Goal: Task Accomplishment & Management: Manage account settings

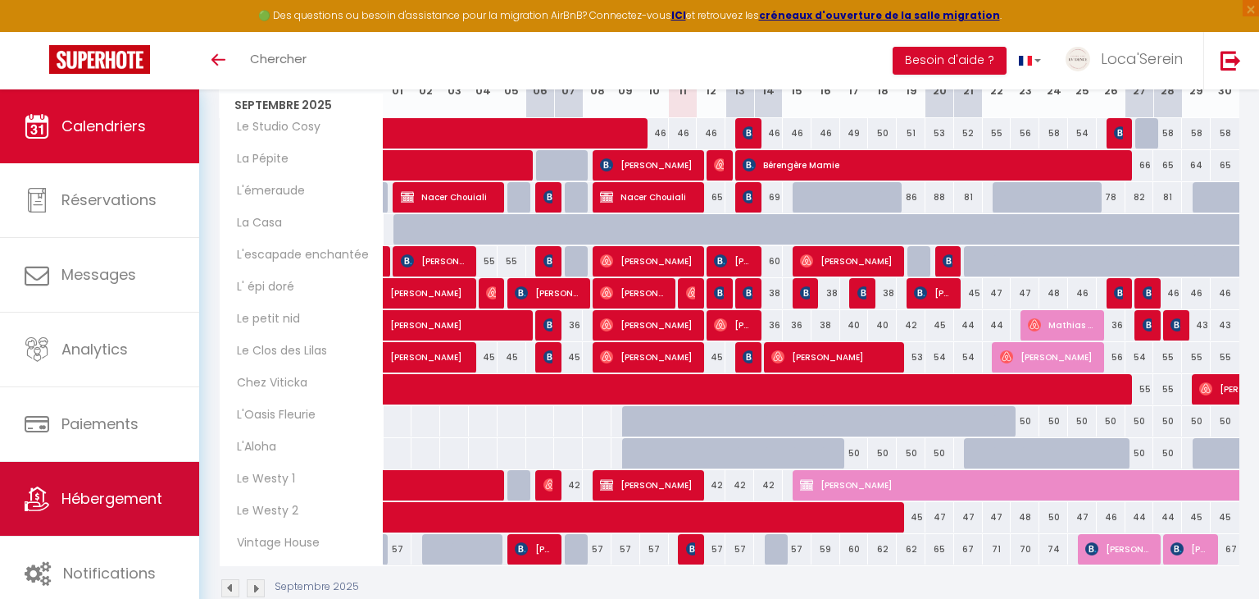
click at [157, 485] on link "Hébergement" at bounding box center [99, 499] width 199 height 74
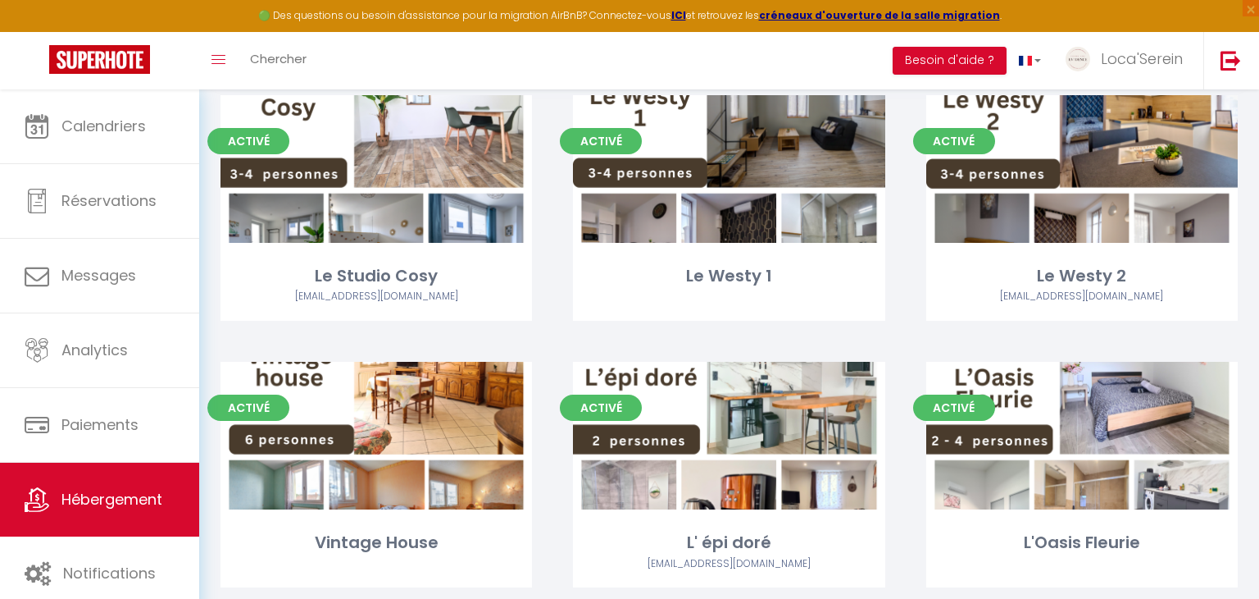
scroll to position [184, 0]
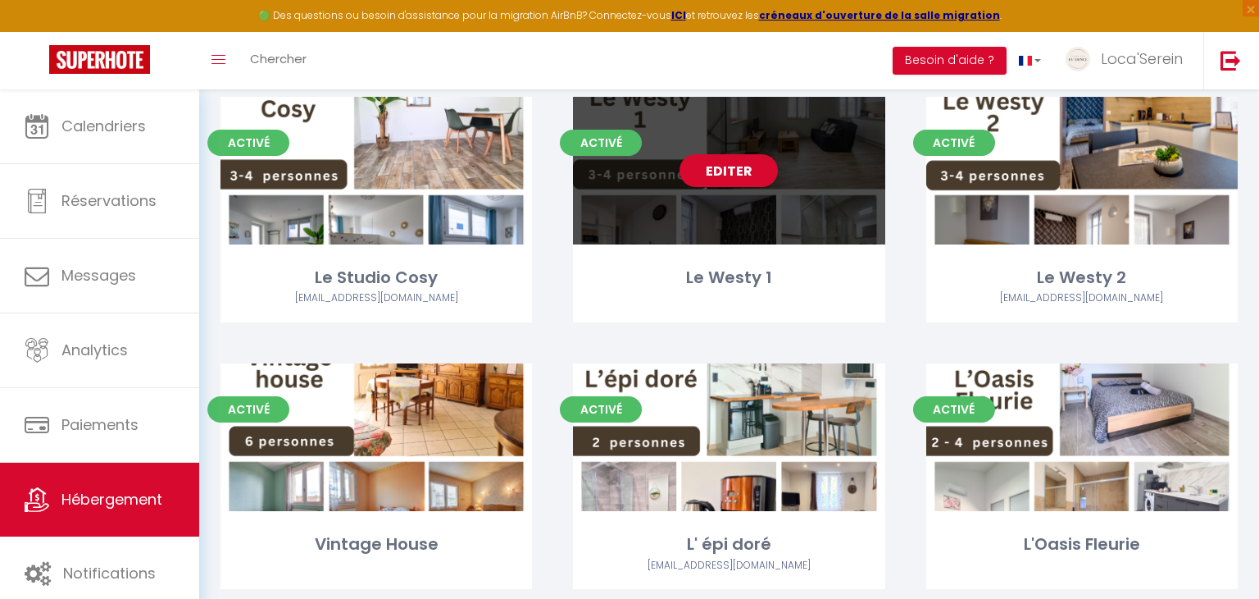
click at [737, 183] on link "Editer" at bounding box center [729, 170] width 98 height 33
select select "3"
select select "2"
select select "1"
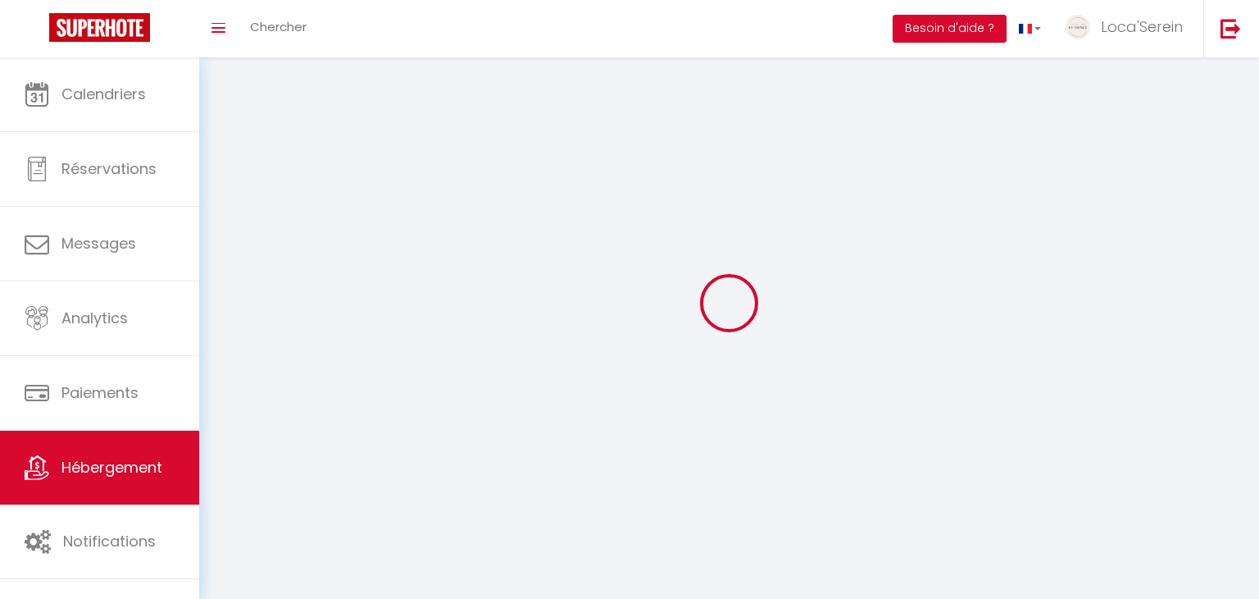
select select
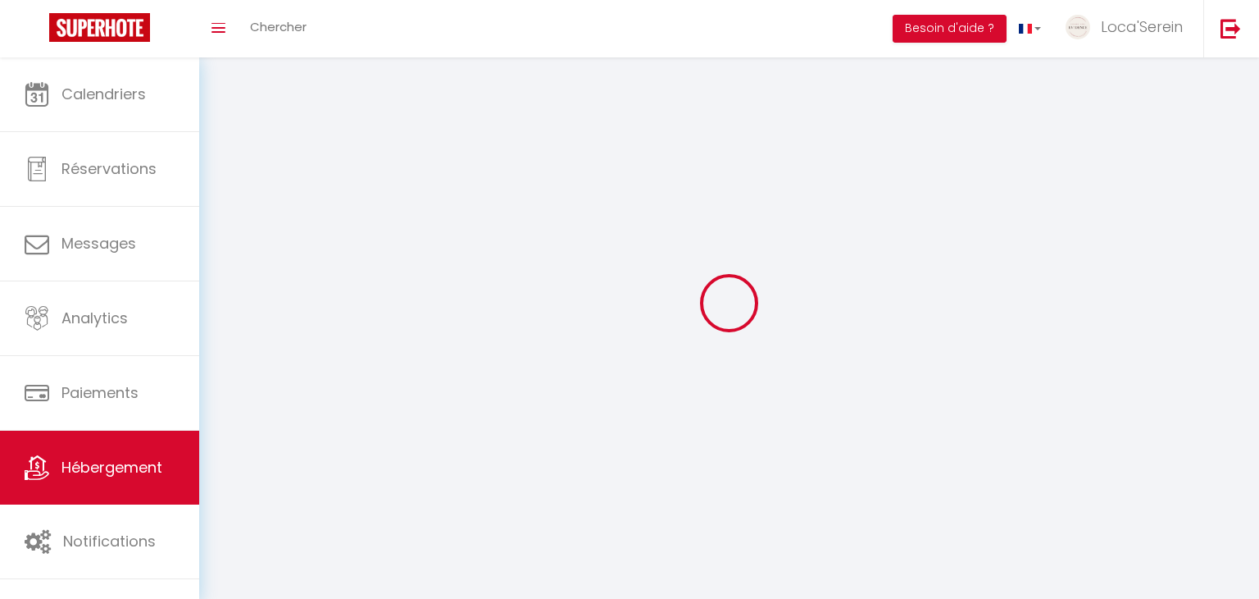
select select
checkbox input "false"
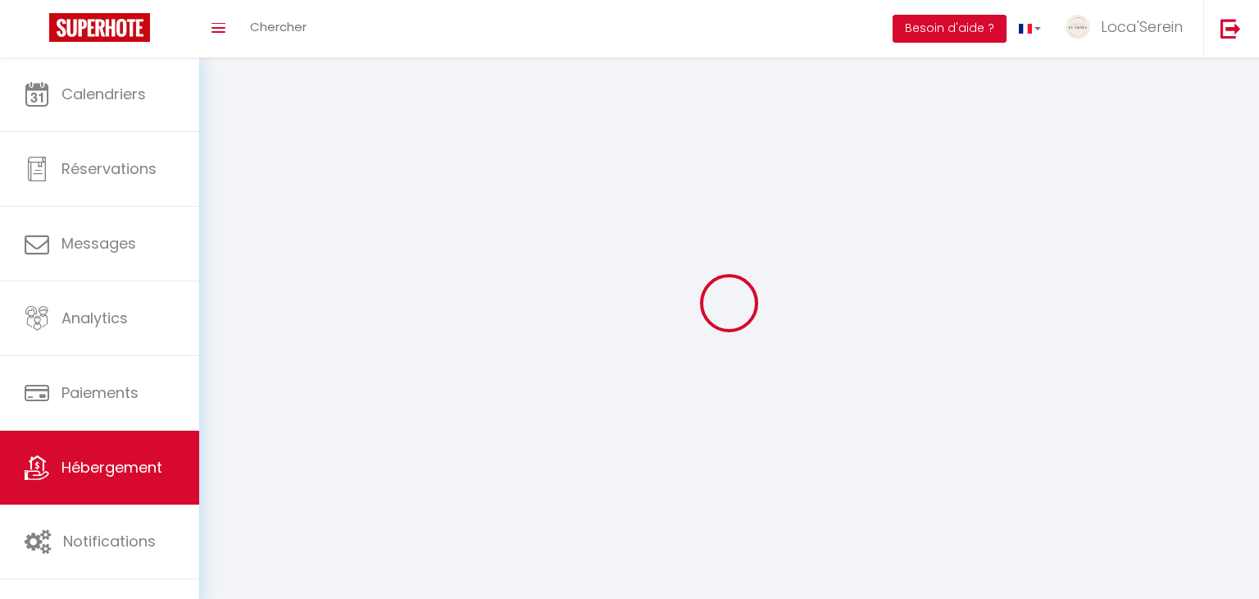
checkbox input "false"
select select
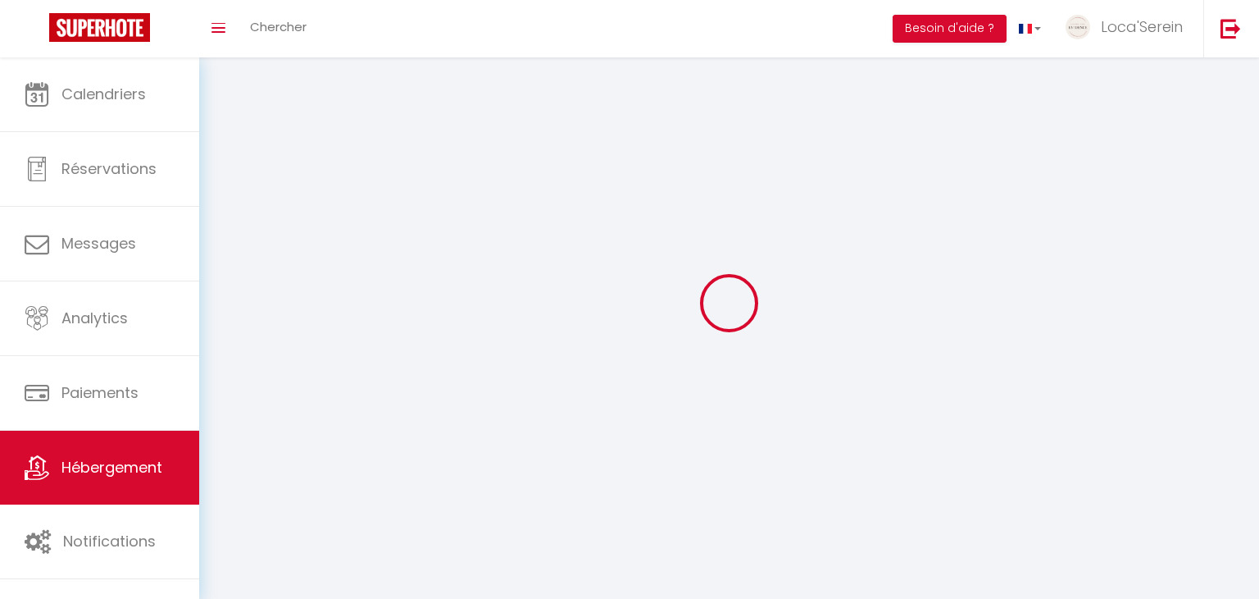
select select
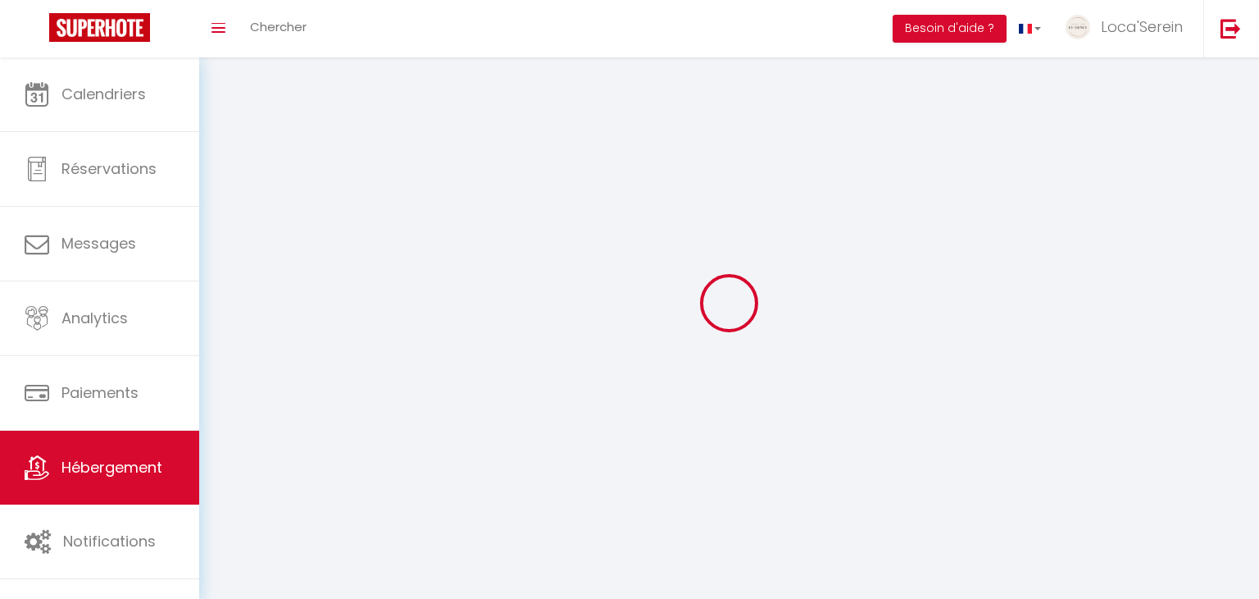
checkbox input "false"
select select
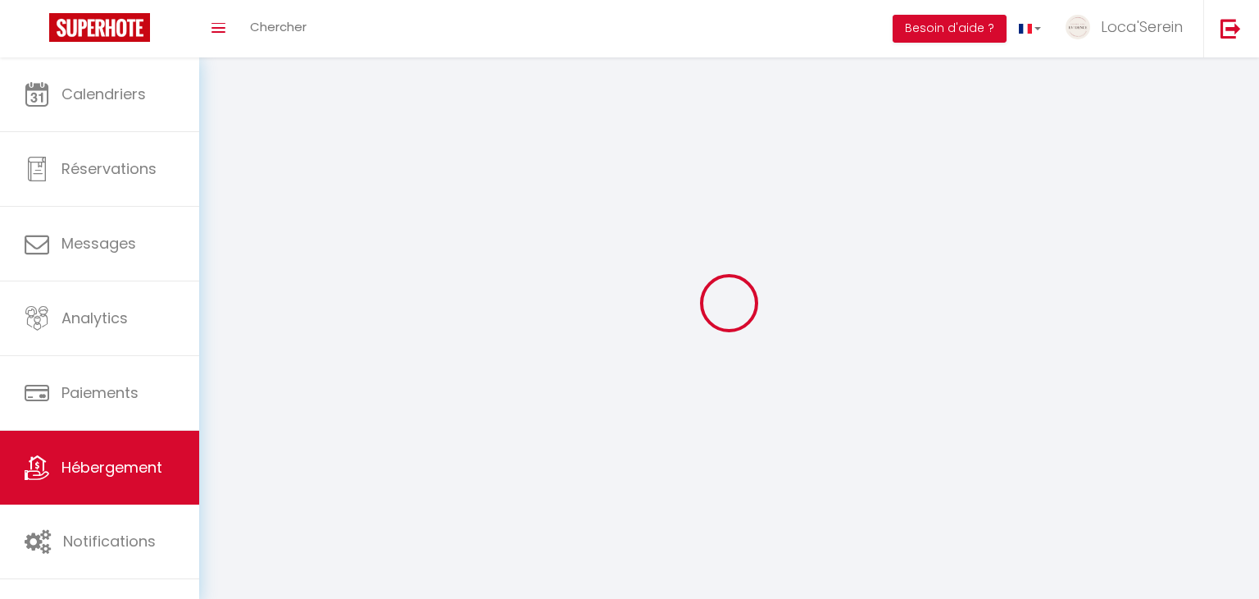
select select
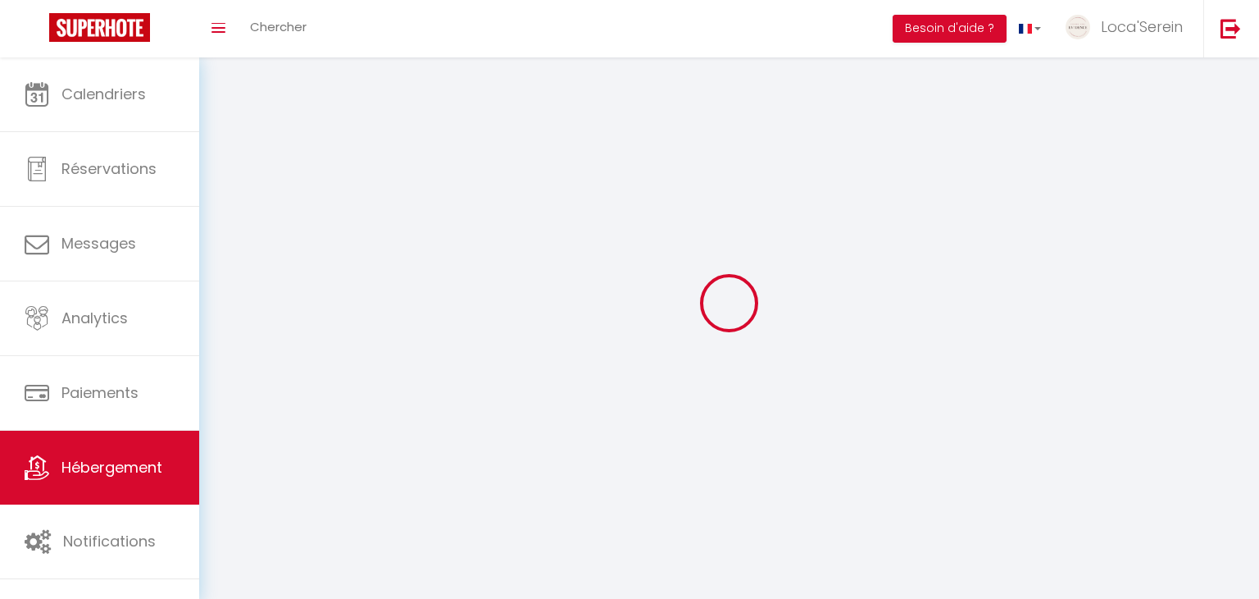
select select
checkbox input "false"
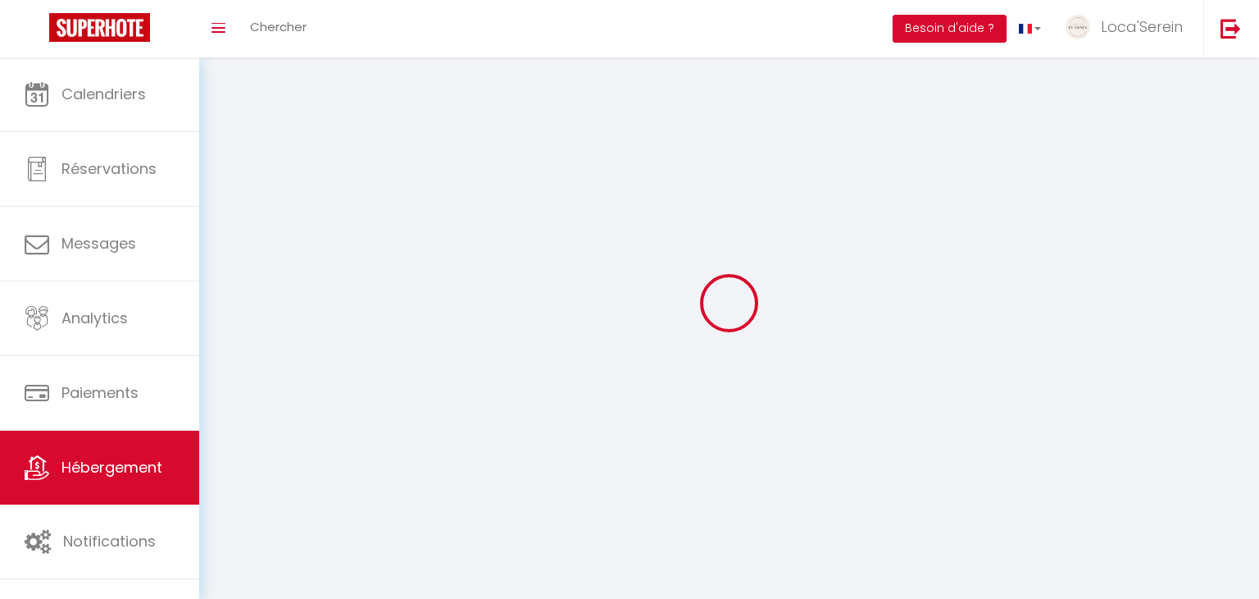
select select
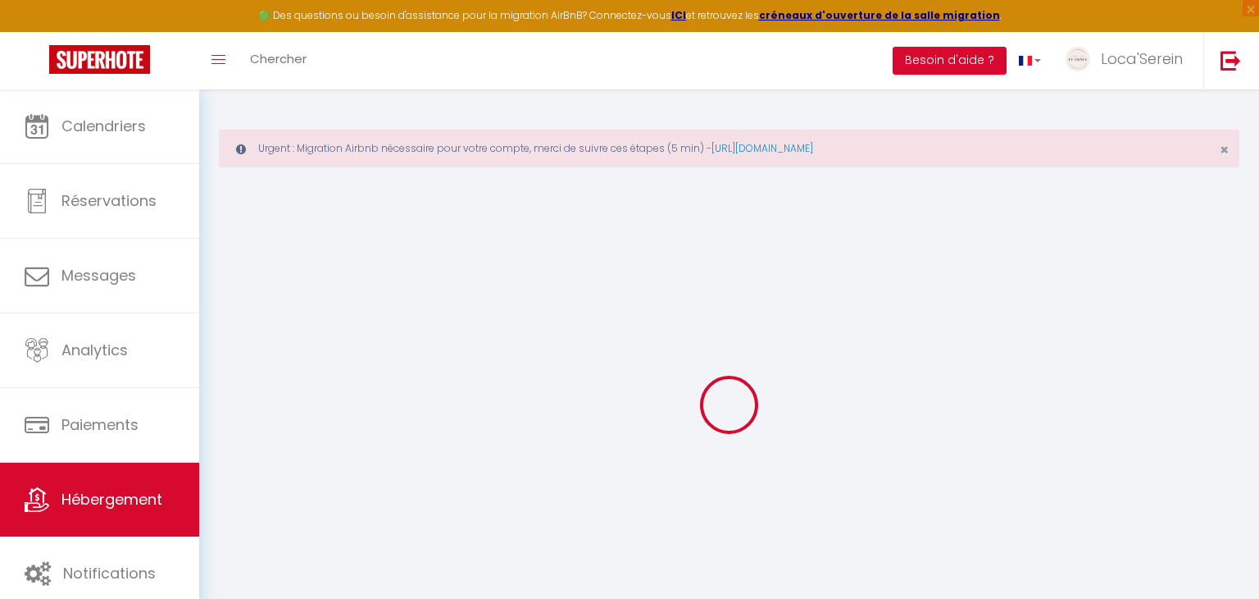
select select "+ 20 %"
select select "+ 32 %"
select select "+ 3 %"
select select
checkbox input "false"
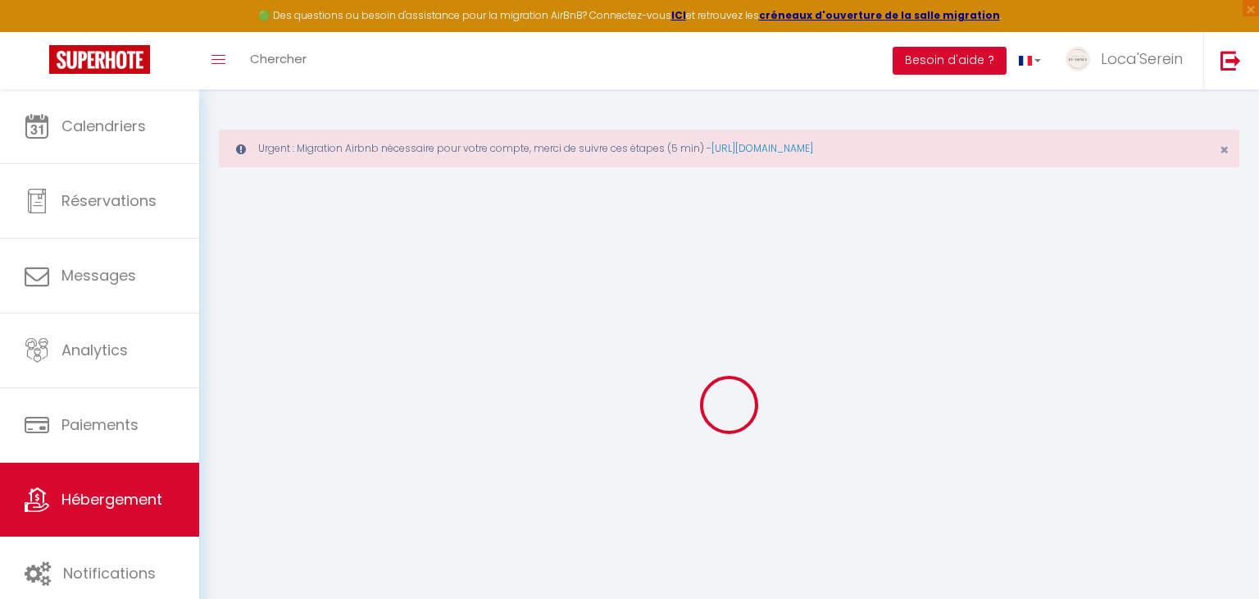
checkbox input "false"
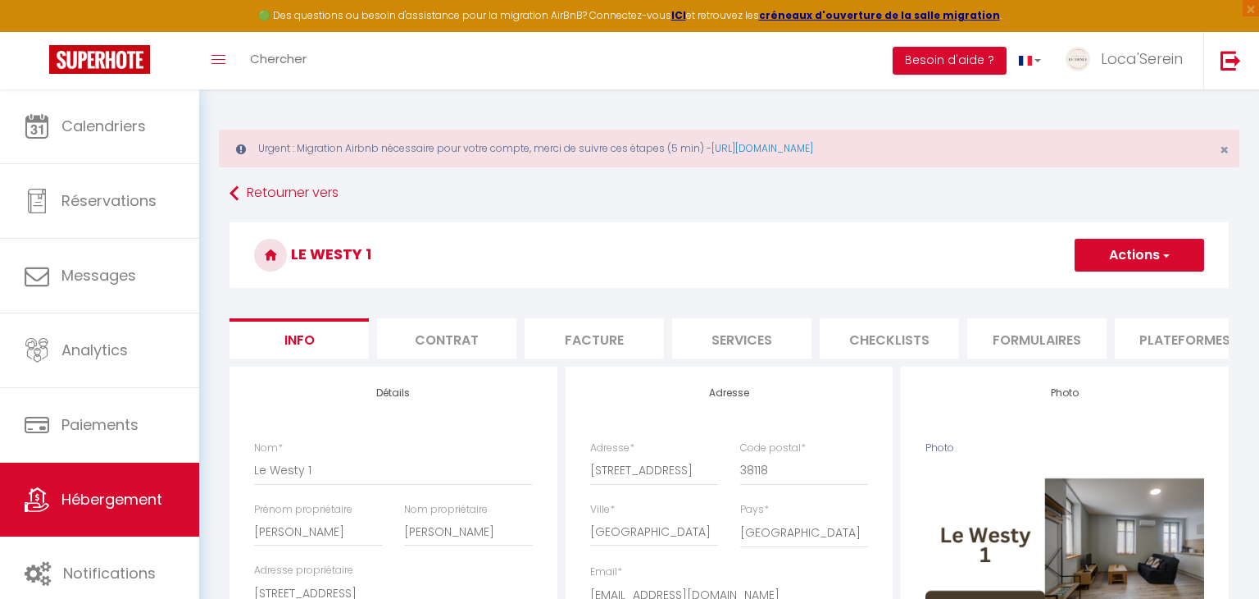
click at [1136, 338] on li "Plateformes" at bounding box center [1184, 338] width 139 height 40
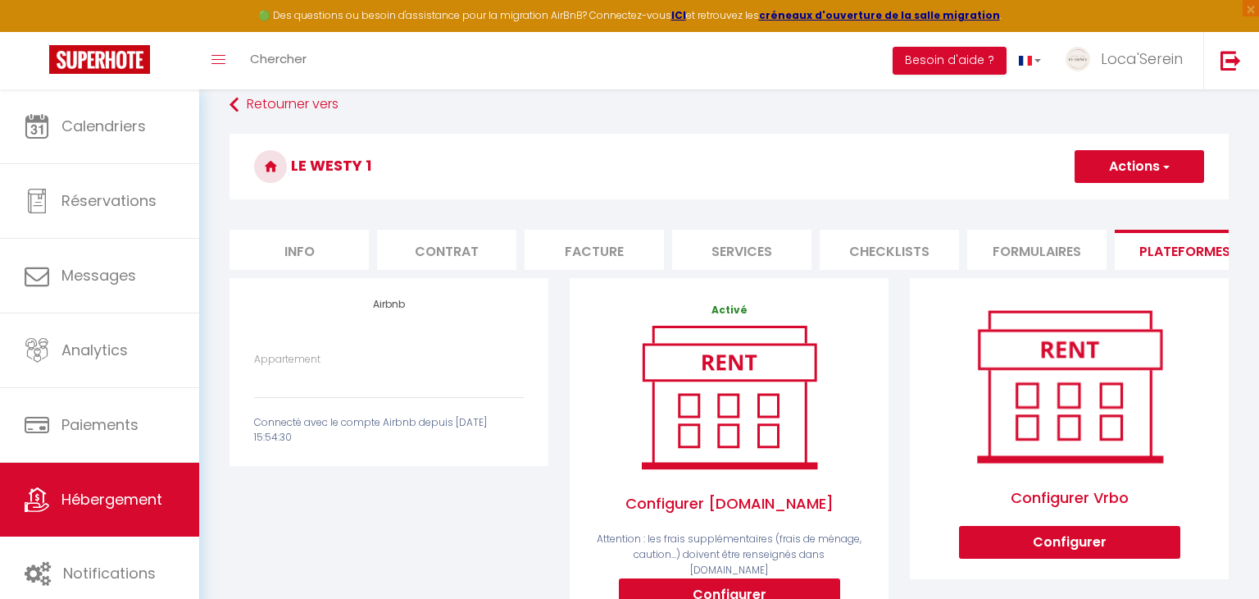
scroll to position [102, 0]
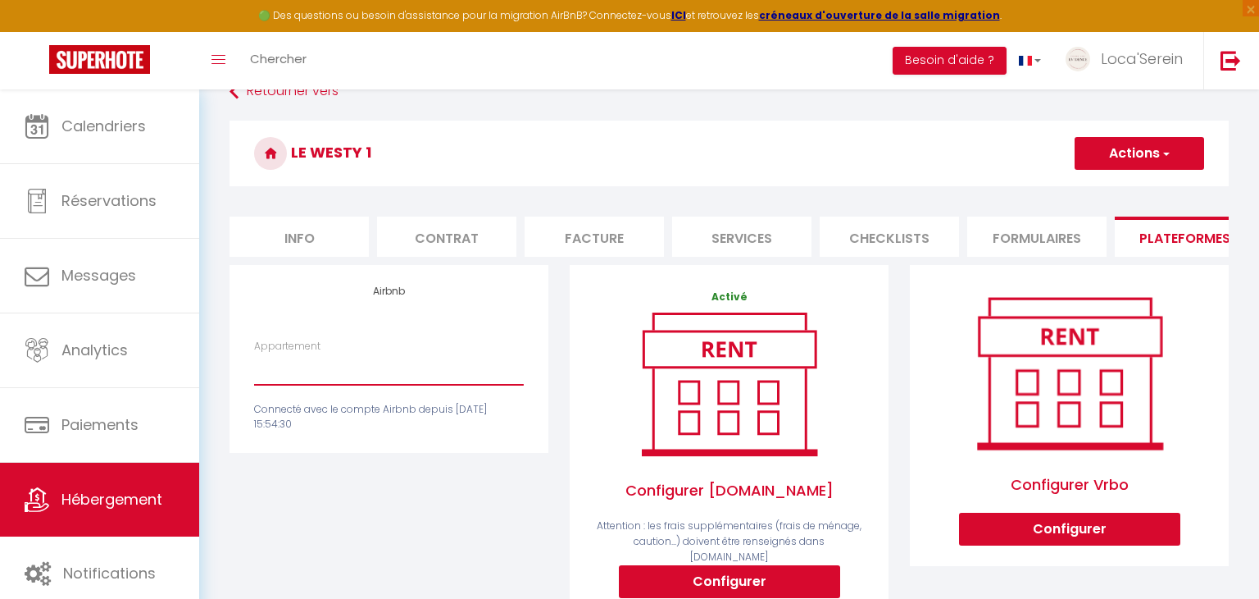
click at [426, 382] on select "Loca'Serein · La Pépite - [EMAIL_ADDRESS][DOMAIN_NAME] Loyettes · L'émeraude - …" at bounding box center [389, 368] width 270 height 31
click at [413, 468] on div "Airbnb Appartement Loca'Serein · La Pépite - [EMAIL_ADDRESS][DOMAIN_NAME] Loyet…" at bounding box center [389, 478] width 340 height 426
click at [396, 374] on select "Loca'Serein · La Pépite - [EMAIL_ADDRESS][DOMAIN_NAME] Loyettes · L'émeraude - …" at bounding box center [389, 368] width 270 height 31
select select "18977-1197773739338863576"
click at [254, 353] on select "Loca'Serein · La Pépite - [EMAIL_ADDRESS][DOMAIN_NAME] Loyettes · L'émeraude - …" at bounding box center [389, 368] width 270 height 31
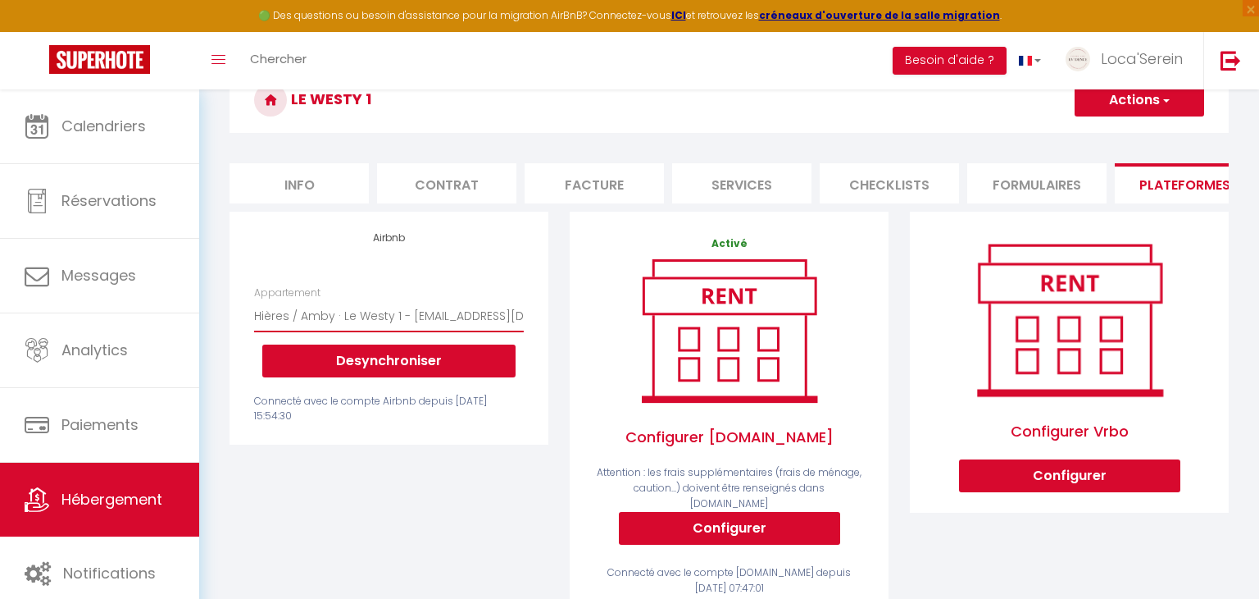
scroll to position [160, 0]
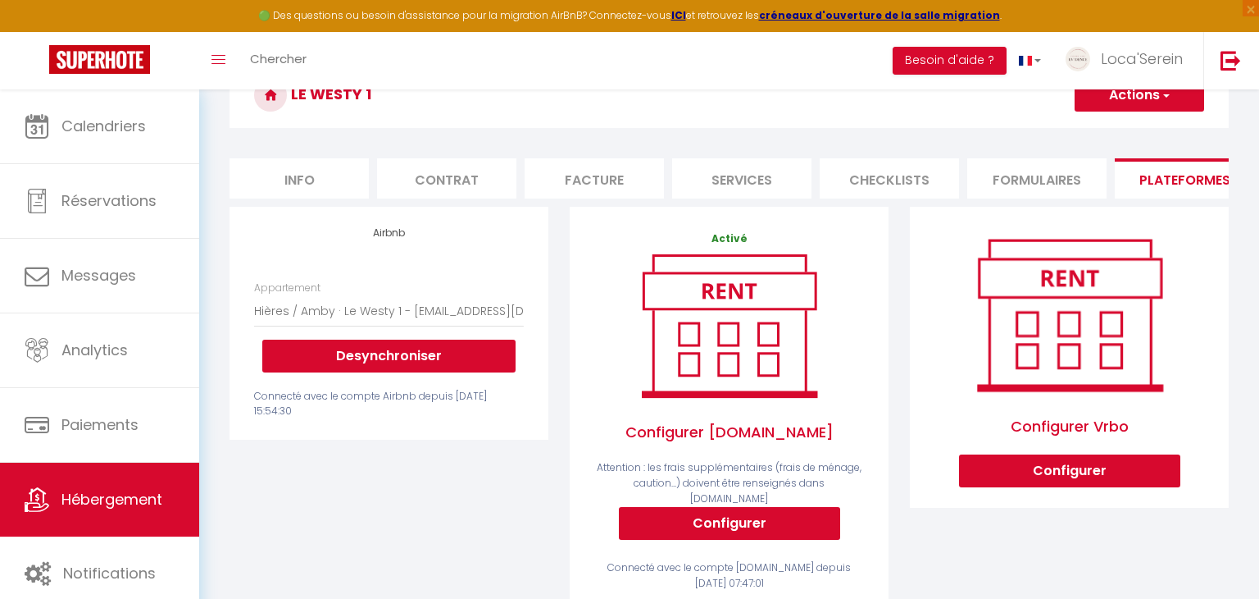
click at [1145, 102] on button "Actions" at bounding box center [1140, 95] width 130 height 33
click at [1124, 124] on link "Enregistrer" at bounding box center [1139, 131] width 130 height 21
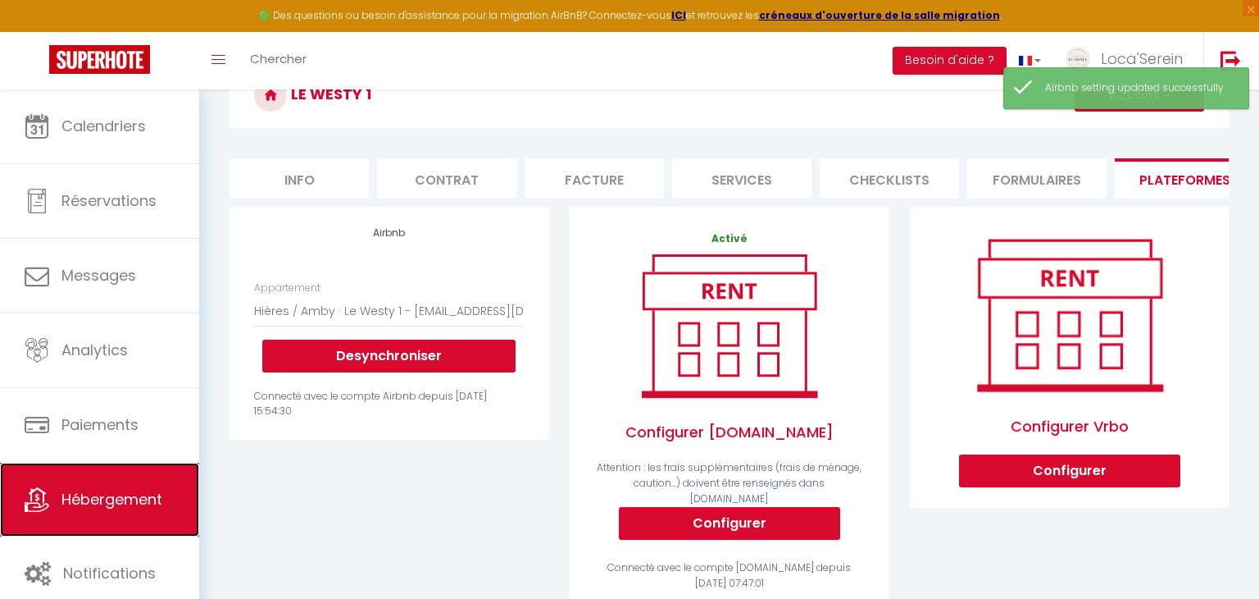
click at [118, 494] on span "Hébergement" at bounding box center [111, 499] width 101 height 20
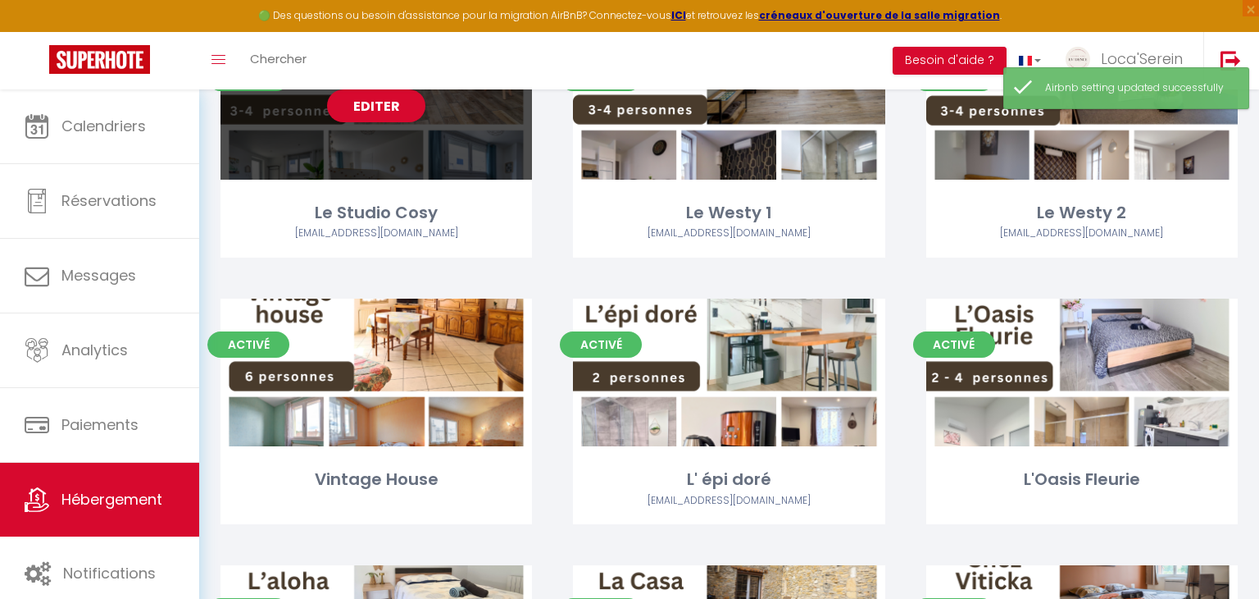
scroll to position [249, 0]
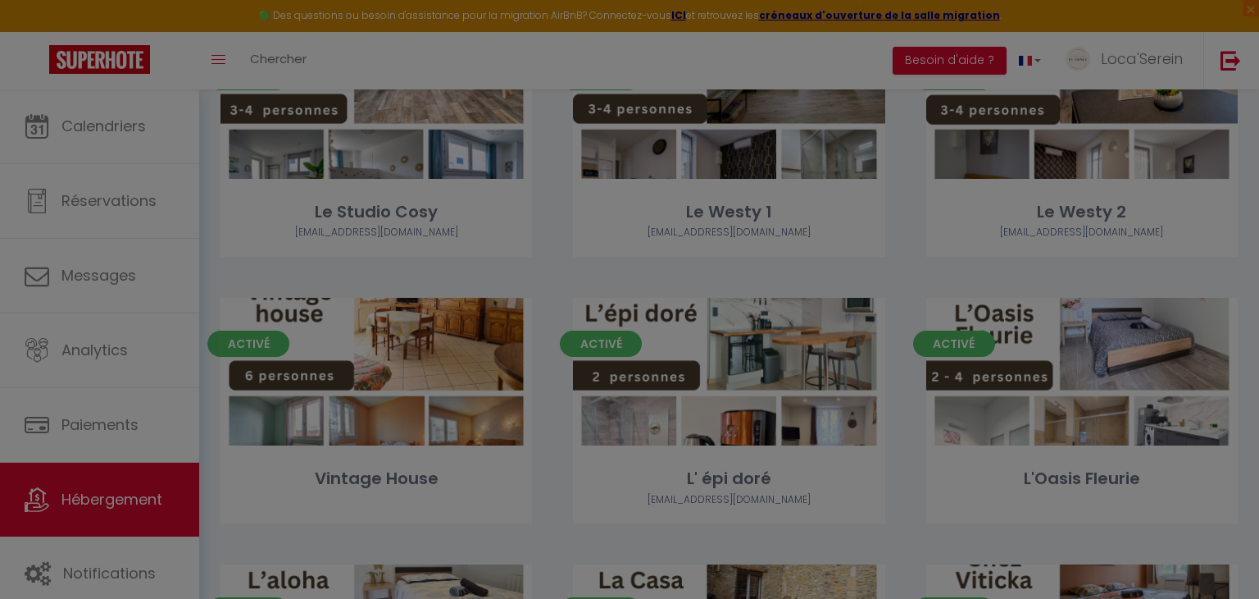
click at [522, 458] on div at bounding box center [629, 299] width 1259 height 599
click at [83, 117] on div at bounding box center [629, 299] width 1259 height 599
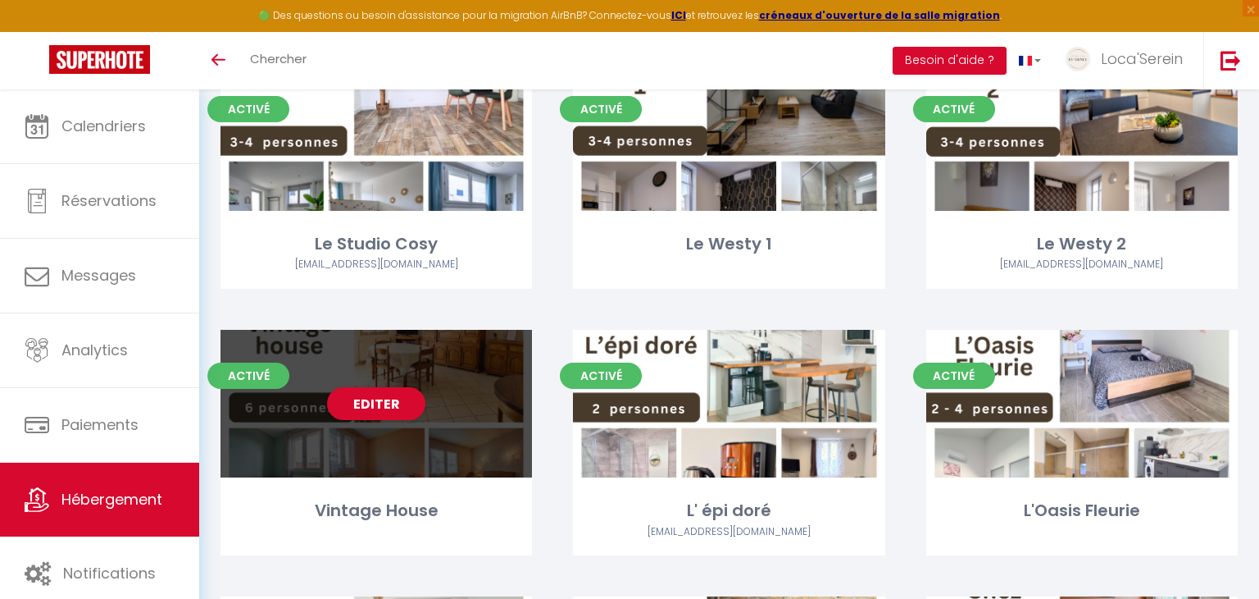
scroll to position [249, 0]
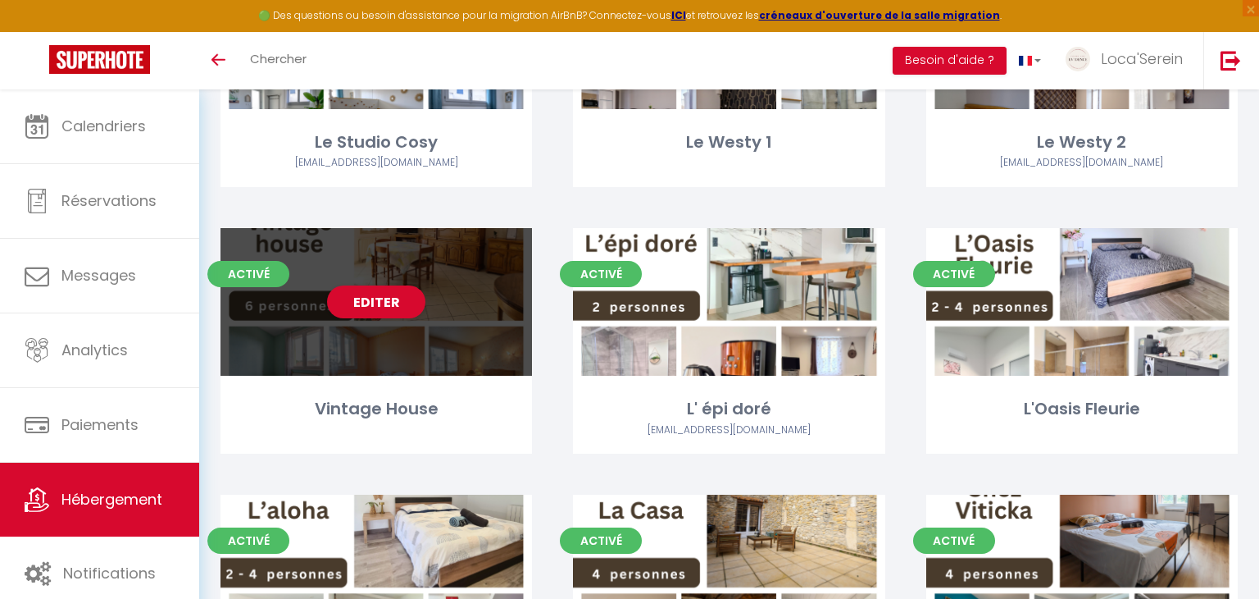
click at [384, 477] on div "Activé Editer Vintage House" at bounding box center [376, 361] width 353 height 266
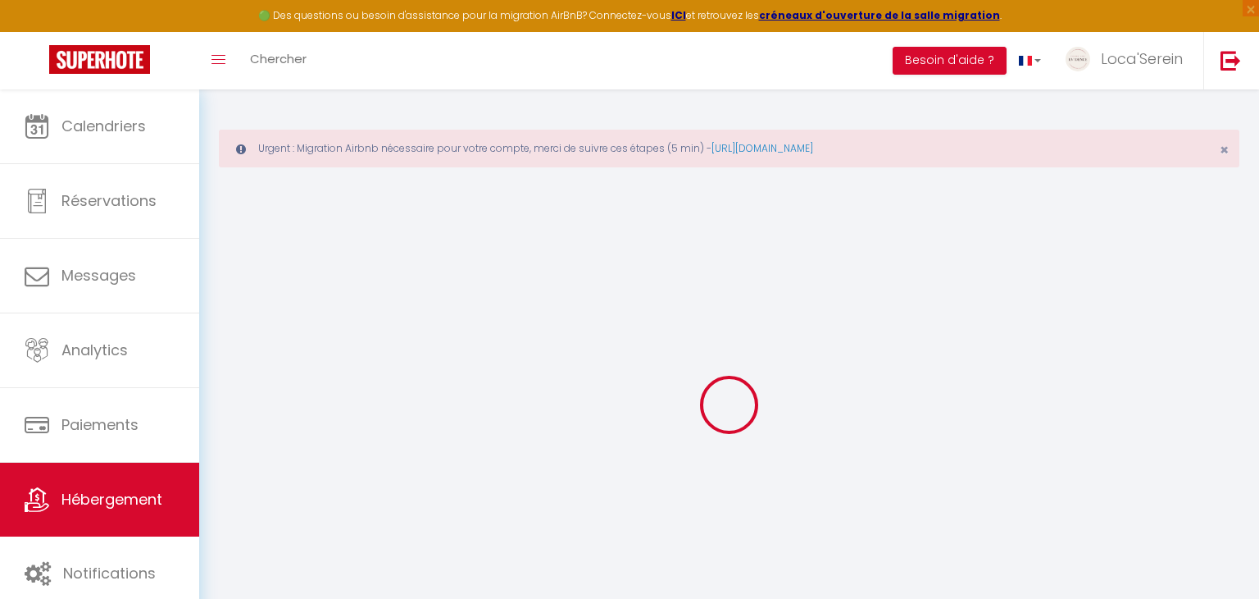
select select "+ 15 %"
select select "+ 35 %"
select select "+ 3 %"
select select
checkbox input "false"
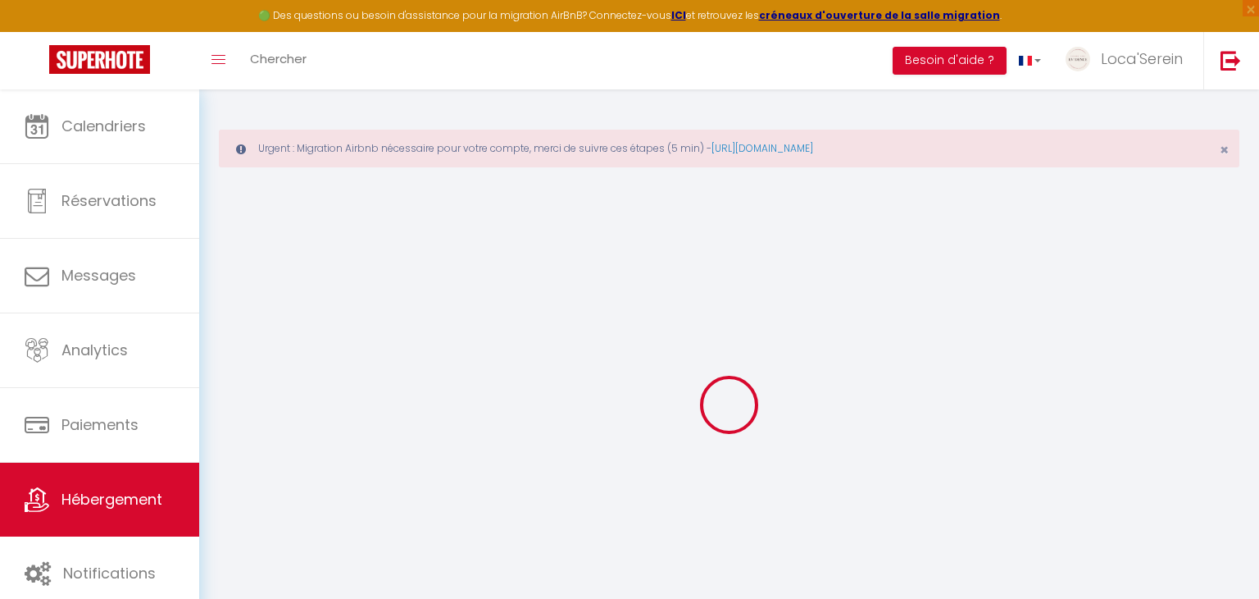
checkbox input "false"
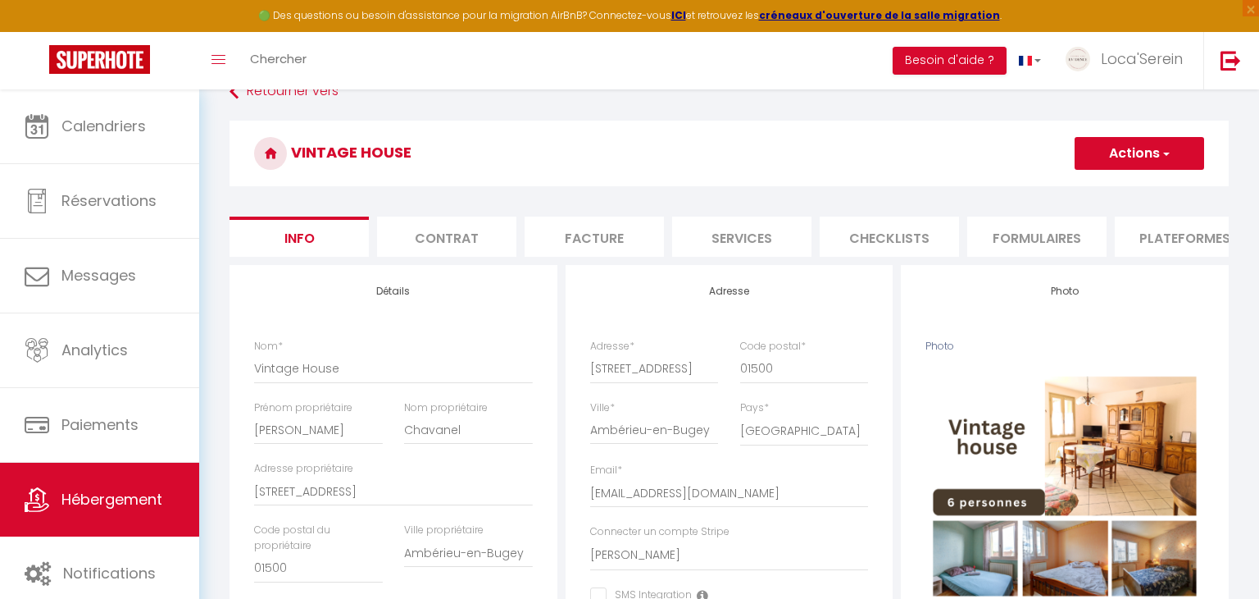
scroll to position [125, 0]
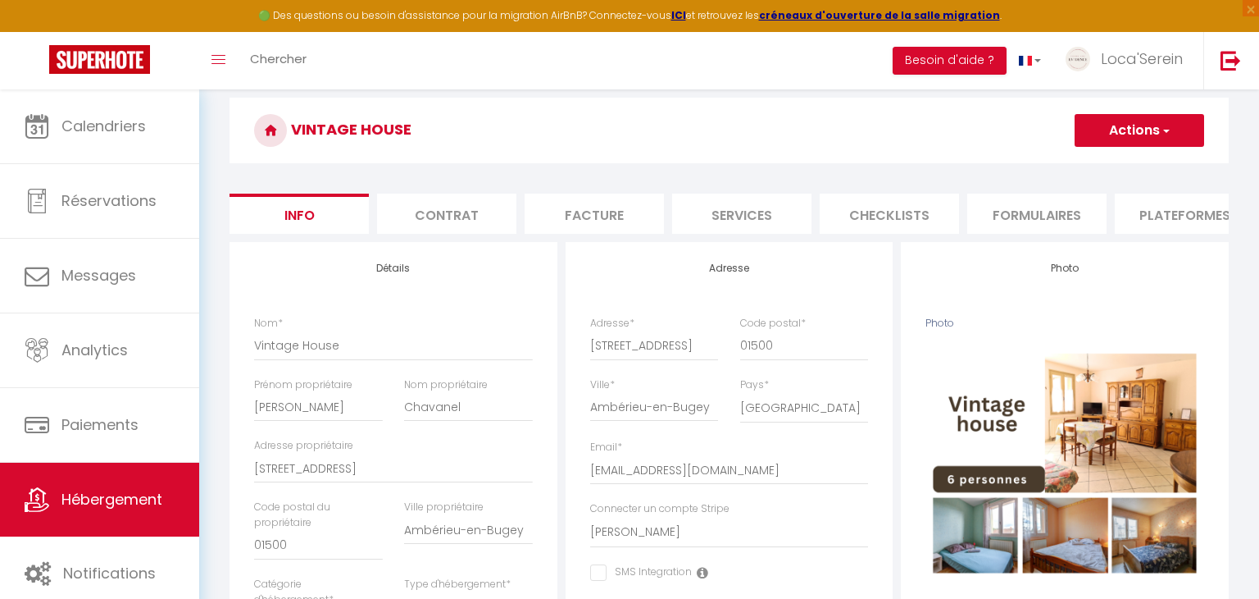
click at [1145, 206] on li "Plateformes" at bounding box center [1184, 214] width 139 height 40
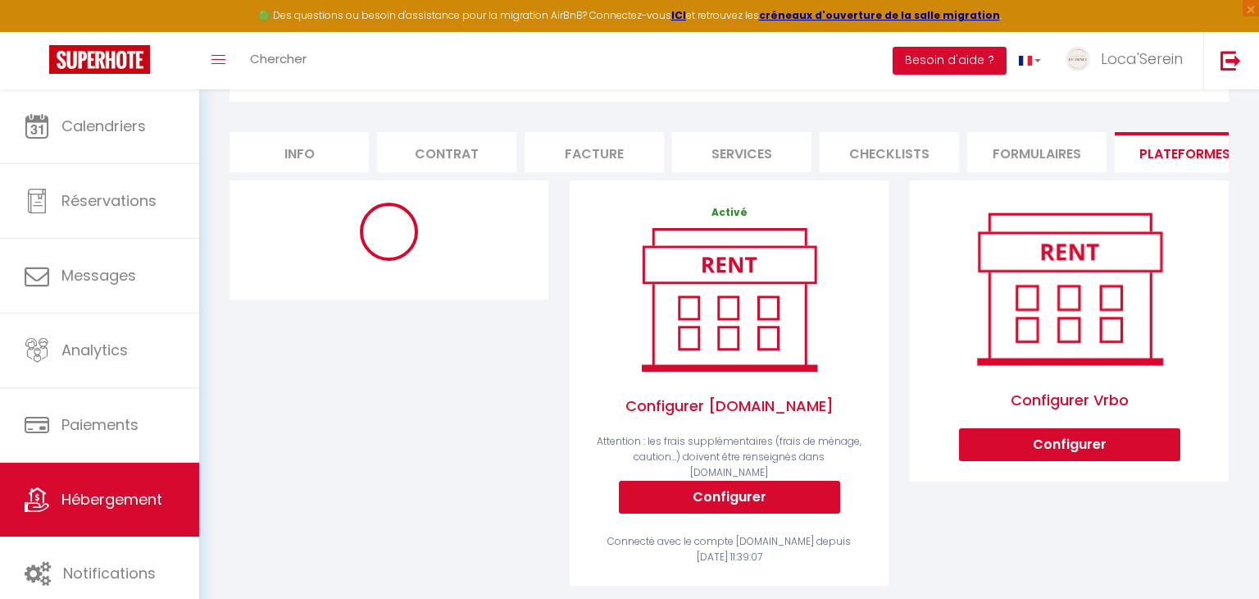
scroll to position [183, 0]
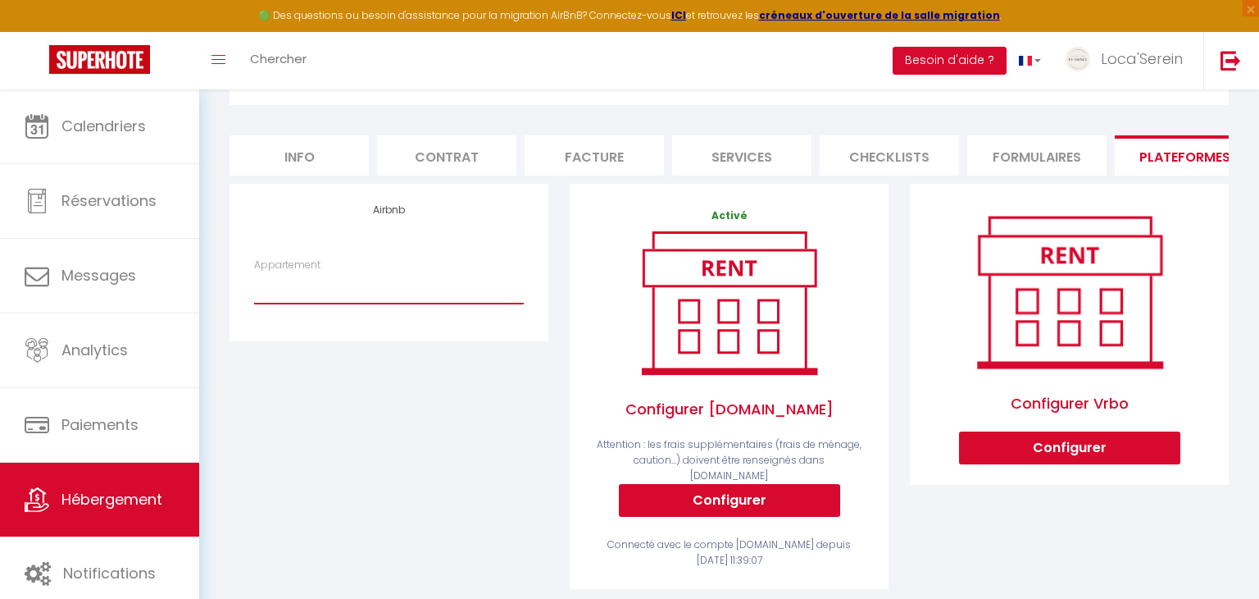
click at [411, 278] on select "Loca'Serein · La Pépite - [EMAIL_ADDRESS][DOMAIN_NAME] Loyettes · L'émeraude - …" at bounding box center [389, 287] width 270 height 31
click at [234, 427] on div "Airbnb Appartement Loca'Serein · La Pépite - [EMAIL_ADDRESS][DOMAIN_NAME] Loyet…" at bounding box center [389, 397] width 340 height 426
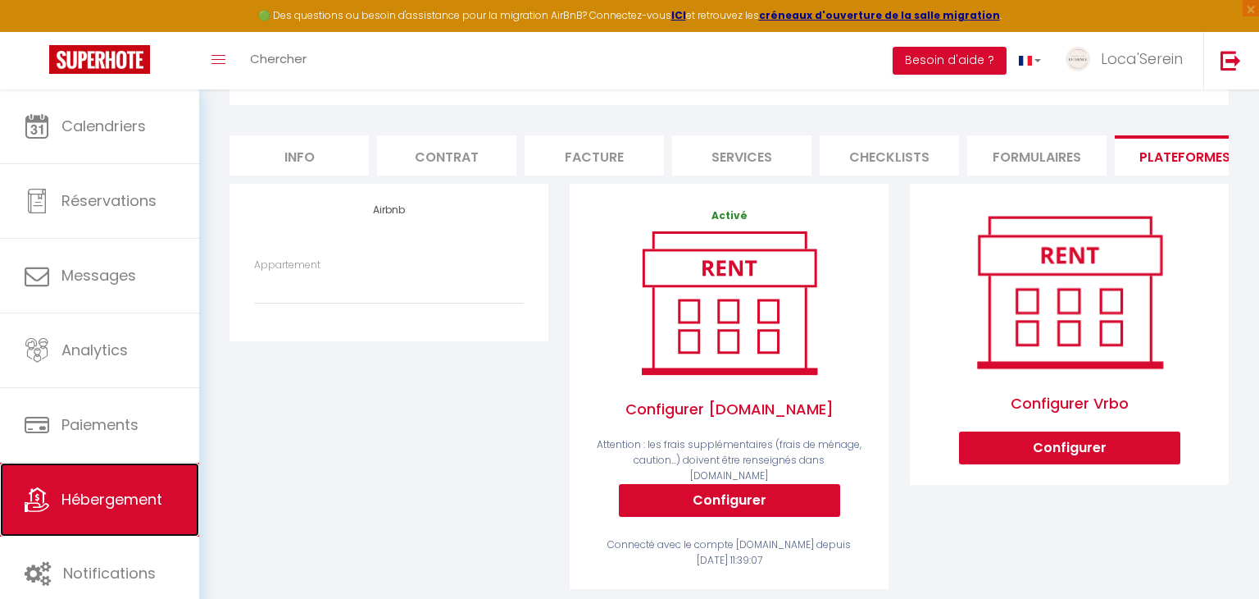
click at [134, 504] on span "Hébergement" at bounding box center [111, 499] width 101 height 20
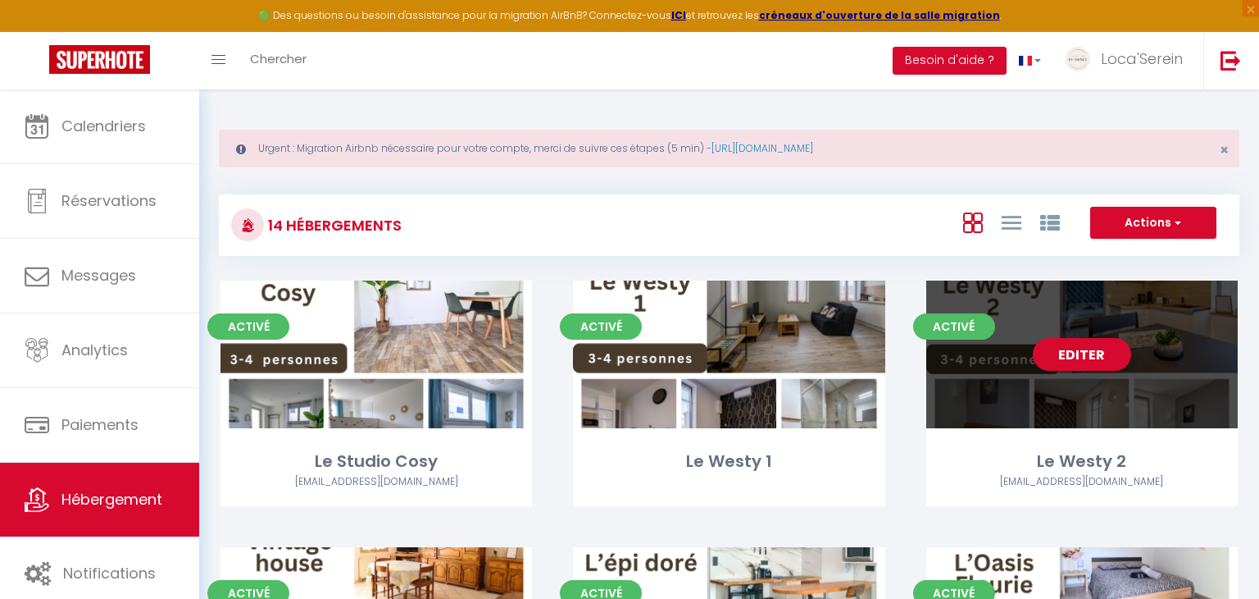
click at [1105, 385] on div "Editer" at bounding box center [1083, 354] width 312 height 148
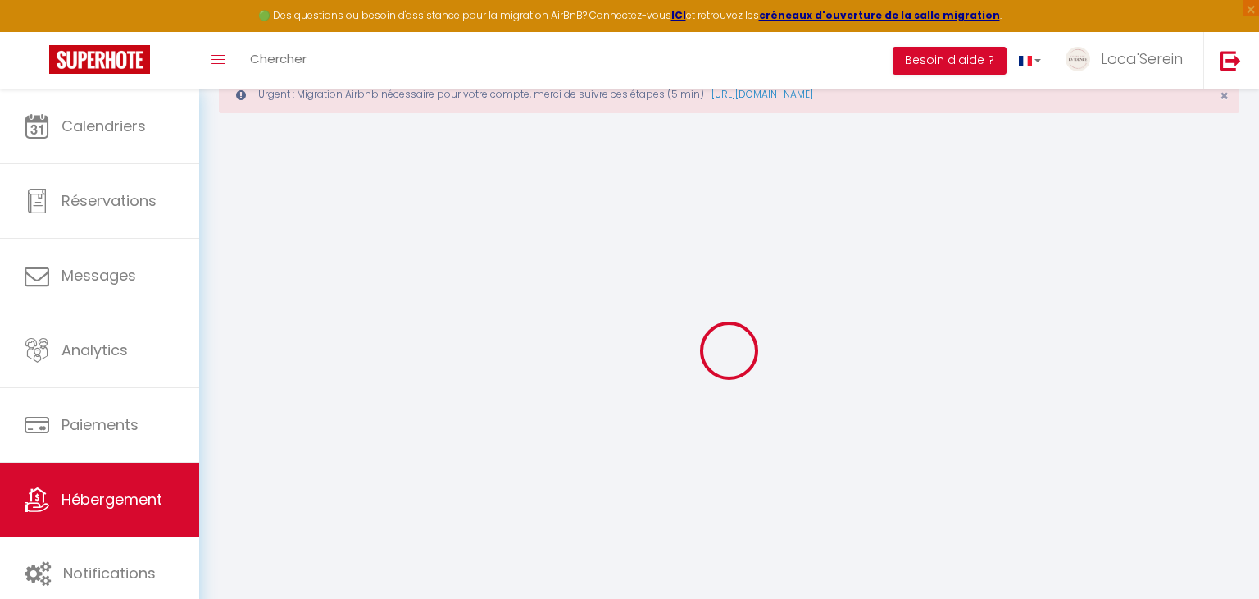
select select "+ 20 %"
select select "+ 32 %"
select select "+ 3 %"
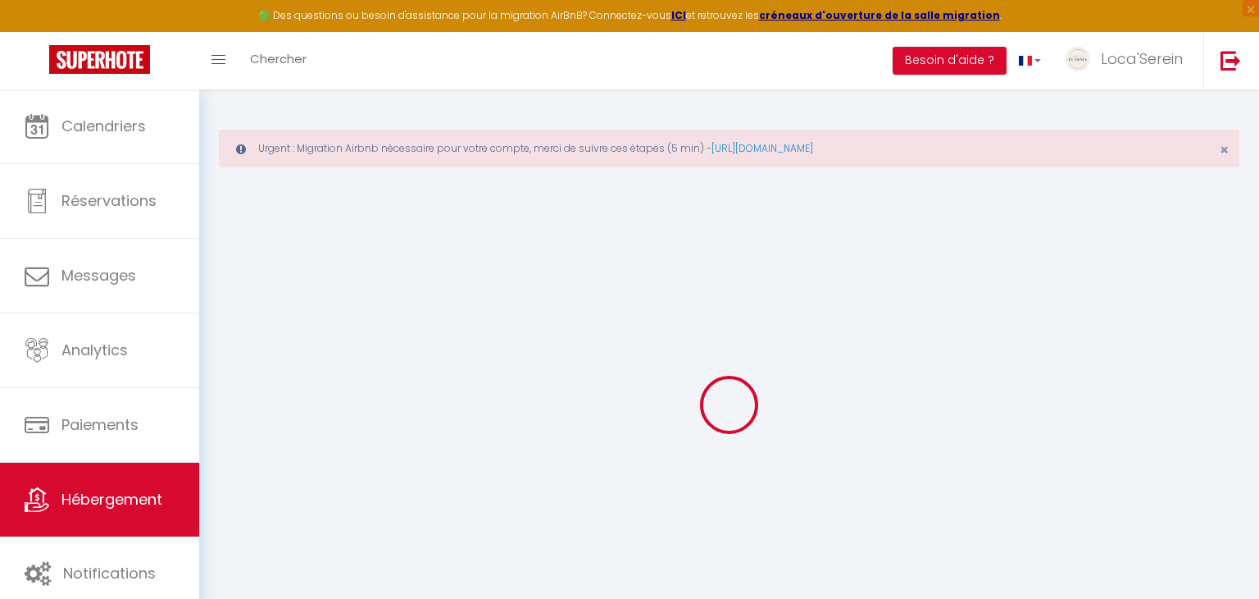
select select
checkbox input "false"
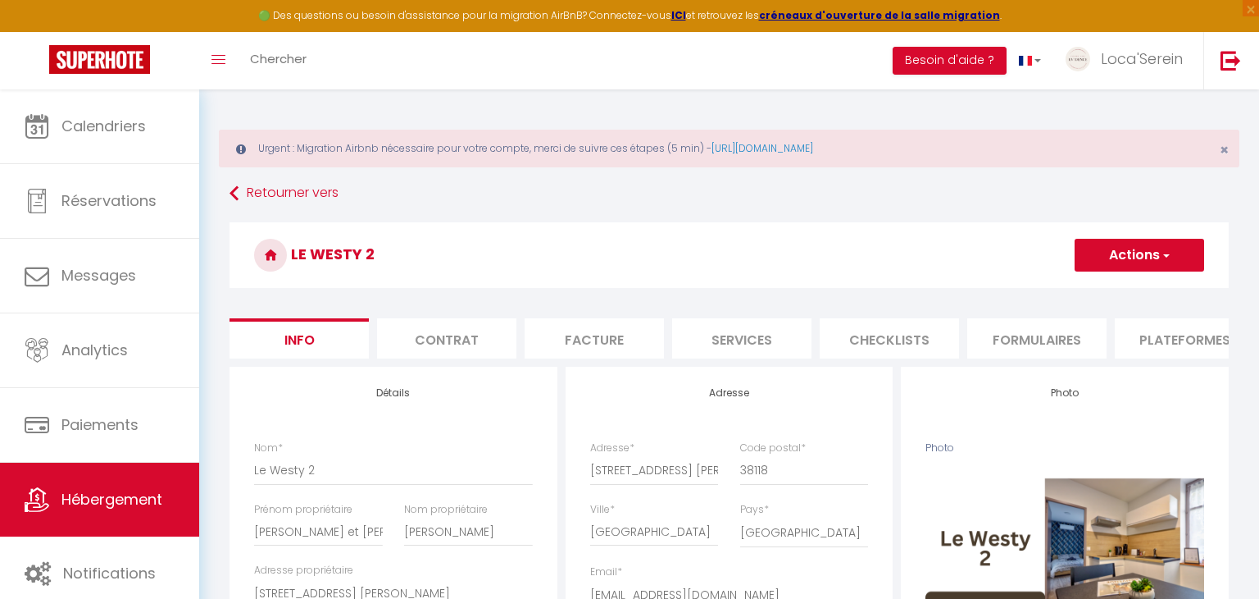
click at [1169, 339] on li "Plateformes" at bounding box center [1184, 338] width 139 height 40
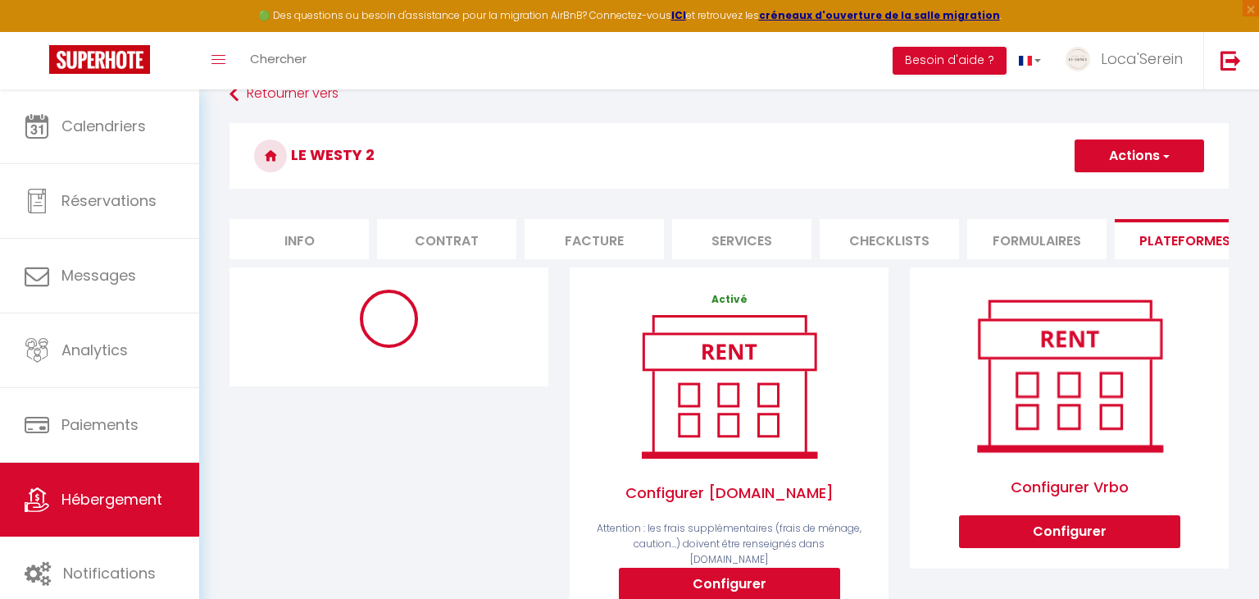
scroll to position [100, 0]
select select "180"
select select "EUR"
select select
select select "18977-1202815664234158534"
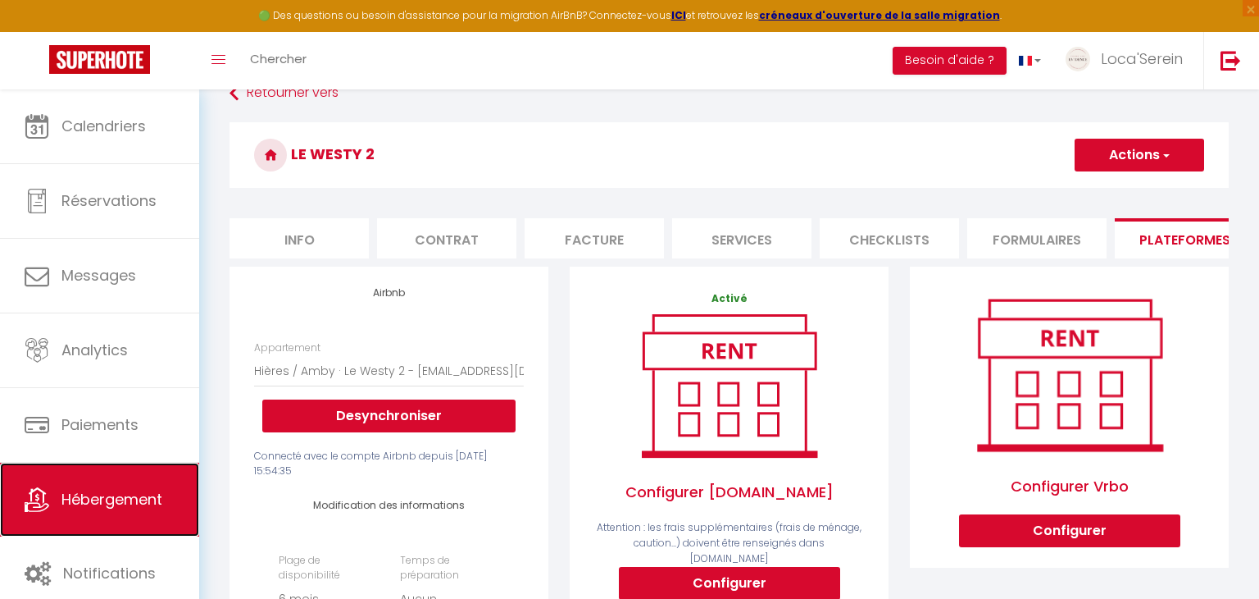
click at [116, 490] on span "Hébergement" at bounding box center [111, 499] width 101 height 20
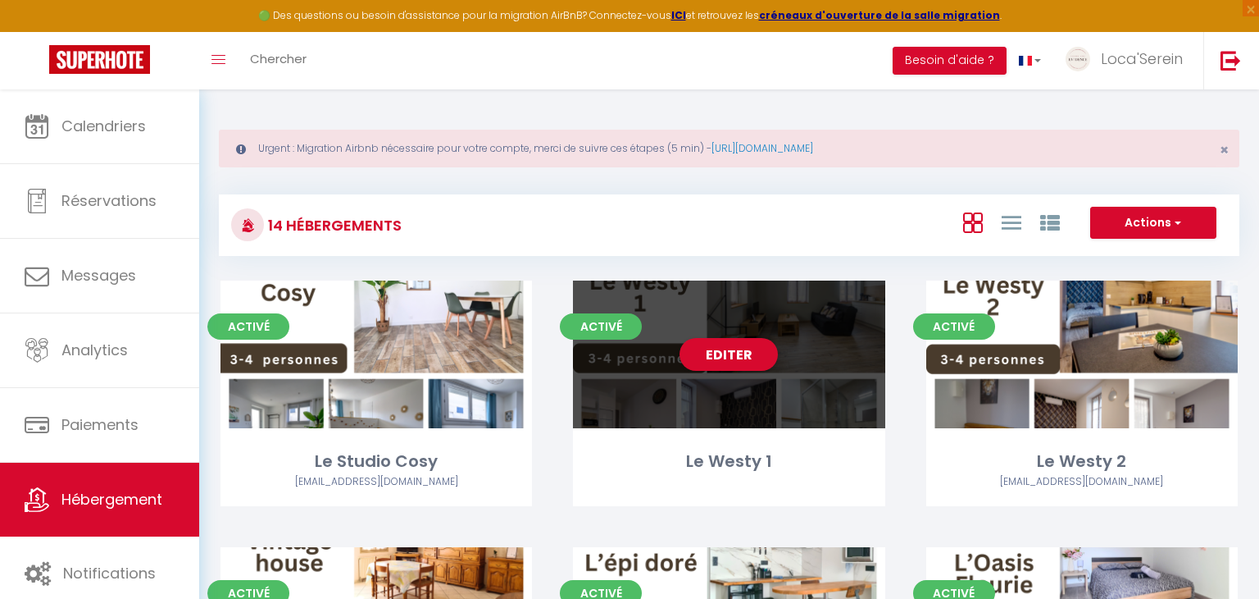
click at [760, 372] on div "Editer" at bounding box center [729, 354] width 312 height 148
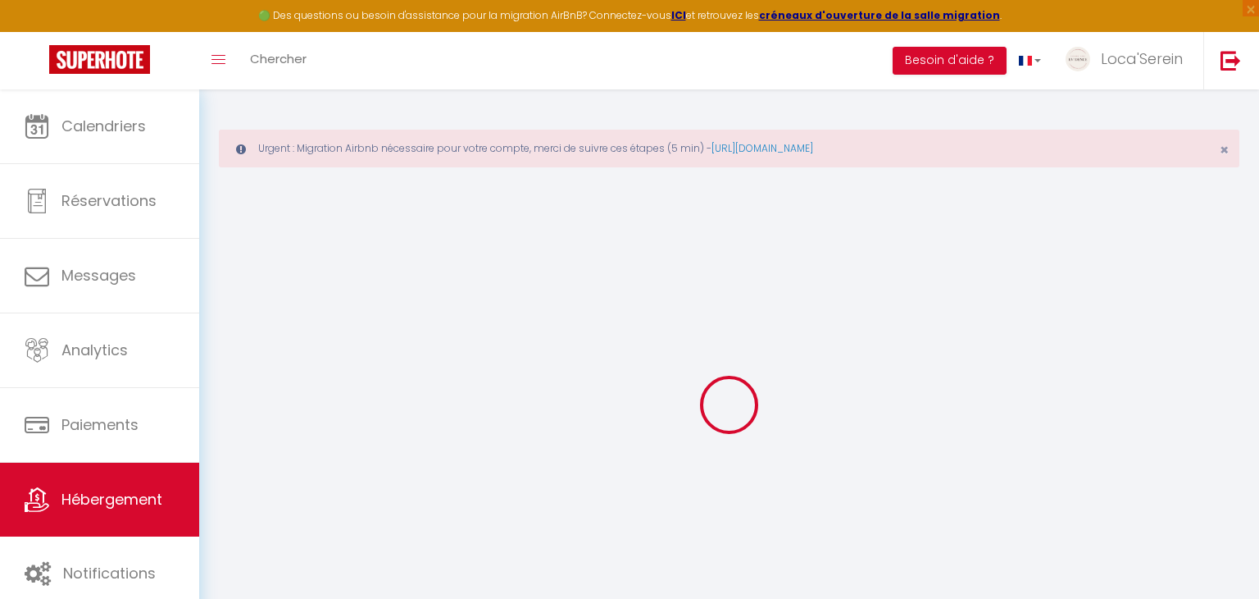
select select "+ 20 %"
select select "+ 32 %"
select select "+ 3 %"
select select
checkbox input "false"
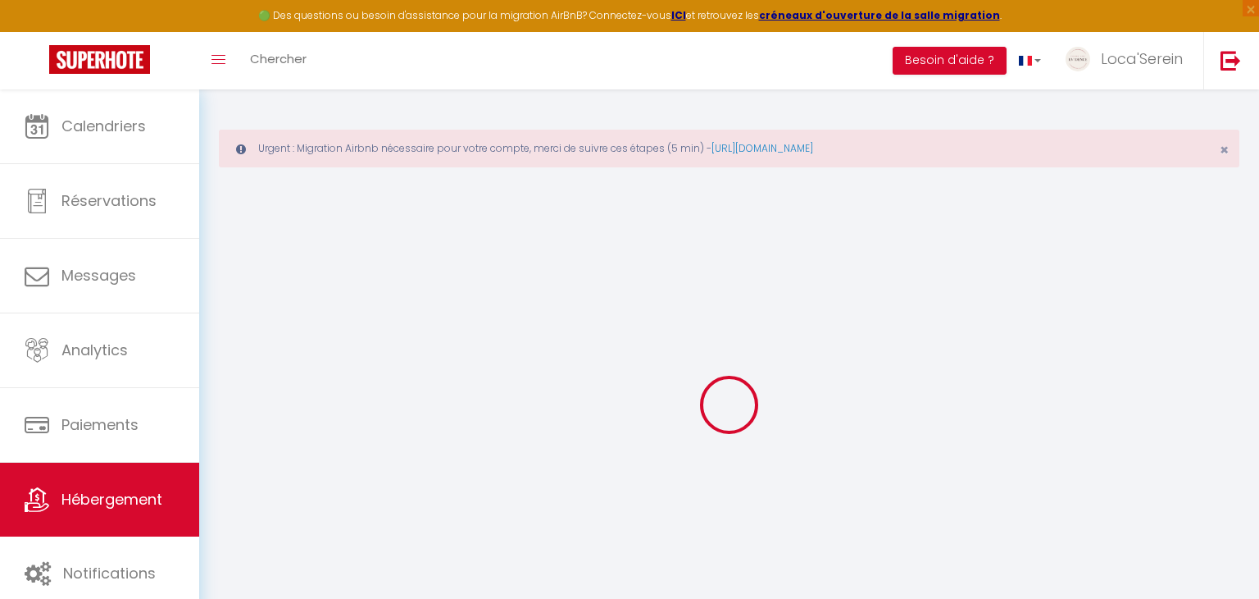
checkbox input "false"
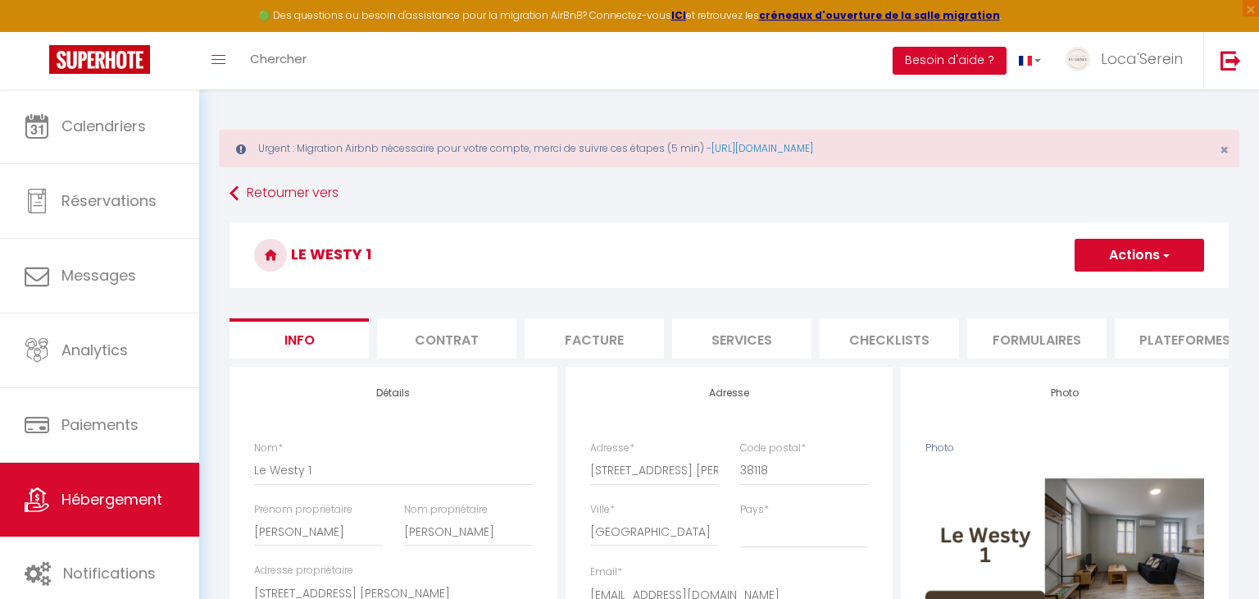
click at [1196, 338] on li "Plateformes" at bounding box center [1184, 338] width 139 height 40
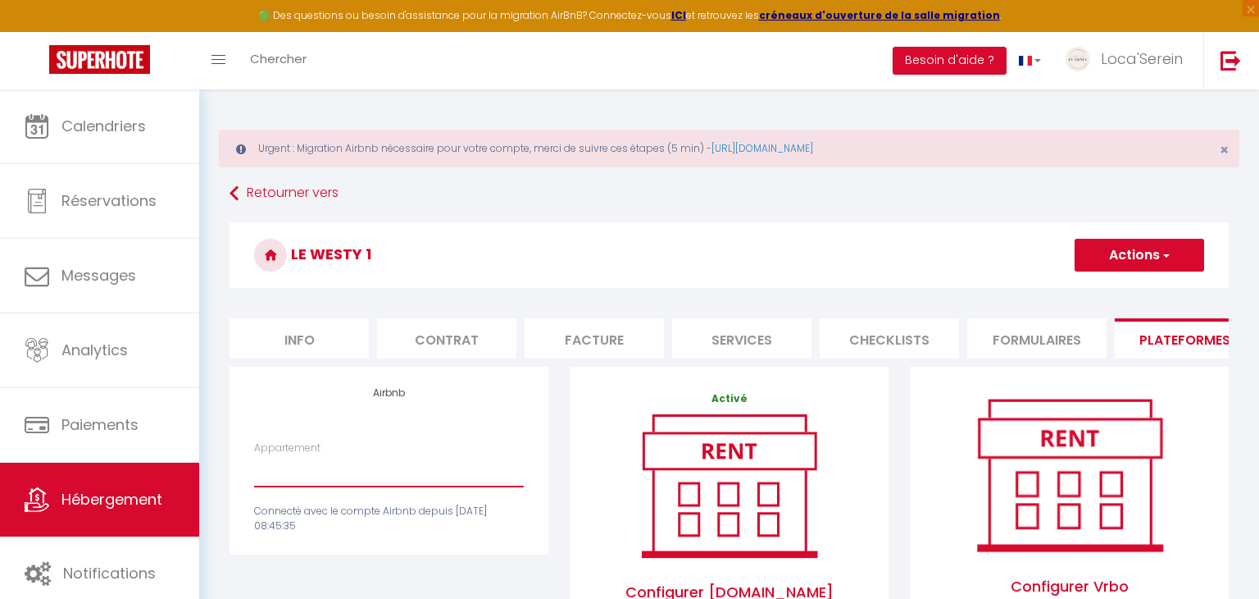
click at [434, 475] on select "Loca'Serein · La Pépite - [EMAIL_ADDRESS][DOMAIN_NAME] Loyettes · L'émeraude - …" at bounding box center [389, 470] width 270 height 31
select select "18977-1197773739338863576"
click at [254, 455] on select "Loca'Serein · La Pépite - [EMAIL_ADDRESS][DOMAIN_NAME] Loyettes · L'émeraude - …" at bounding box center [389, 470] width 270 height 31
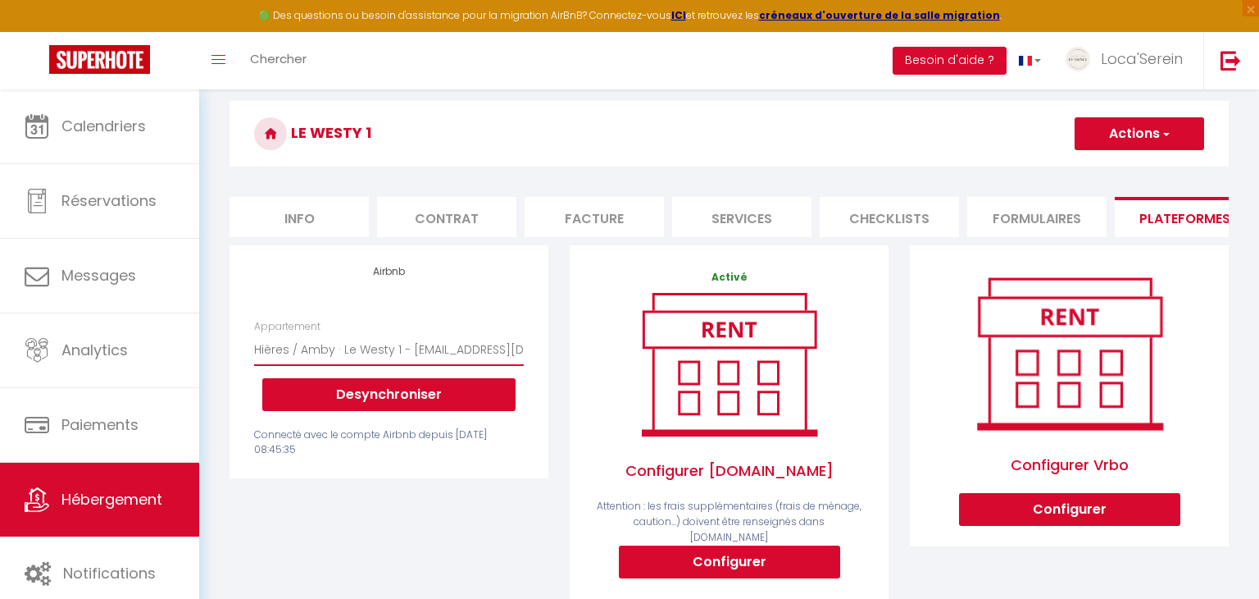
scroll to position [125, 0]
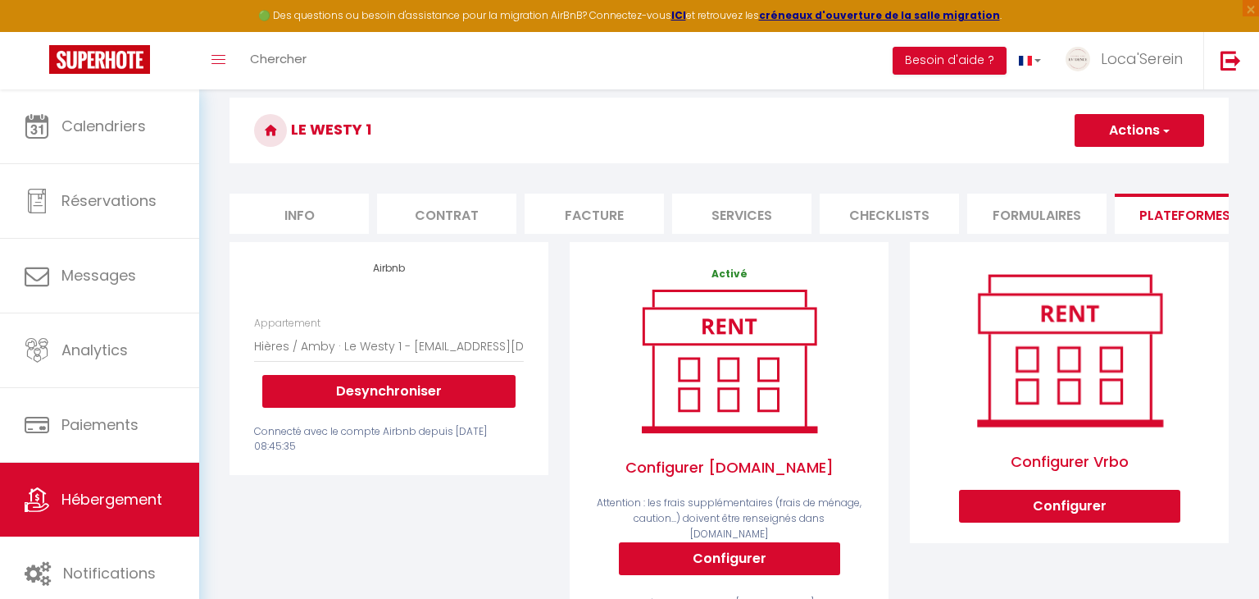
click at [1118, 134] on button "Actions" at bounding box center [1140, 130] width 130 height 33
click at [1109, 167] on link "Enregistrer" at bounding box center [1139, 166] width 130 height 21
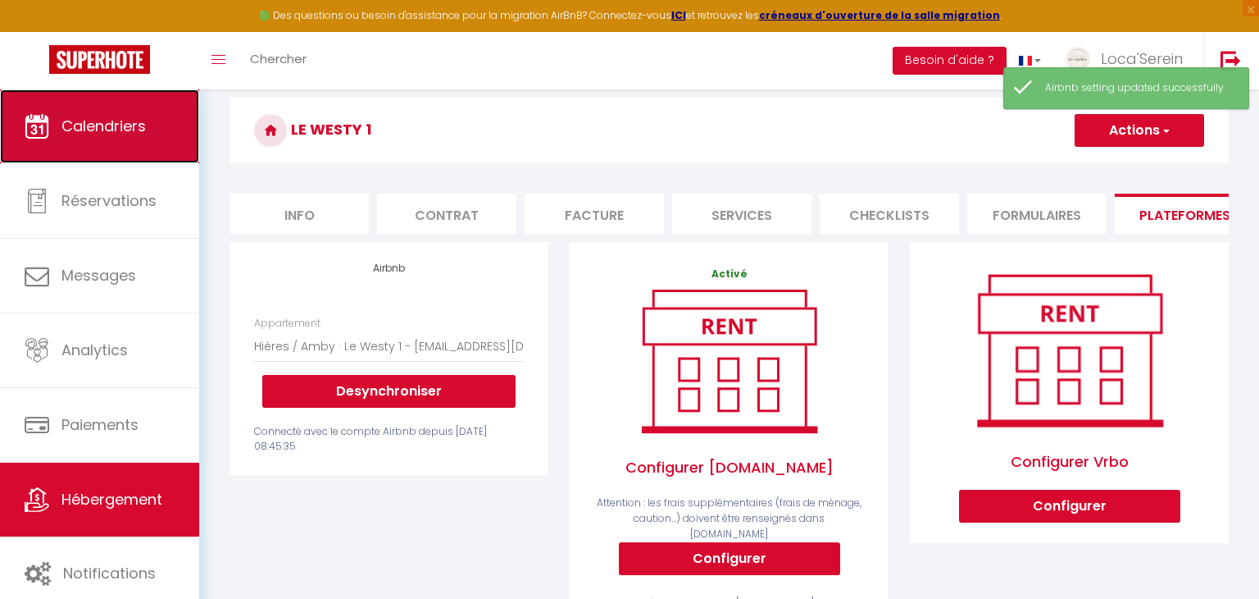
click at [136, 128] on span "Calendriers" at bounding box center [103, 126] width 84 height 20
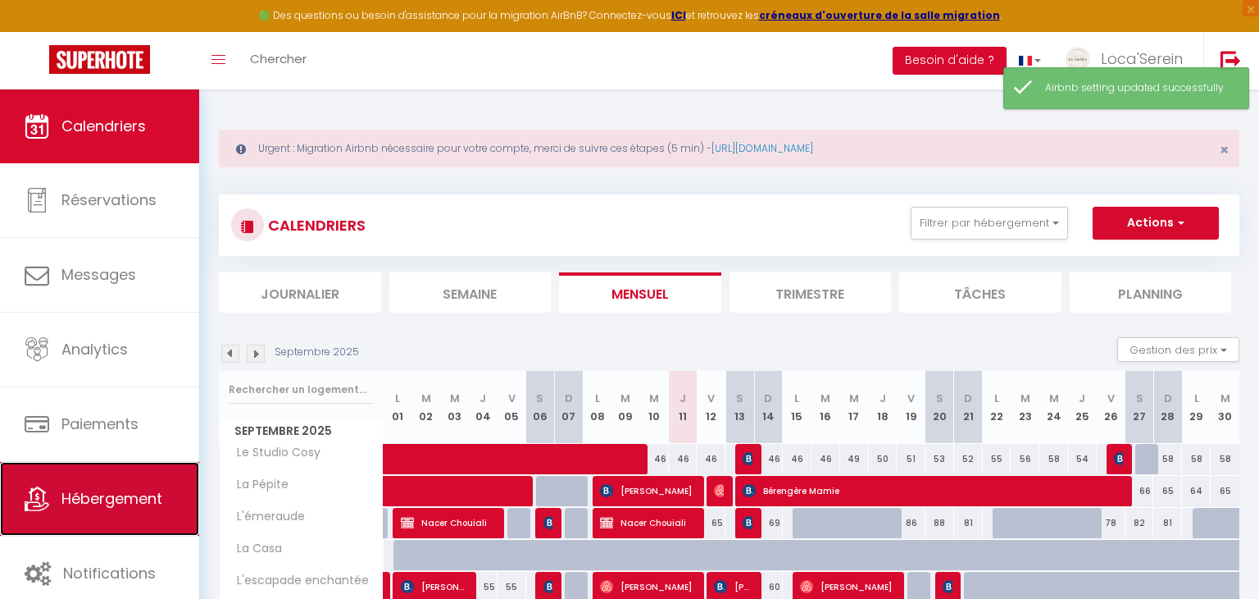
click at [110, 480] on link "Hébergement" at bounding box center [99, 499] width 199 height 74
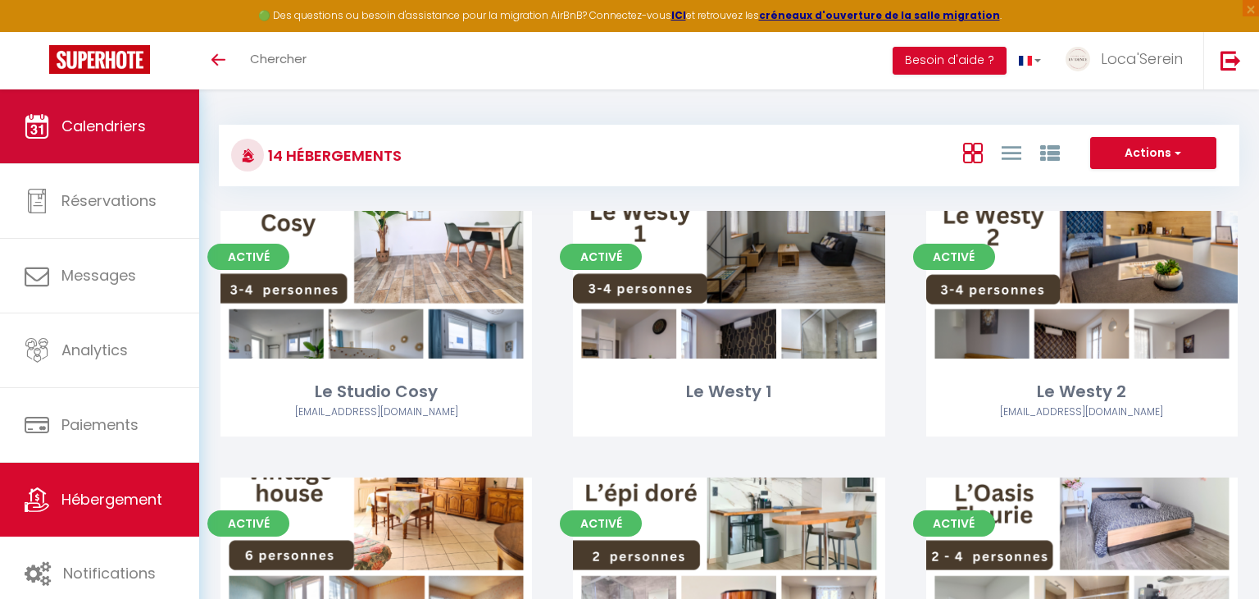
click at [144, 107] on link "Calendriers" at bounding box center [99, 126] width 199 height 74
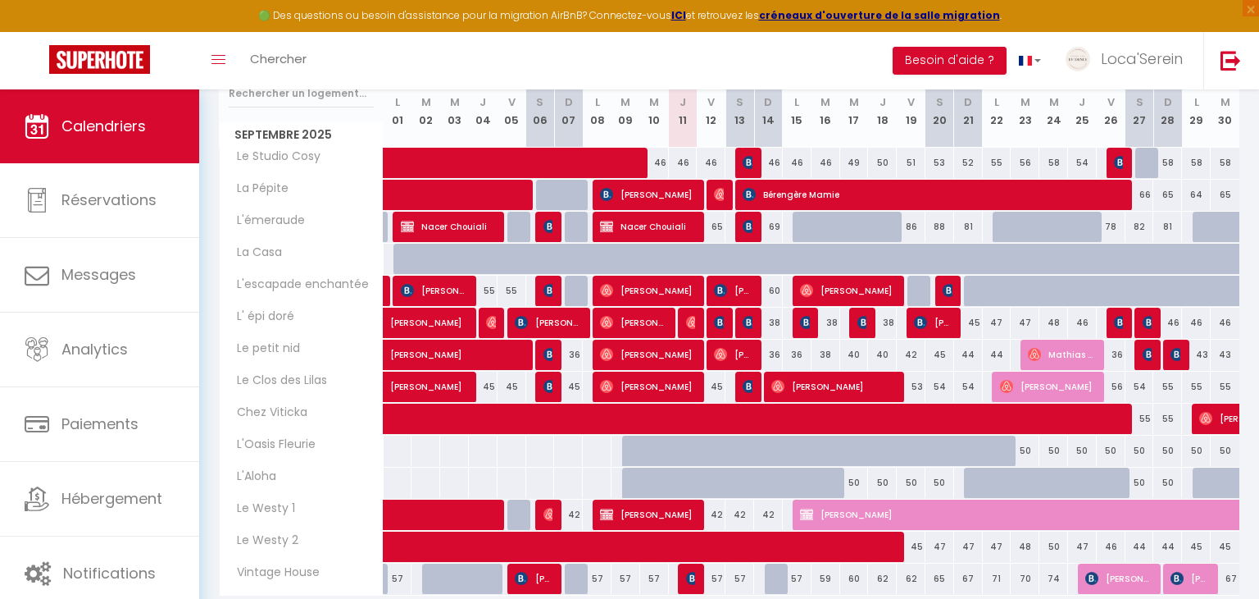
scroll to position [295, 0]
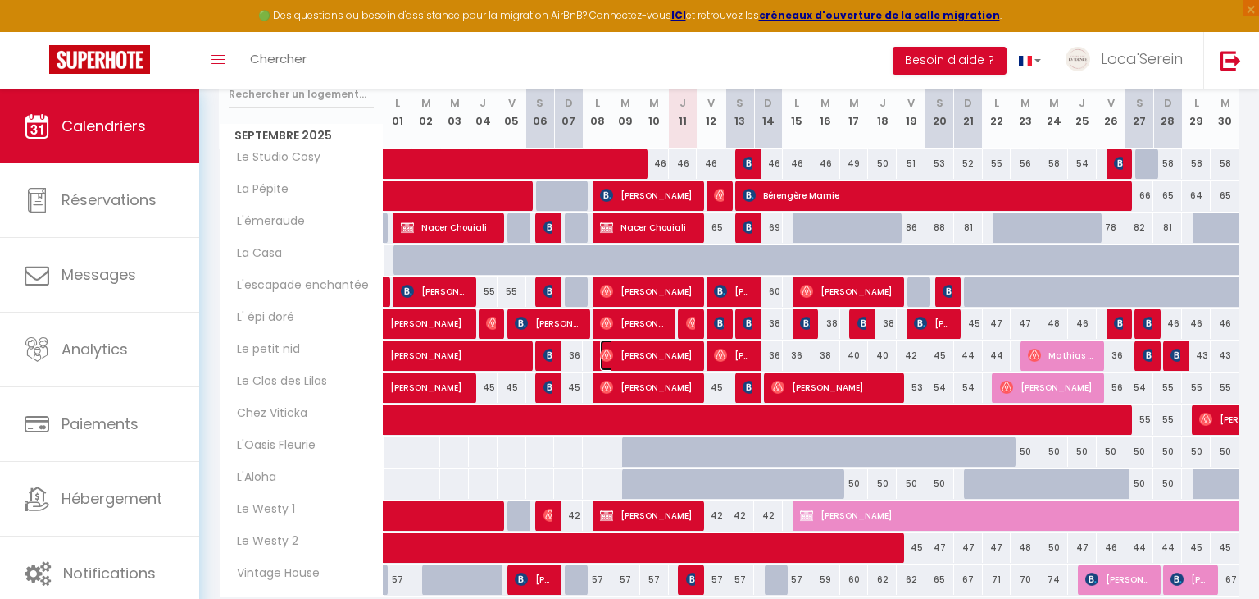
click at [684, 356] on span "[PERSON_NAME]" at bounding box center [648, 354] width 96 height 31
select select "OK"
select select "0"
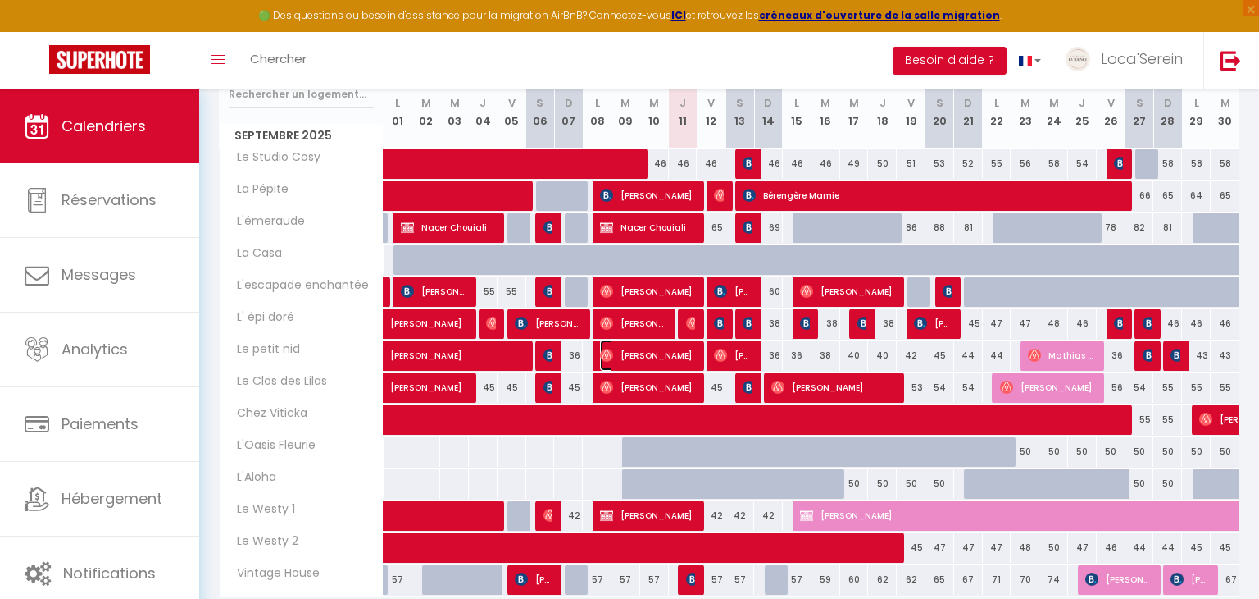
select select "1"
select select
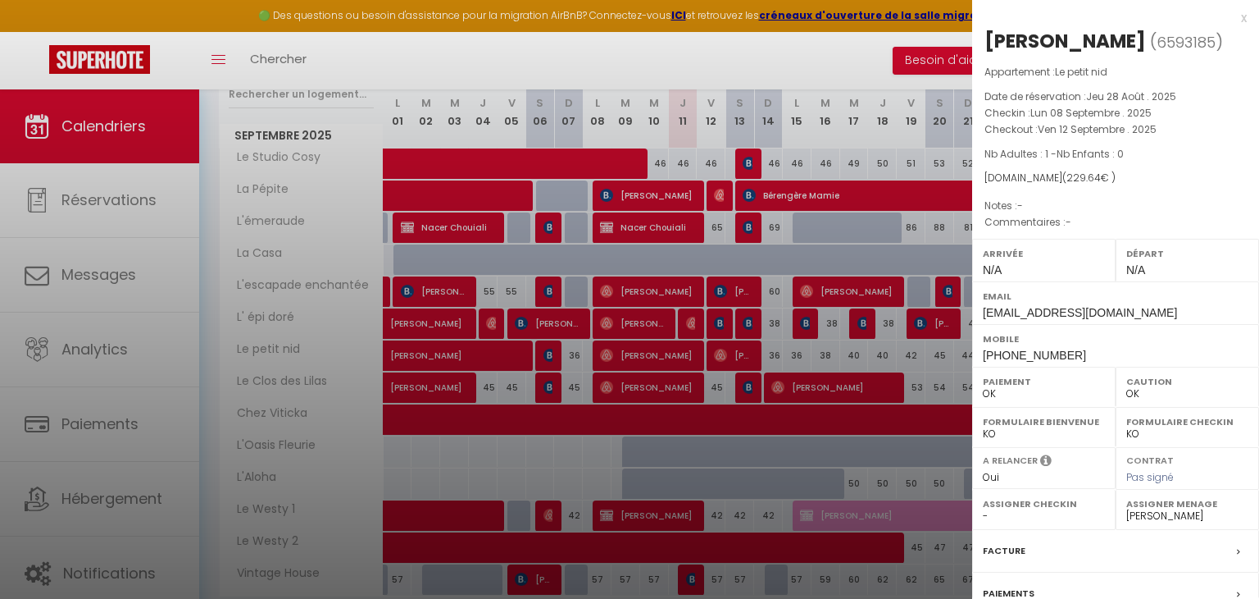
click at [684, 357] on div at bounding box center [629, 299] width 1259 height 599
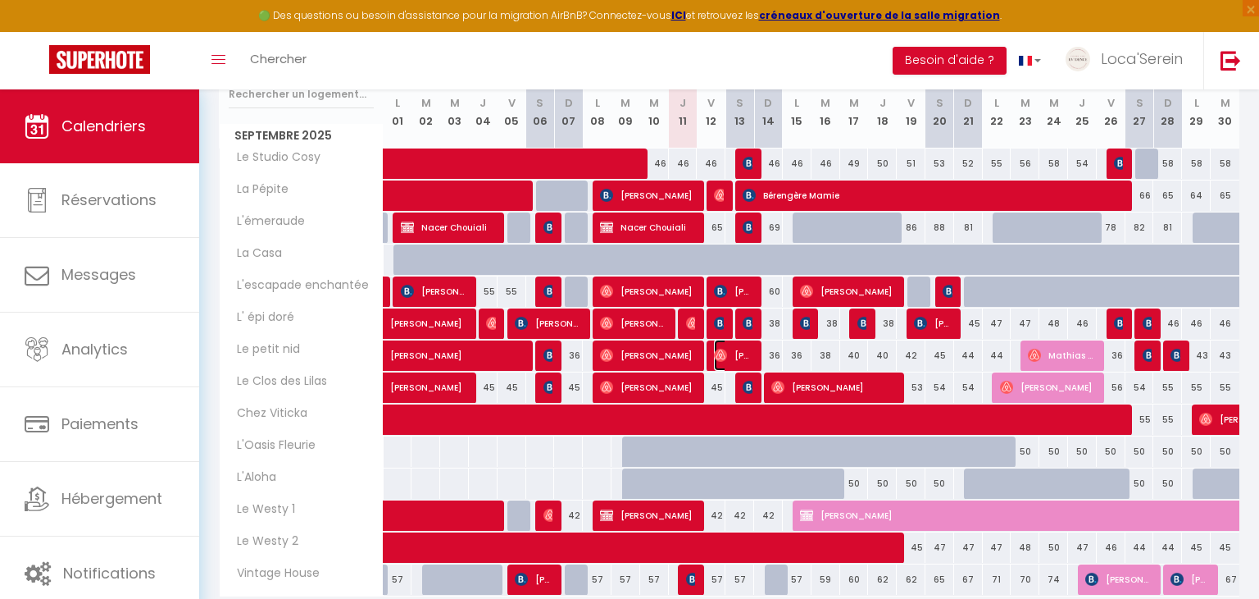
click at [737, 353] on span "[PERSON_NAME]" at bounding box center [733, 354] width 39 height 31
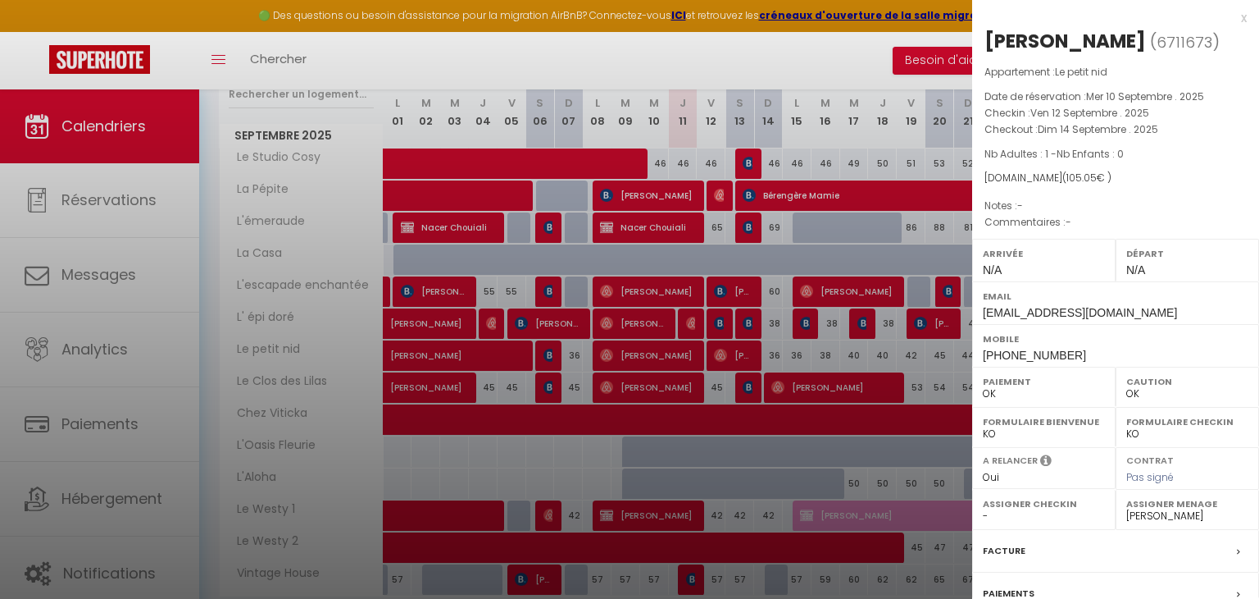
click at [737, 353] on div at bounding box center [629, 299] width 1259 height 599
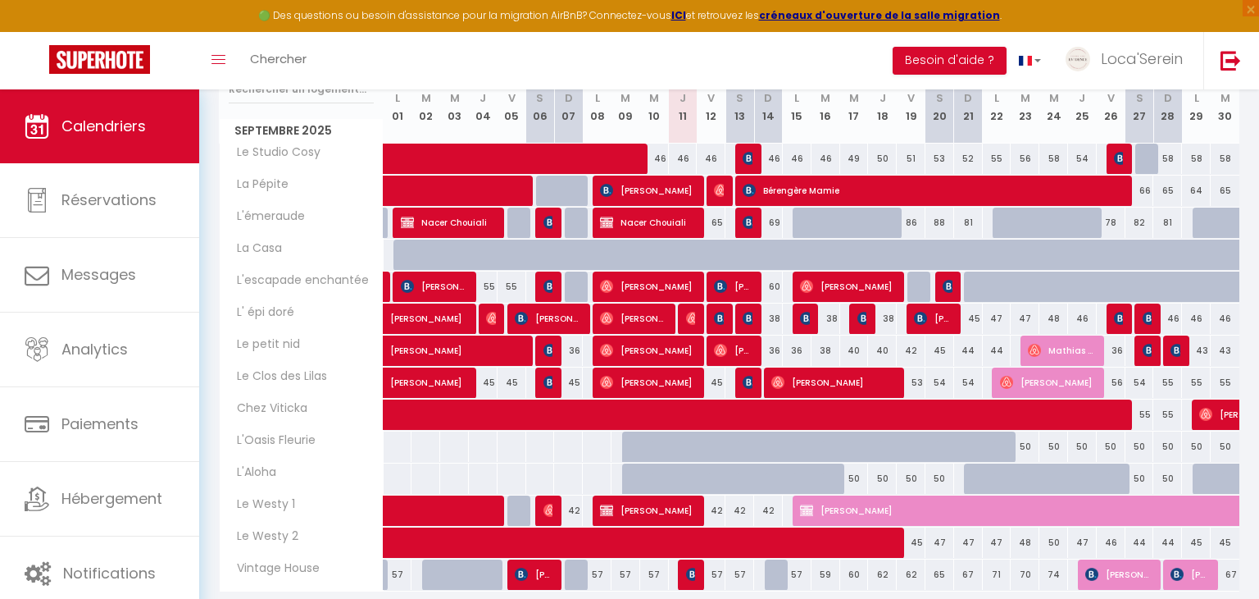
scroll to position [296, 0]
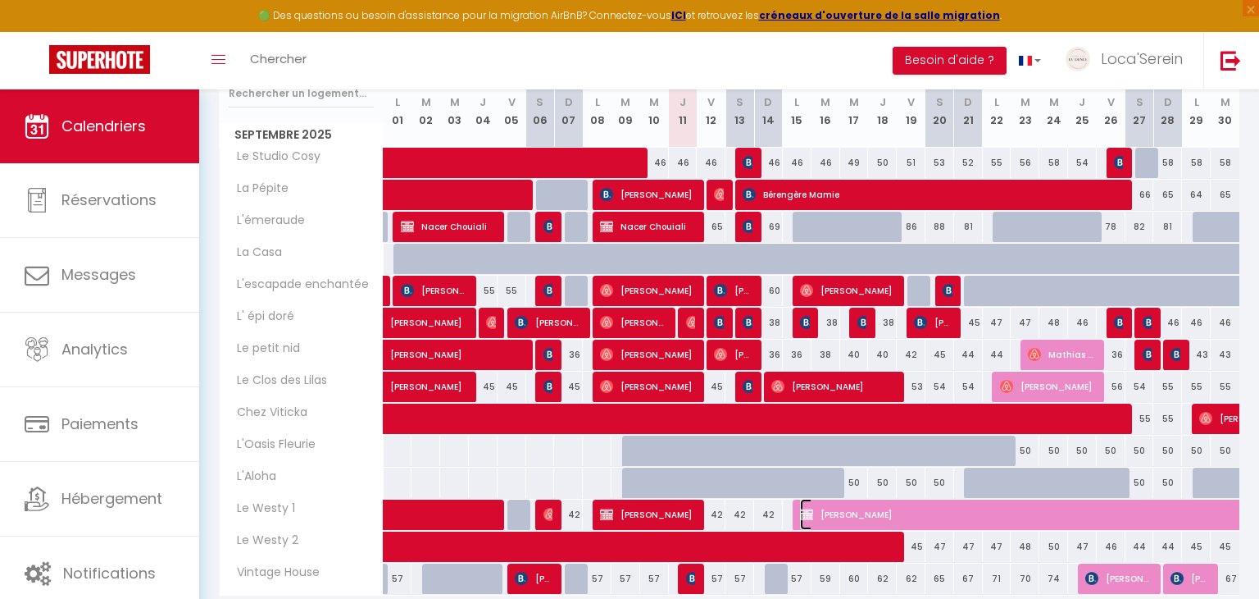
click at [880, 514] on span "[PERSON_NAME]" at bounding box center [1139, 514] width 679 height 31
select select "45459"
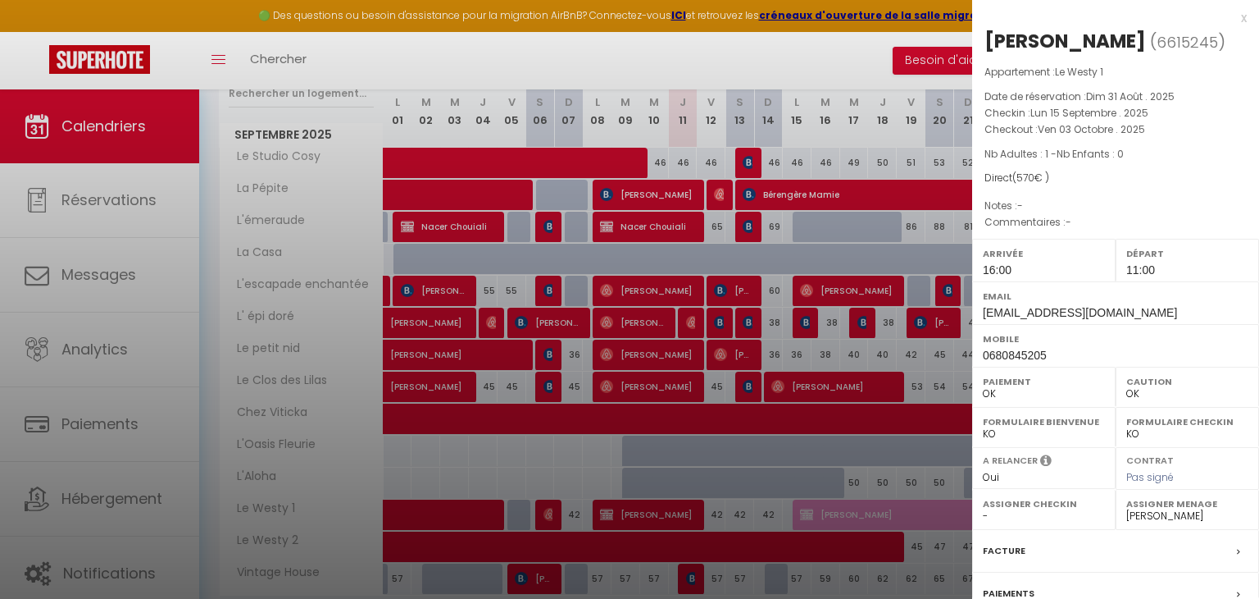
click at [880, 514] on div at bounding box center [629, 299] width 1259 height 599
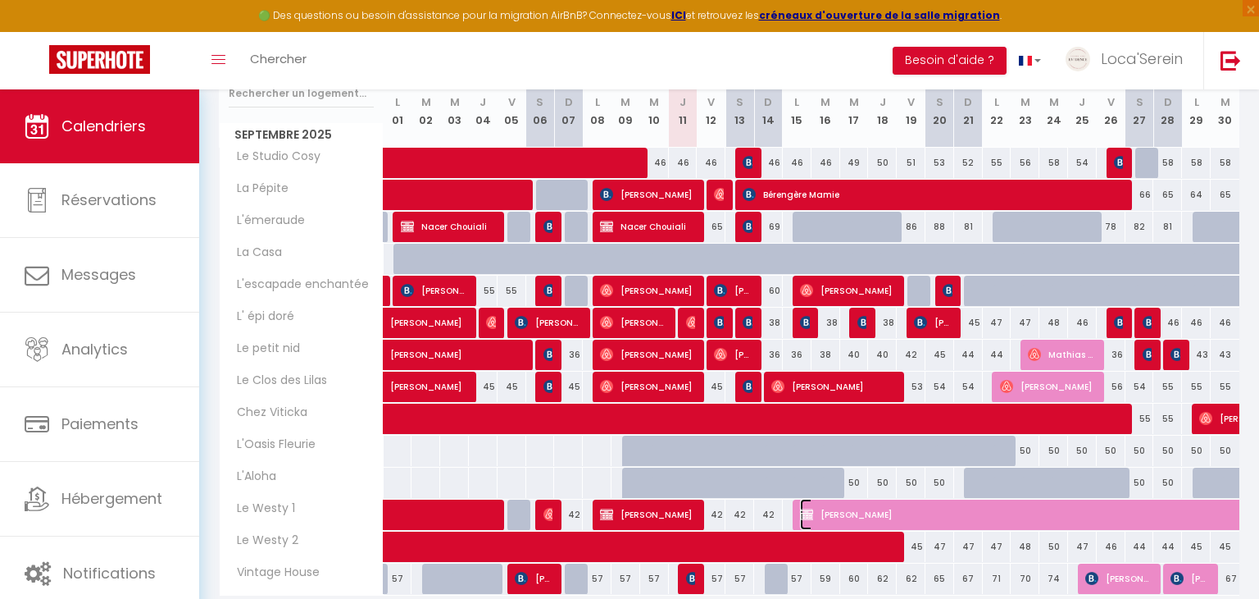
click at [880, 514] on span "[PERSON_NAME]" at bounding box center [1139, 514] width 679 height 31
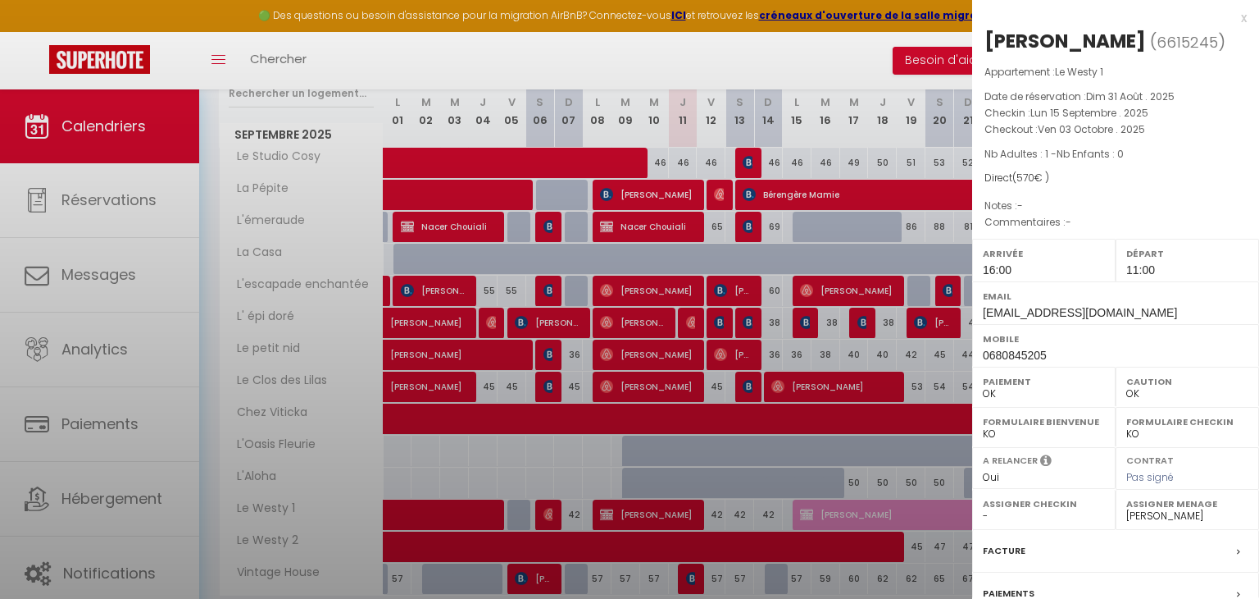
click at [880, 514] on div at bounding box center [629, 299] width 1259 height 599
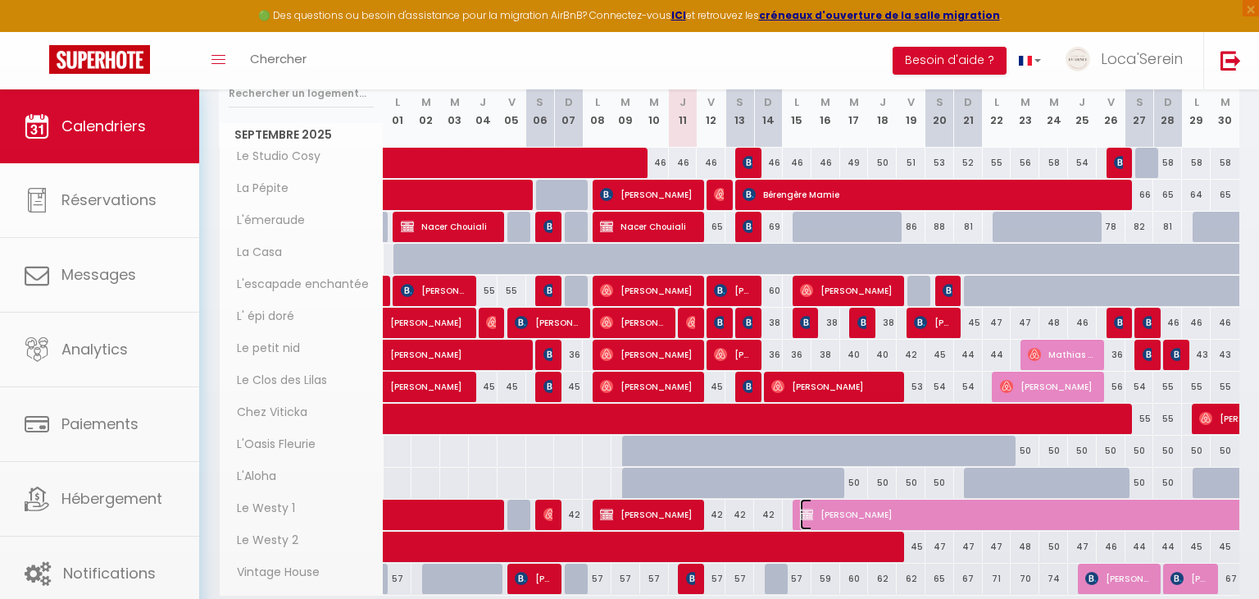
click at [880, 514] on span "[PERSON_NAME]" at bounding box center [1139, 514] width 679 height 31
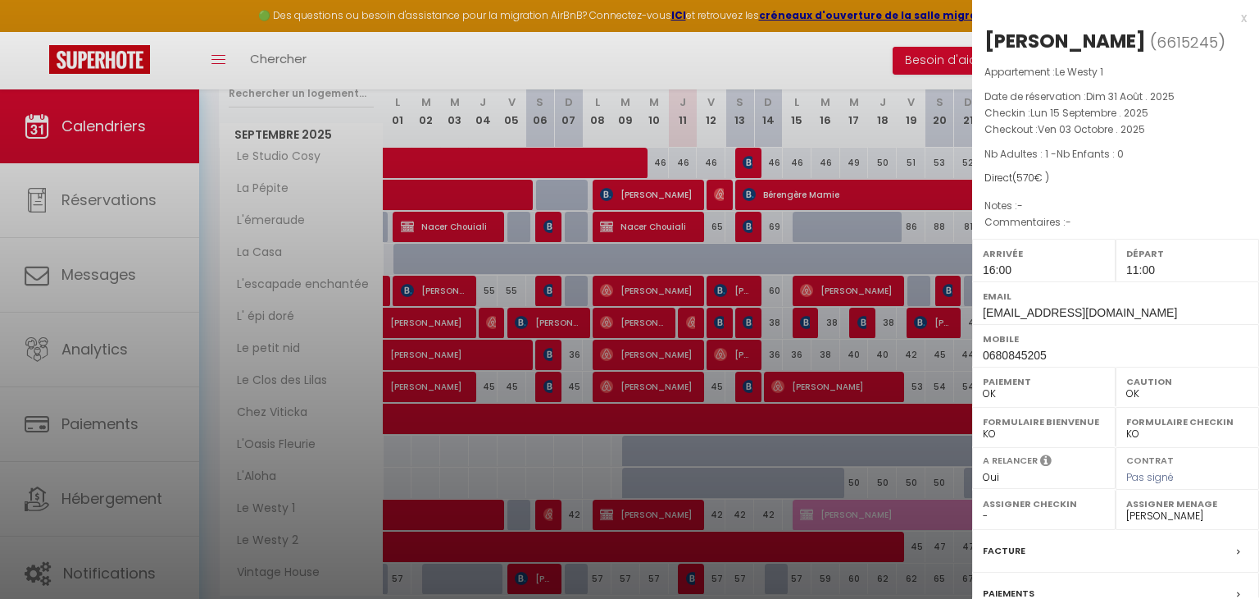
click at [878, 511] on div at bounding box center [629, 299] width 1259 height 599
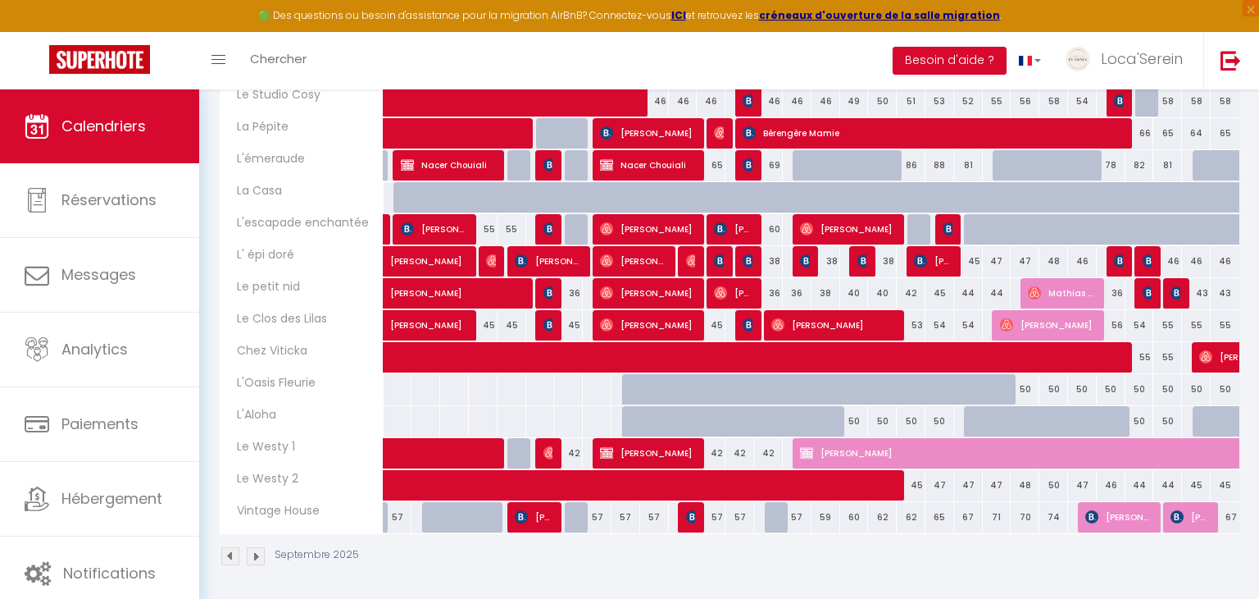
scroll to position [358, 0]
click at [900, 437] on span "[PERSON_NAME]" at bounding box center [1139, 452] width 679 height 31
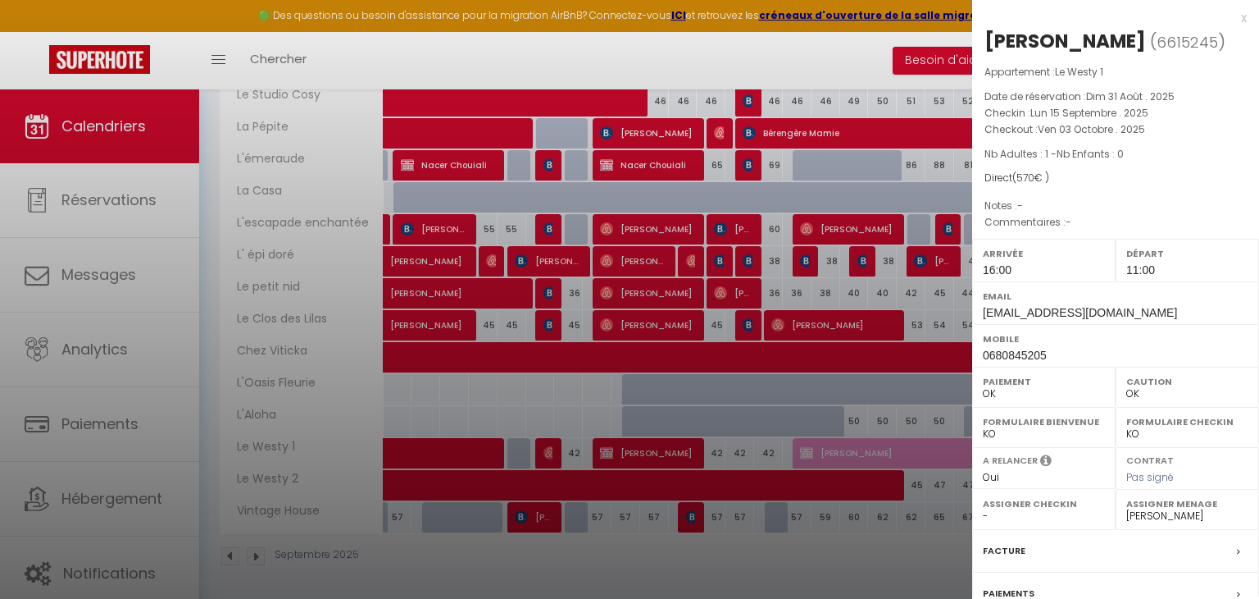
click at [897, 449] on div at bounding box center [629, 299] width 1259 height 599
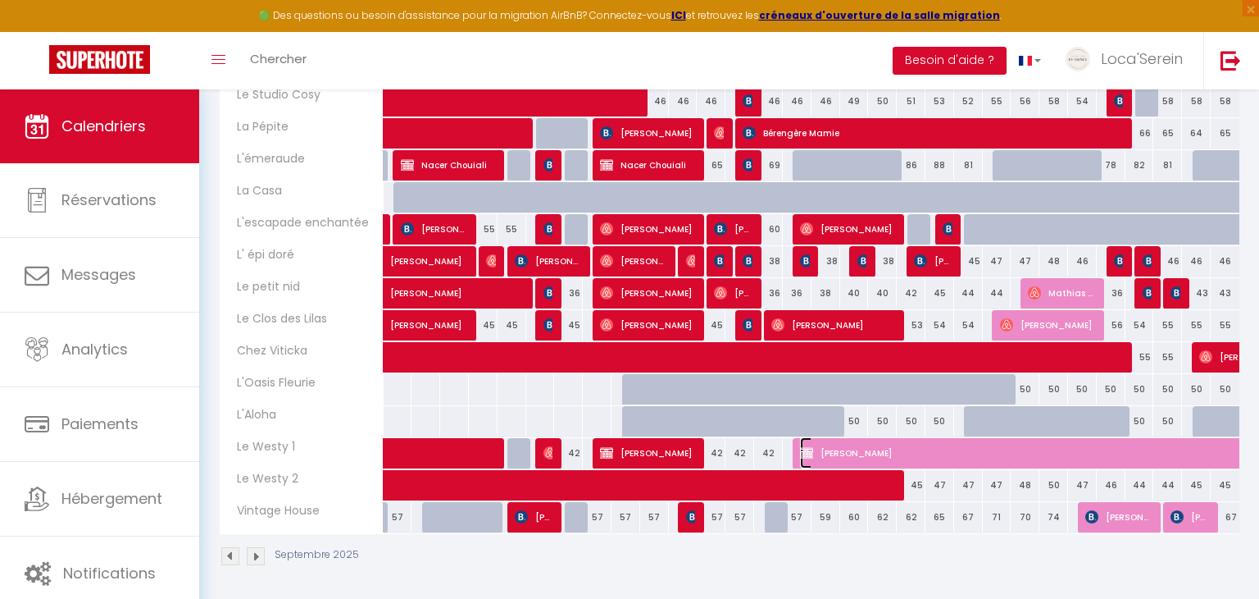
click at [947, 450] on span "[PERSON_NAME]" at bounding box center [1139, 452] width 679 height 31
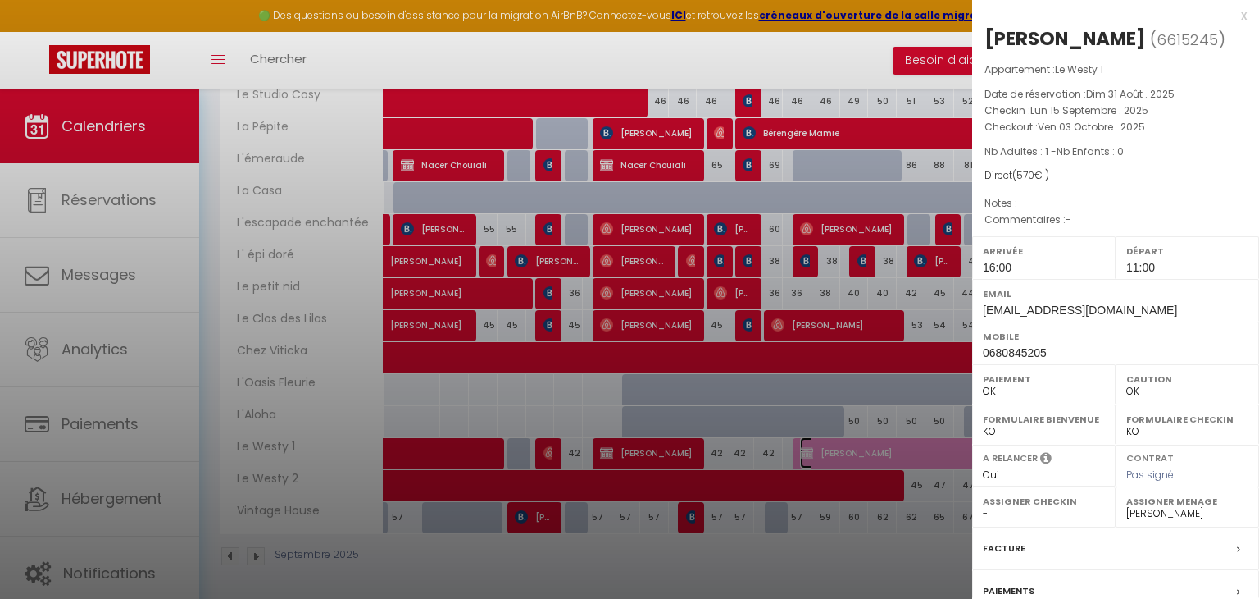
scroll to position [162, 0]
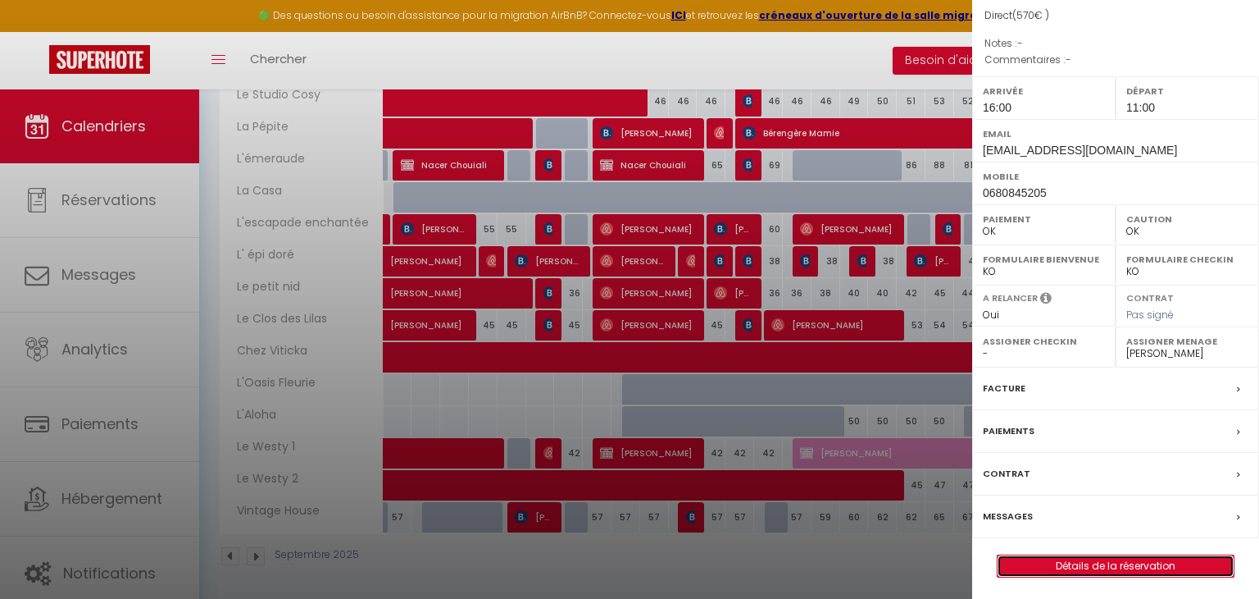
click at [1088, 567] on link "Détails de la réservation" at bounding box center [1116, 565] width 236 height 21
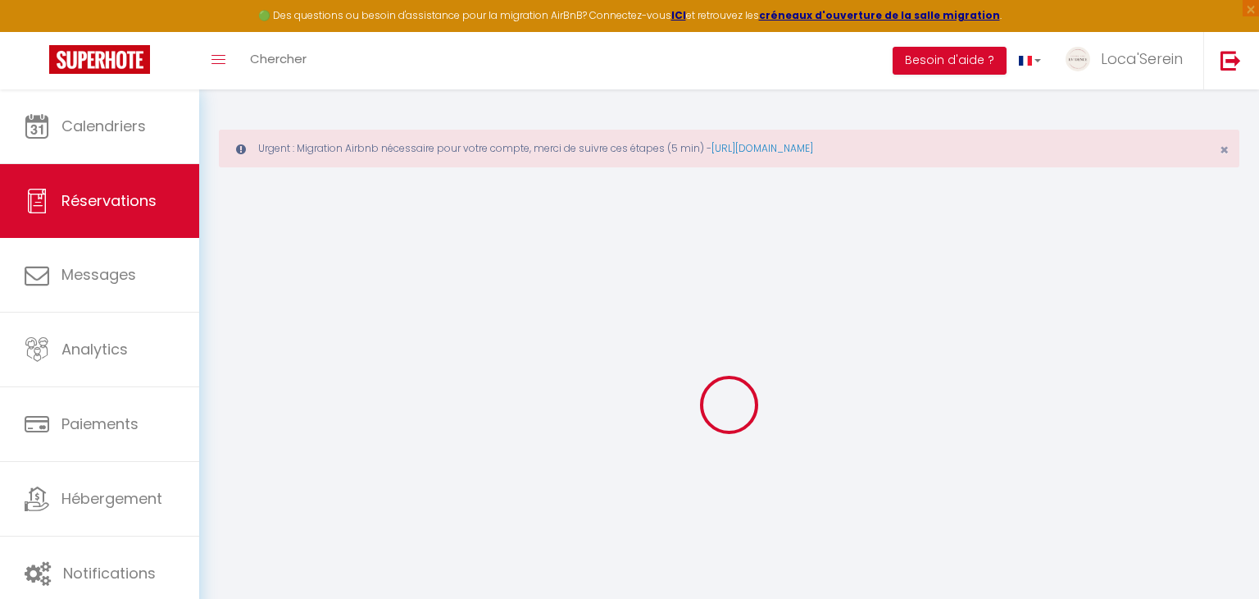
type input "Thierry"
type input "Adolphe"
type input "thierryadolphe621@gmail.com"
type input "0680845205"
select select "FR"
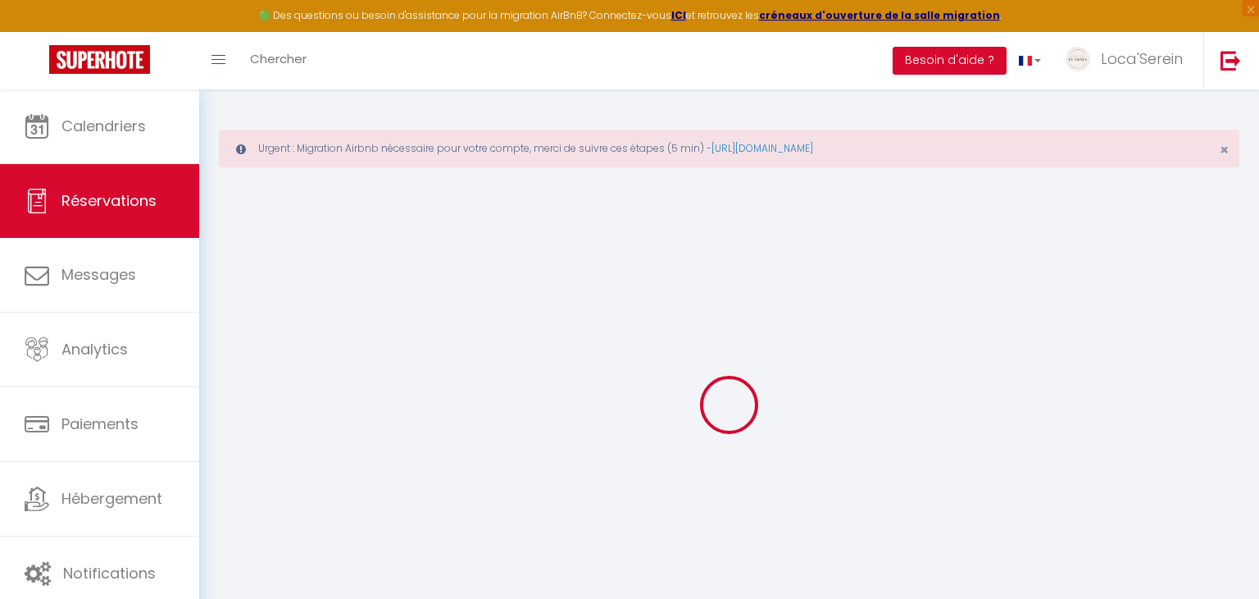
select select "47335"
select select "1"
type input "Lun 15 Septembre 2025"
select select
type input "Ven 03 Octobre 2025"
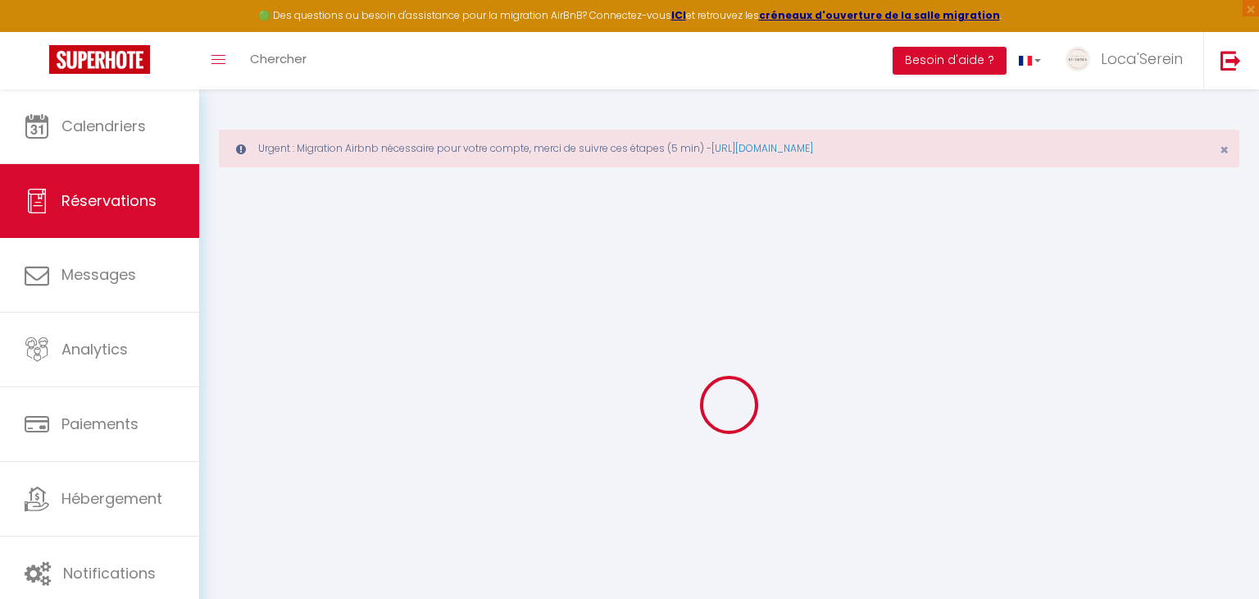
select select
type input "1"
select select "12"
select select
type input "540"
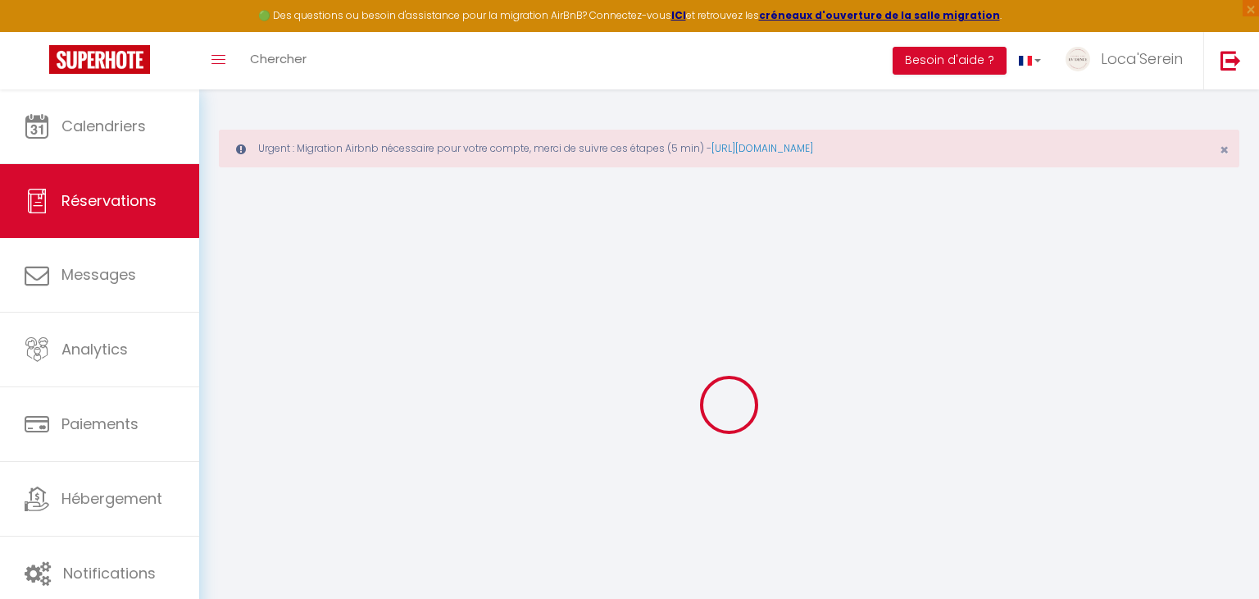
checkbox input "false"
type input "0"
type input "30"
type input "0"
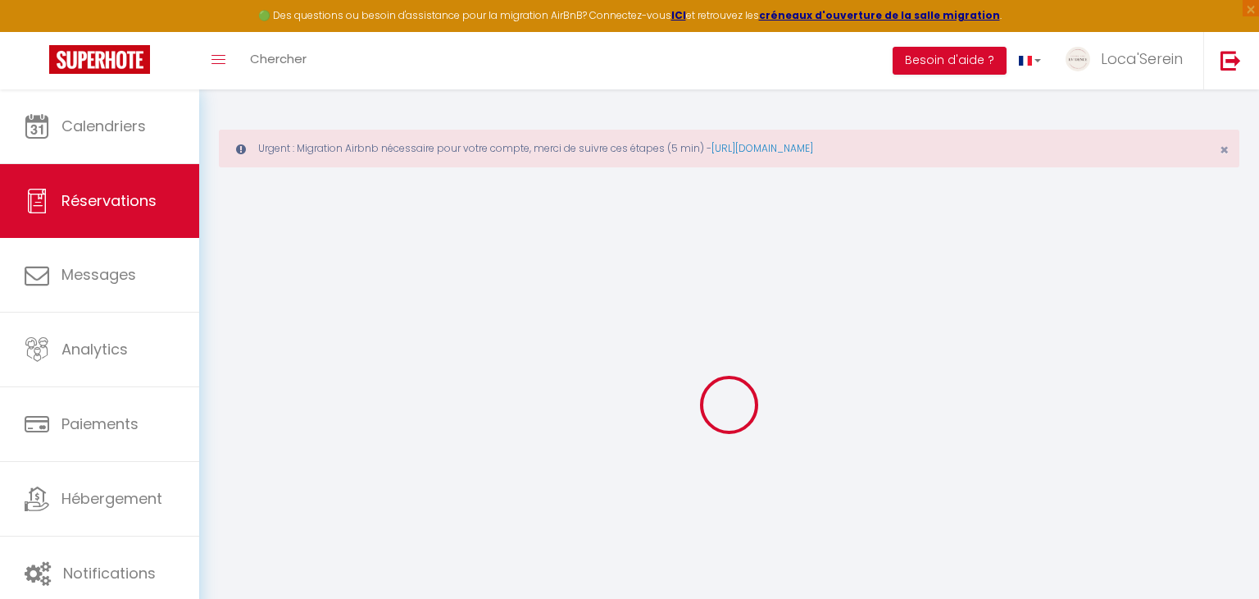
select select
select select "15"
checkbox input "false"
select select
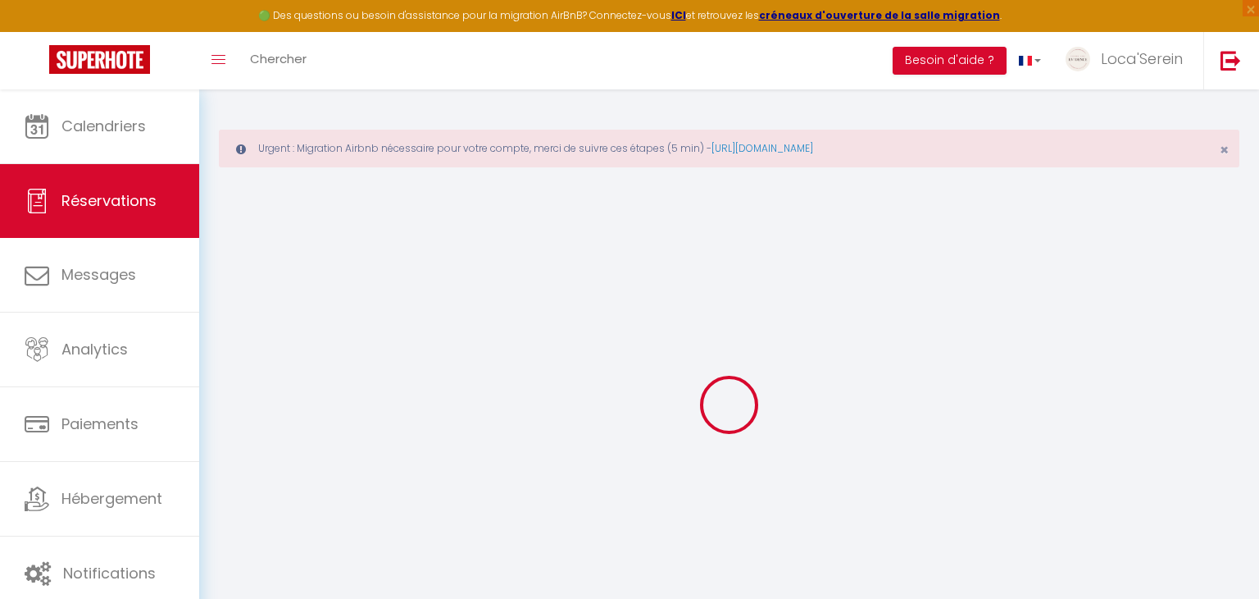
select select
checkbox input "false"
select select
checkbox input "false"
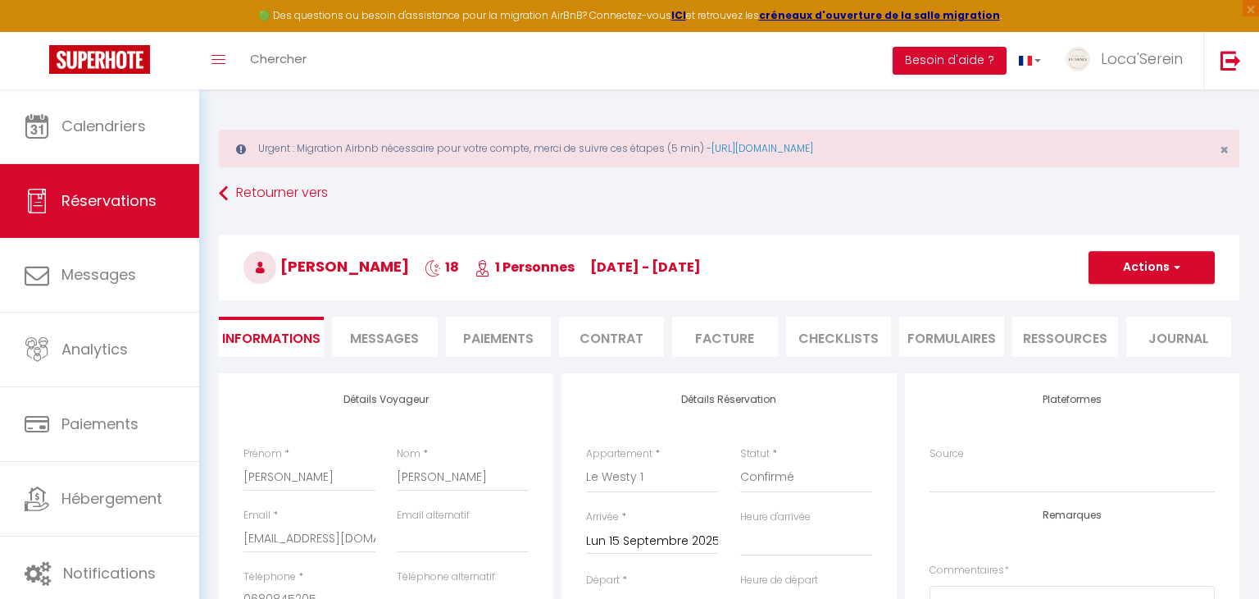
type input "30"
select select
checkbox input "false"
select select "16:00"
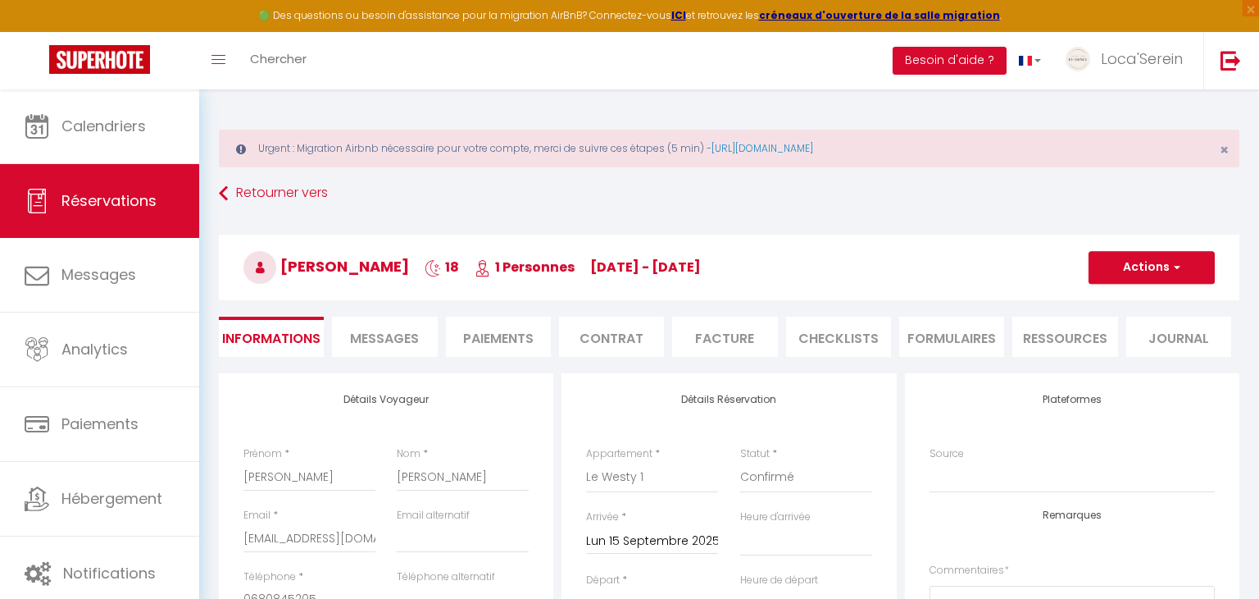
select select "11:00"
click at [1171, 260] on span "button" at bounding box center [1175, 267] width 10 height 15
click at [1127, 346] on link "Supprimer" at bounding box center [1136, 345] width 130 height 21
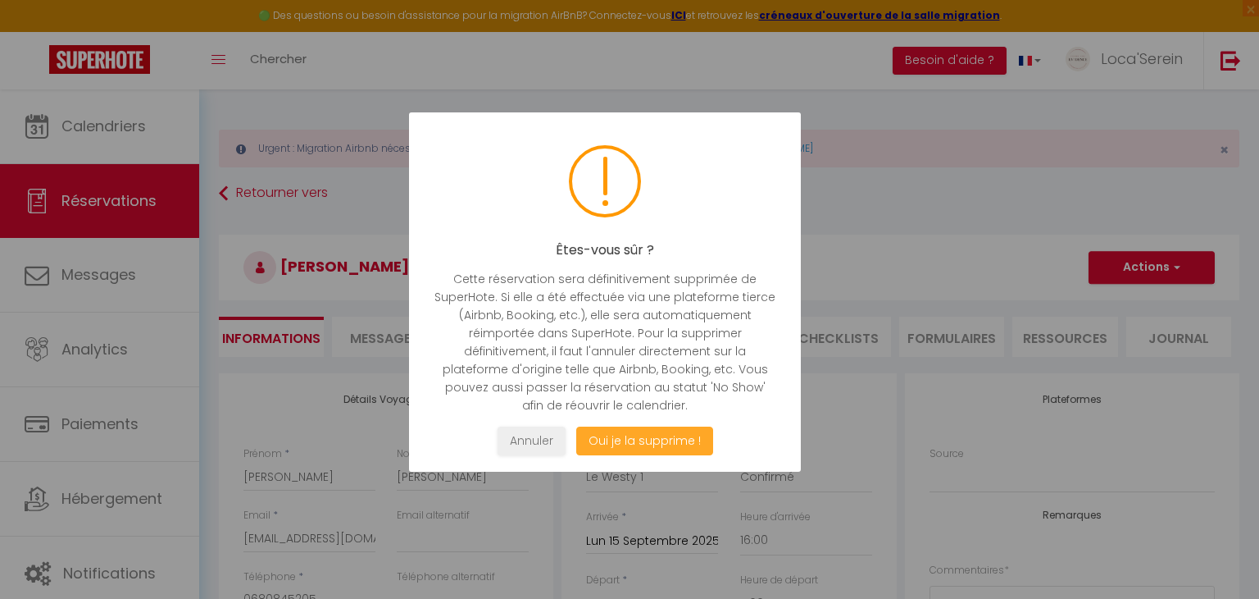
click at [675, 437] on button "Oui je la supprime !" at bounding box center [644, 440] width 137 height 29
select select "not_cancelled"
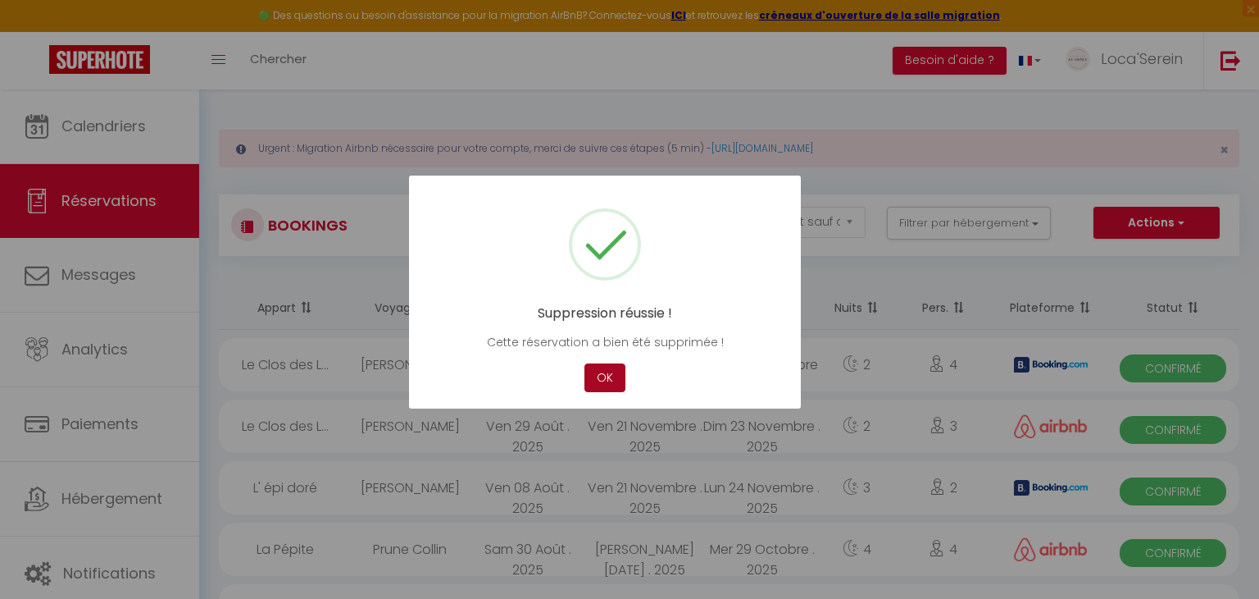
click at [596, 381] on button "OK" at bounding box center [605, 377] width 41 height 29
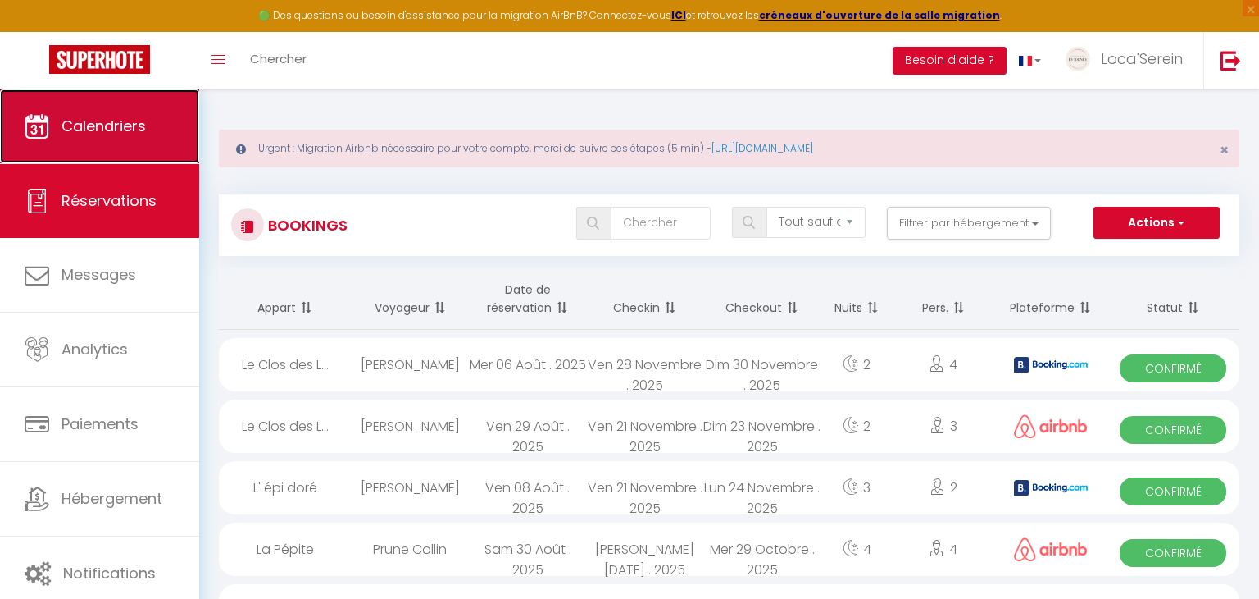
click at [123, 134] on span "Calendriers" at bounding box center [103, 126] width 84 height 20
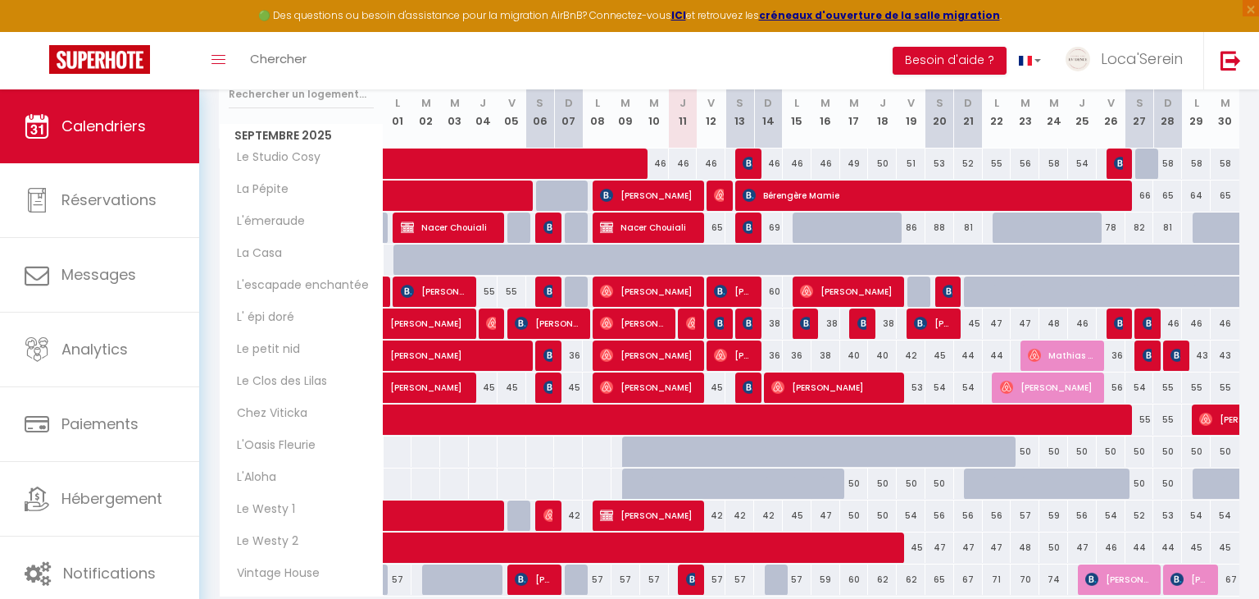
scroll to position [294, 0]
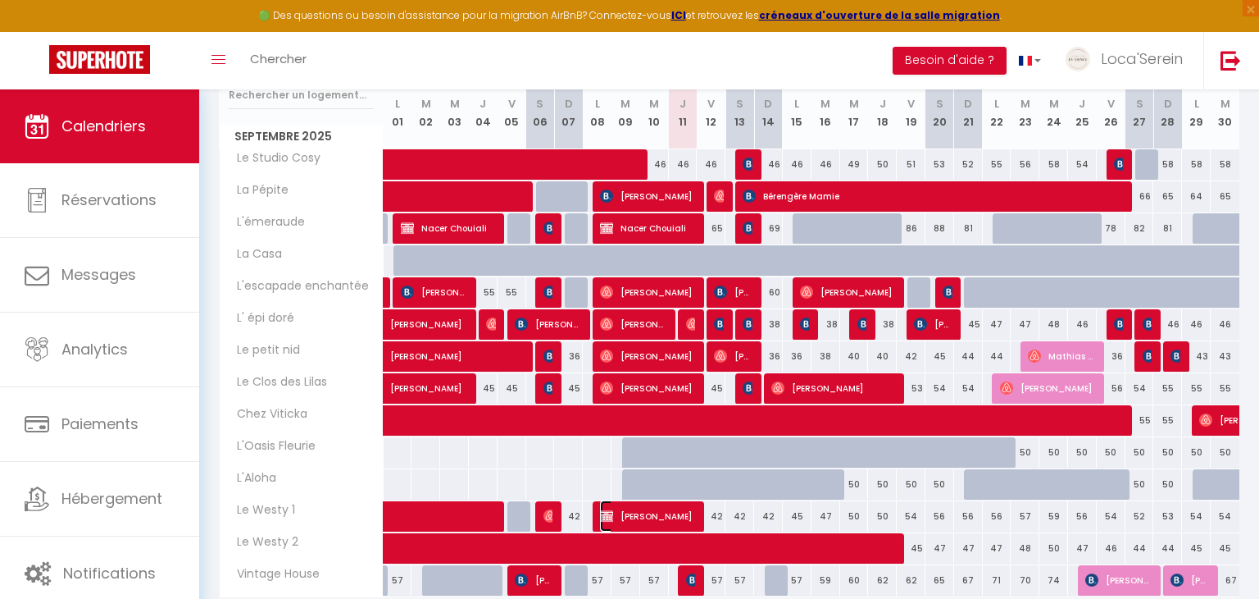
click at [676, 515] on span "[PERSON_NAME]" at bounding box center [648, 515] width 96 height 31
select select "OK"
select select "0"
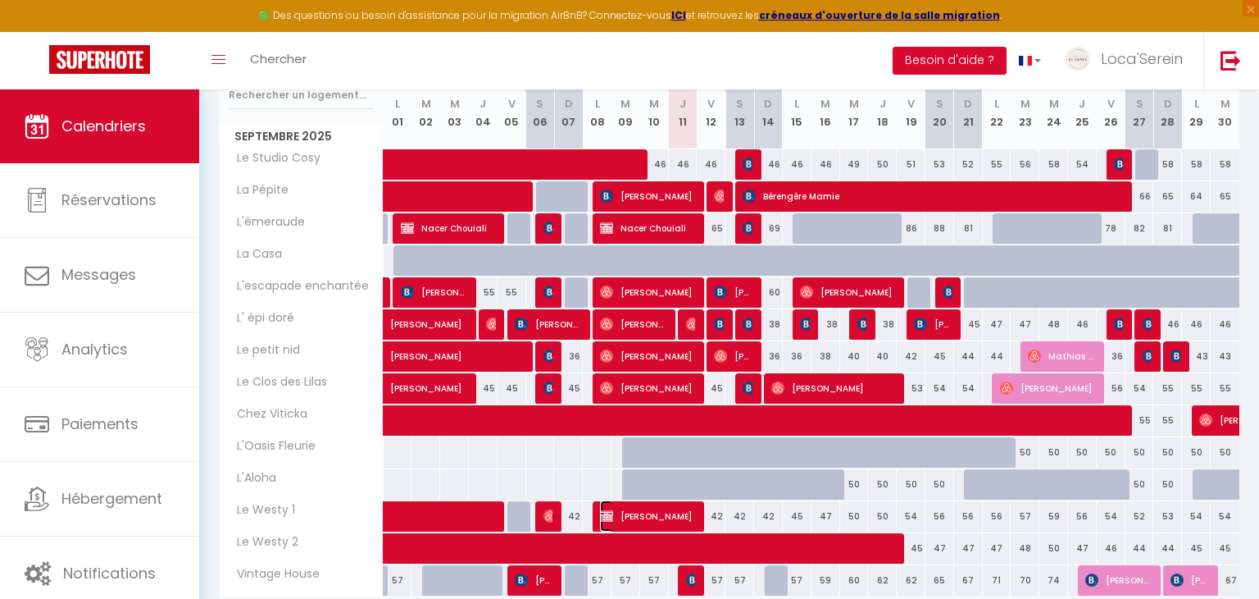
select select "1"
select select
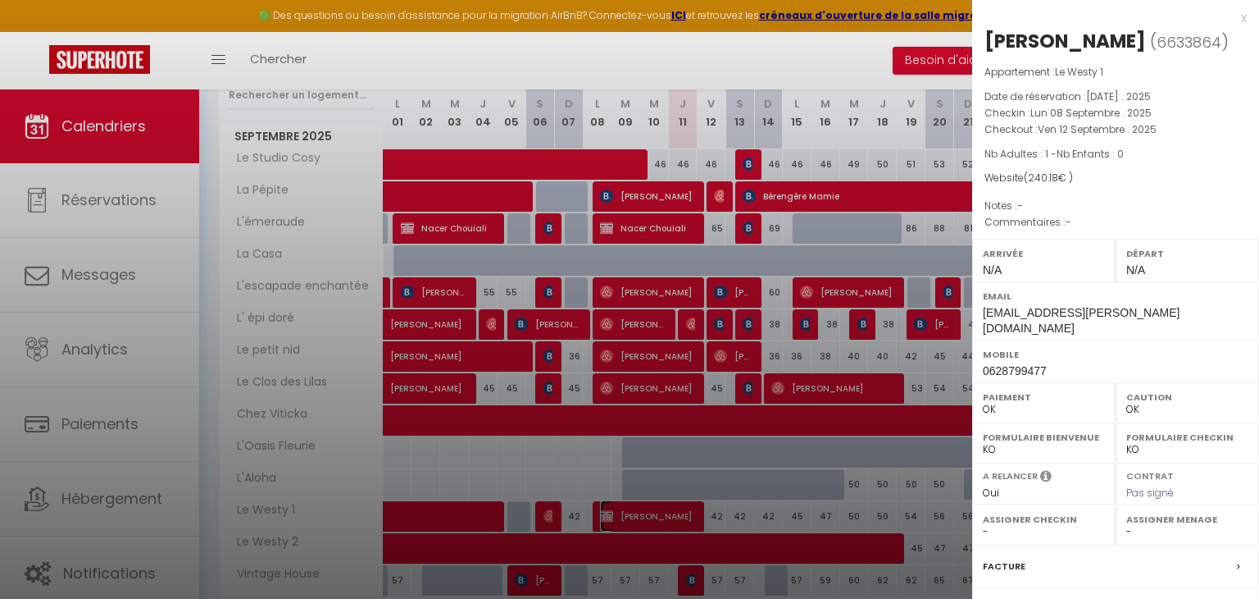
select select "45459"
click at [676, 515] on div at bounding box center [629, 299] width 1259 height 599
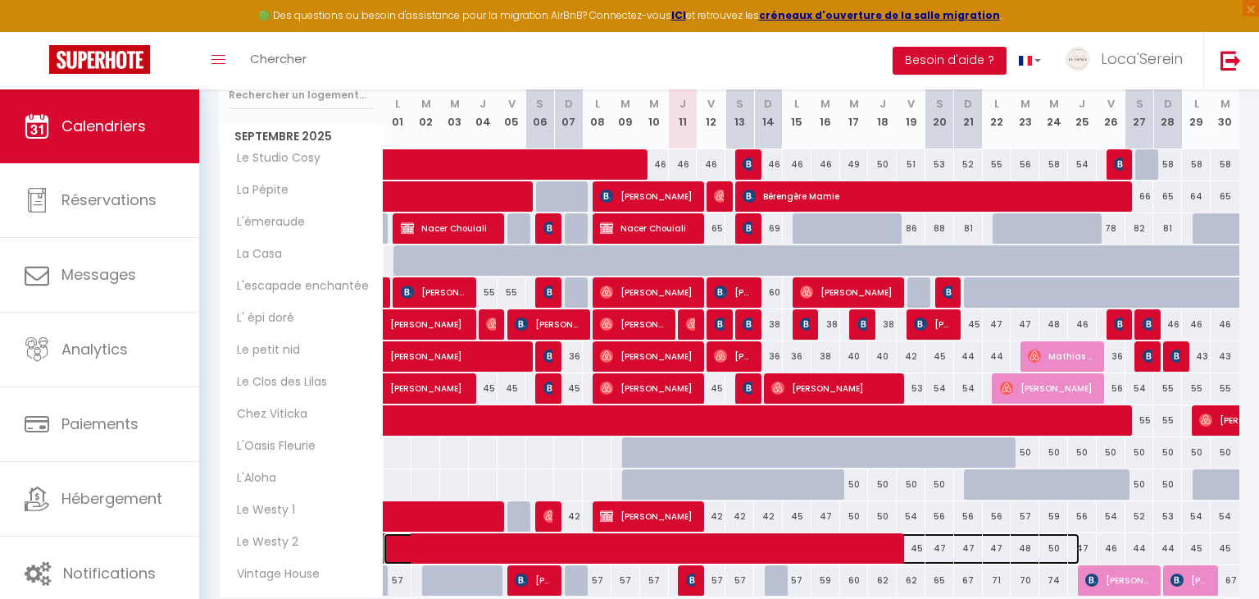
click at [819, 547] on span at bounding box center [740, 548] width 679 height 31
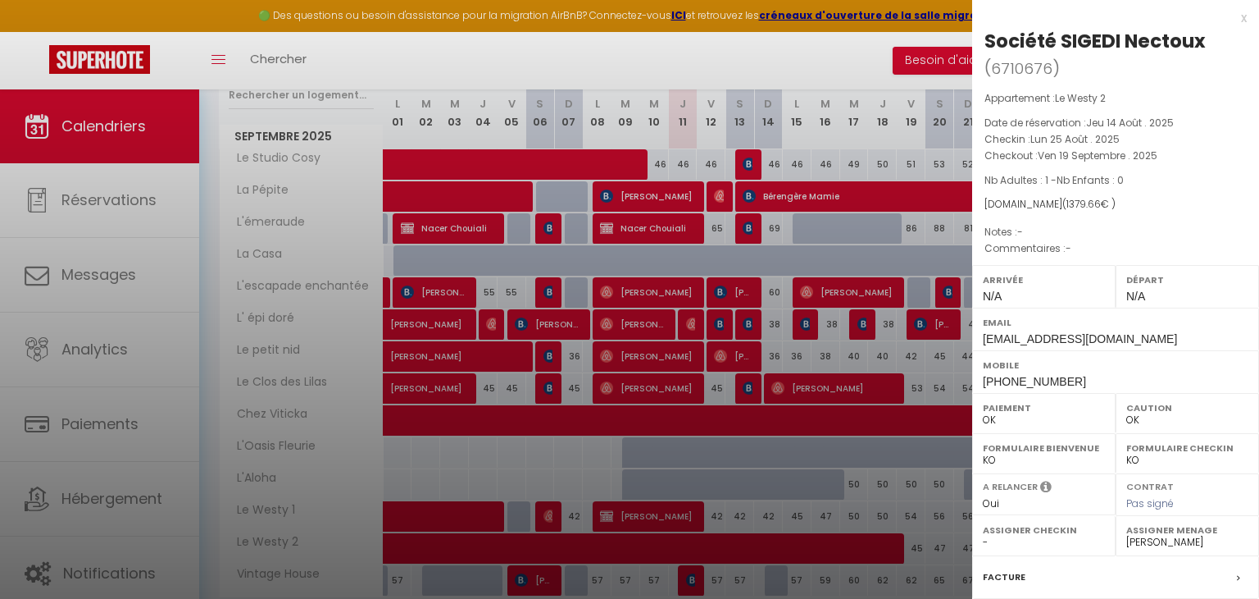
click at [818, 547] on div at bounding box center [629, 299] width 1259 height 599
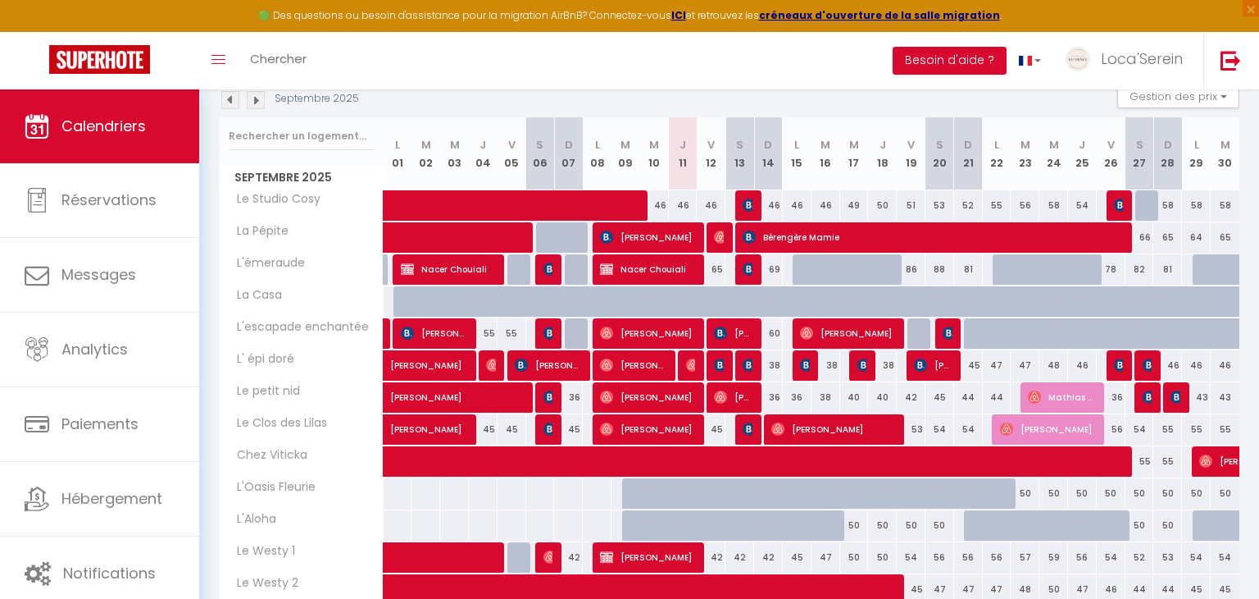
scroll to position [253, 0]
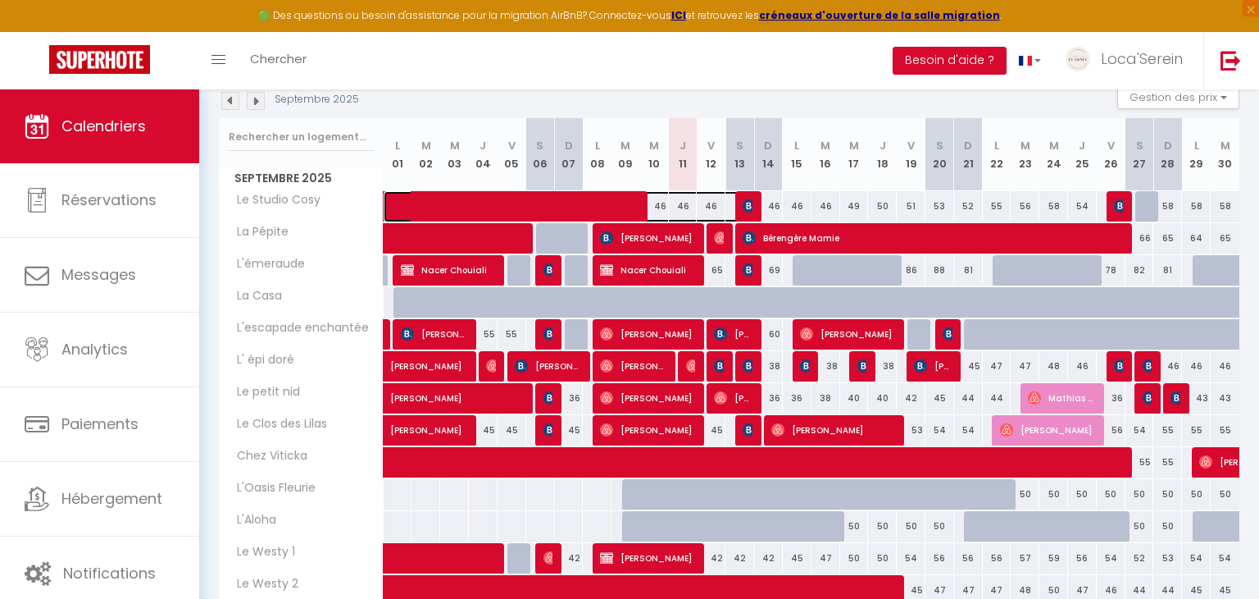
click at [574, 205] on span at bounding box center [570, 206] width 339 height 31
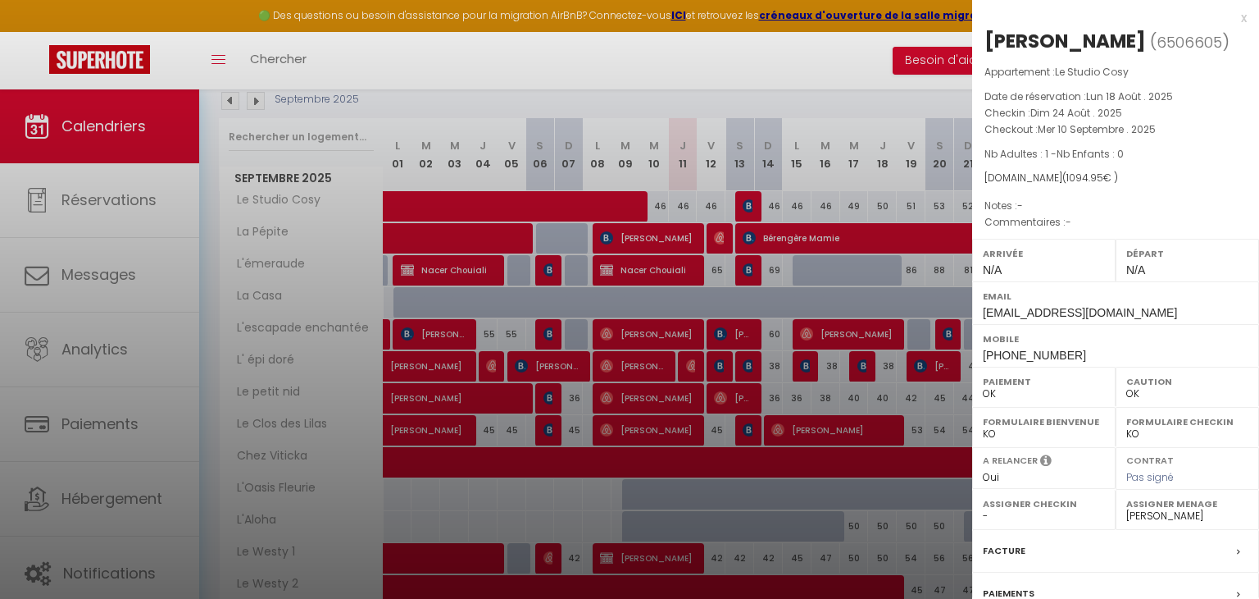
click at [575, 206] on div at bounding box center [629, 299] width 1259 height 599
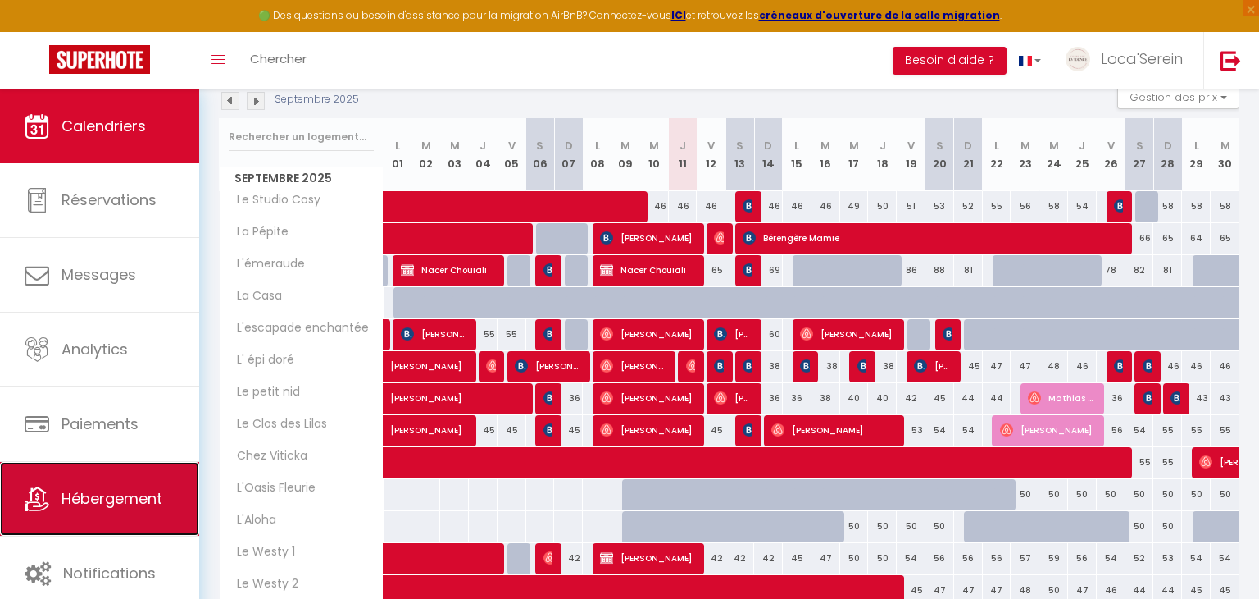
click at [95, 496] on span "Hébergement" at bounding box center [111, 498] width 101 height 20
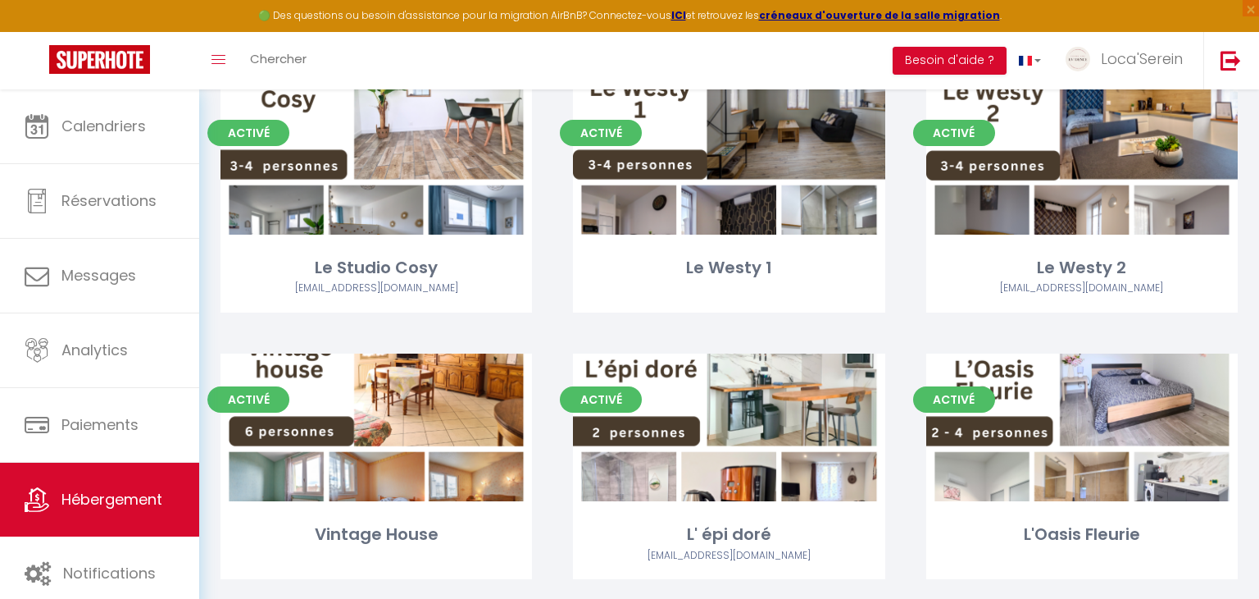
scroll to position [194, 0]
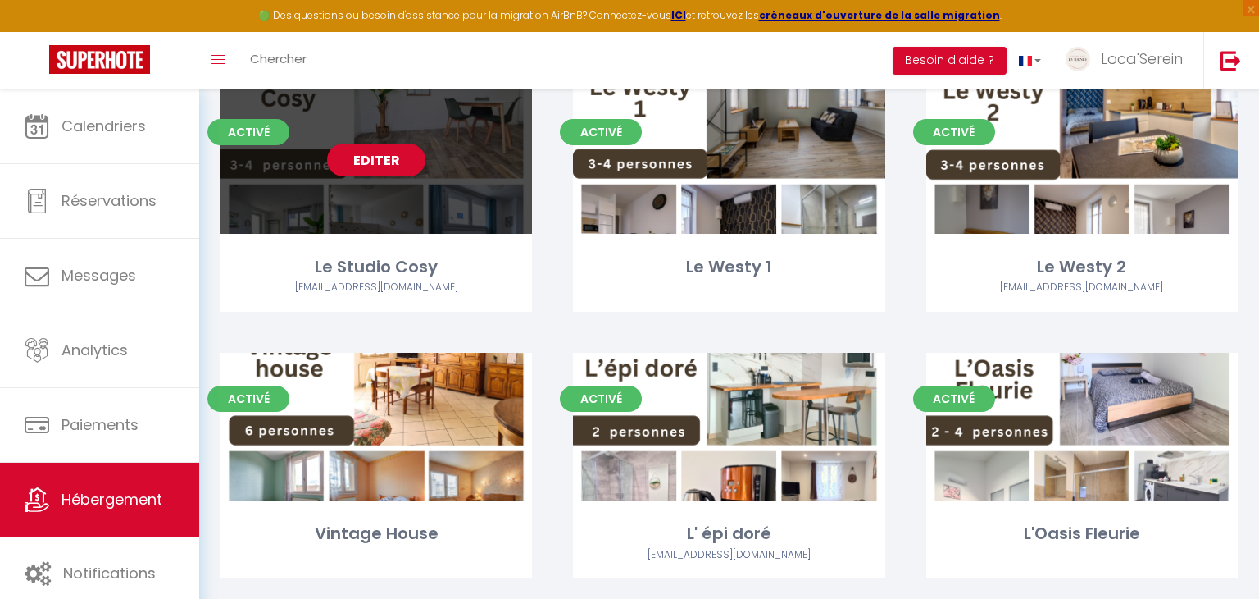
click at [469, 220] on div "Editer" at bounding box center [377, 160] width 312 height 148
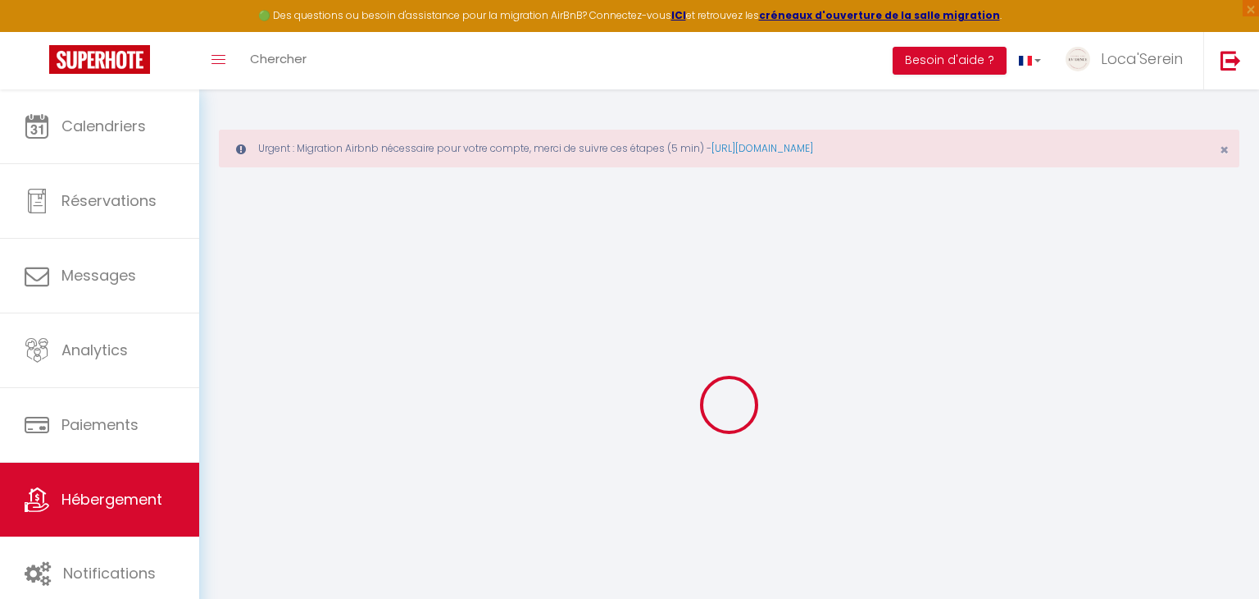
select select "+ 20 %"
select select "+ 40 %"
select select "+ 3 %"
select select
checkbox input "false"
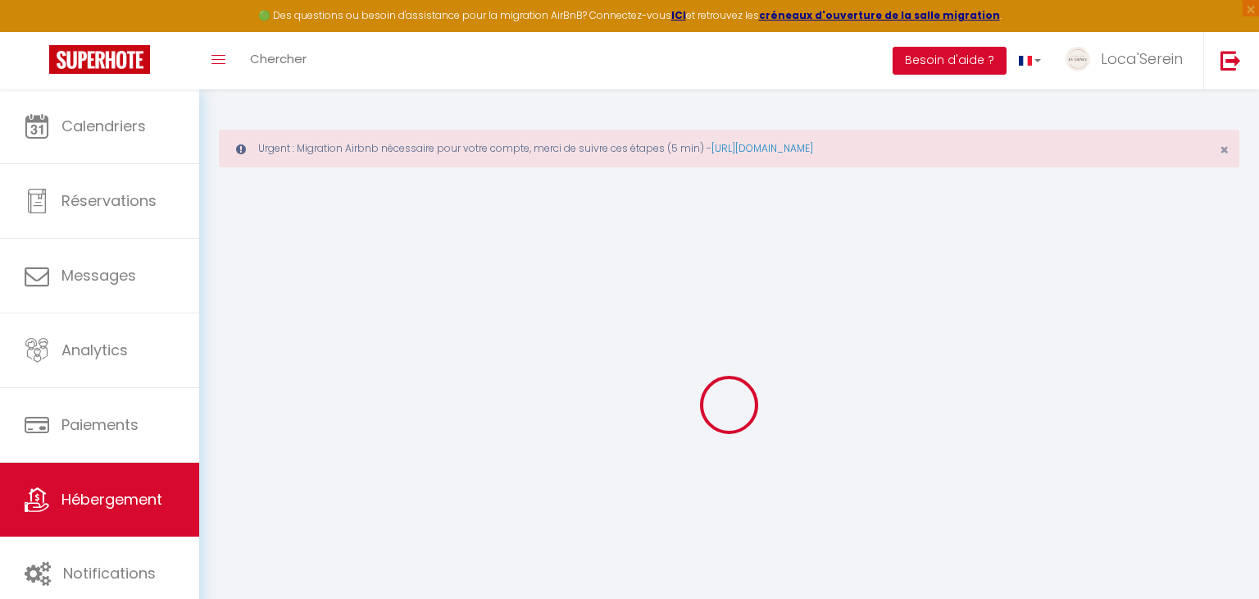
checkbox input "false"
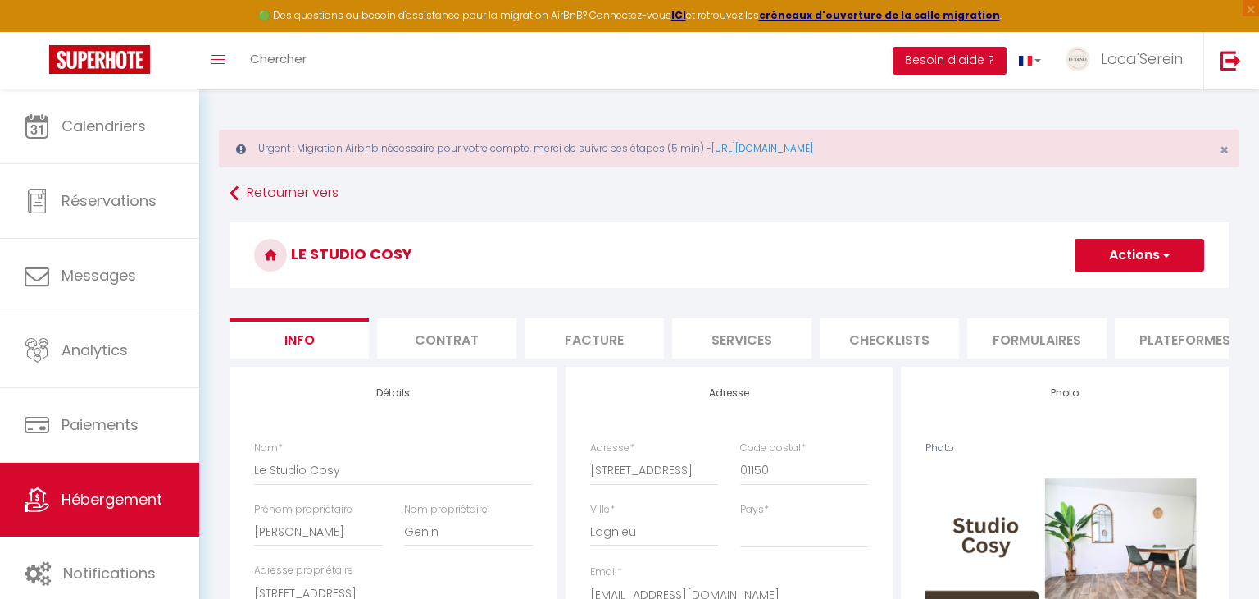
select select
checkbox input "false"
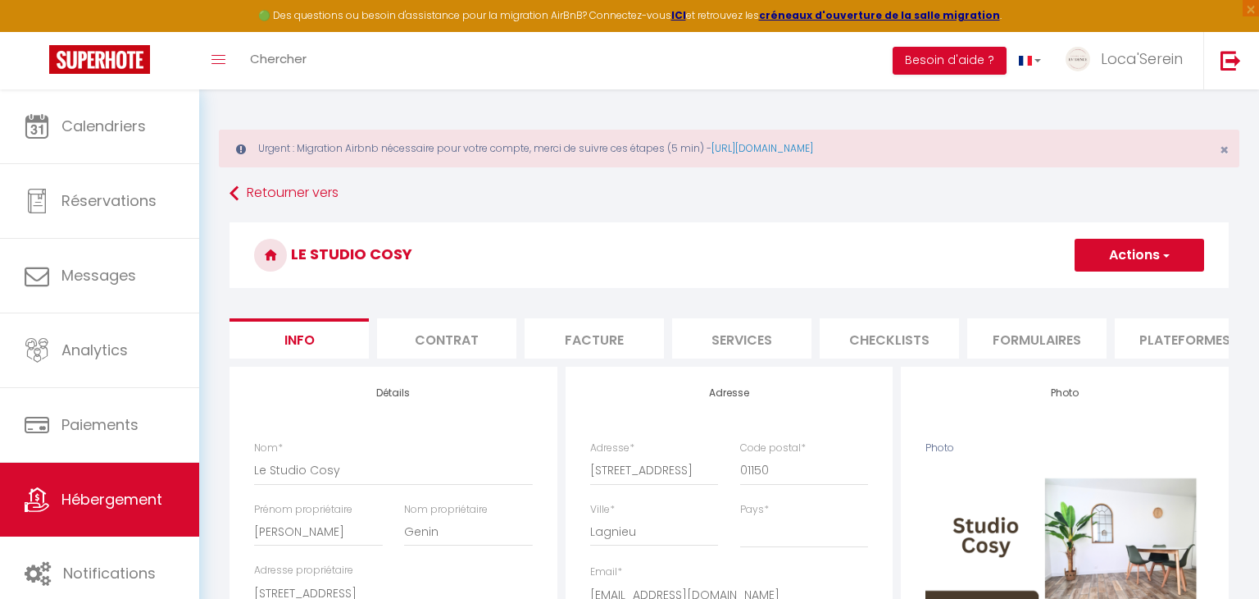
click at [1175, 332] on li "Plateformes" at bounding box center [1184, 338] width 139 height 40
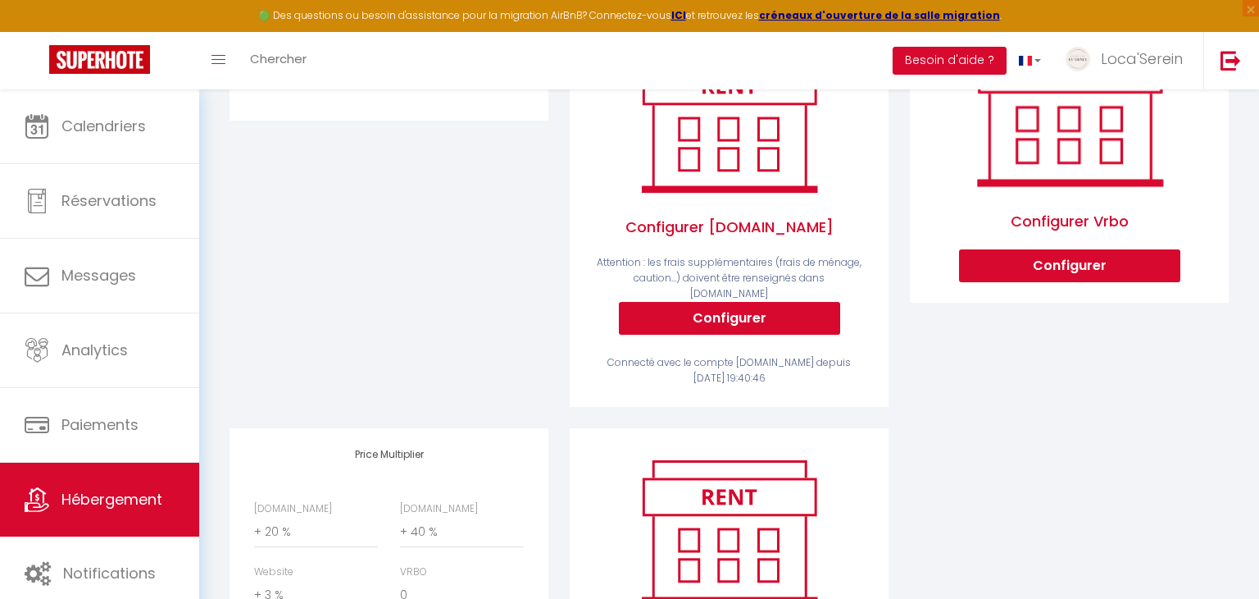
scroll to position [363, 0]
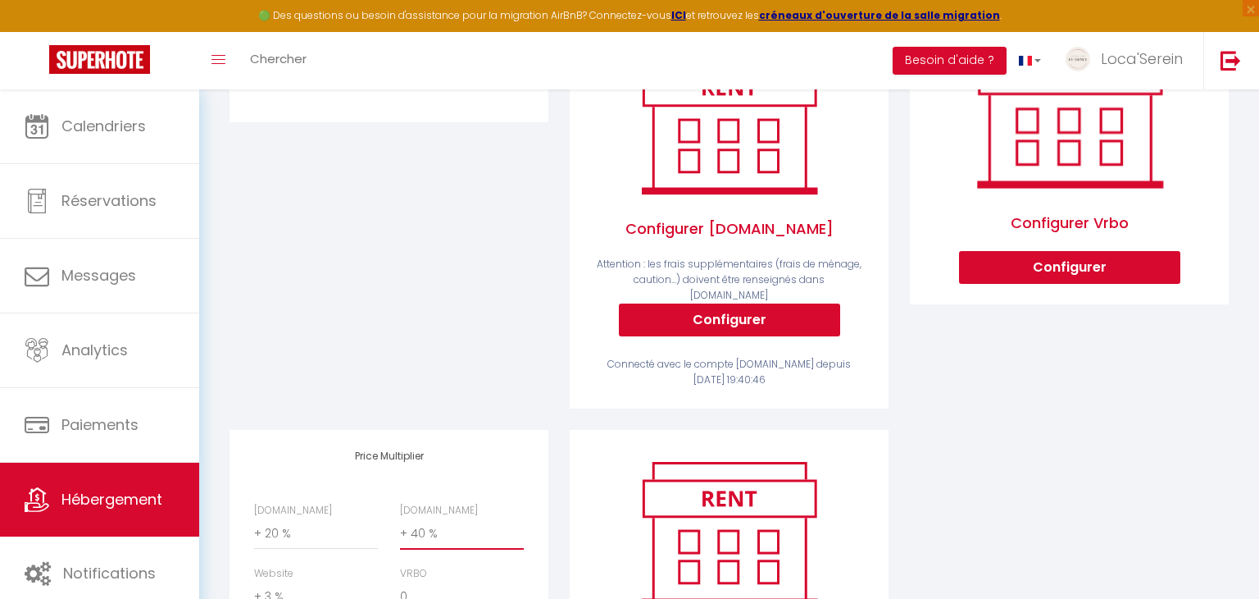
click at [441, 522] on select "0 + 1 % + 2 % + 3 % + 4 % + 5 % + 6 % + 7 % + 8 % + 9 %" at bounding box center [462, 533] width 124 height 31
select select "+ 35 %"
click at [400, 518] on select "0 + 1 % + 2 % + 3 % + 4 % + 5 % + 6 % + 7 % + 8 % + 9 %" at bounding box center [462, 533] width 124 height 31
select select "90"
select select "EUR"
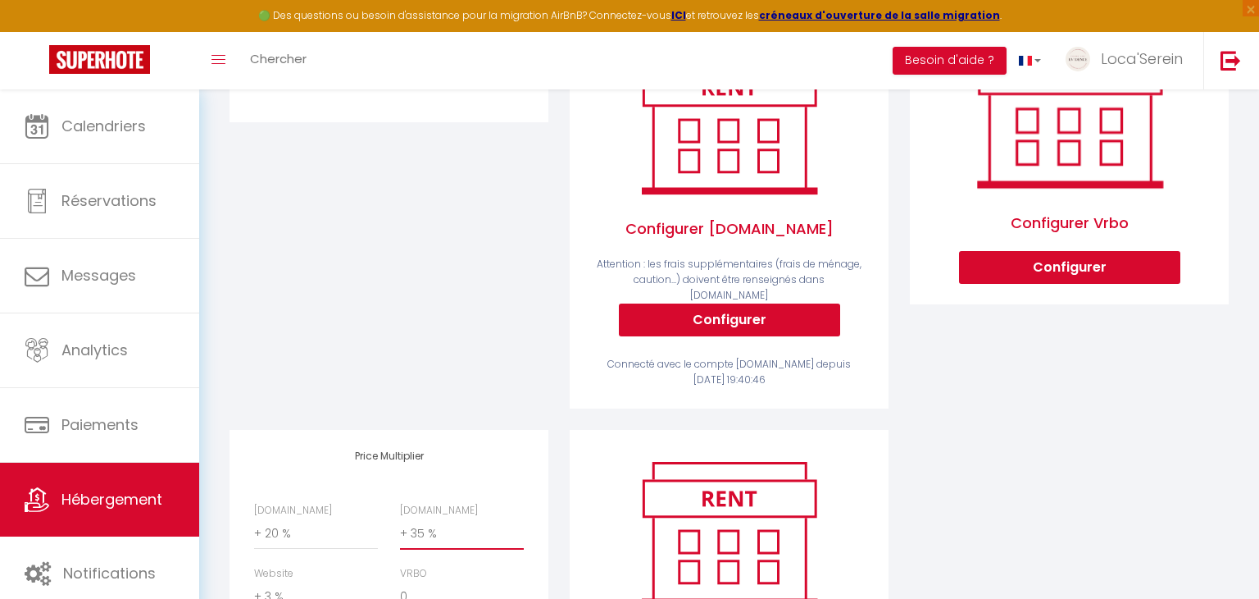
select select
select select "11811-1217359535282324114"
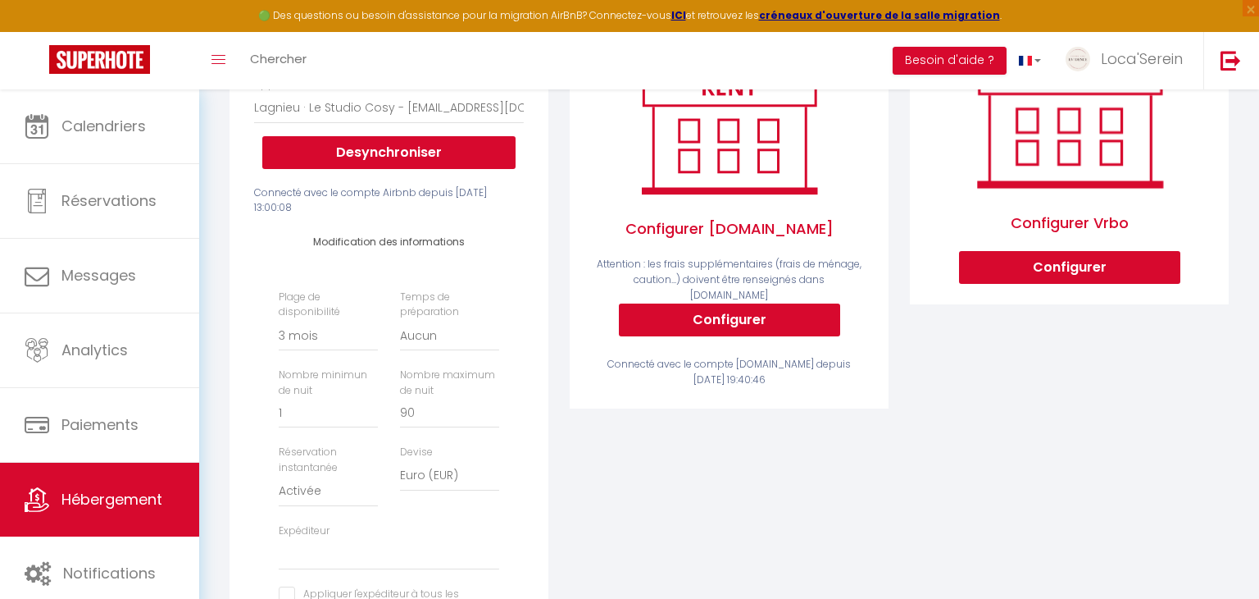
click at [1060, 471] on div "Configurer Vrbo Configurer" at bounding box center [1070, 359] width 340 height 713
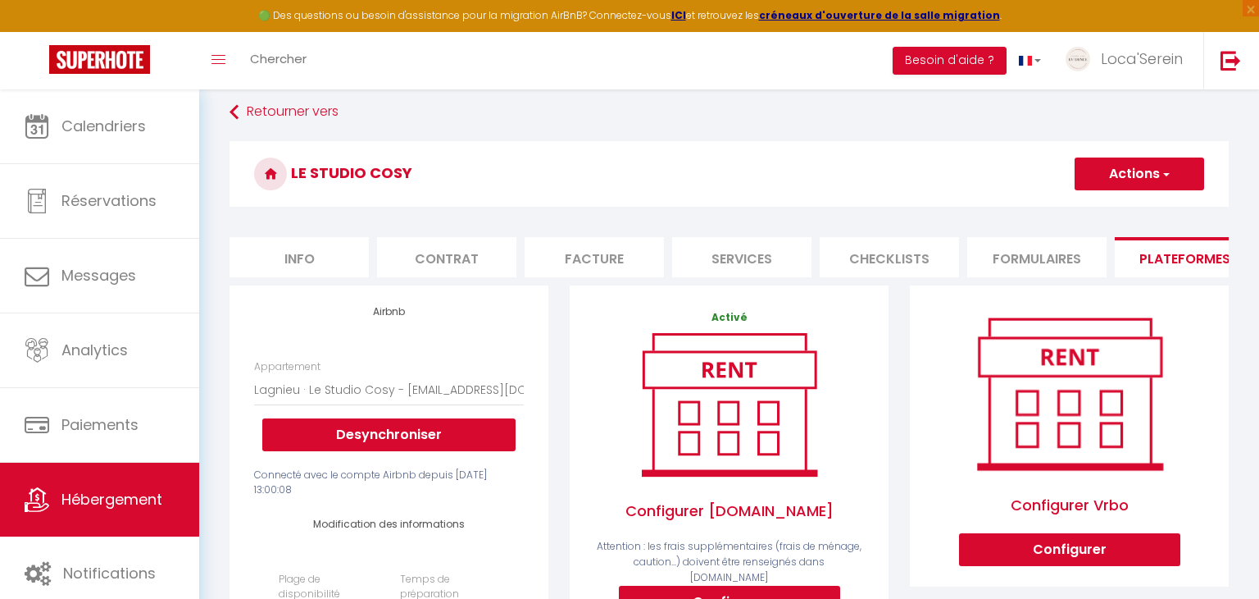
scroll to position [0, 0]
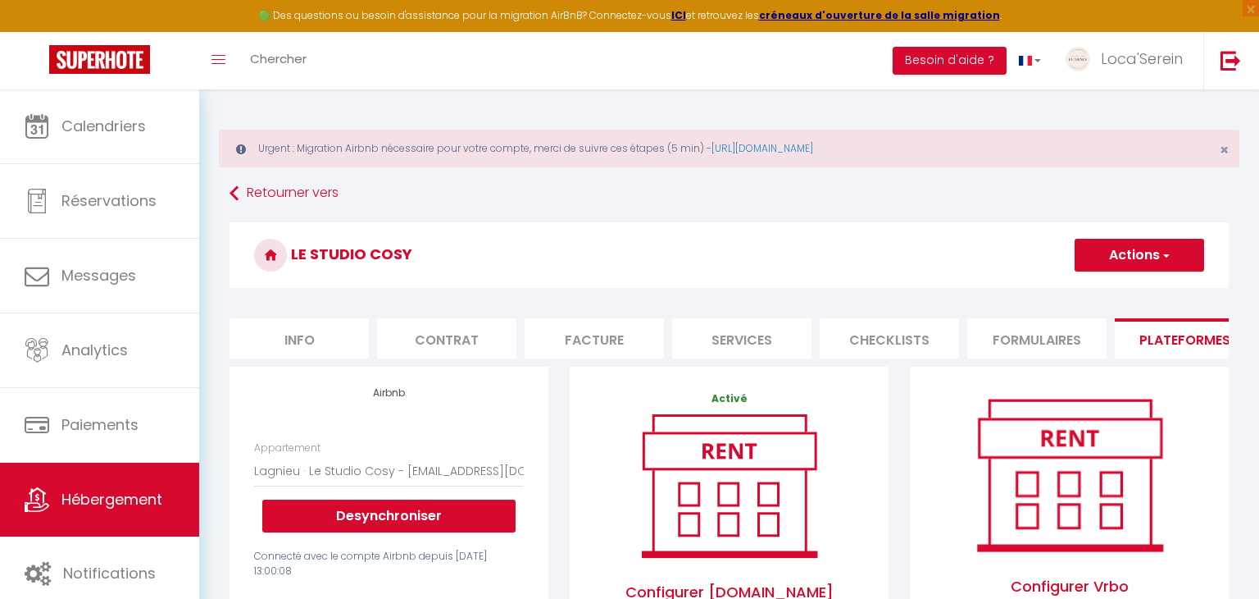
click at [1168, 253] on span "button" at bounding box center [1165, 255] width 11 height 16
click at [1142, 290] on link "Enregistrer" at bounding box center [1139, 290] width 130 height 21
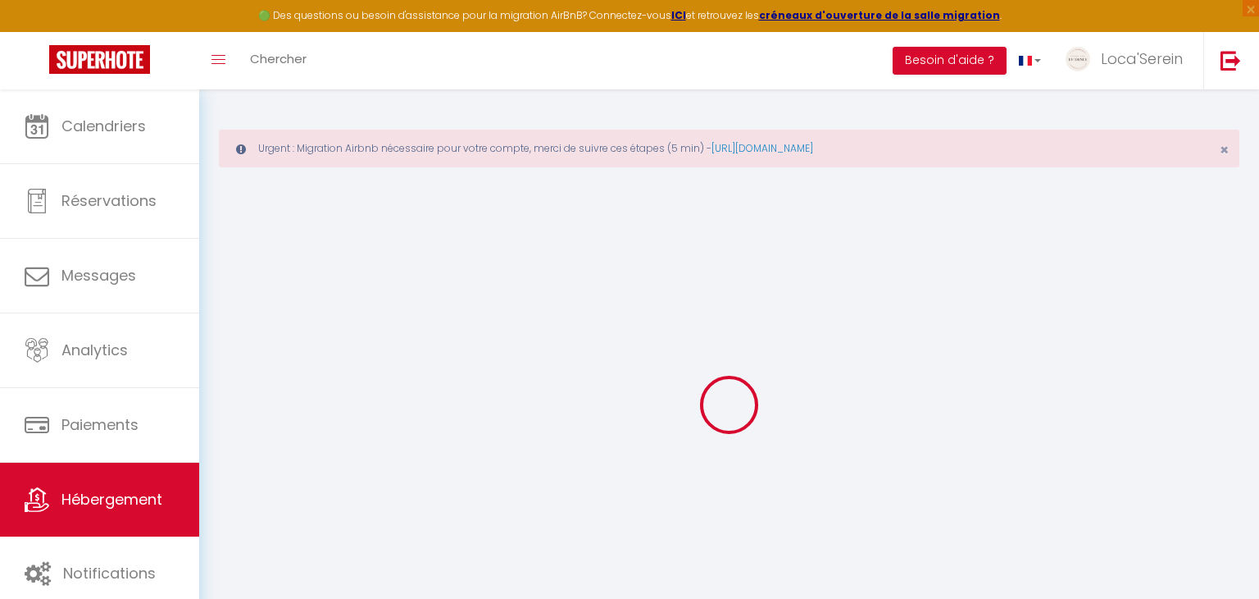
select select "90"
select select "EUR"
select select
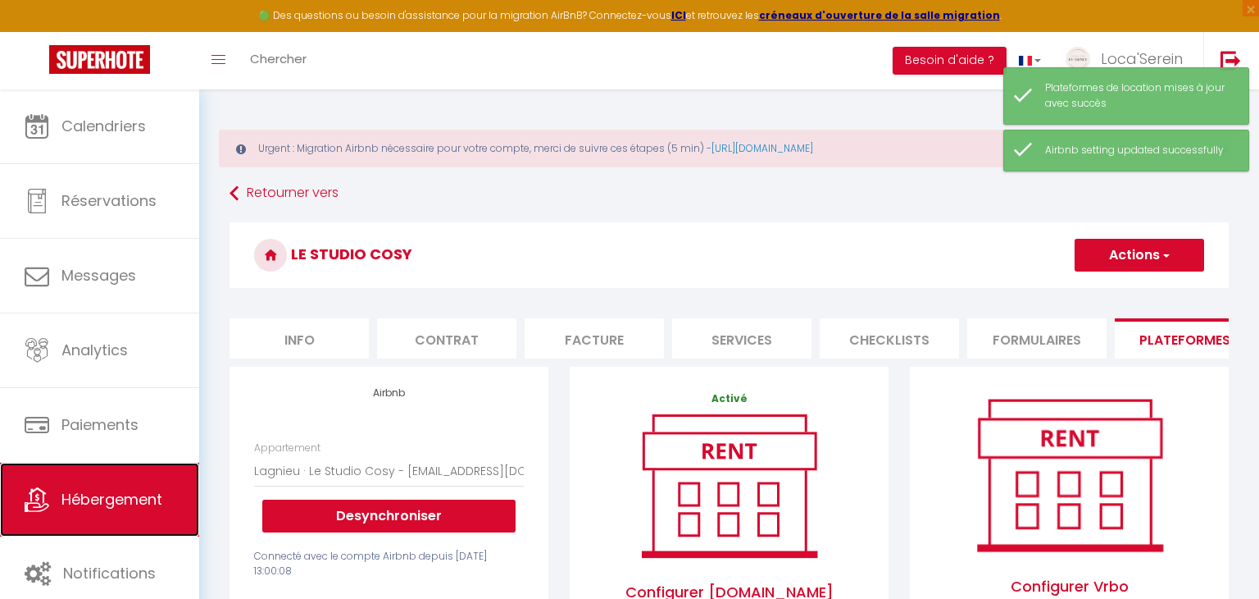
click at [129, 499] on span "Hébergement" at bounding box center [111, 499] width 101 height 20
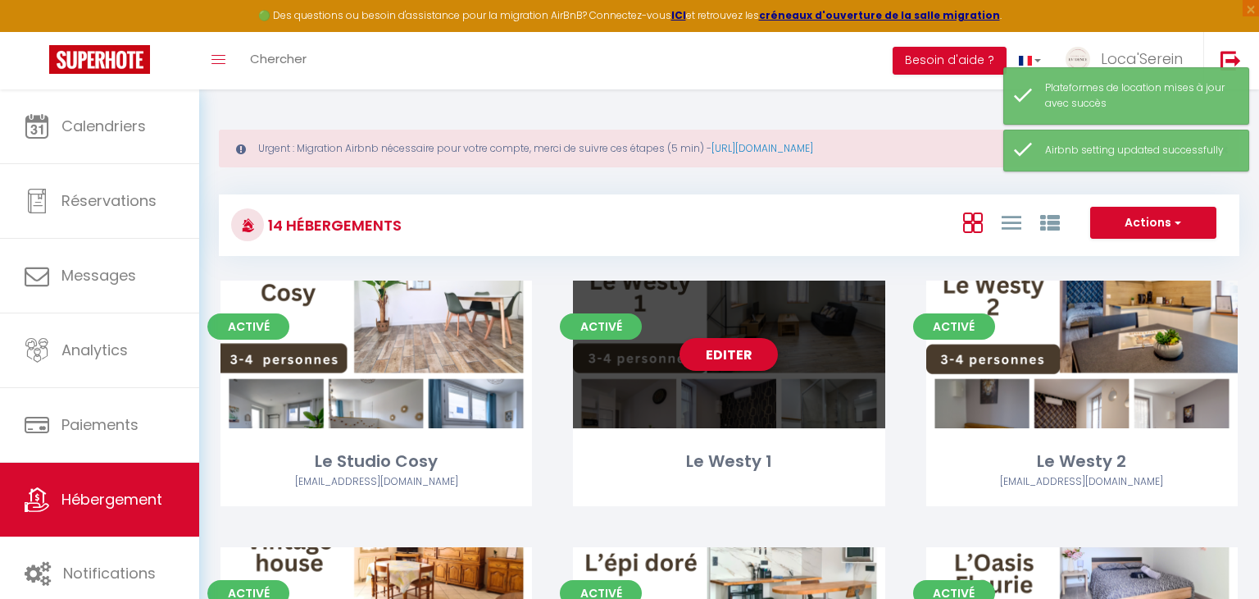
click at [768, 401] on div "Editer" at bounding box center [729, 354] width 312 height 148
select select "3"
select select "2"
select select "1"
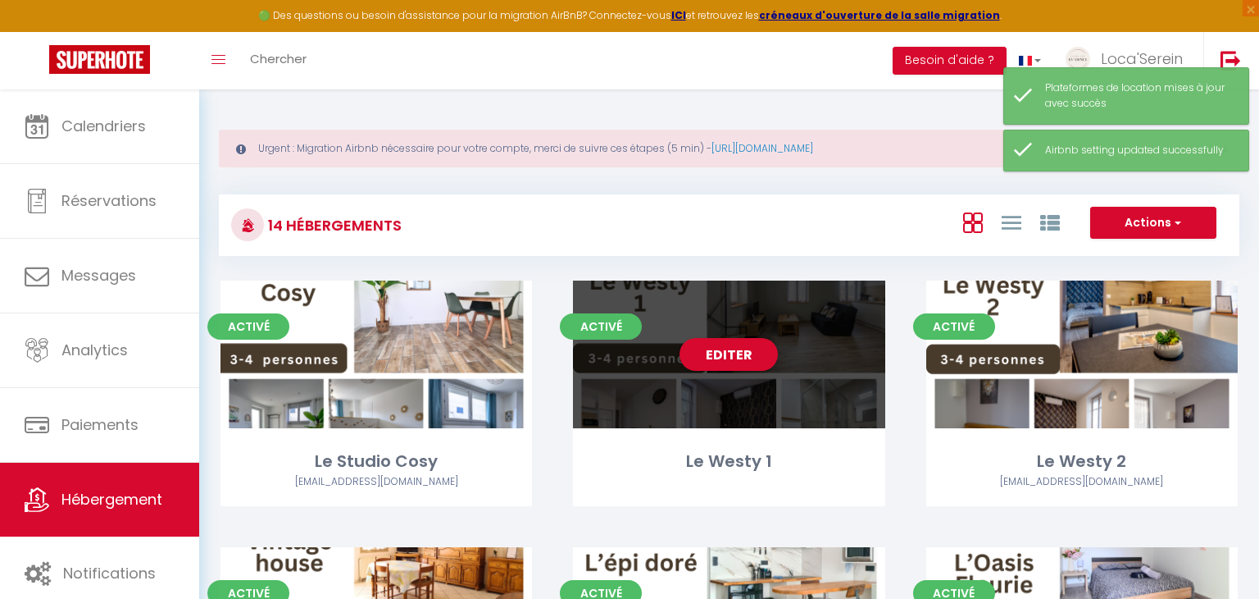
select select
select select "28"
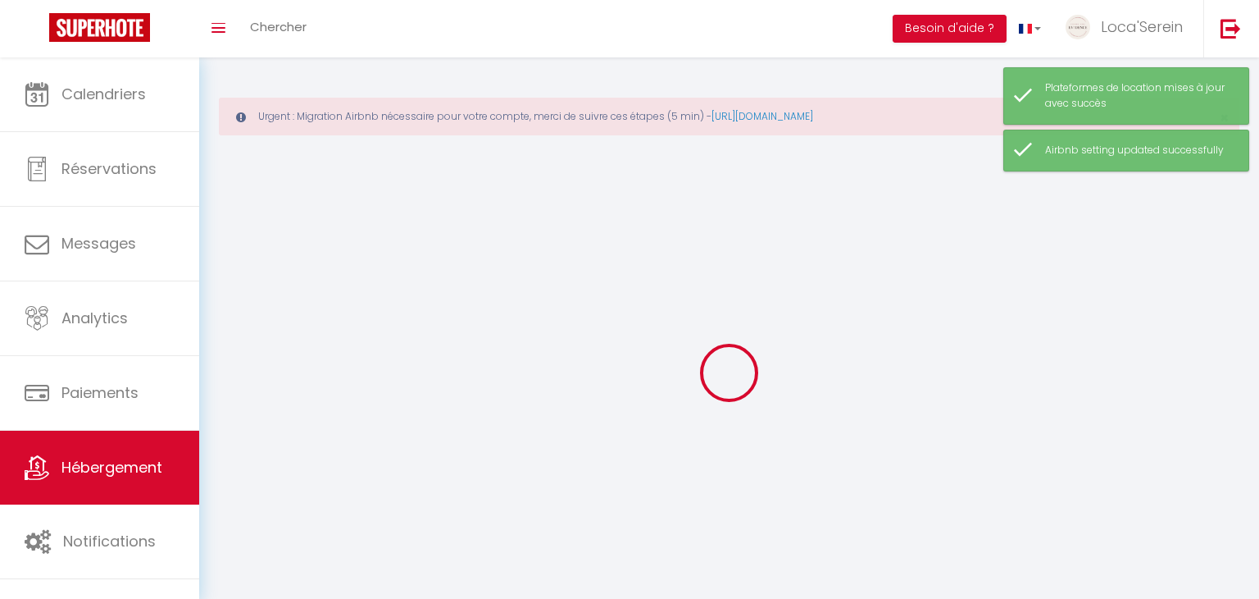
select select
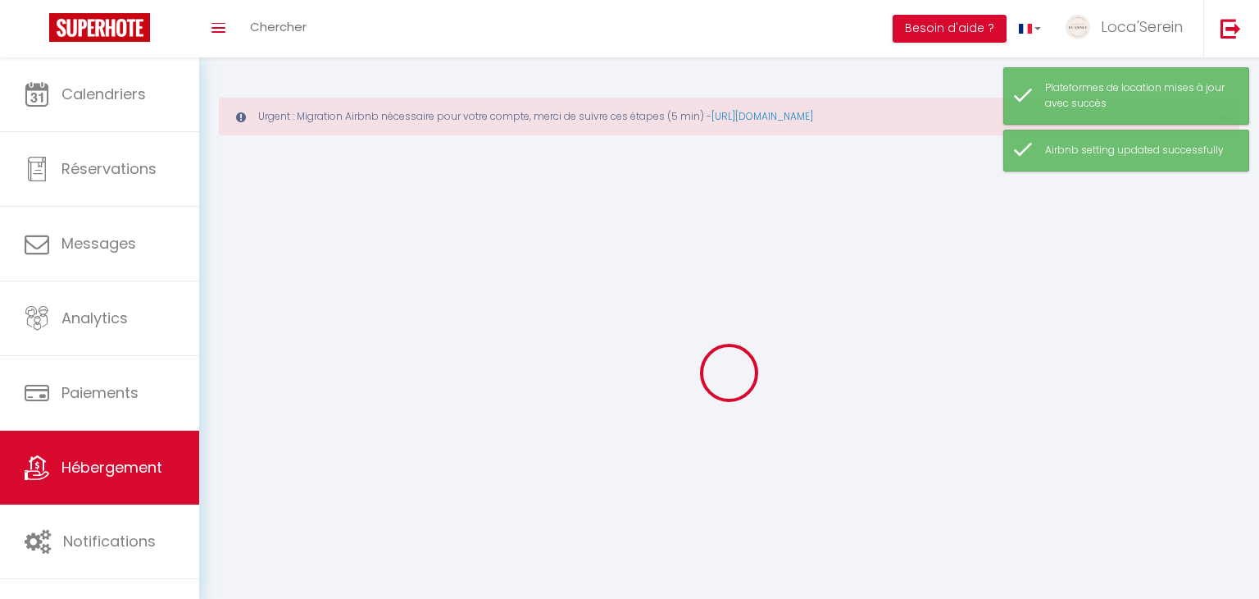
select select
checkbox input "false"
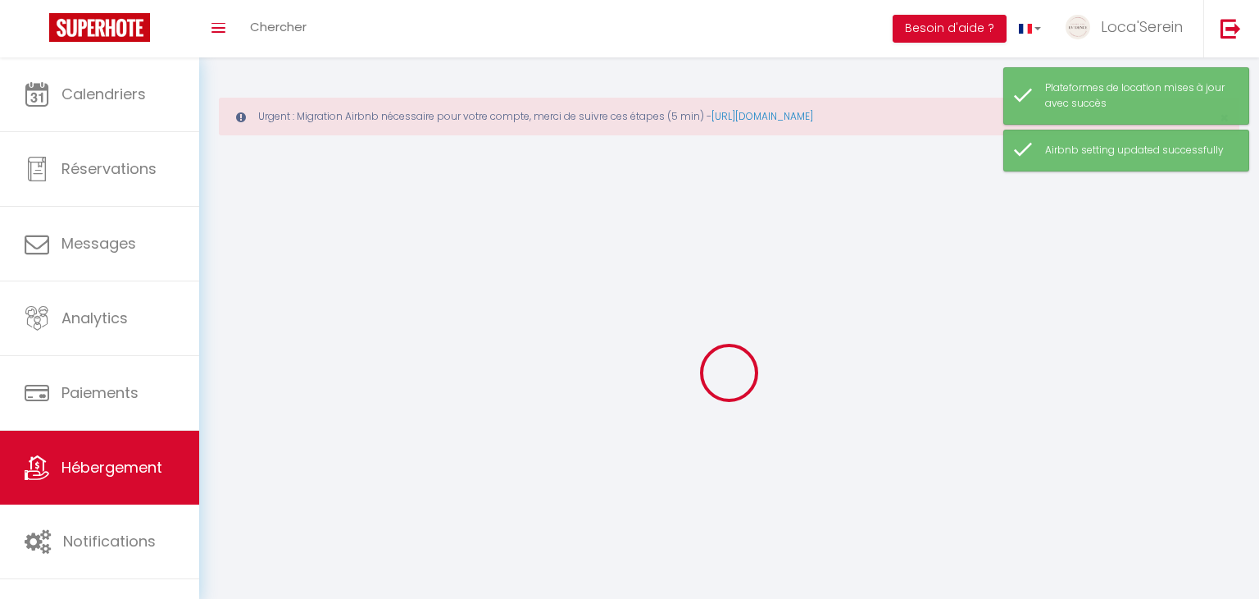
select select
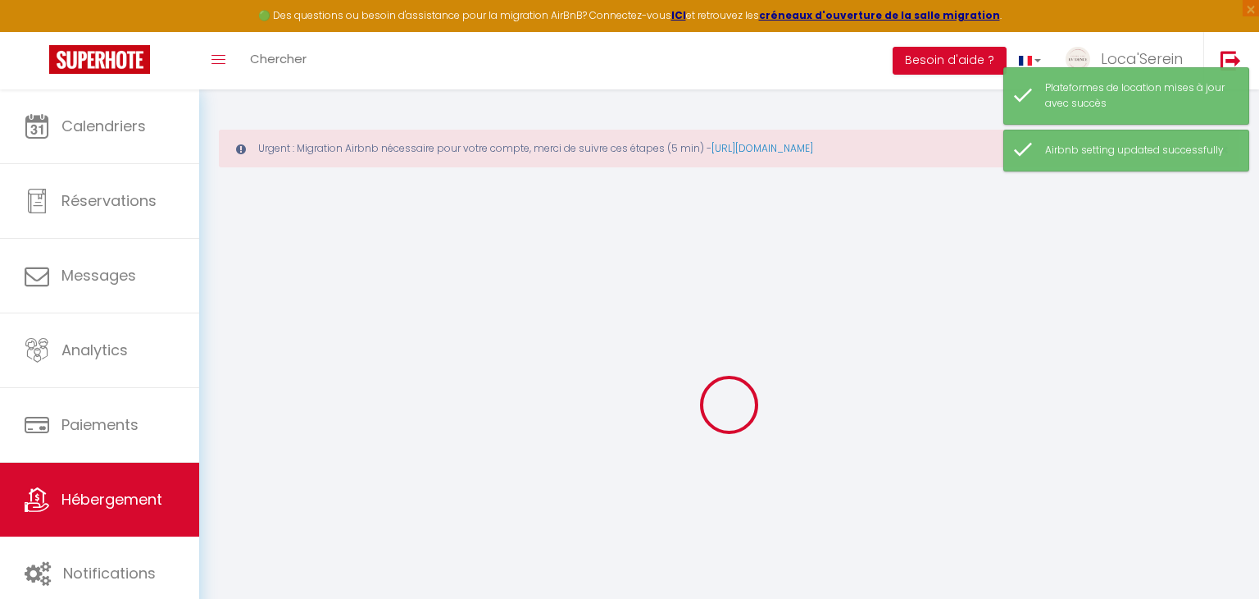
scroll to position [89, 0]
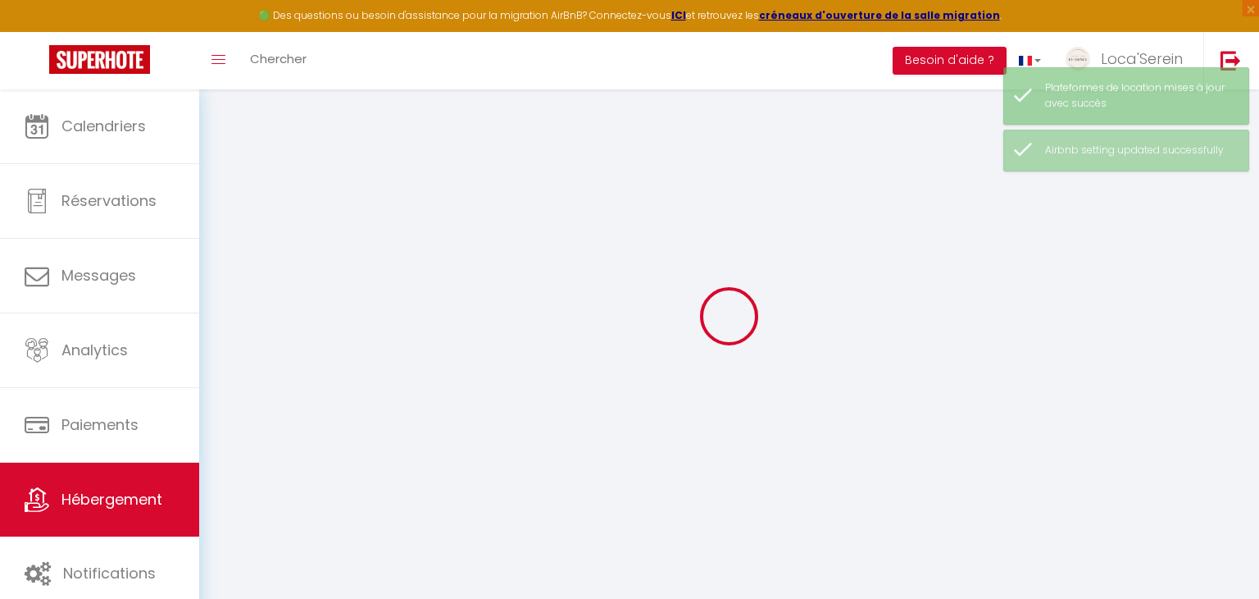
select select
checkbox input "false"
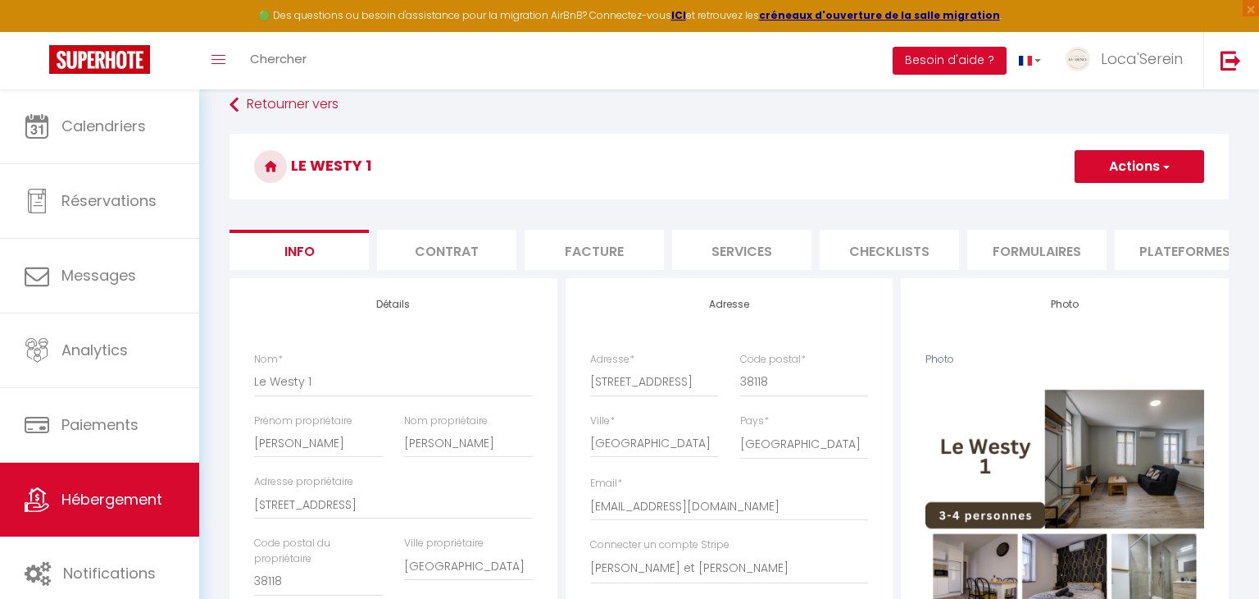
click at [1171, 248] on li "Plateformes" at bounding box center [1184, 250] width 139 height 40
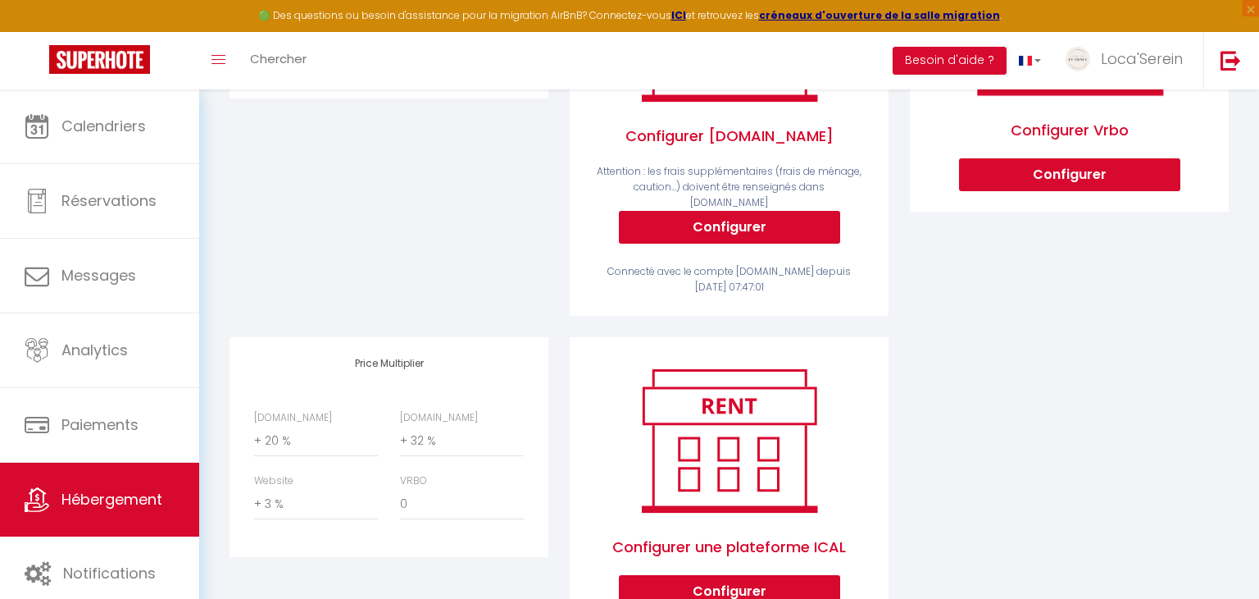
scroll to position [449, 0]
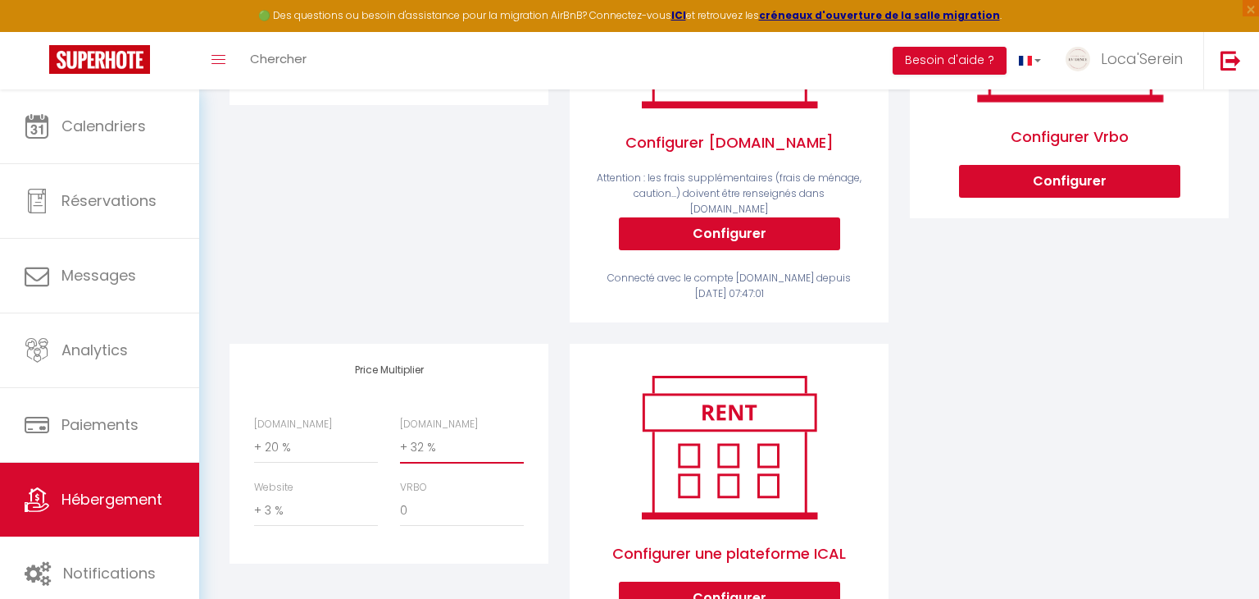
click at [458, 440] on select "0 + 1 % + 2 % + 3 % + 4 % + 5 % + 6 % + 7 % + 8 % + 9 %" at bounding box center [462, 447] width 124 height 31
select select "+ 28 %"
click at [400, 432] on select "0 + 1 % + 2 % + 3 % + 4 % + 5 % + 6 % + 7 % + 8 % + 9 %" at bounding box center [462, 447] width 124 height 31
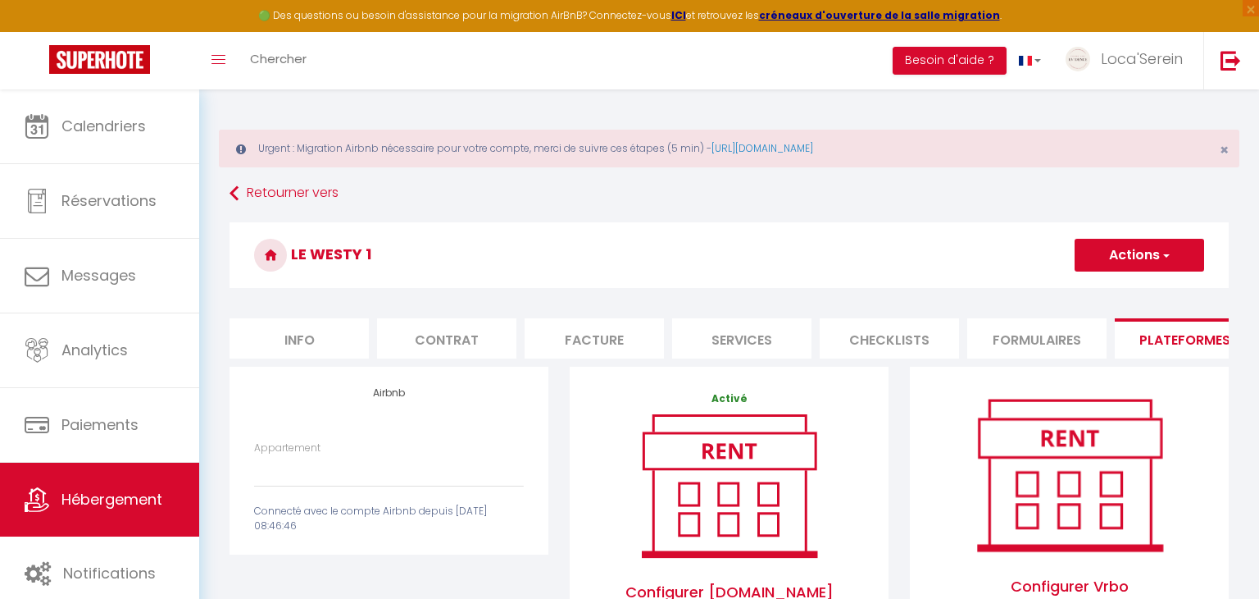
click at [1160, 259] on span "button" at bounding box center [1165, 255] width 11 height 16
click at [1135, 295] on link "Enregistrer" at bounding box center [1139, 290] width 130 height 21
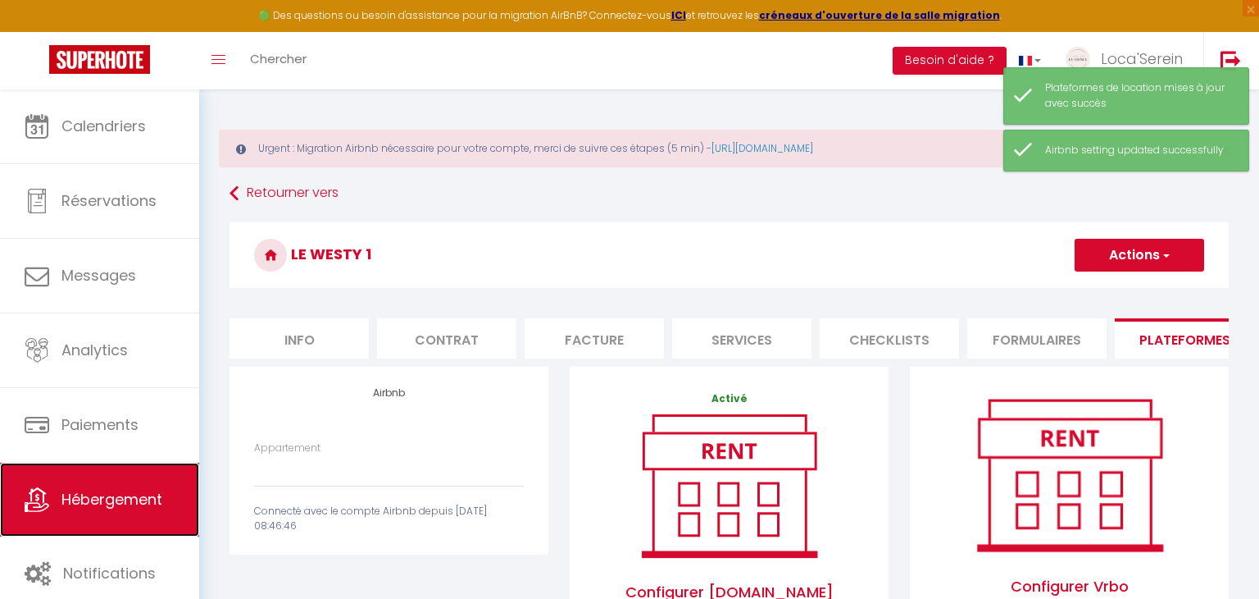
click at [142, 493] on span "Hébergement" at bounding box center [111, 499] width 101 height 20
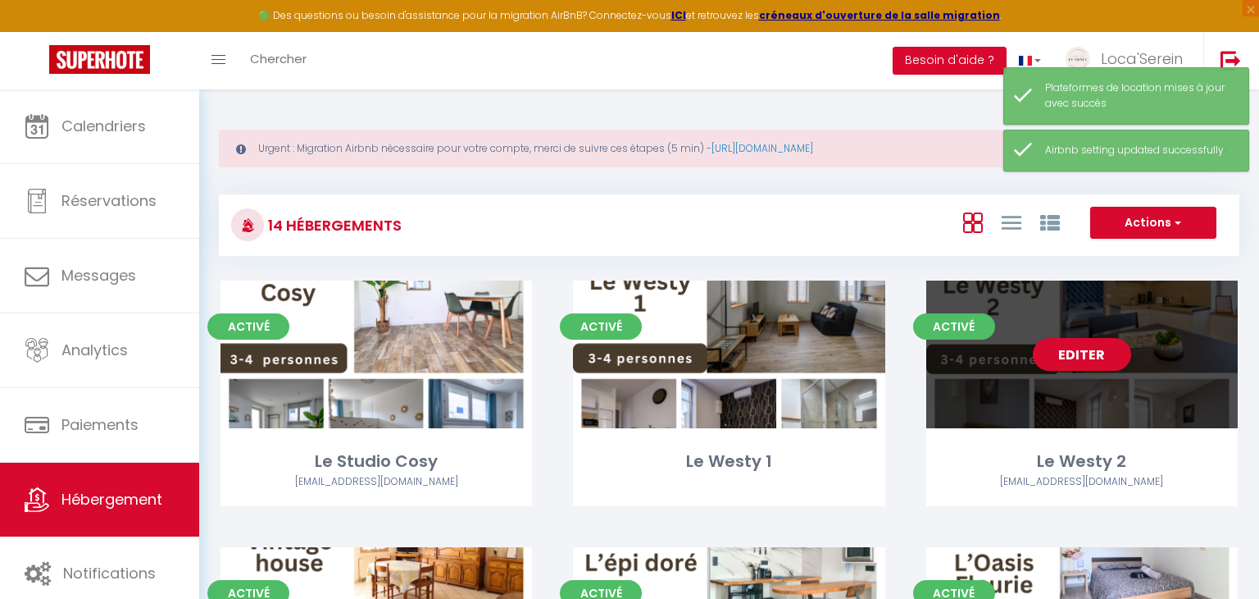
click at [1013, 330] on div "Editer" at bounding box center [1083, 354] width 312 height 148
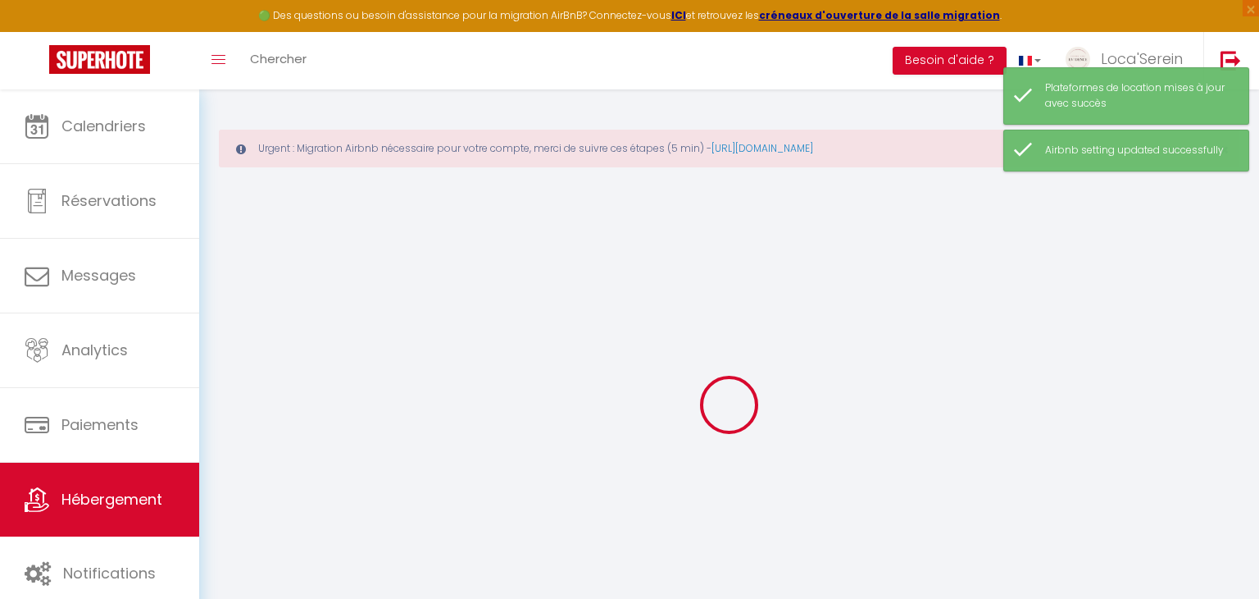
select select "18977-1202815664234158534"
select select
checkbox input "false"
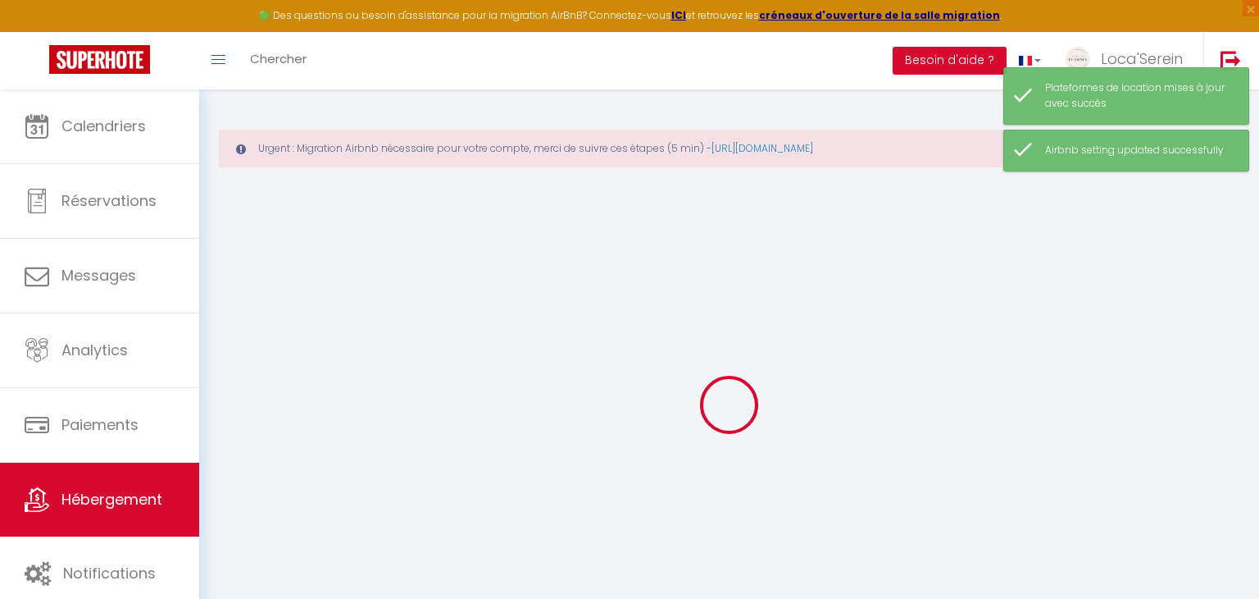
checkbox input "false"
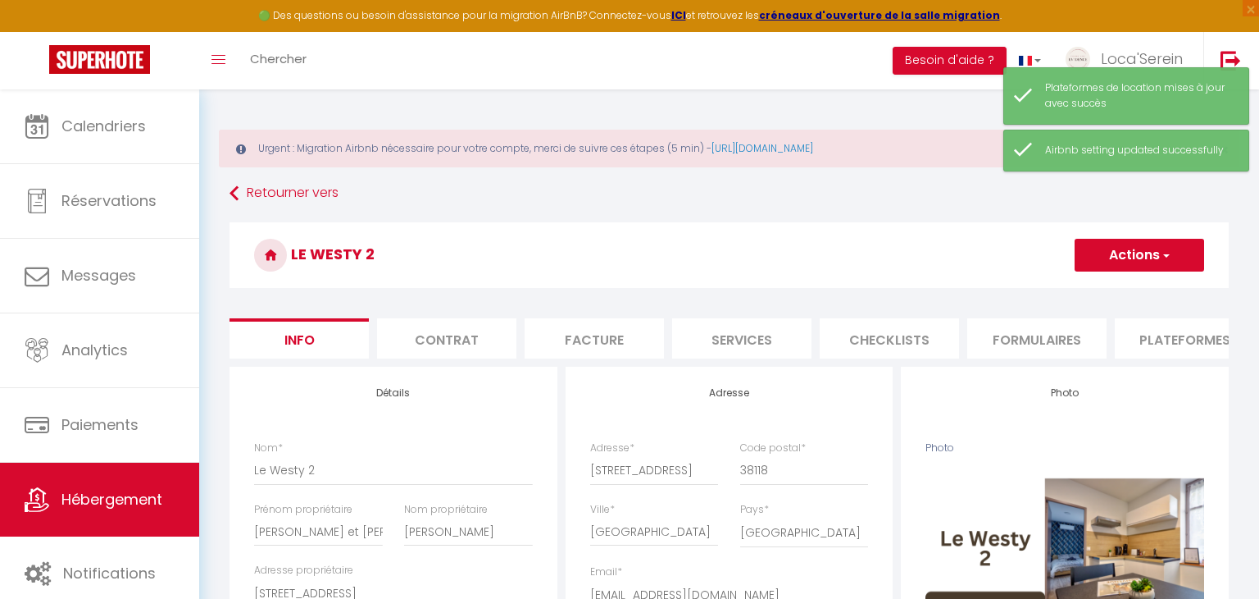
click at [1200, 327] on li "Plateformes" at bounding box center [1184, 338] width 139 height 40
select select
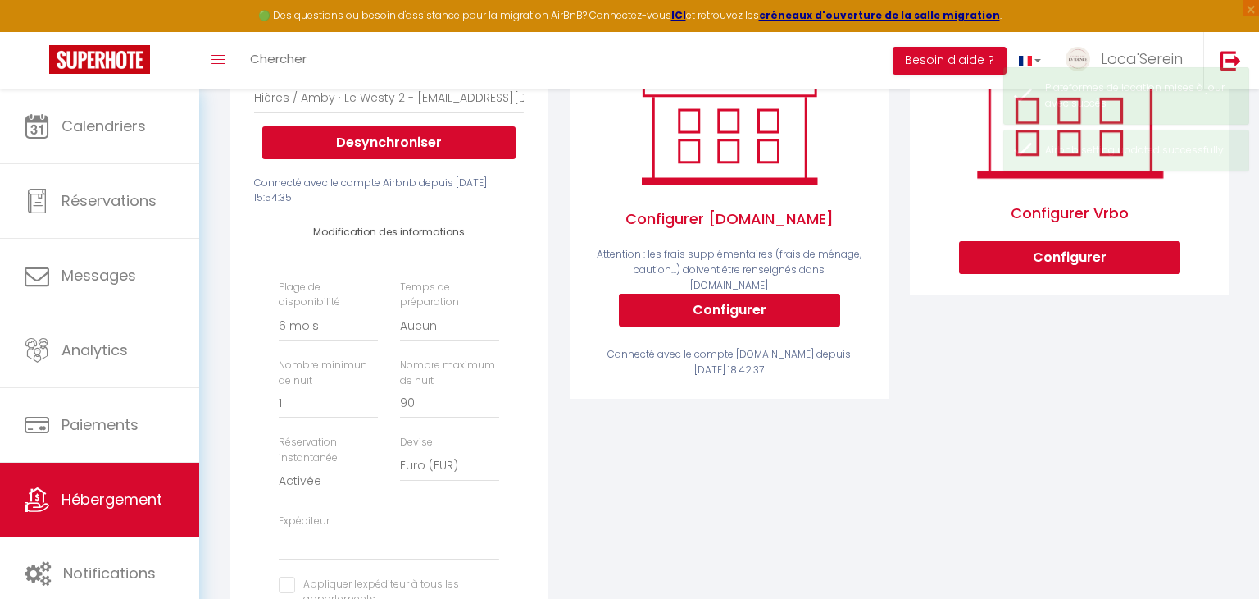
scroll to position [804, 0]
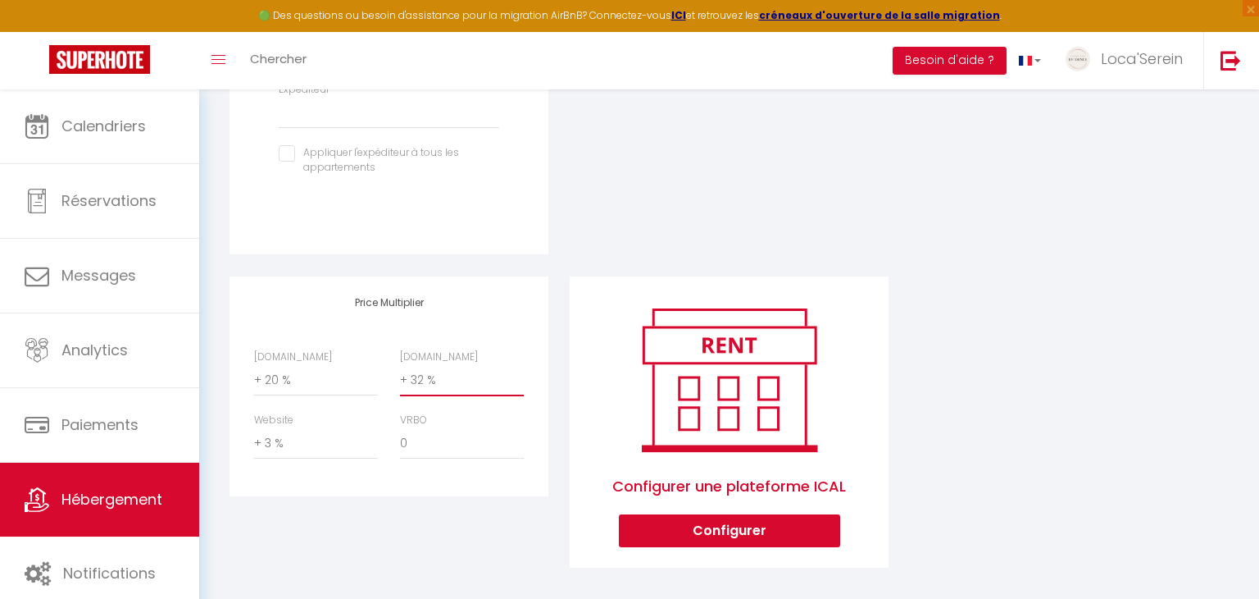
click at [432, 381] on select "0 + 1 % + 2 % + 3 % + 4 % + 5 % + 6 % + 7 % + 8 % + 9 %" at bounding box center [462, 380] width 124 height 31
select select "+ 28 %"
click at [400, 365] on select "0 + 1 % + 2 % + 3 % + 4 % + 5 % + 6 % + 7 % + 8 % + 9 %" at bounding box center [462, 380] width 124 height 31
select select
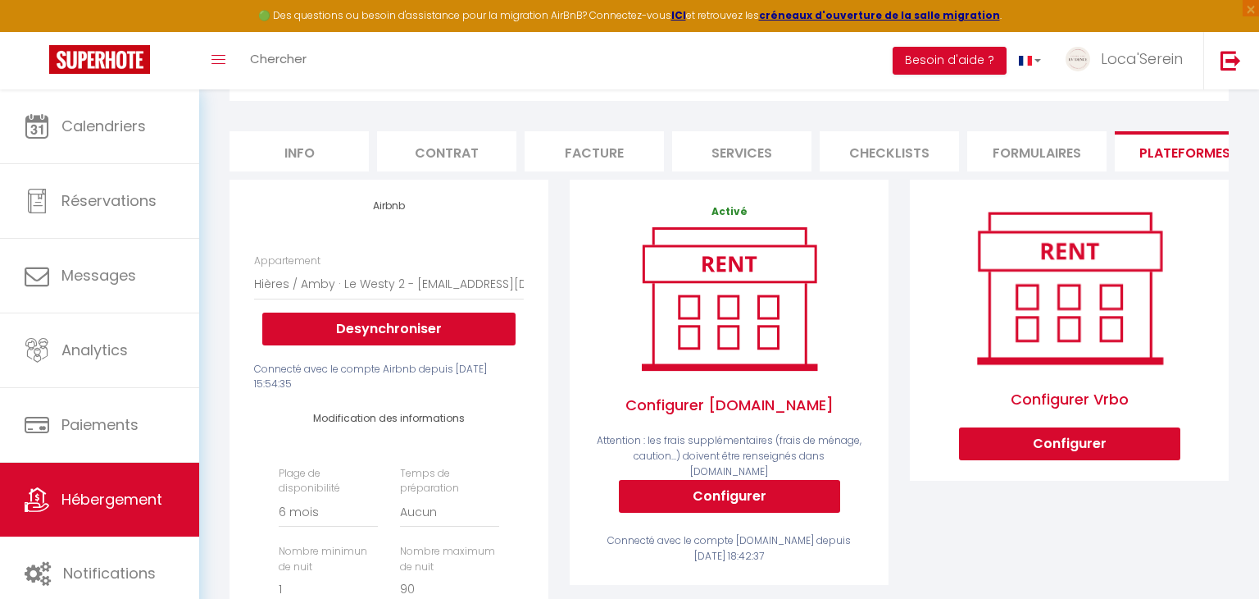
scroll to position [0, 0]
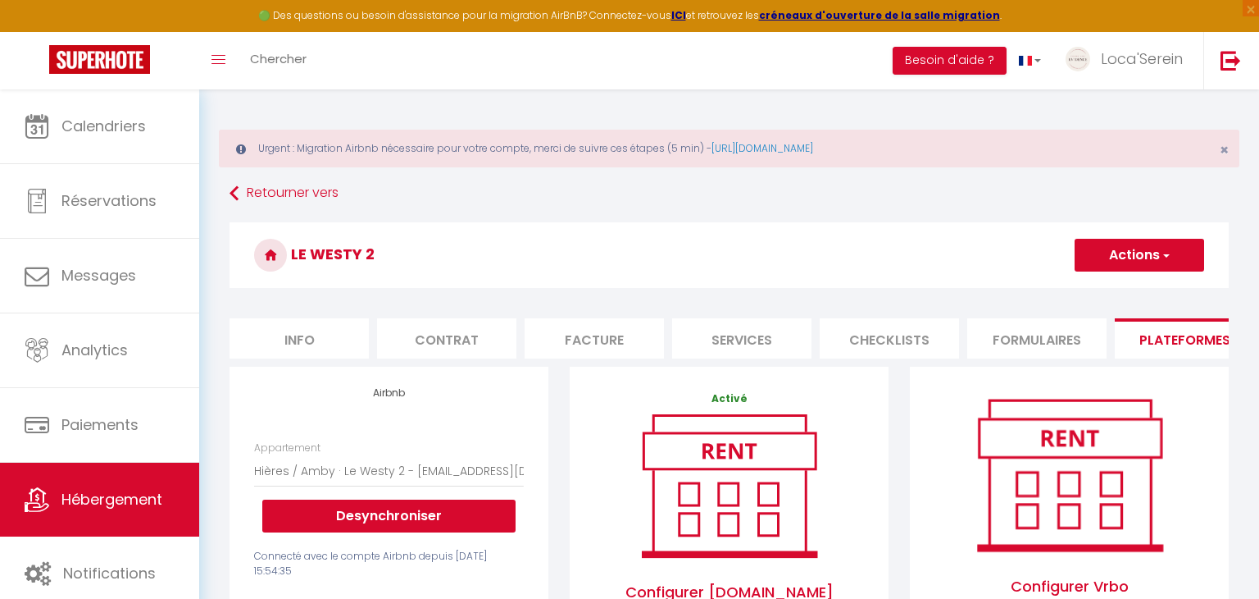
click at [1139, 252] on button "Actions" at bounding box center [1140, 255] width 130 height 33
click at [1132, 290] on link "Enregistrer" at bounding box center [1139, 290] width 130 height 21
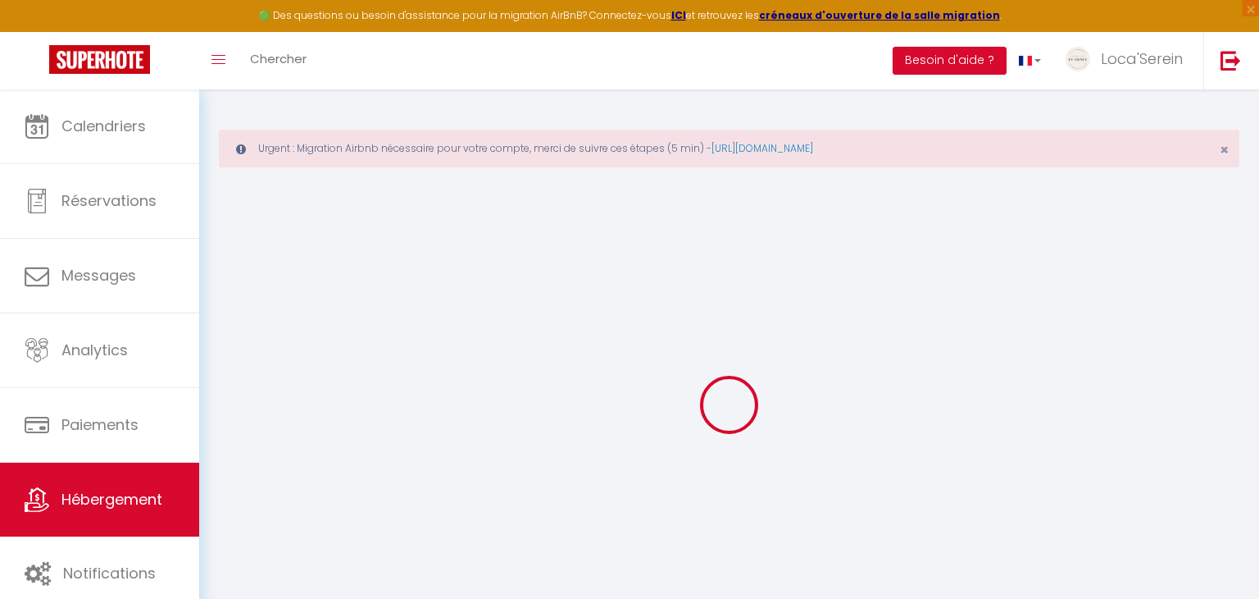
select select "180"
select select "EUR"
select select
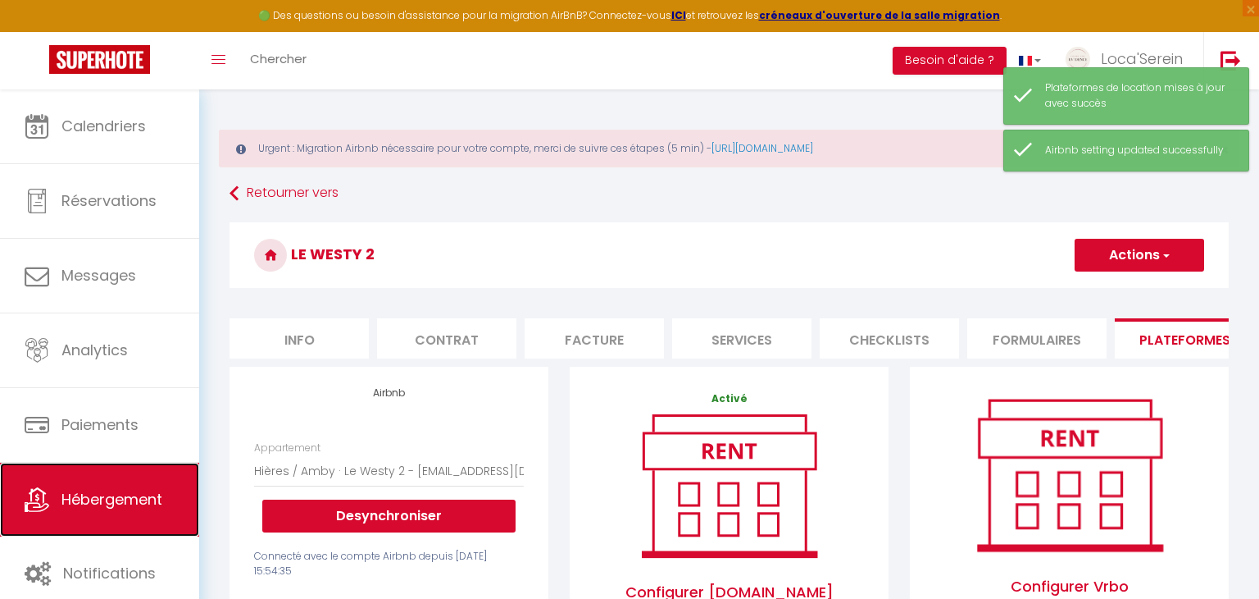
click at [129, 491] on span "Hébergement" at bounding box center [111, 499] width 101 height 20
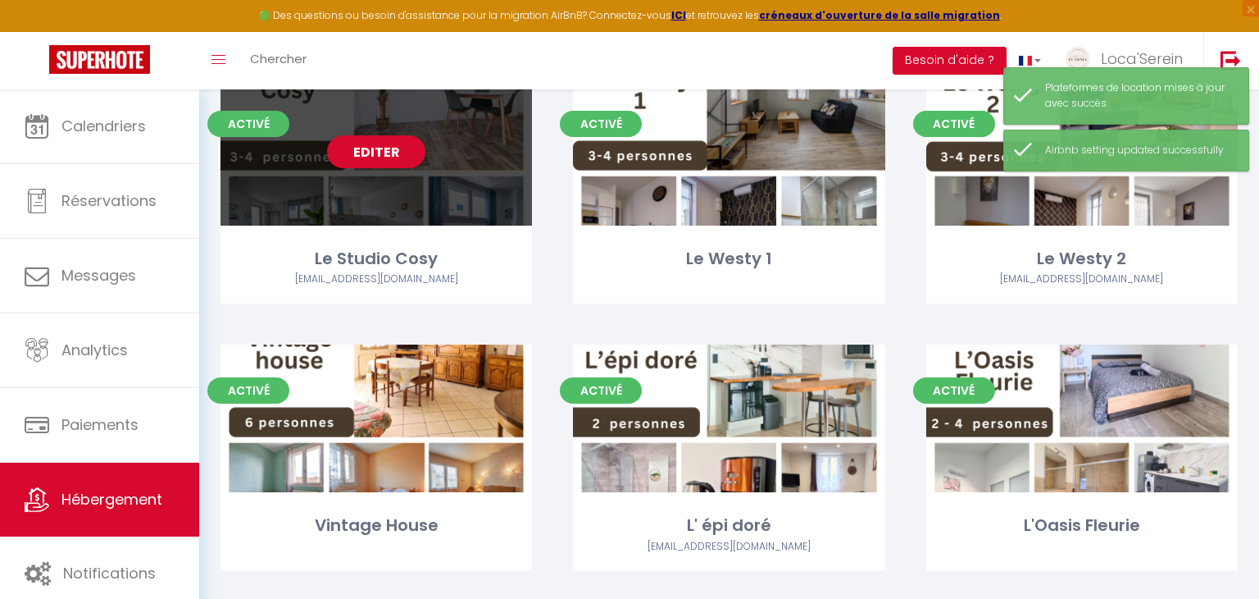
scroll to position [198, 0]
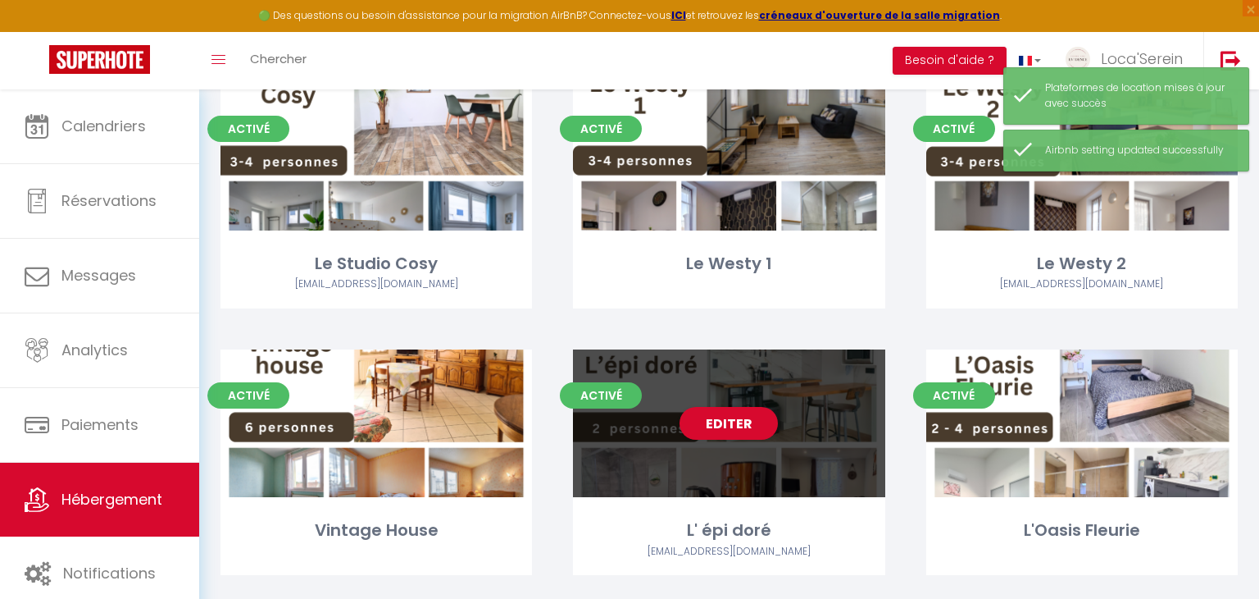
click at [788, 475] on div "Editer" at bounding box center [729, 423] width 312 height 148
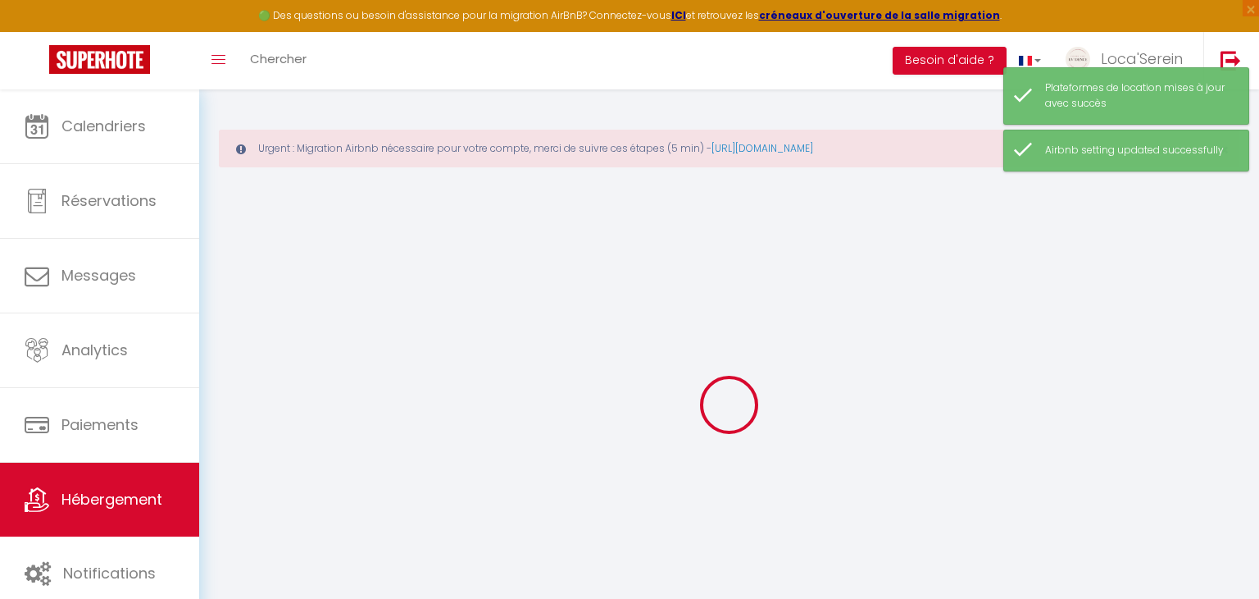
scroll to position [89, 0]
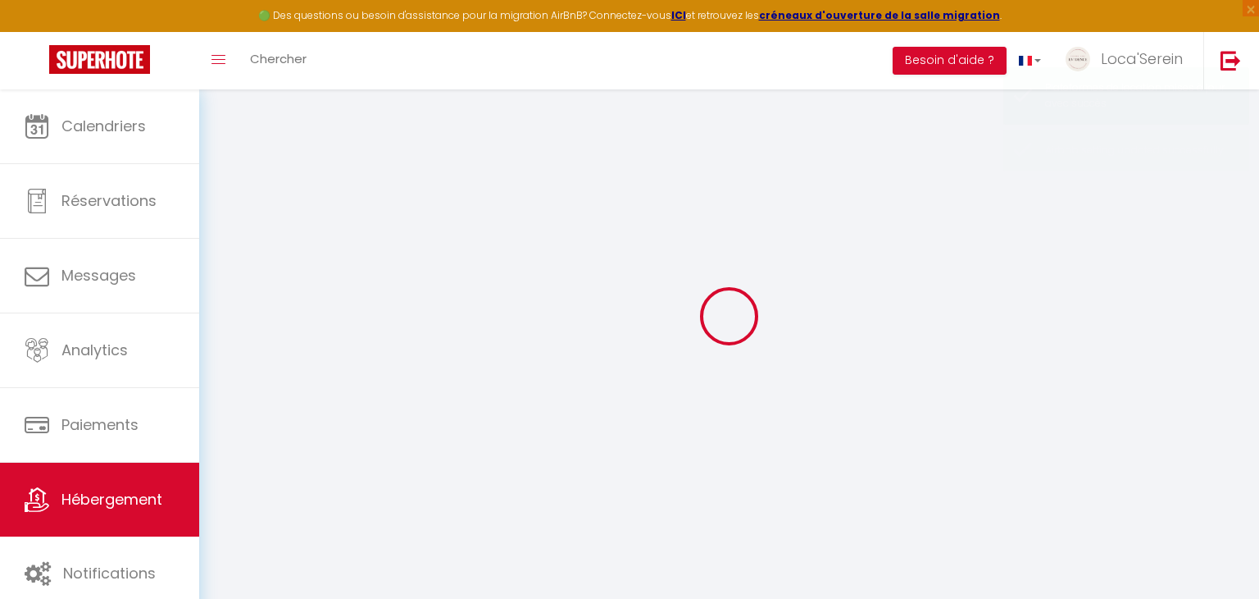
scroll to position [86, 0]
select select
checkbox input "false"
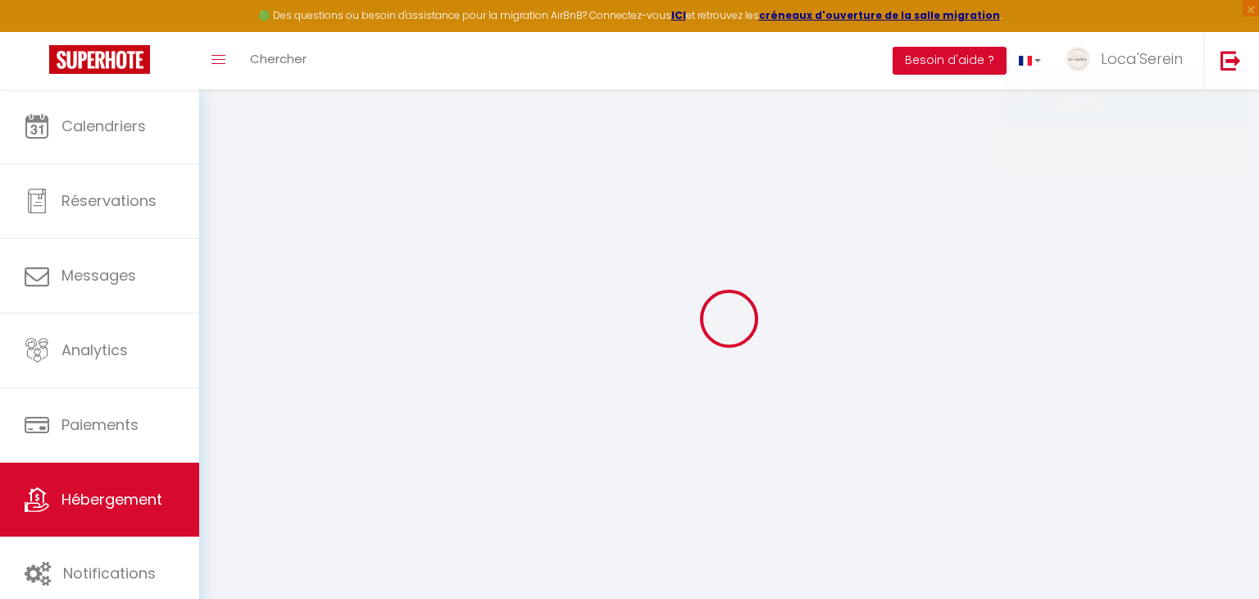
checkbox input "false"
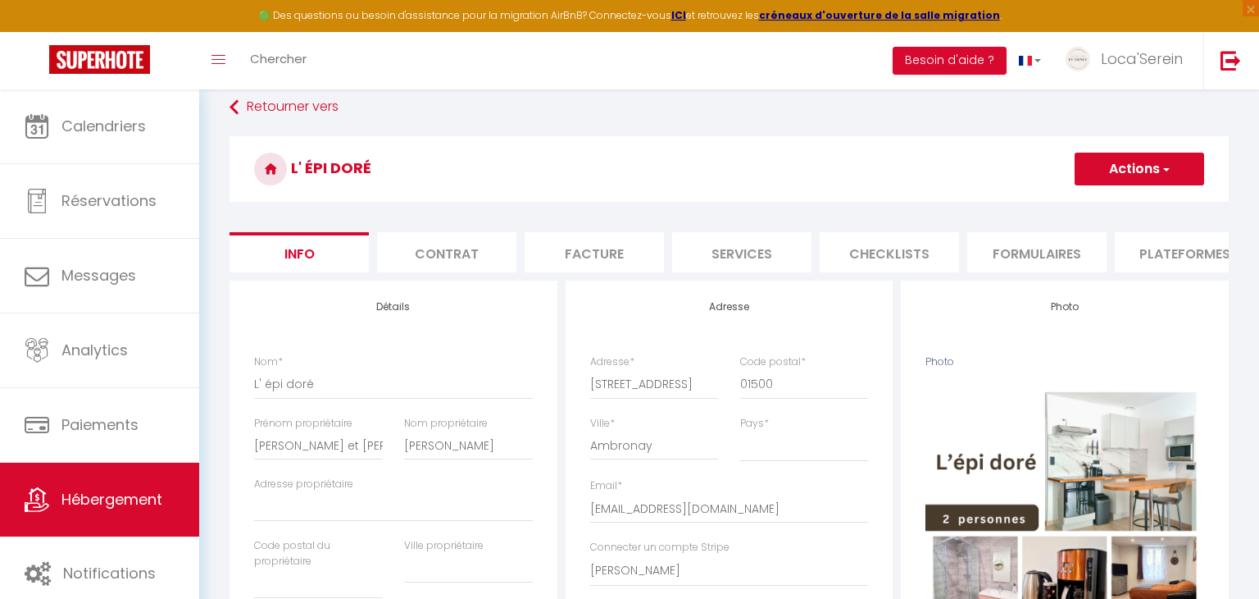
click at [1162, 251] on li "Plateformes" at bounding box center [1184, 252] width 139 height 40
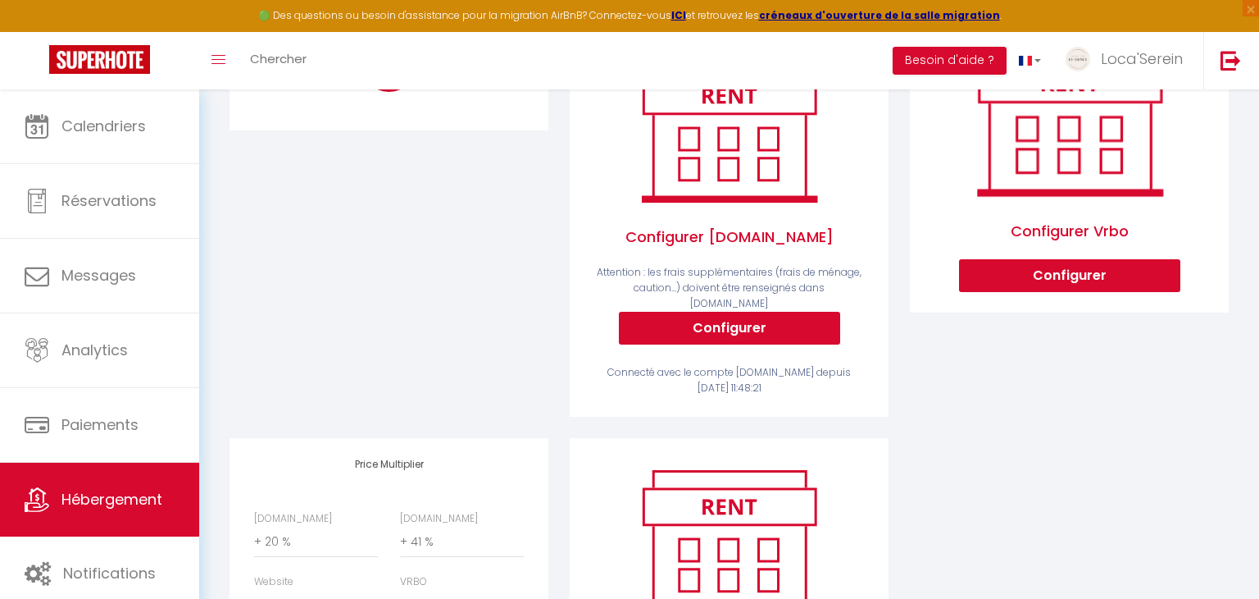
scroll to position [345, 0]
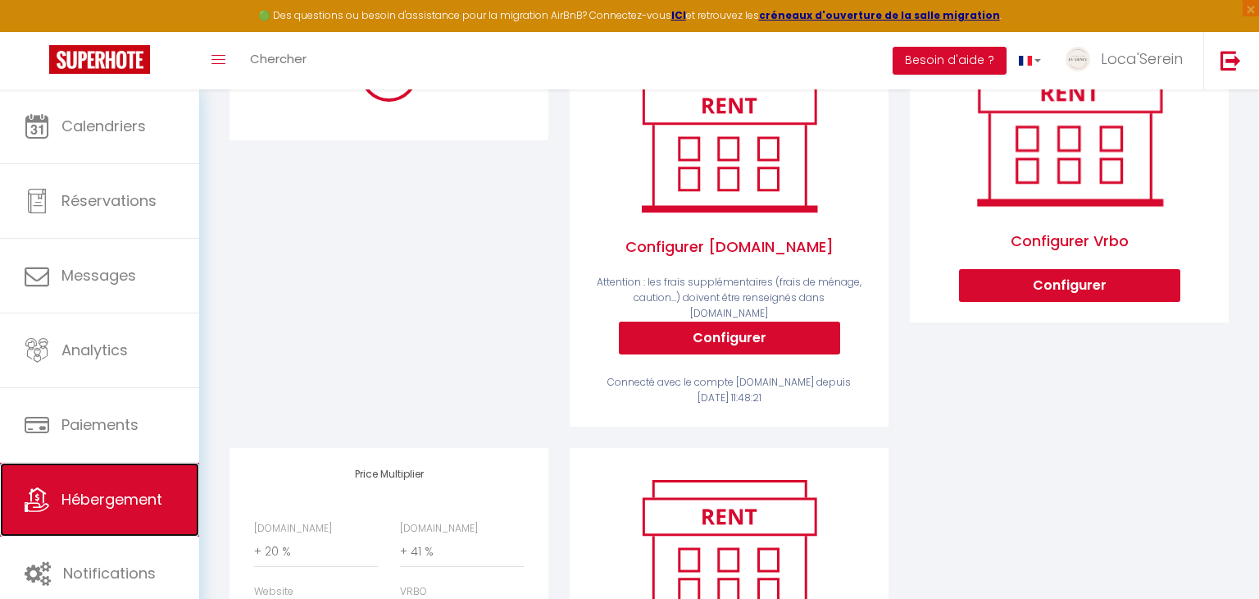
click at [76, 505] on span "Hébergement" at bounding box center [111, 499] width 101 height 20
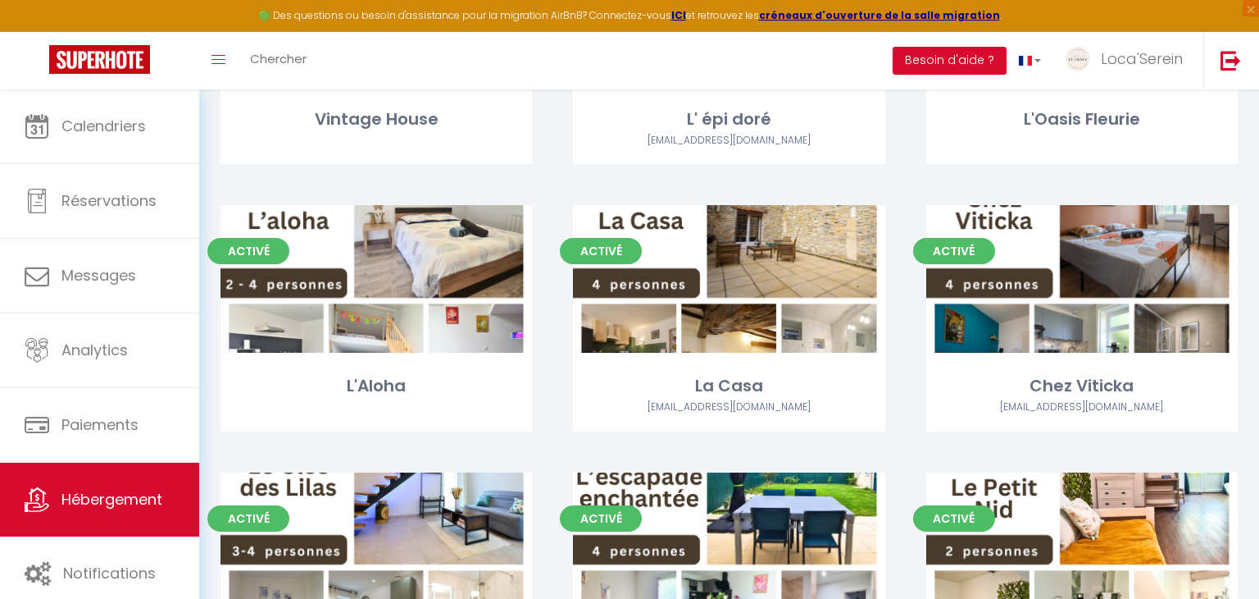
scroll to position [609, 0]
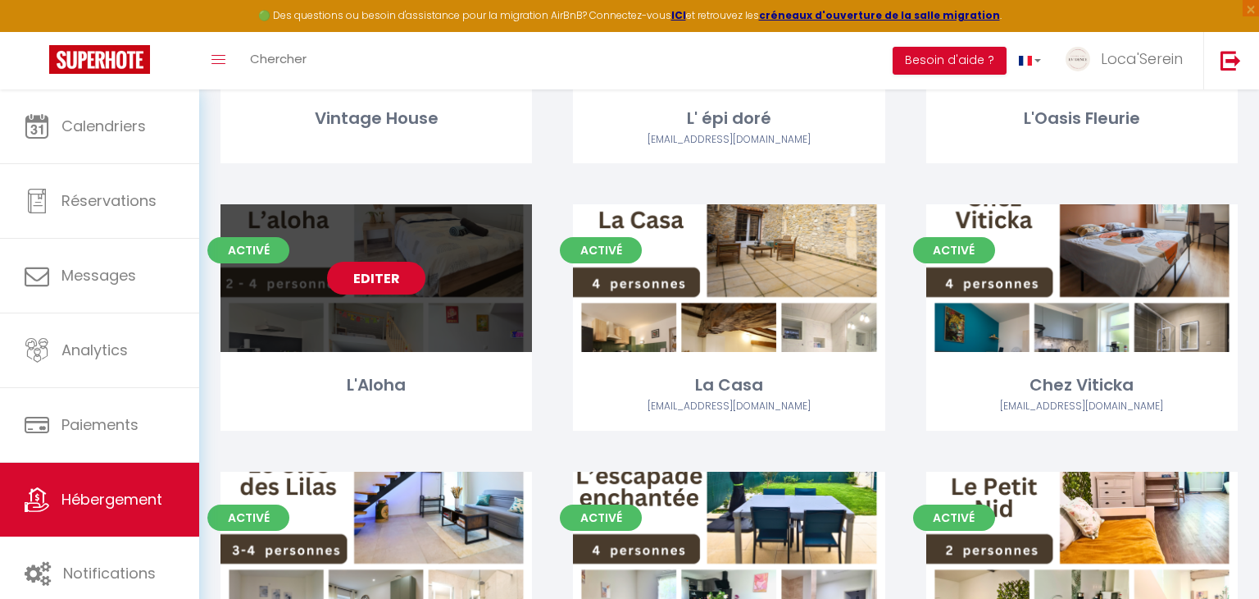
click at [369, 291] on link "Editer" at bounding box center [376, 278] width 98 height 33
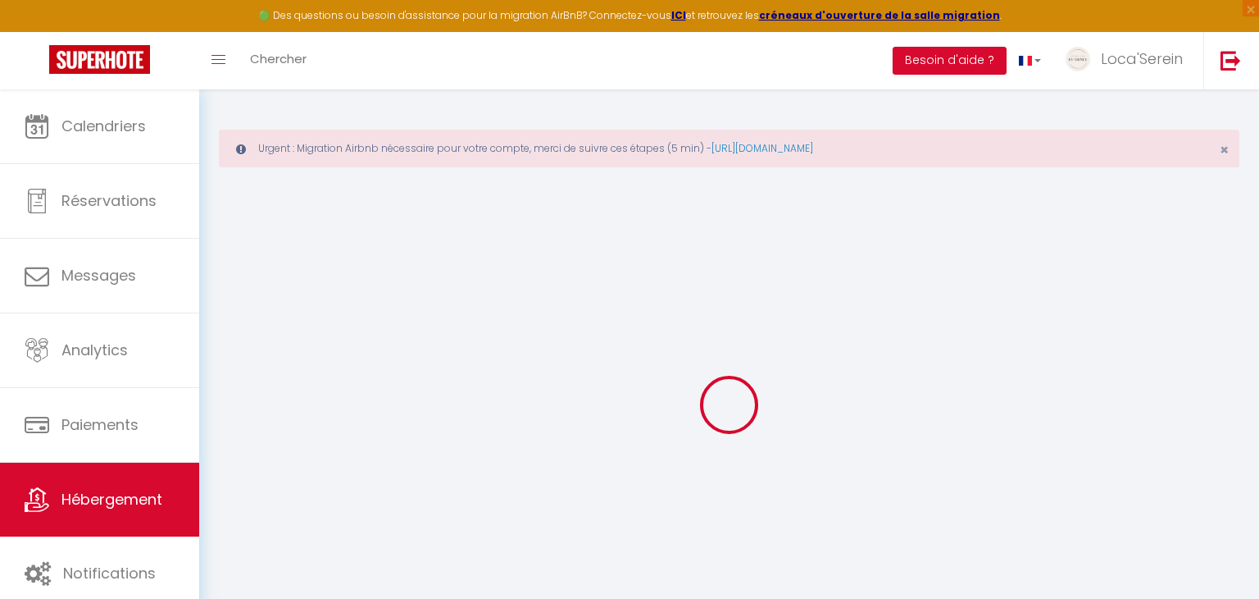
select select "+ 20 %"
checkbox input "false"
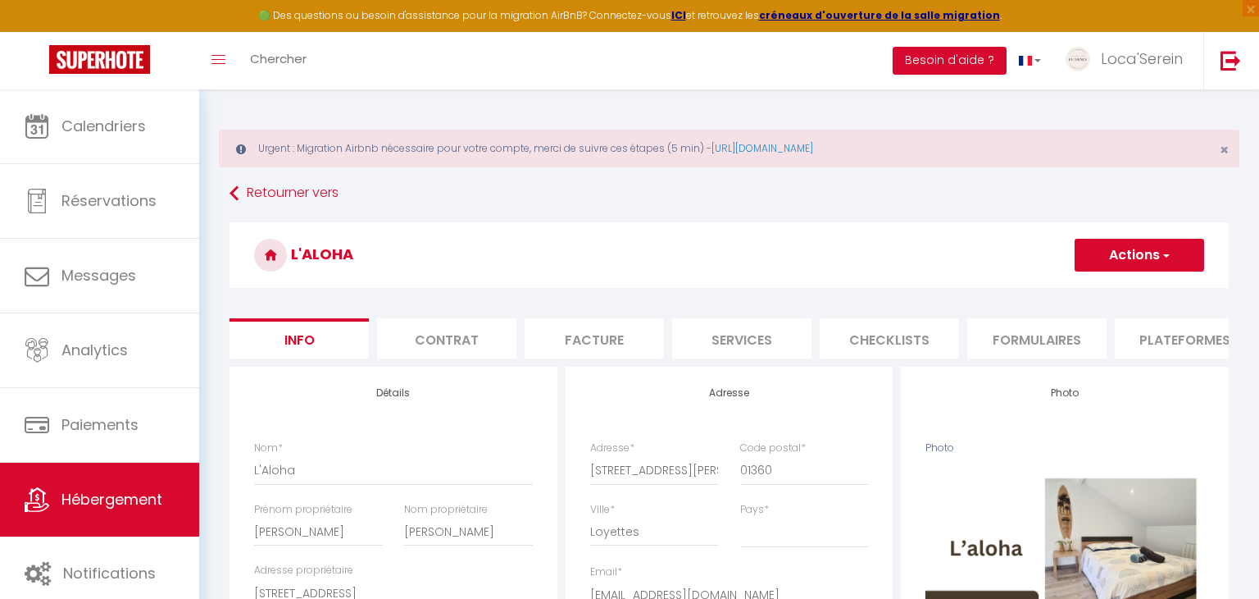
click at [1175, 330] on li "Plateformes" at bounding box center [1184, 338] width 139 height 40
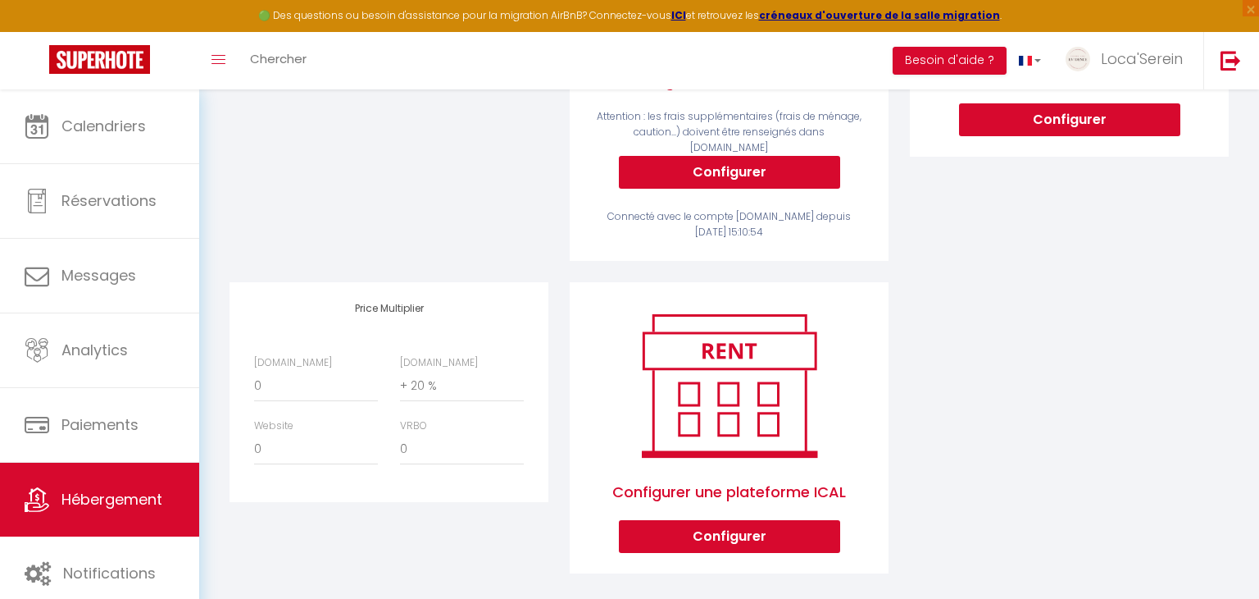
scroll to position [508, 0]
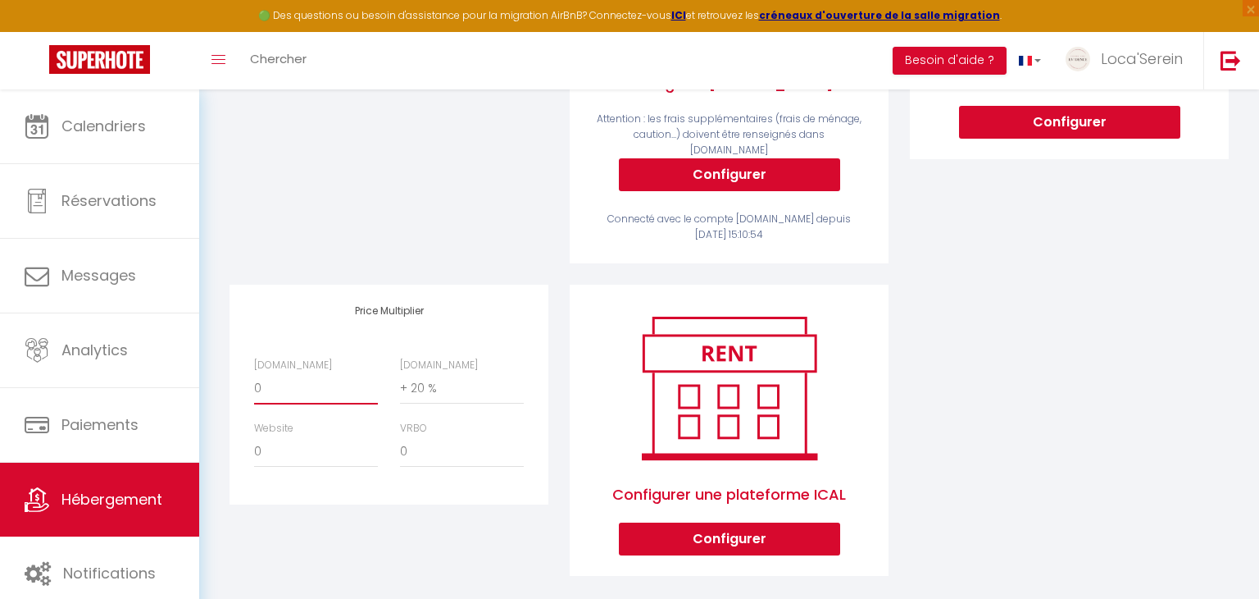
click at [294, 373] on select "0 + 1 % + 2 % + 3 % + 4 % + 5 % + 6 % + 7 % + 8 % + 9 %" at bounding box center [316, 388] width 124 height 31
click at [254, 373] on select "0 + 1 % + 2 % + 3 % + 4 % + 5 % + 6 % + 7 % + 8 % + 9 %" at bounding box center [316, 388] width 124 height 31
click at [1092, 343] on div "Airbnb Appartement Loca'Serein · La Pépite - laconciergerie.evidence@gmail.com …" at bounding box center [729, 227] width 1021 height 739
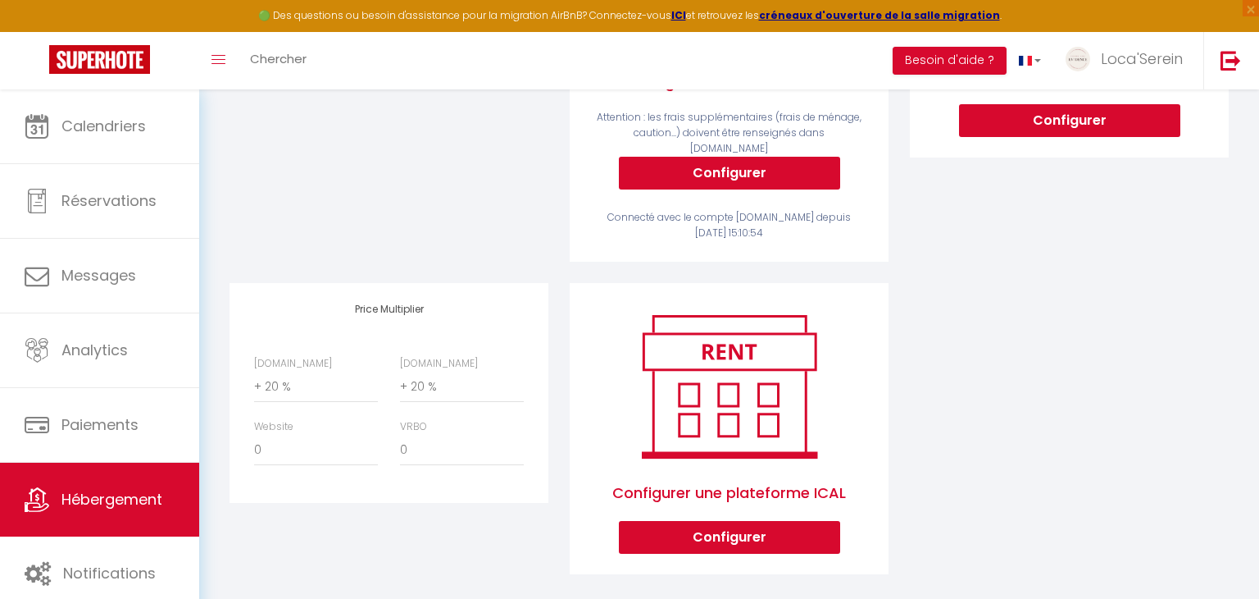
scroll to position [511, 0]
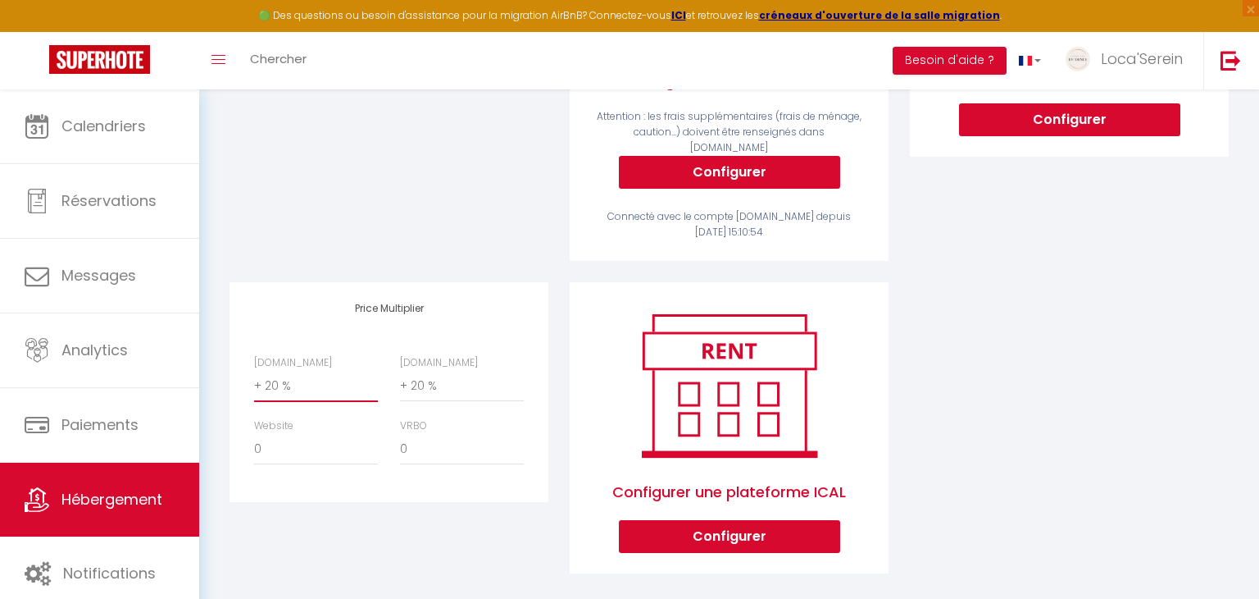
click at [260, 371] on select "0 + 1 % + 2 % + 3 % + 4 % + 5 % + 6 % + 7 % + 8 % + 9 %" at bounding box center [316, 386] width 124 height 31
select select "+ 15 %"
click at [254, 371] on select "0 + 1 % + 2 % + 3 % + 4 % + 5 % + 6 % + 7 % + 8 % + 9 %" at bounding box center [316, 386] width 124 height 31
click at [995, 342] on div "Airbnb Appartement Loca'Serein · La Pépite - laconciergerie.evidence@gmail.com …" at bounding box center [729, 225] width 1021 height 739
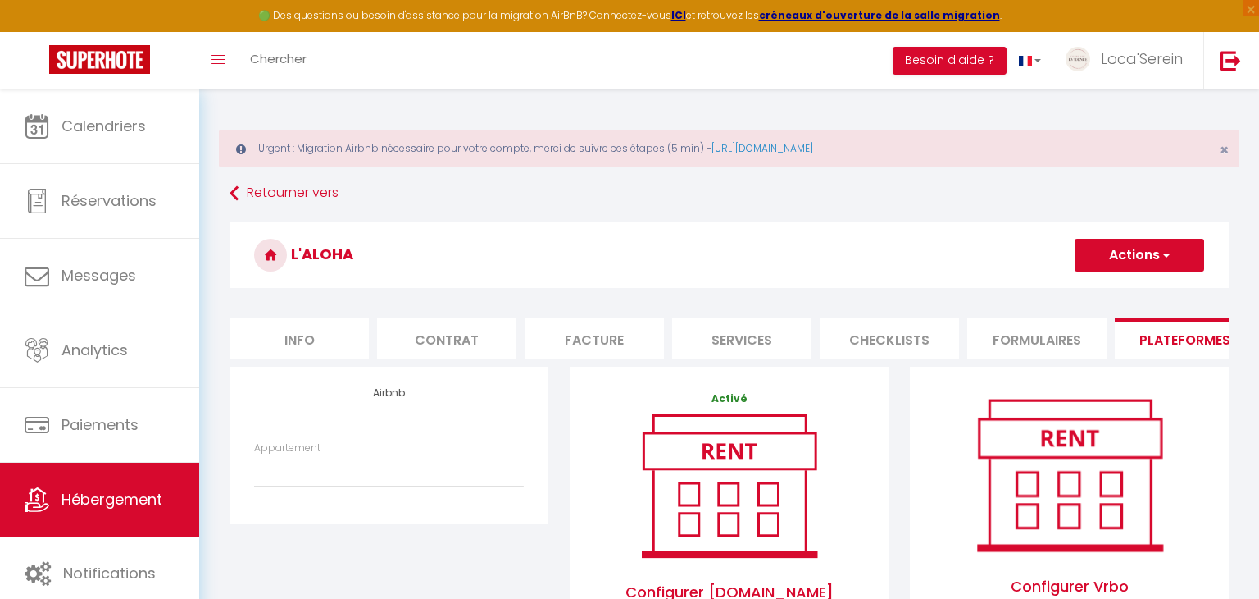
click at [1126, 249] on button "Actions" at bounding box center [1140, 255] width 130 height 33
click at [1120, 294] on link "Enregistrer" at bounding box center [1139, 290] width 130 height 21
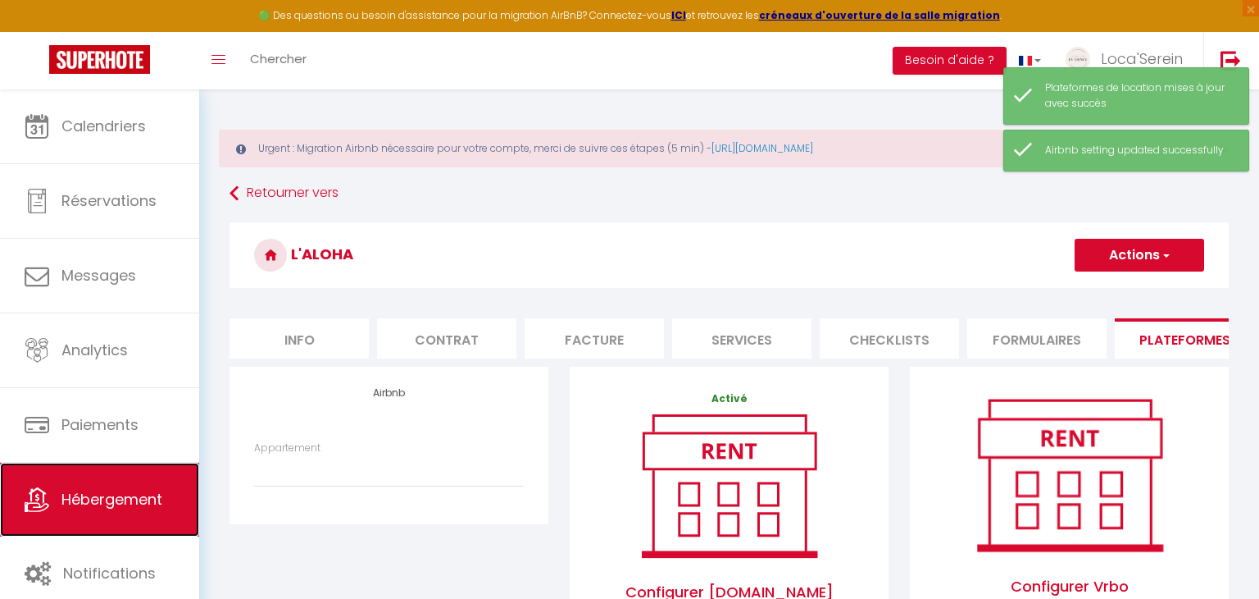
click at [146, 493] on span "Hébergement" at bounding box center [111, 499] width 101 height 20
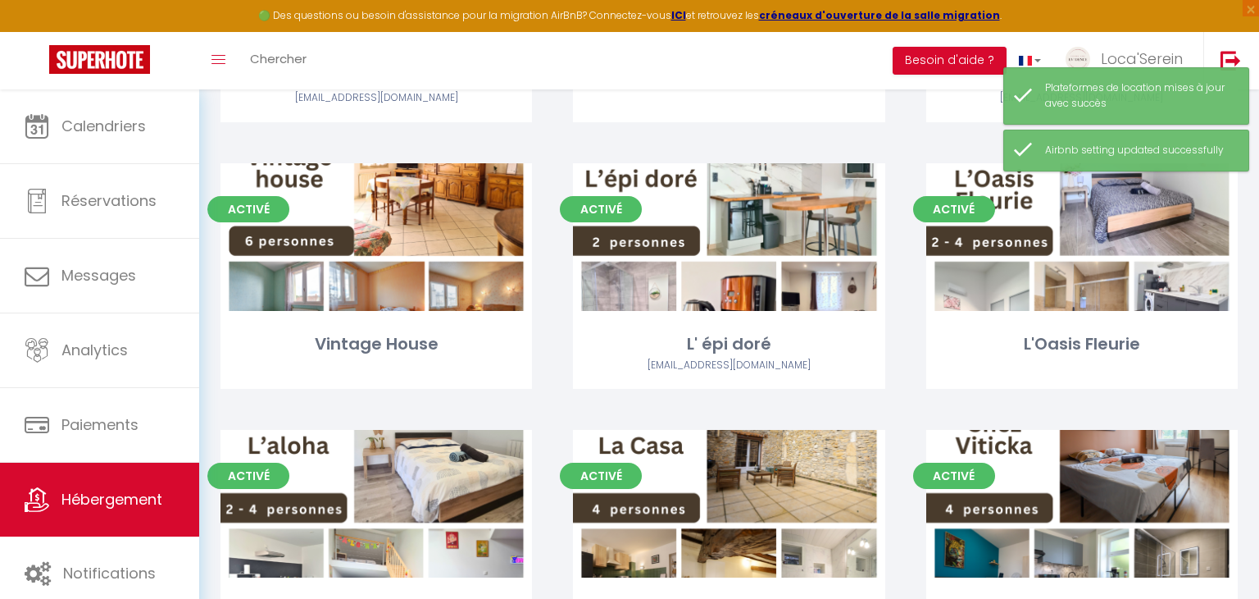
scroll to position [377, 0]
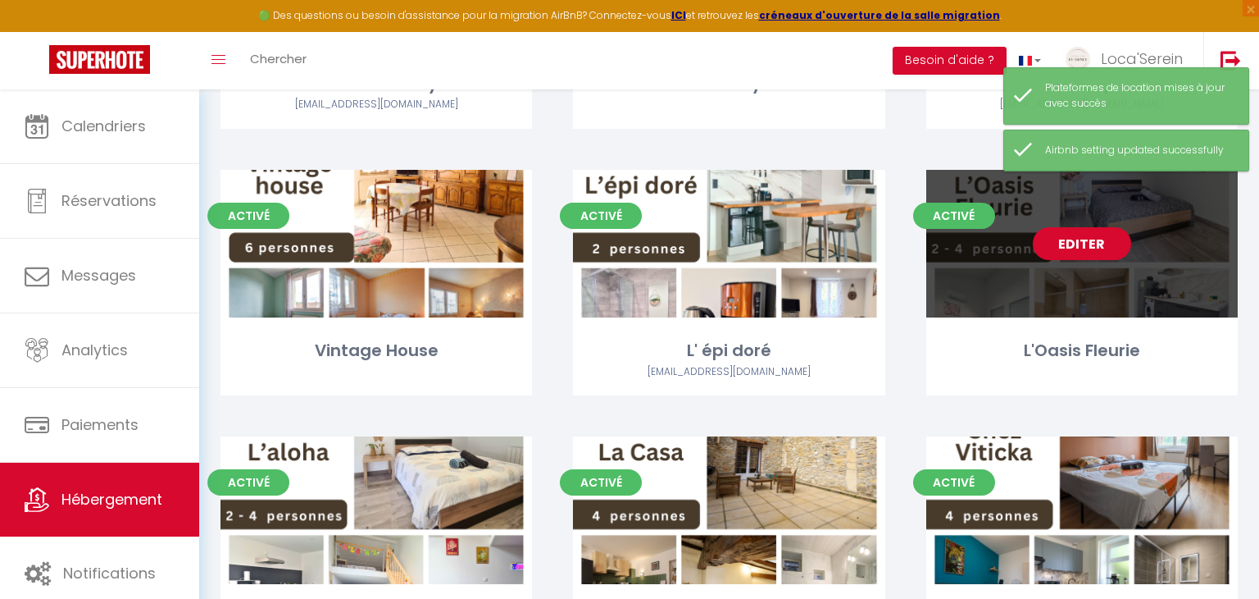
click at [1128, 244] on link "Editer" at bounding box center [1082, 243] width 98 height 33
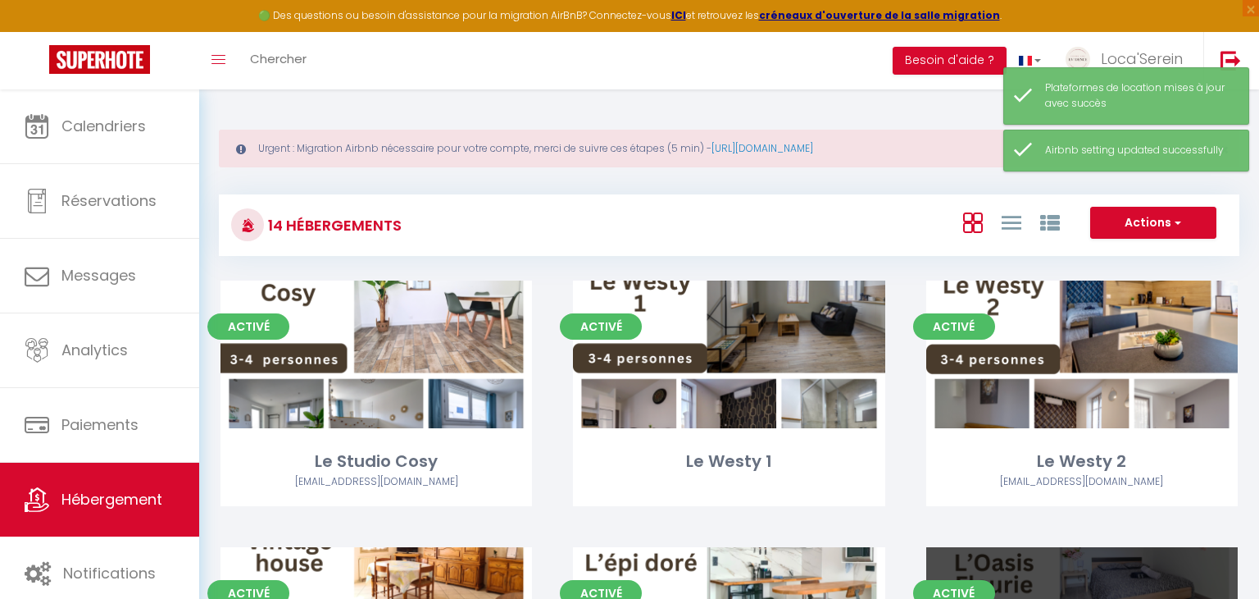
select select "3"
select select "2"
select select "1"
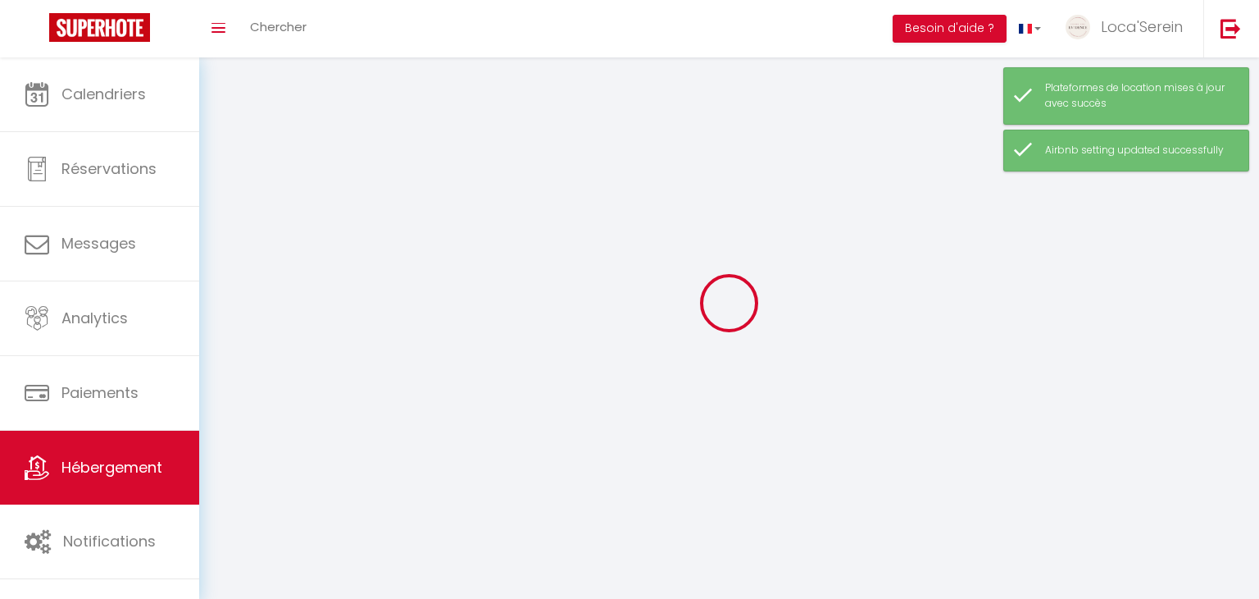
select select
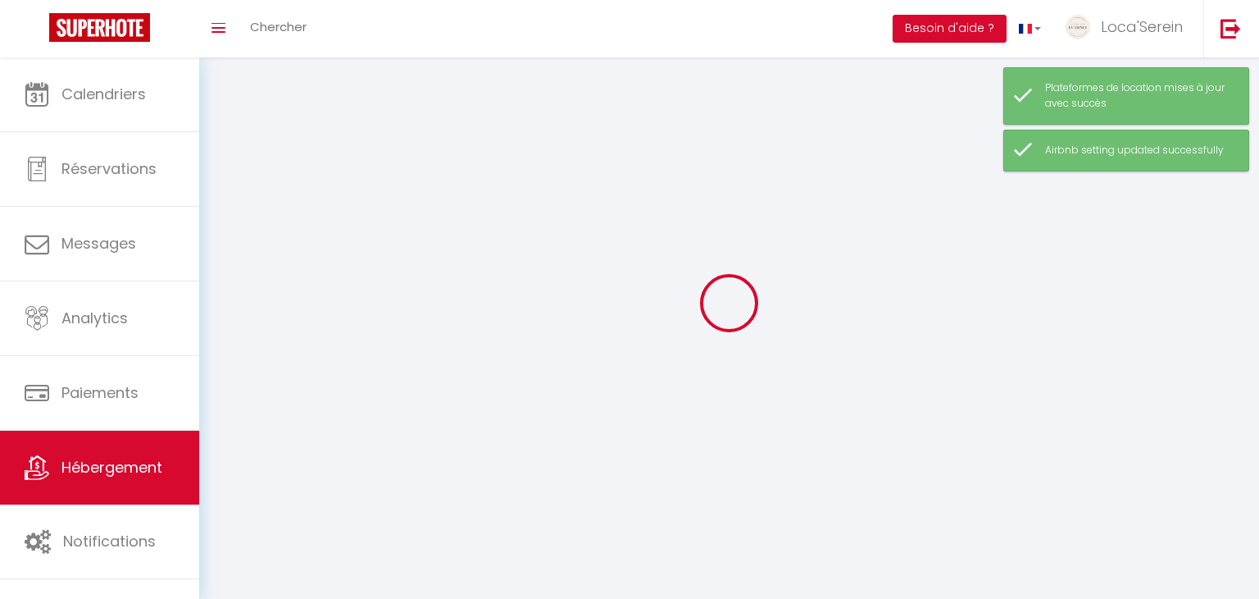
select select
checkbox input "false"
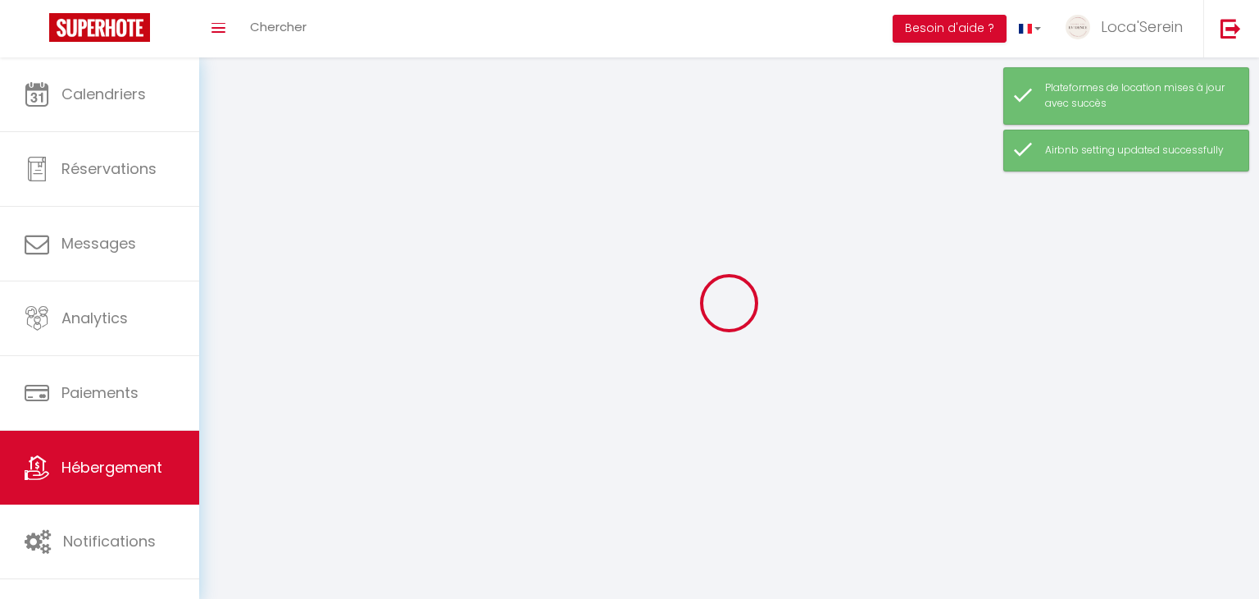
checkbox input "false"
select select
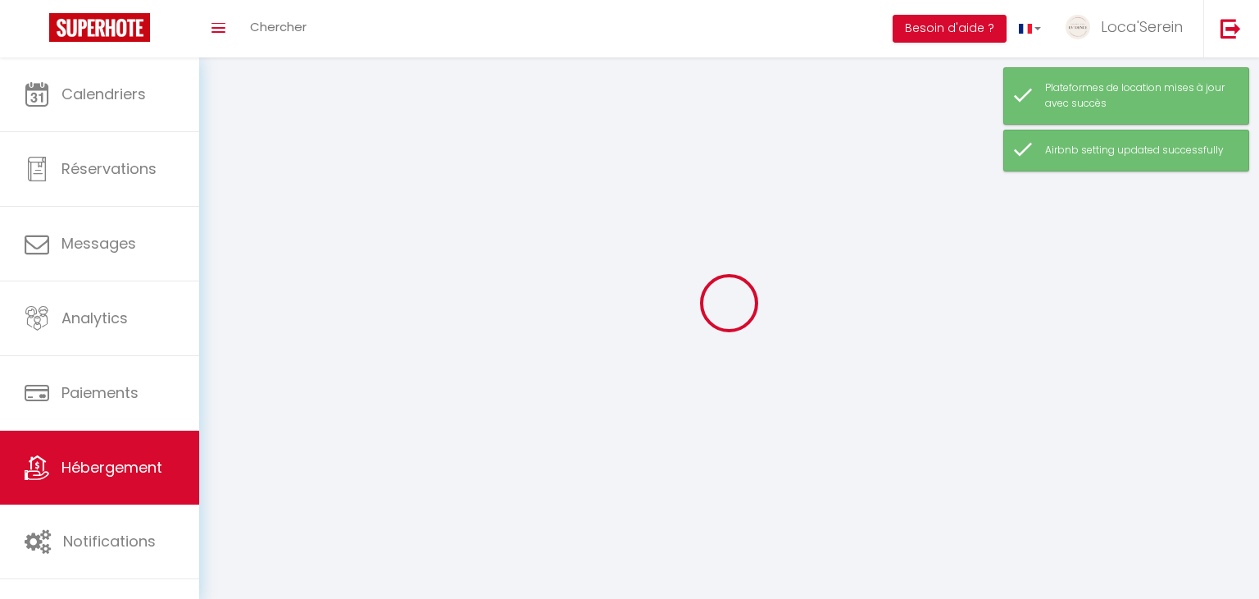
select select
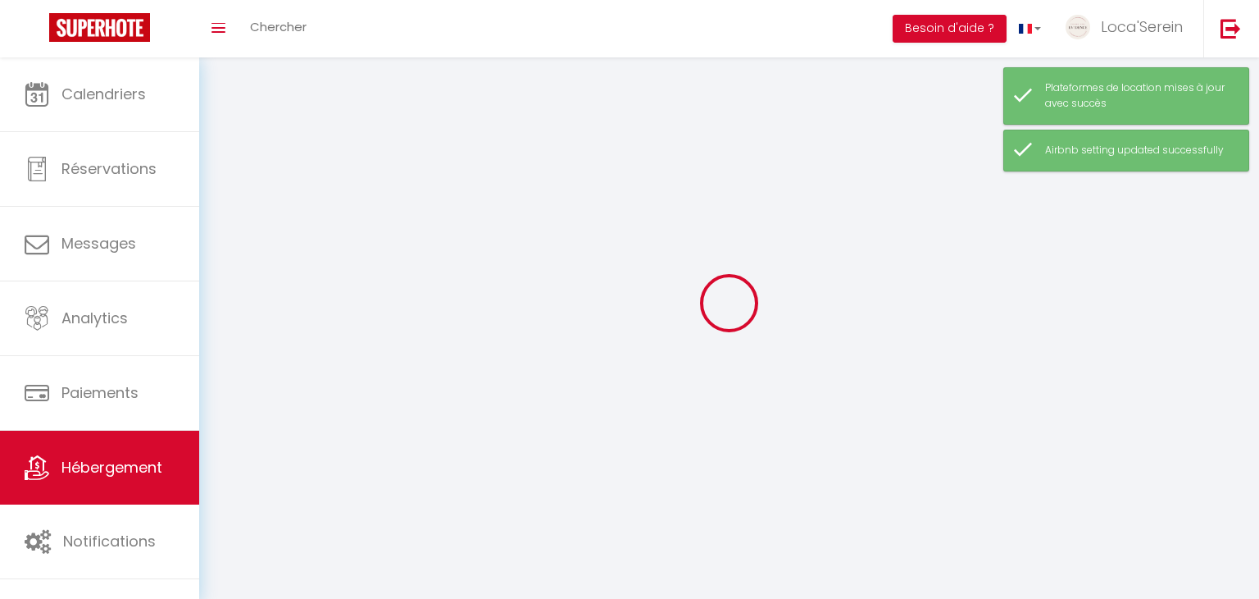
checkbox input "false"
select select
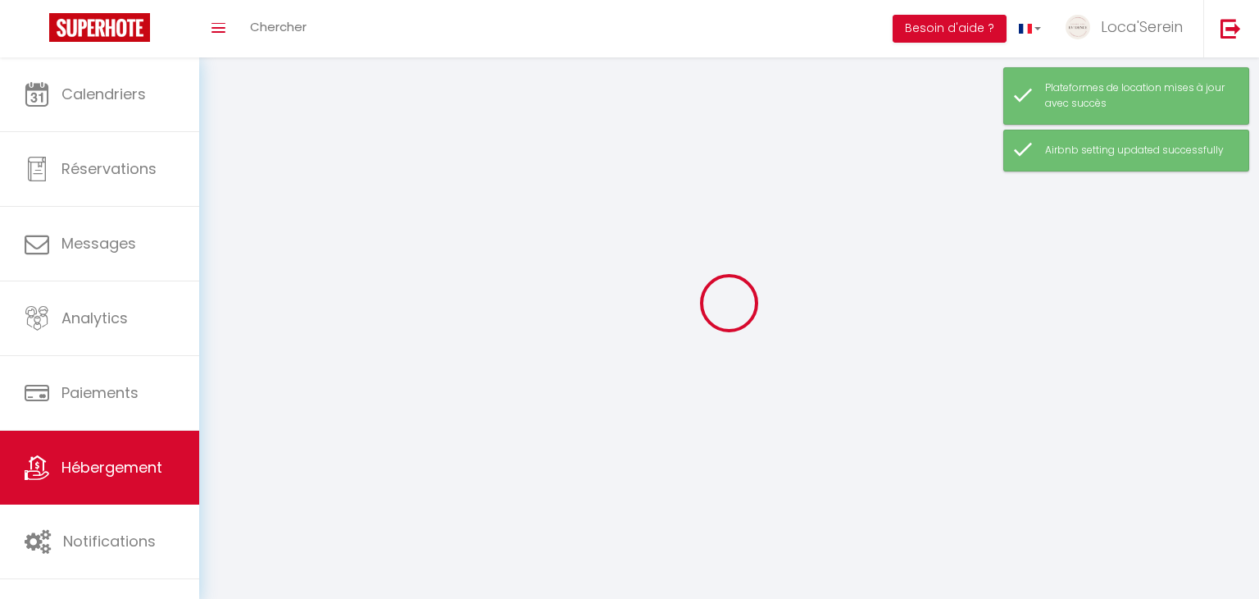
select select
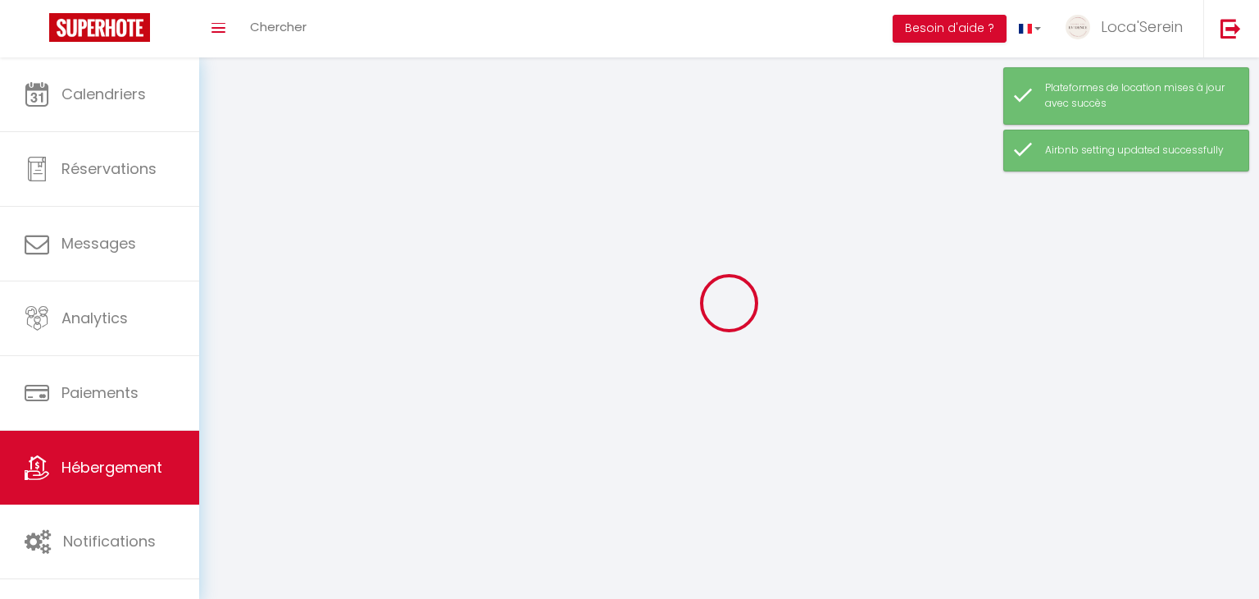
select select
checkbox input "false"
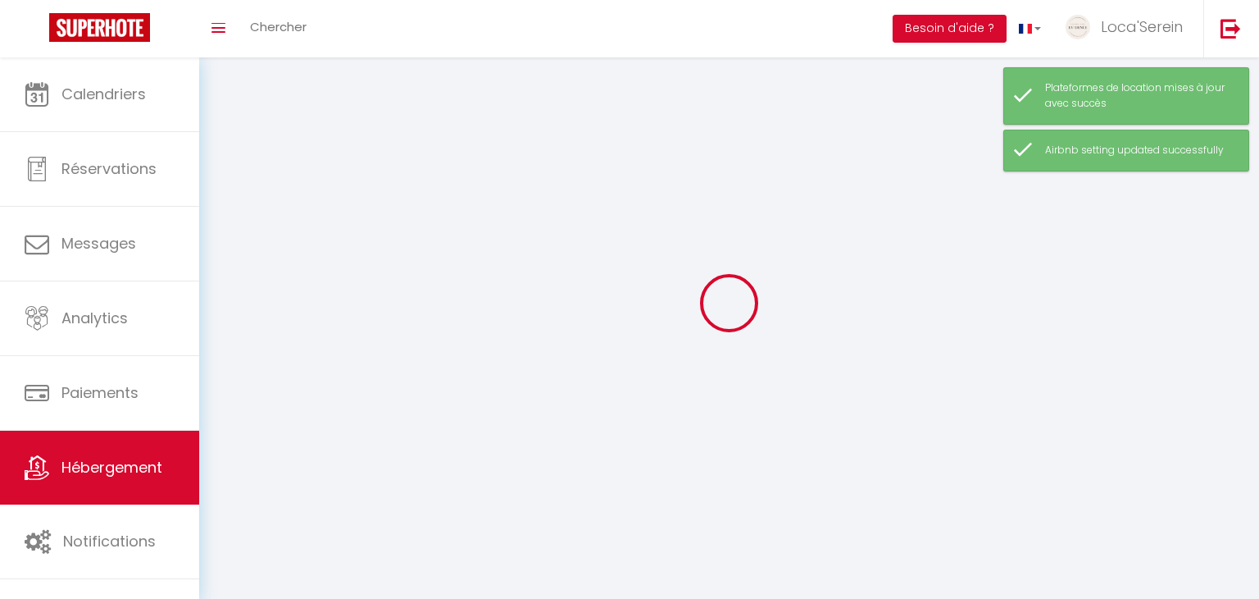
select select
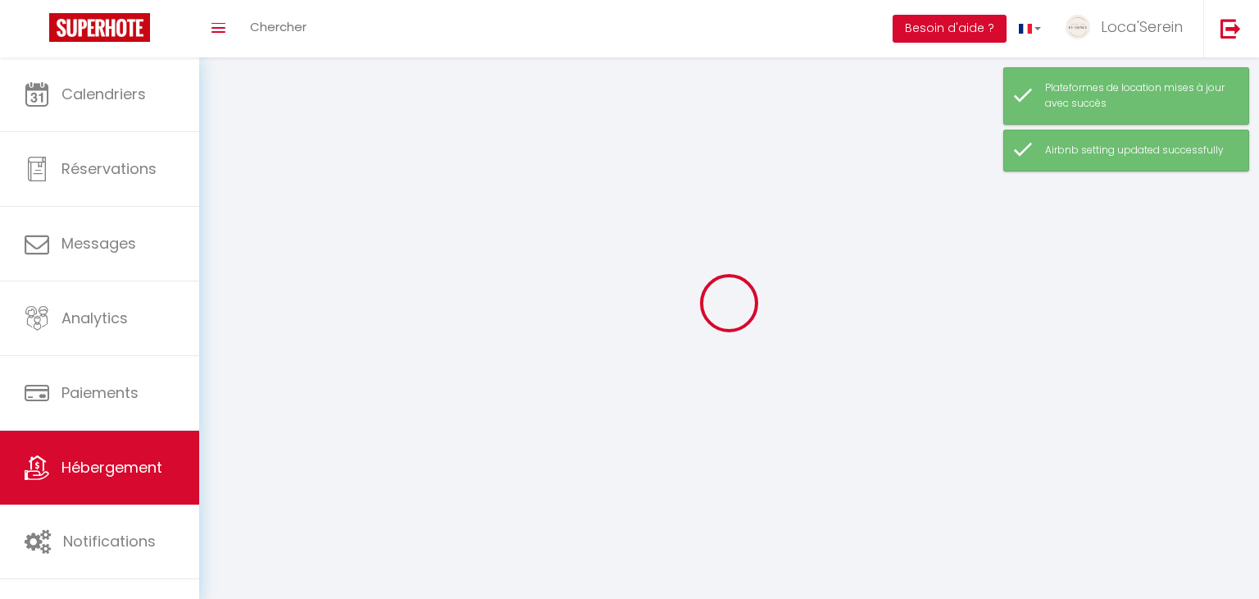
select select
checkbox input "false"
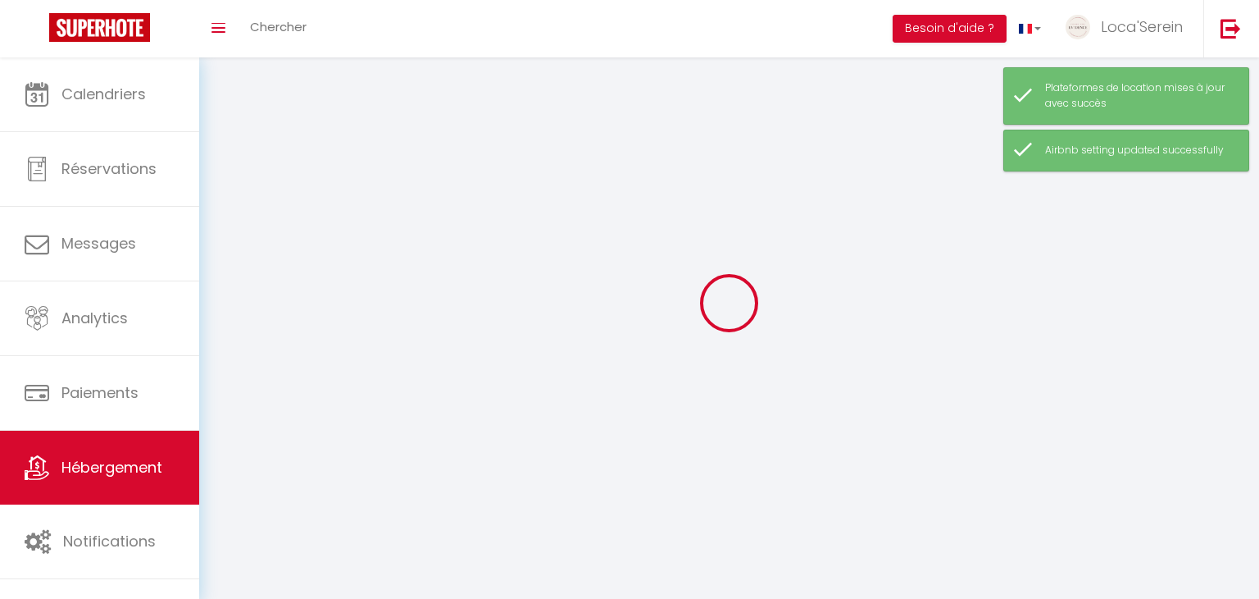
checkbox input "false"
select select
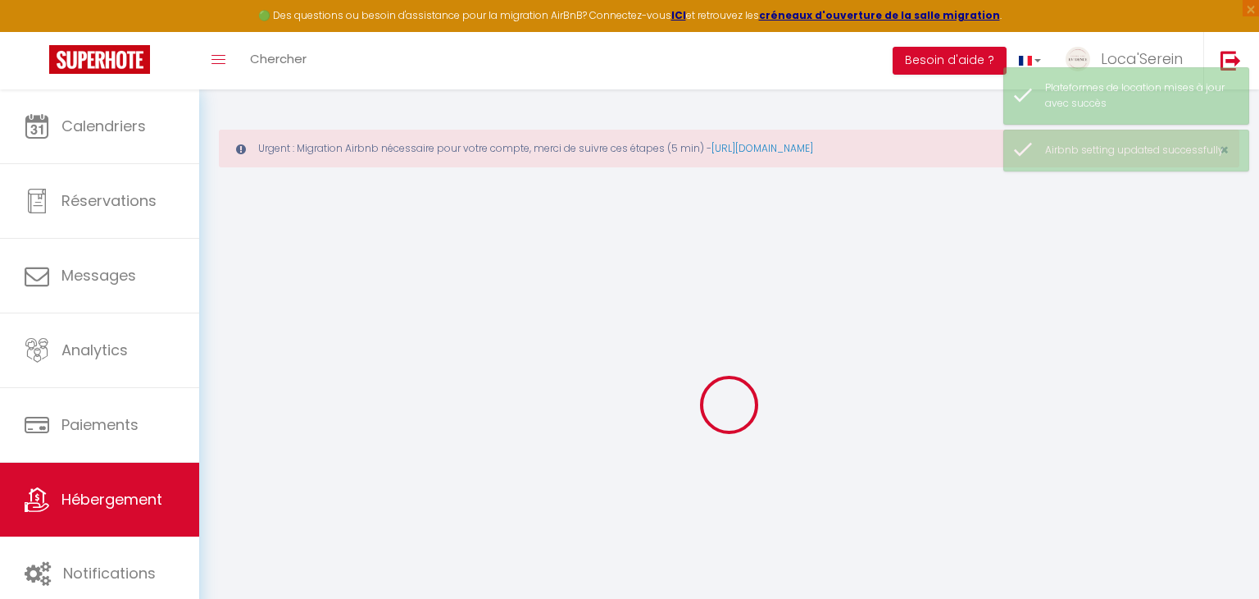
checkbox input "false"
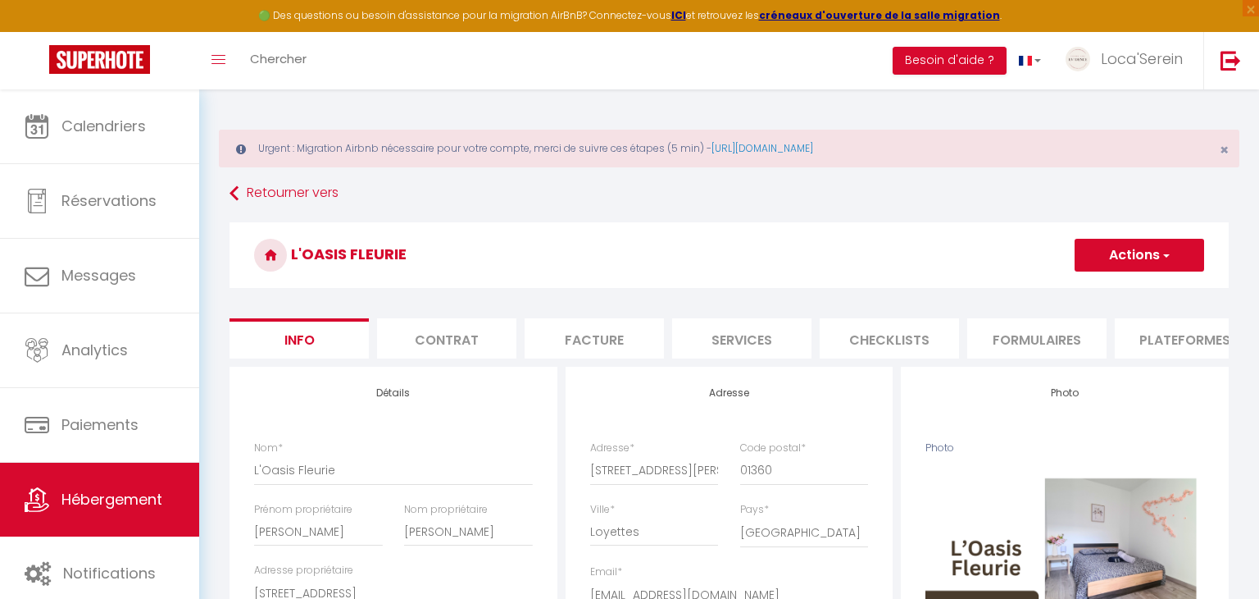
click at [1158, 331] on li "Plateformes" at bounding box center [1184, 338] width 139 height 40
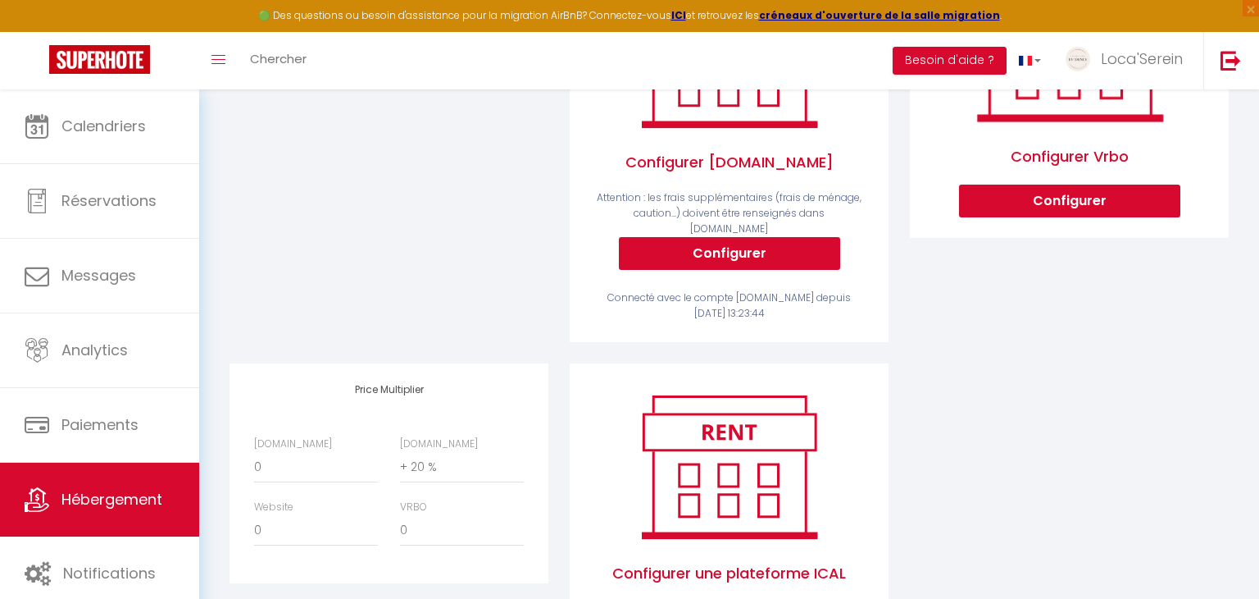
scroll to position [435, 0]
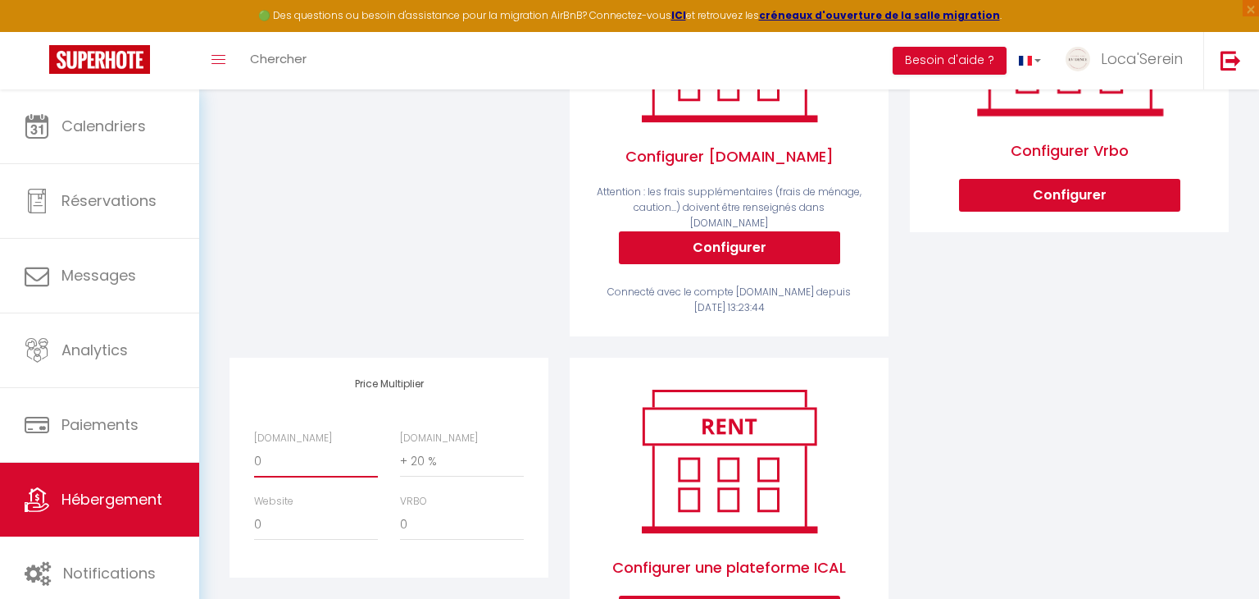
click at [300, 446] on select "0 + 1 % + 2 % + 3 % + 4 % + 5 % + 6 % + 7 % + 8 % + 9 %" at bounding box center [316, 461] width 124 height 31
select select "+ 15 %"
click at [254, 446] on select "0 + 1 % + 2 % + 3 % + 4 % + 5 % + 6 % + 7 % + 8 % + 9 %" at bounding box center [316, 461] width 124 height 31
click at [1132, 370] on div "Activé Configurer Booking.com Attention : les frais supplémentaires (frais de m…" at bounding box center [729, 300] width 1021 height 739
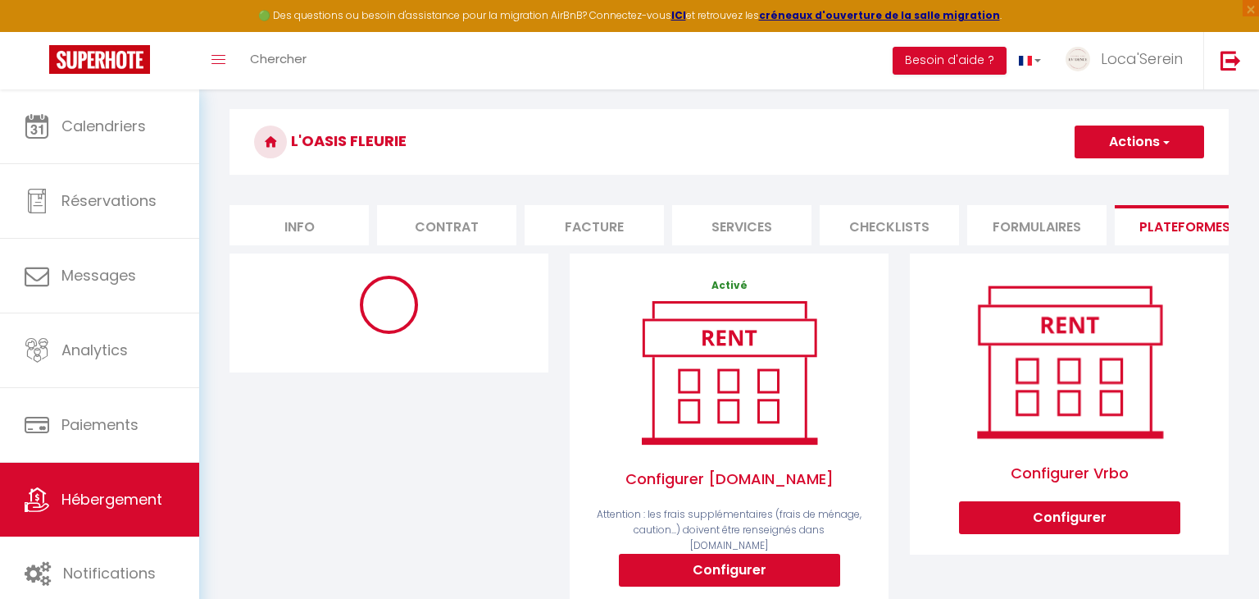
scroll to position [0, 0]
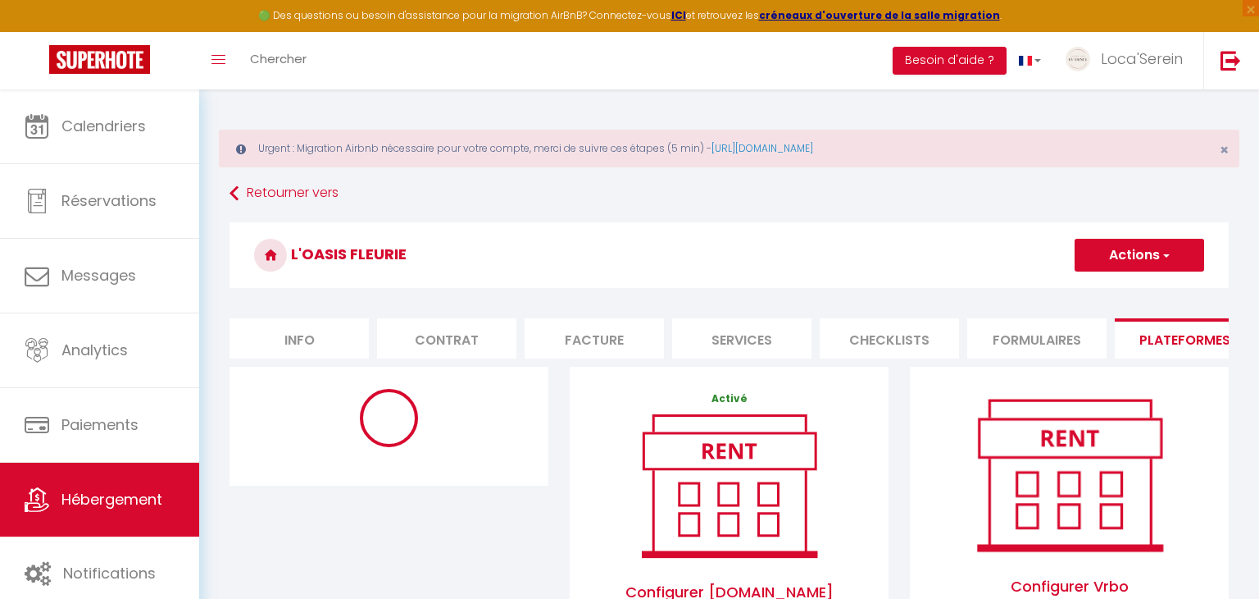
click at [1155, 266] on button "Actions" at bounding box center [1140, 255] width 130 height 33
click at [1140, 292] on link "Enregistrer" at bounding box center [1139, 290] width 130 height 21
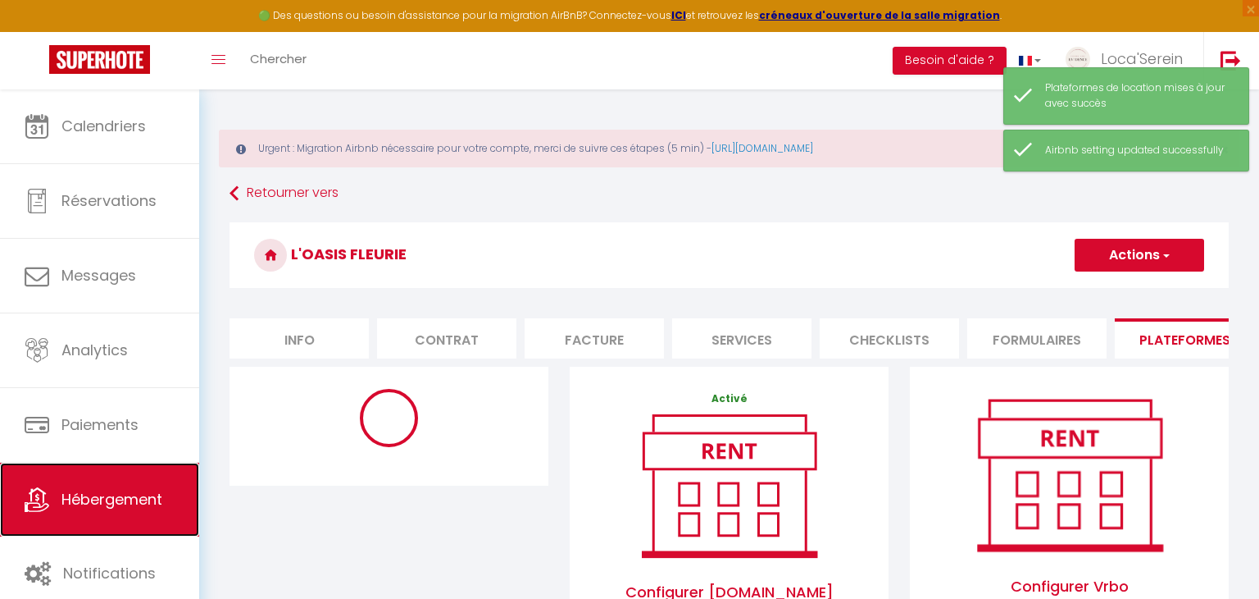
click at [93, 496] on span "Hébergement" at bounding box center [111, 499] width 101 height 20
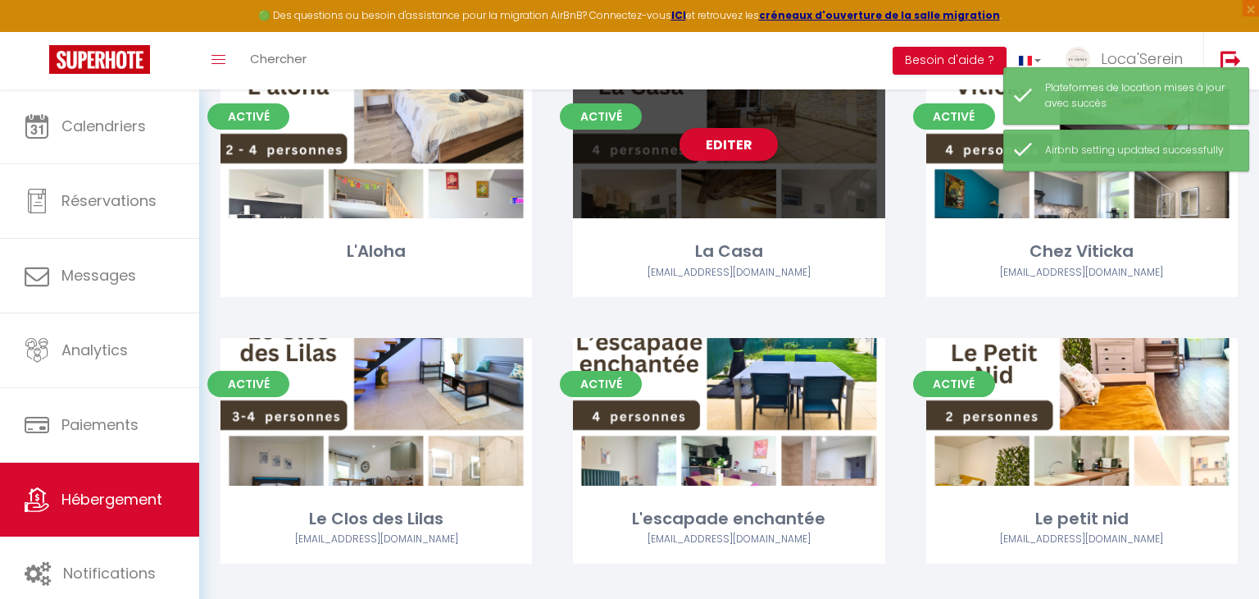
scroll to position [748, 0]
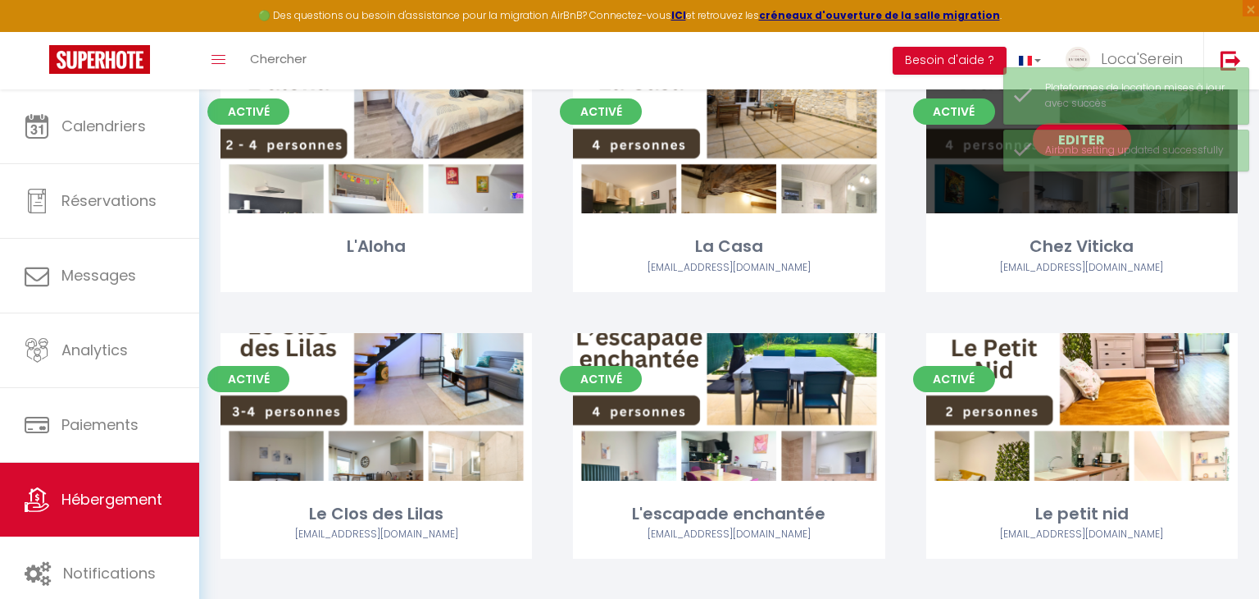
click at [1114, 187] on div "Editer" at bounding box center [1083, 140] width 312 height 148
select select "3"
select select "2"
select select "1"
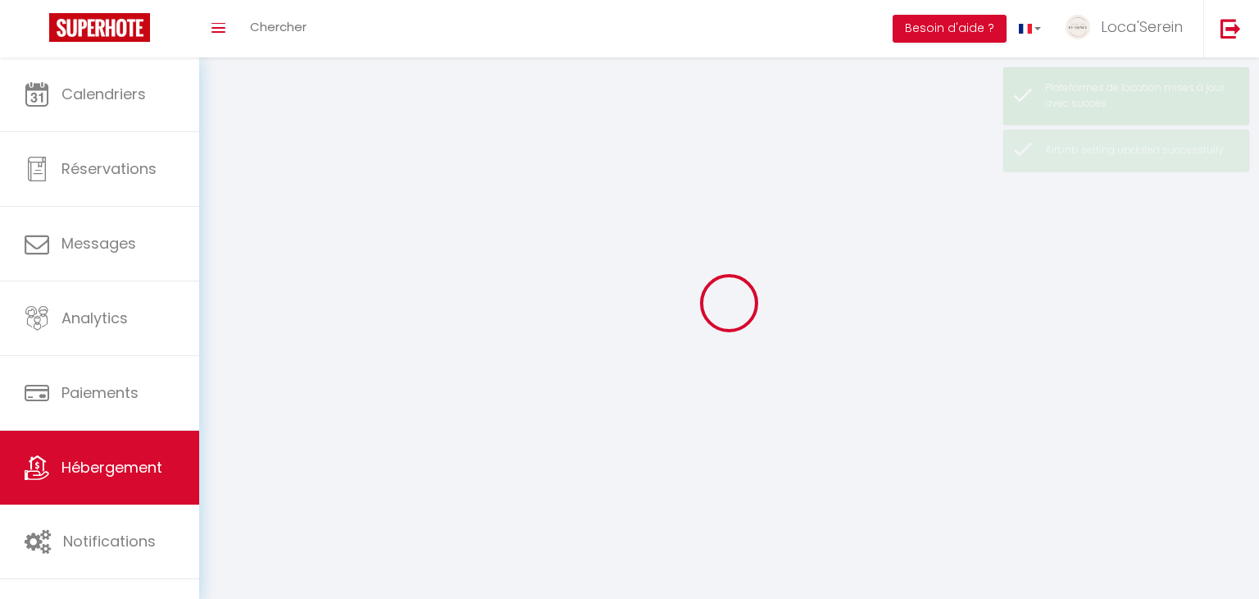
select select
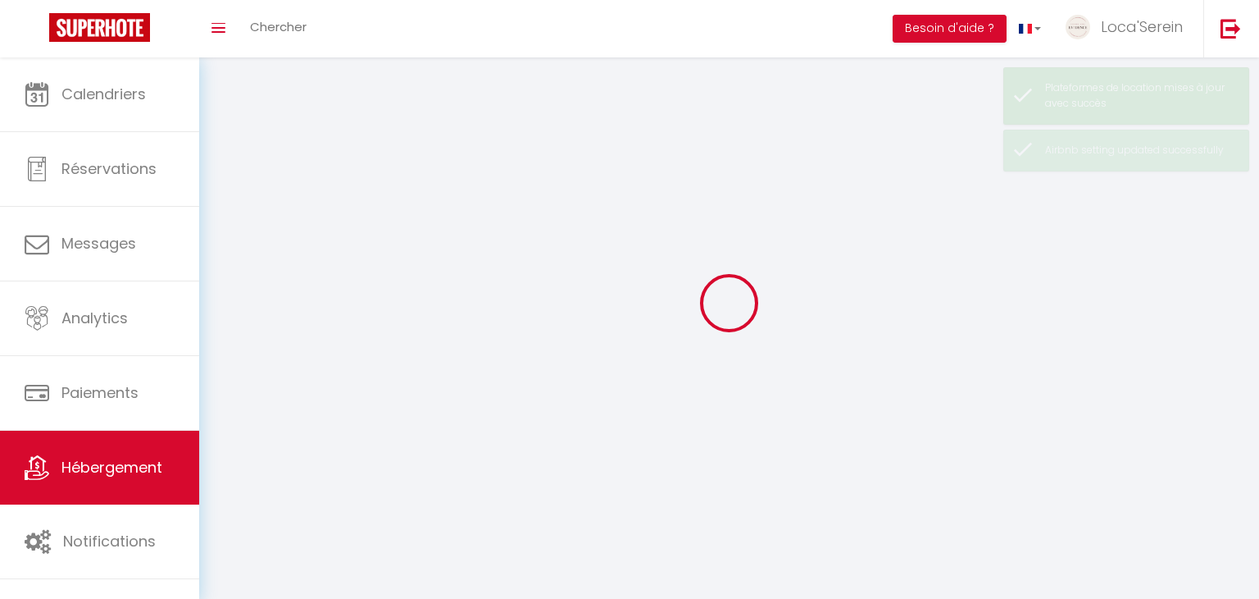
select select
checkbox input "false"
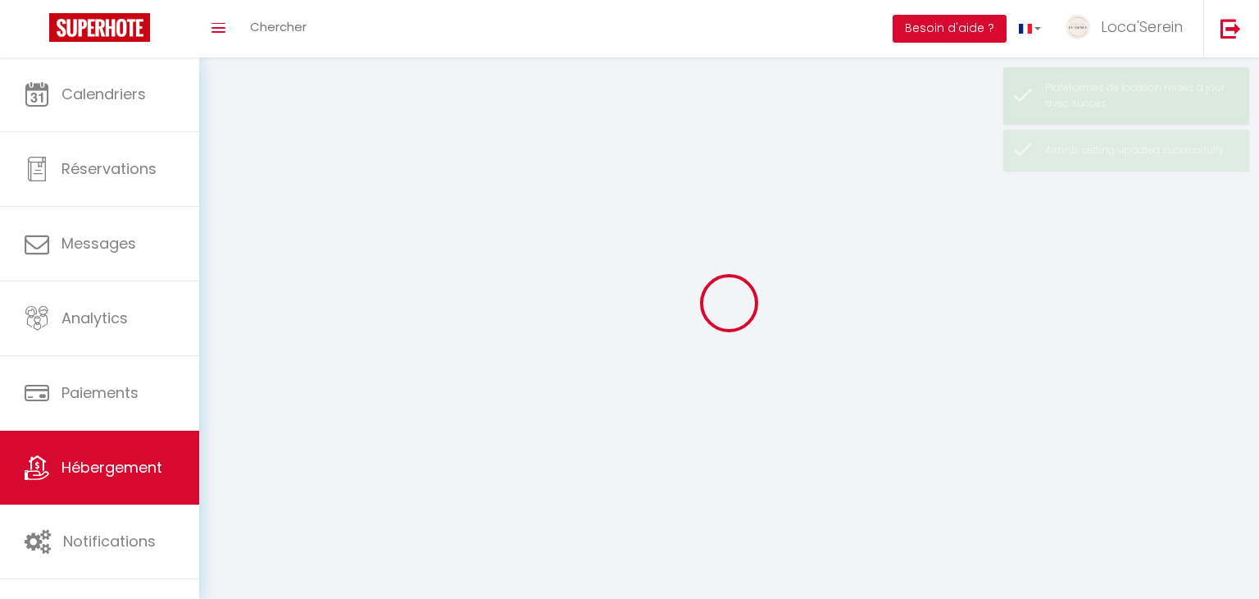
checkbox input "false"
select select
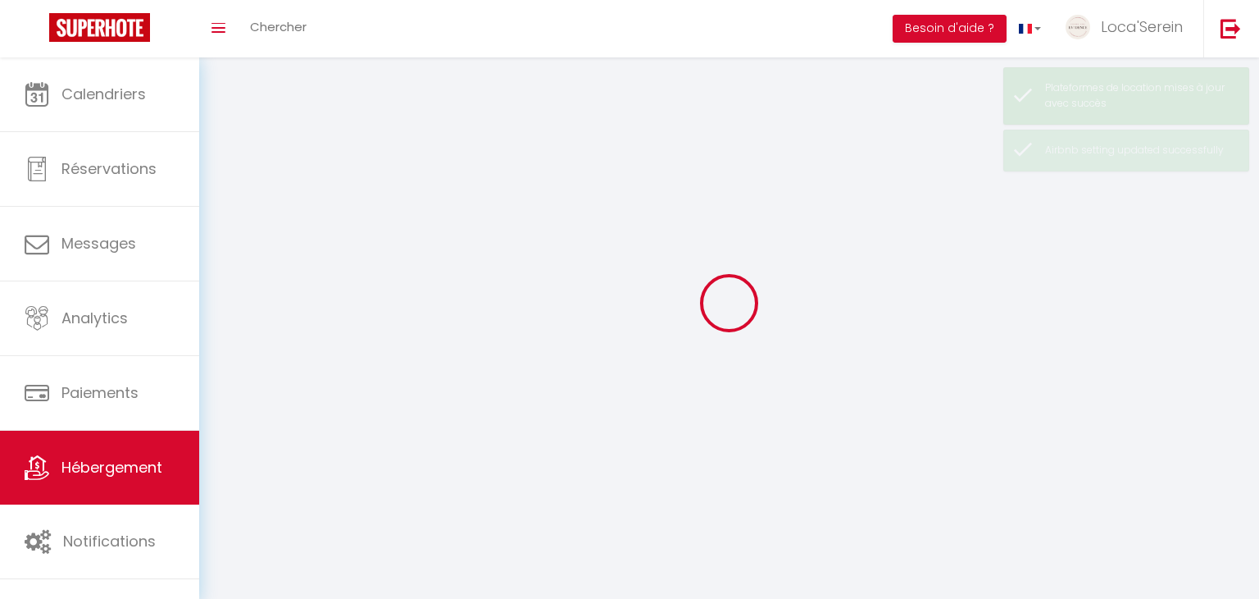
select select
checkbox input "false"
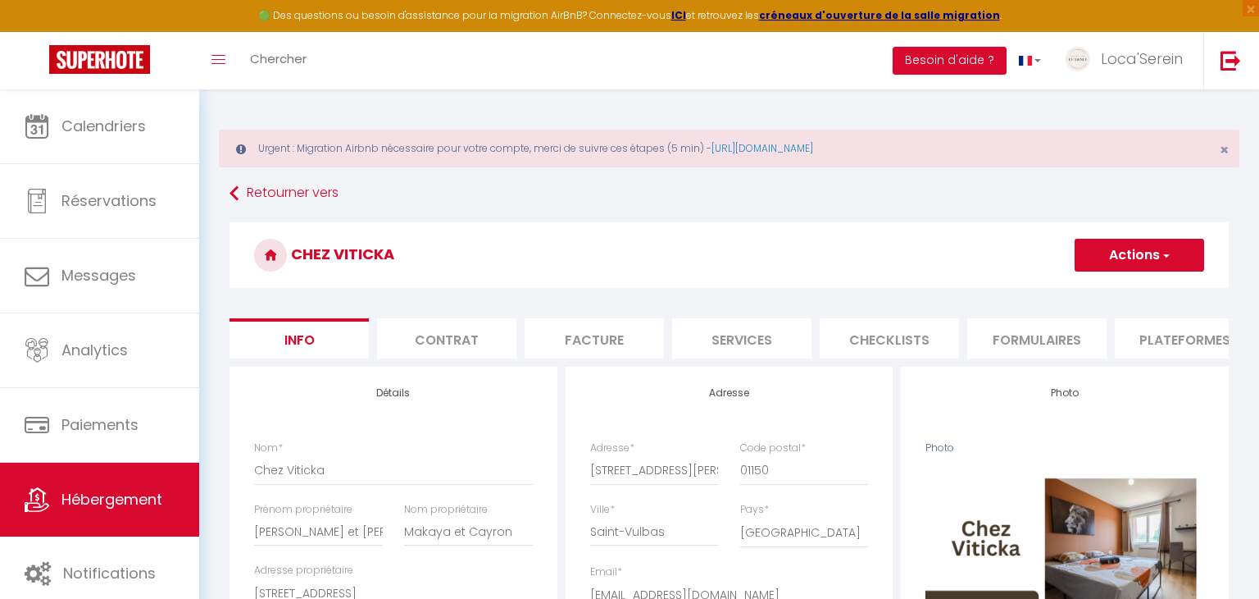
click at [1139, 346] on li "Plateformes" at bounding box center [1184, 338] width 139 height 40
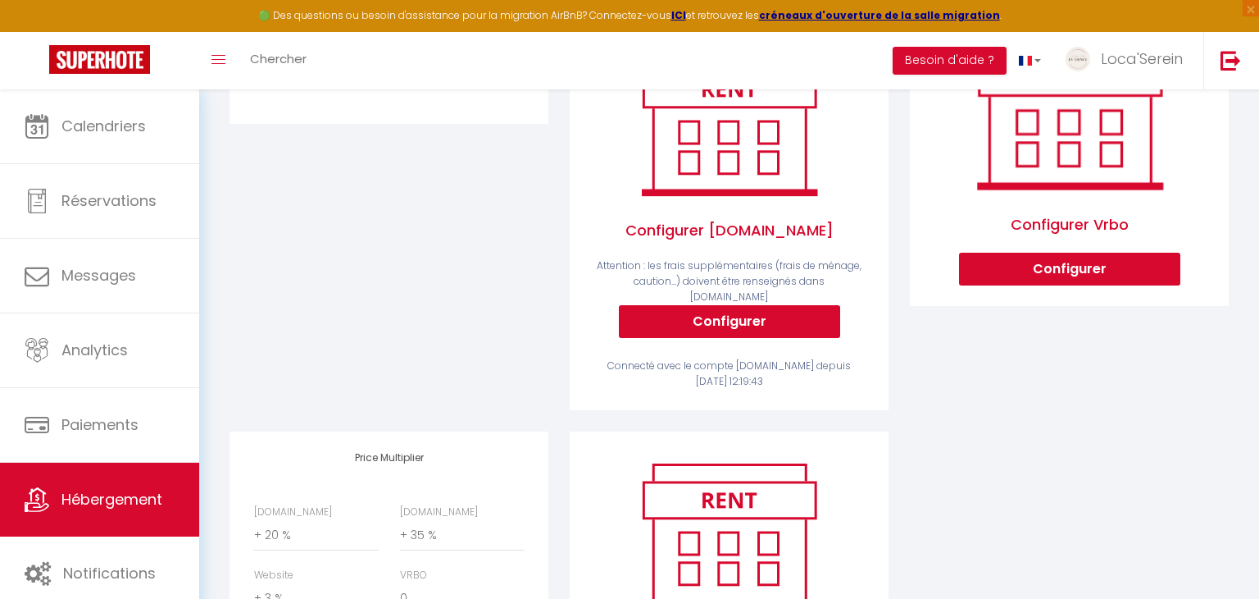
scroll to position [363, 0]
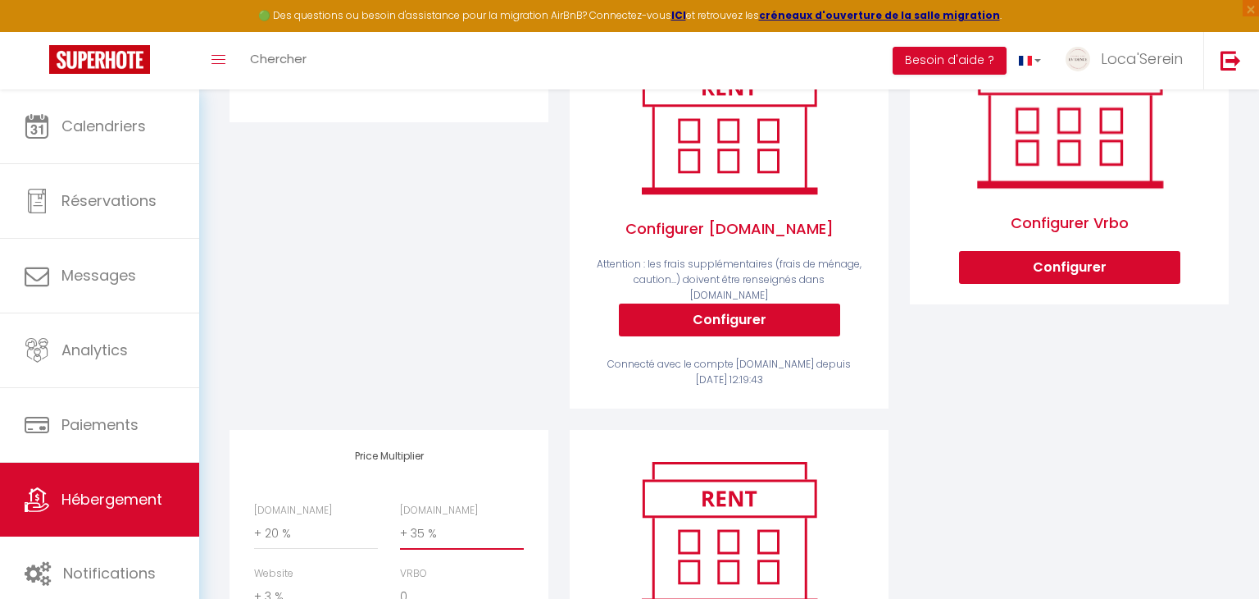
click at [429, 521] on select "0 + 1 % + 2 % + 3 % + 4 % + 5 % + 6 % + 7 % + 8 % + 9 %" at bounding box center [462, 533] width 124 height 31
click at [400, 518] on select "0 + 1 % + 2 % + 3 % + 4 % + 5 % + 6 % + 7 % + 8 % + 9 %" at bounding box center [462, 533] width 124 height 31
click at [1180, 424] on div "Activé Configurer Booking.com Attention : les frais supplémentaires (frais de m…" at bounding box center [729, 372] width 1021 height 739
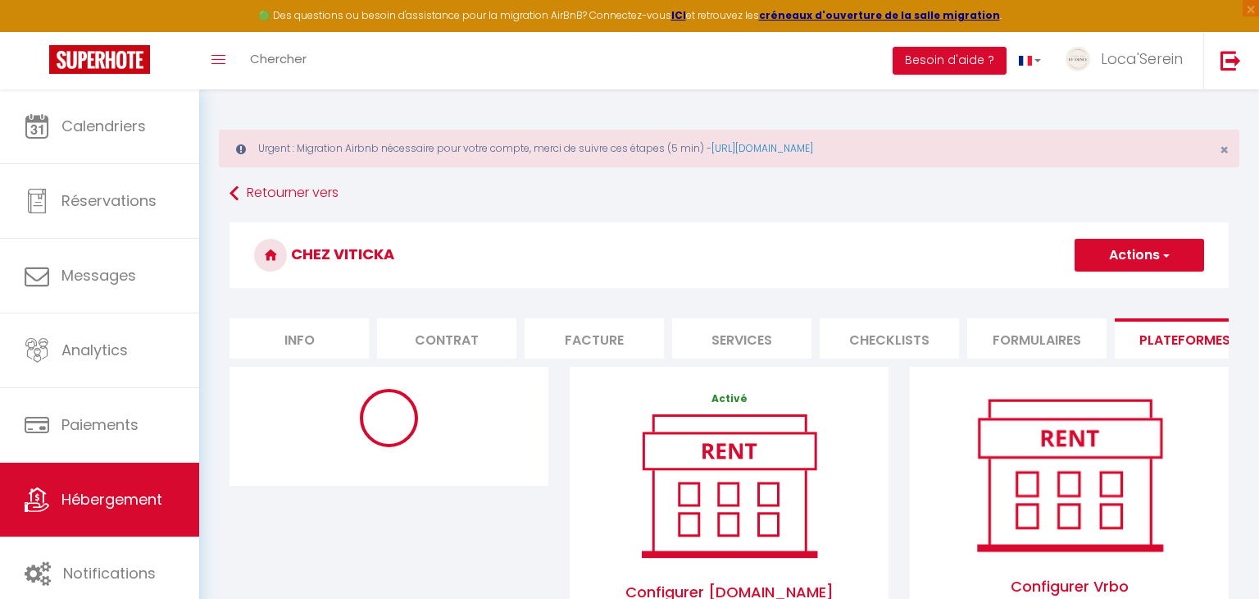
click at [1110, 248] on button "Actions" at bounding box center [1140, 255] width 130 height 33
click at [1119, 289] on link "Enregistrer" at bounding box center [1139, 290] width 130 height 21
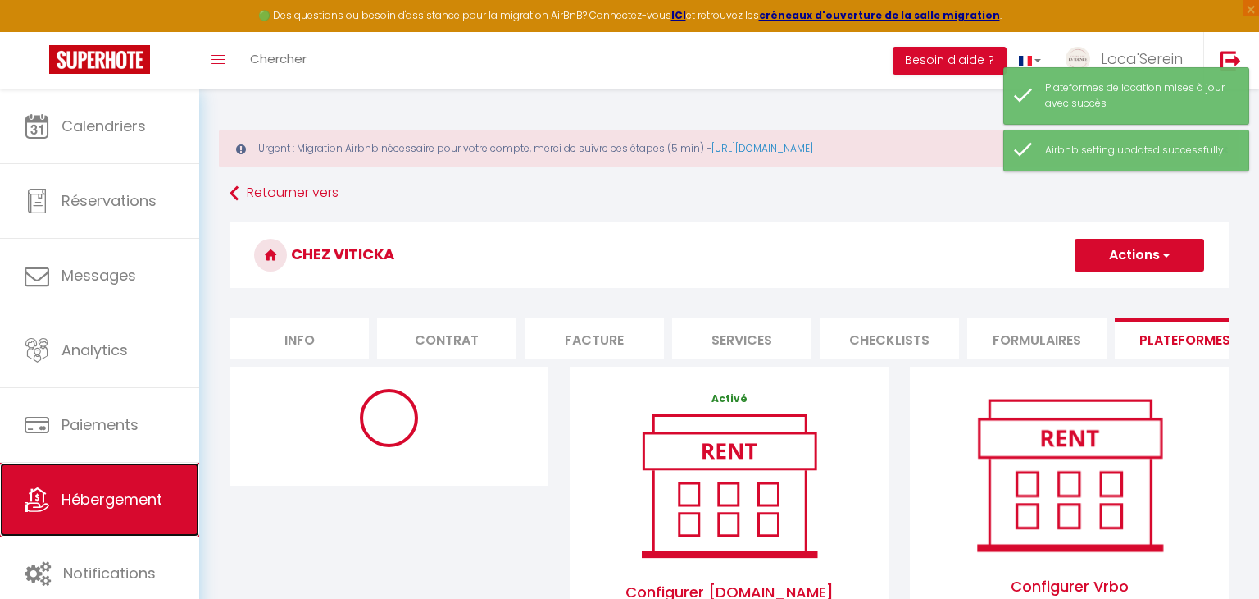
click at [100, 523] on link "Hébergement" at bounding box center [99, 499] width 199 height 74
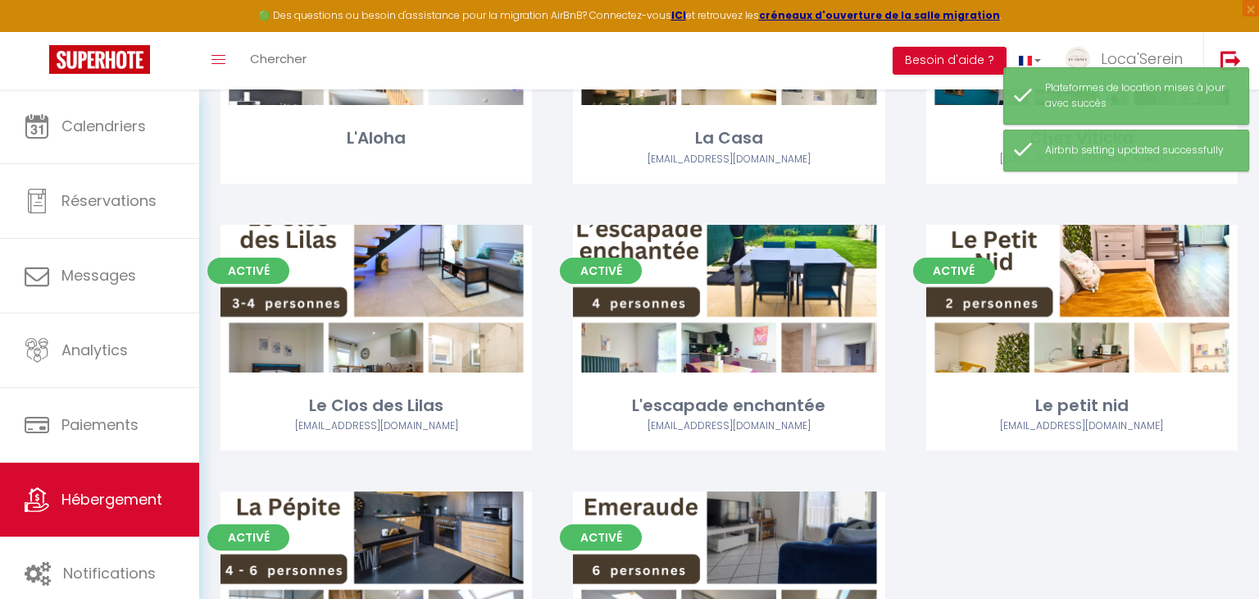
scroll to position [855, 0]
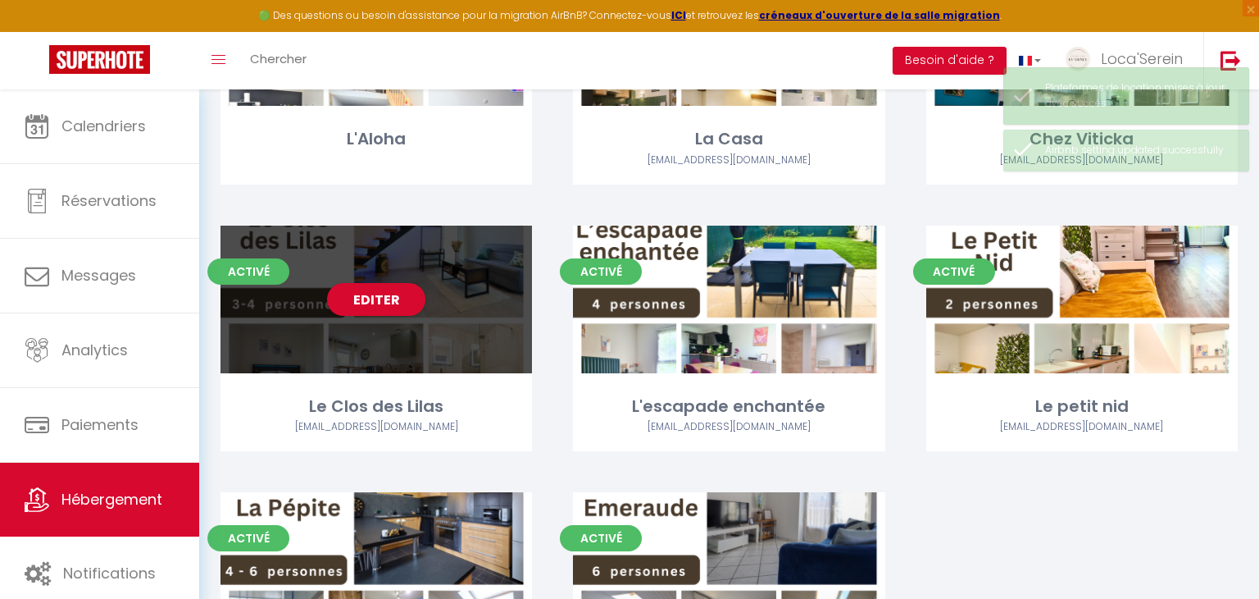
click at [400, 335] on div "Editer" at bounding box center [377, 299] width 312 height 148
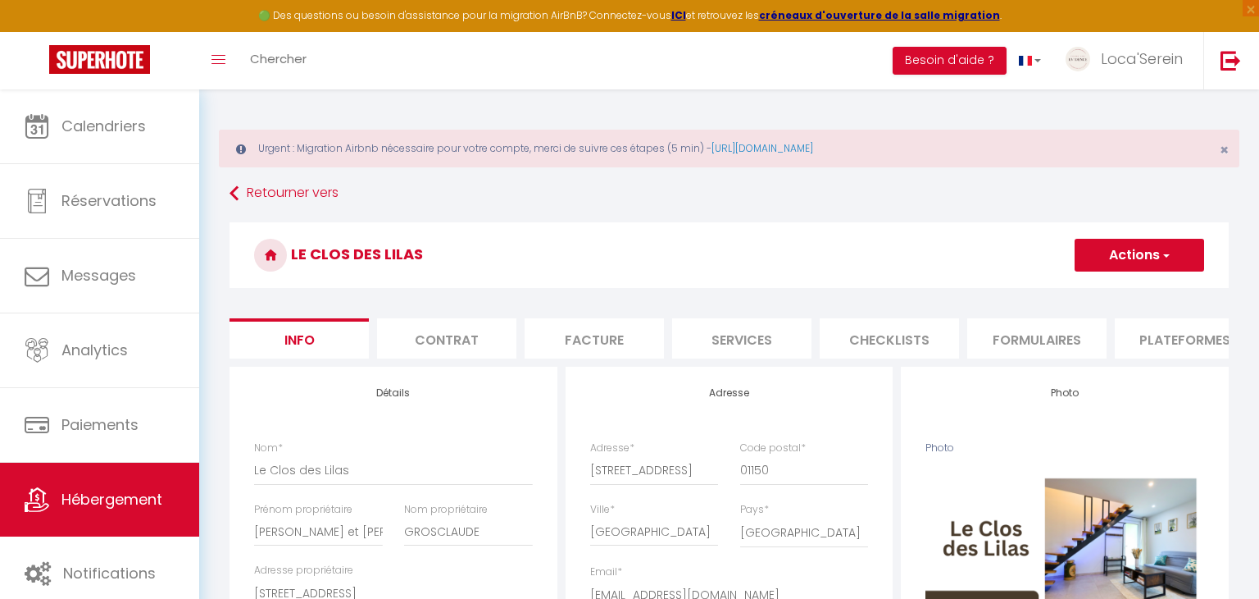
click at [1182, 330] on li "Plateformes" at bounding box center [1184, 338] width 139 height 40
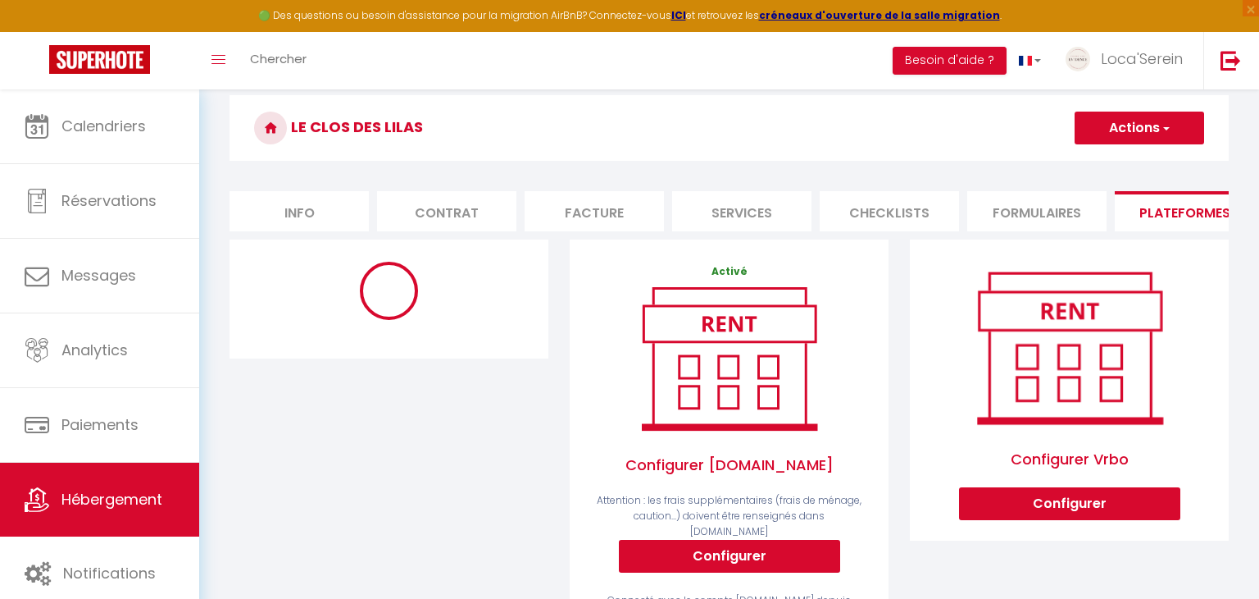
scroll to position [4, 0]
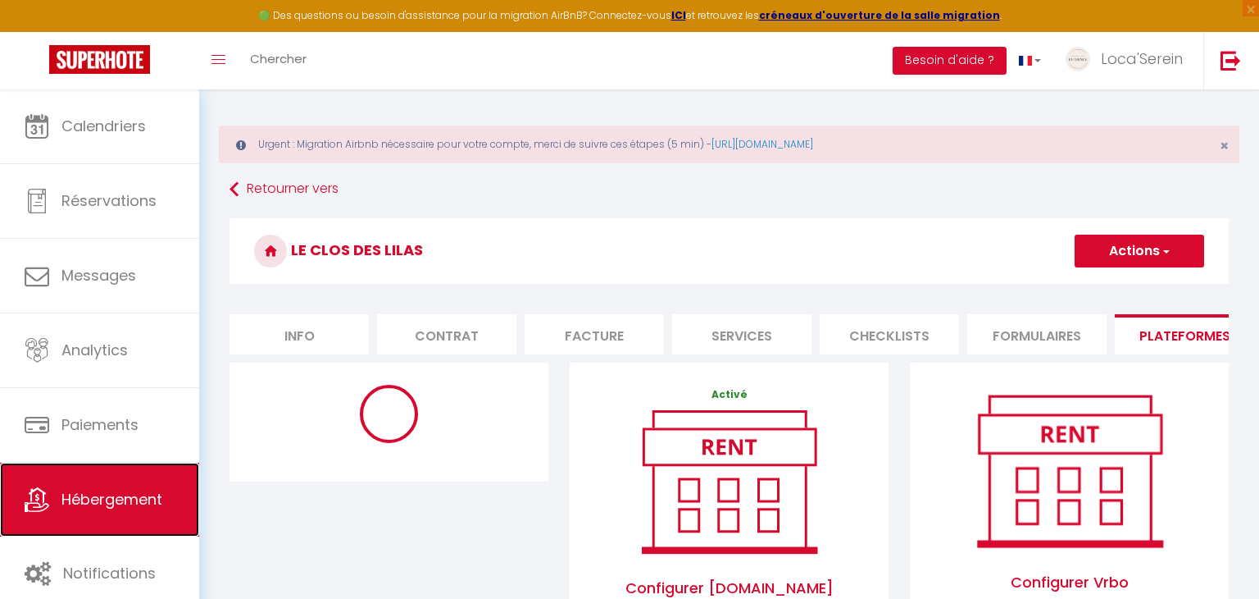
click at [91, 503] on span "Hébergement" at bounding box center [111, 499] width 101 height 20
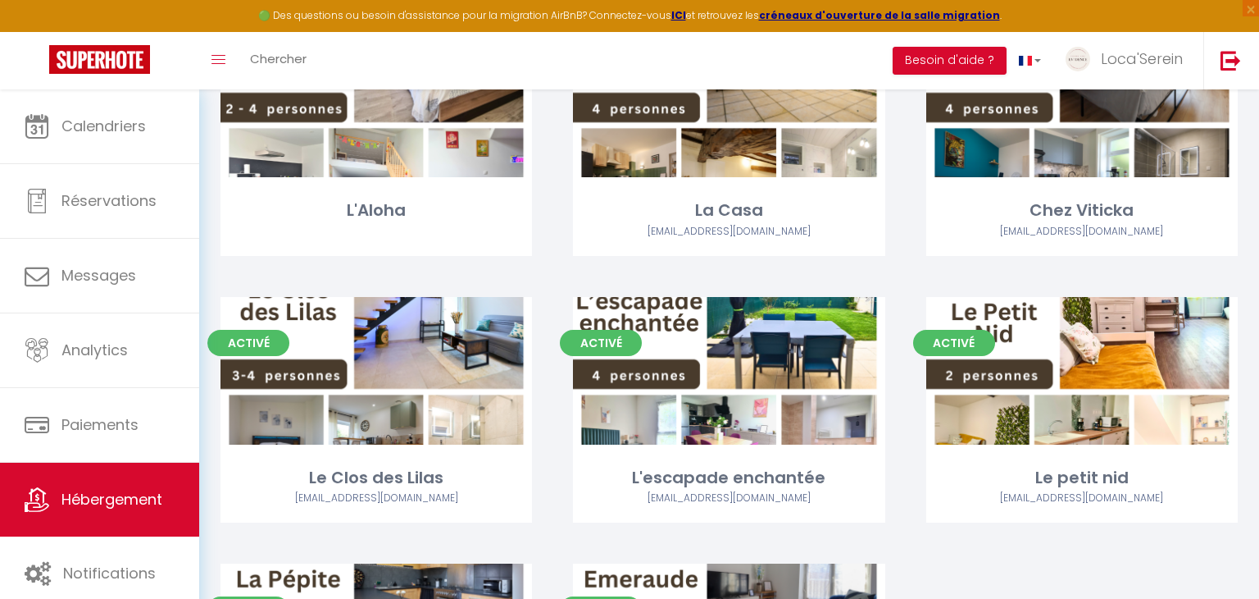
scroll to position [787, 0]
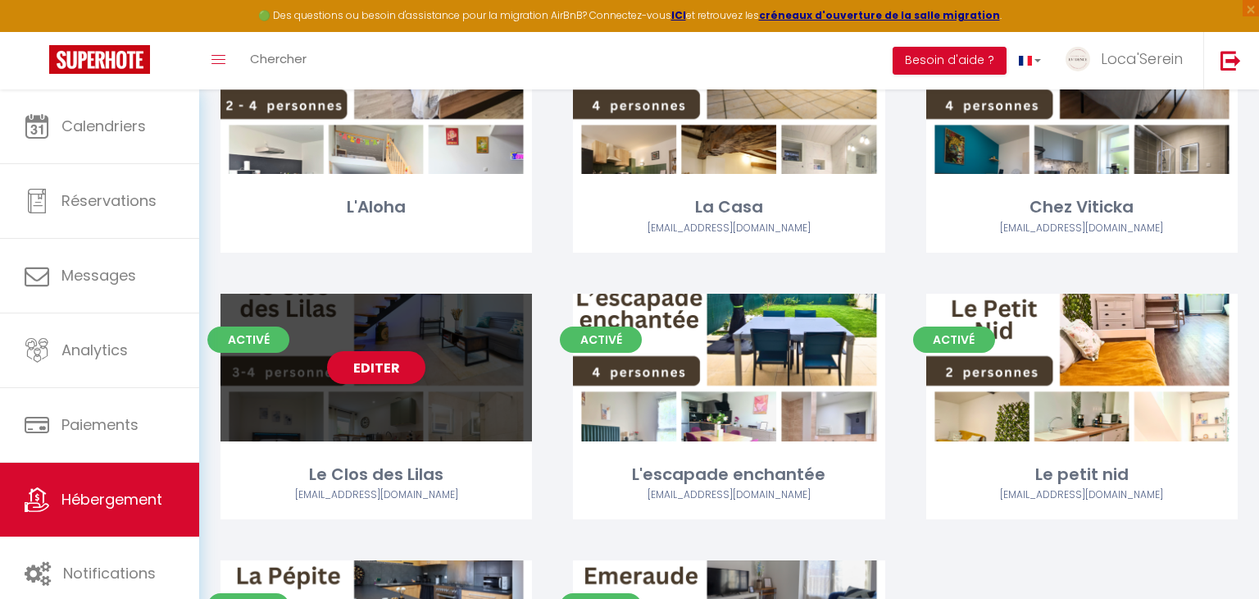
click at [398, 442] on div "Activé Editer Le Clos des Lilas cedricgrosclaude@yahoo.fr" at bounding box center [377, 406] width 312 height 225
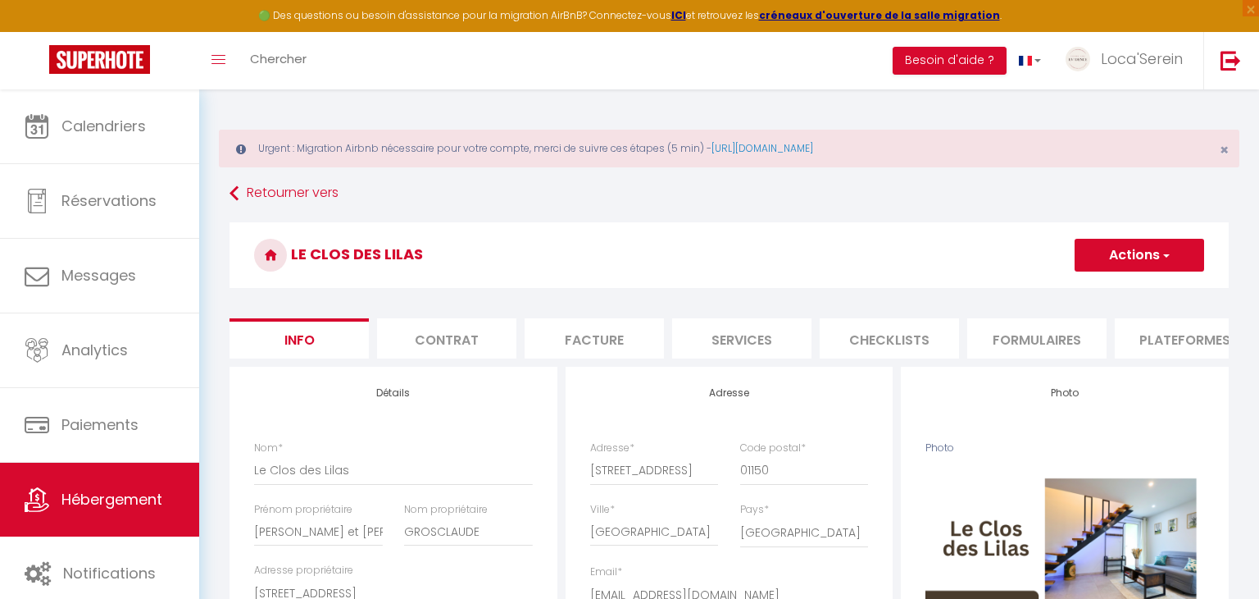
click at [1191, 339] on li "Plateformes" at bounding box center [1184, 338] width 139 height 40
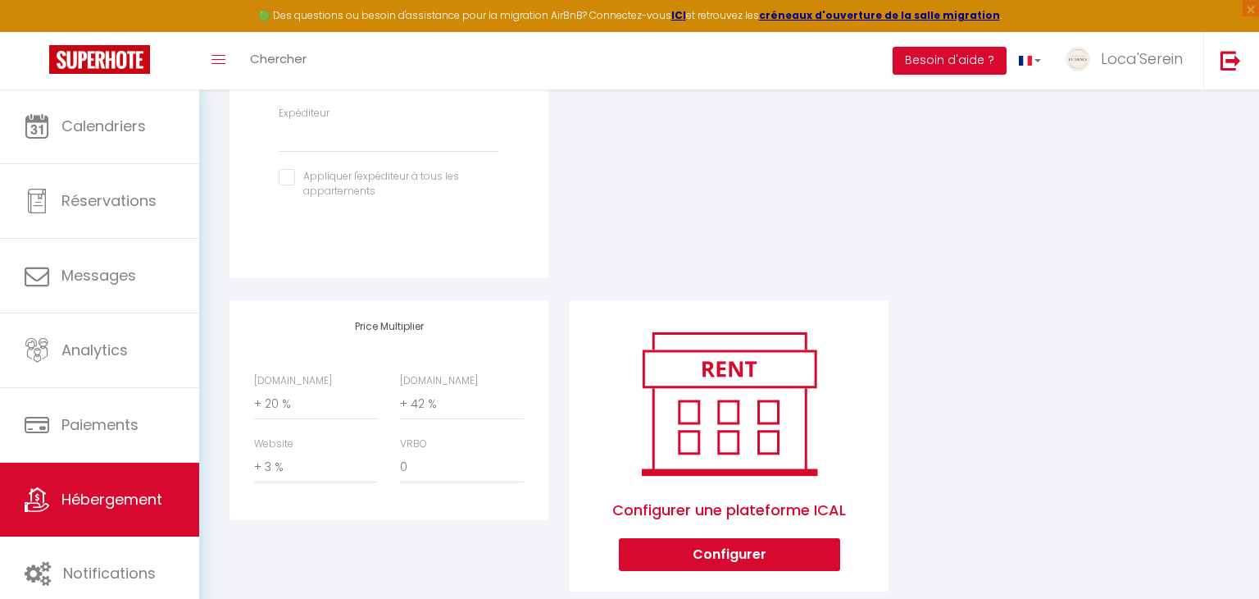
scroll to position [786, 0]
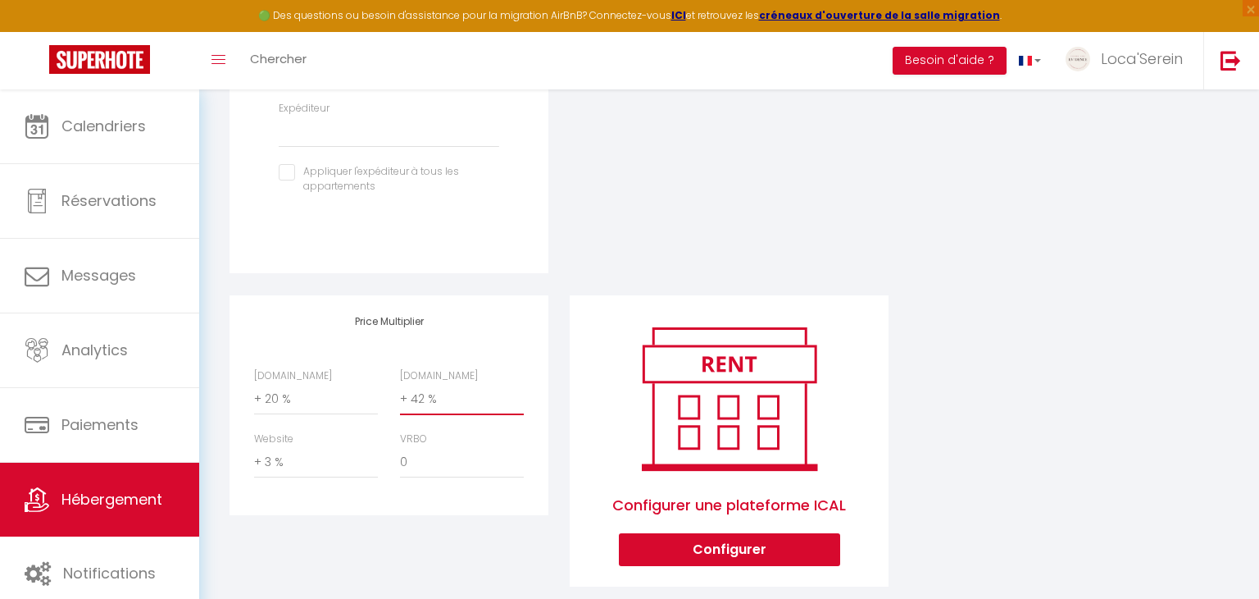
click at [440, 402] on select "0 + 1 % + 2 % + 3 % + 4 % + 5 % + 6 % + 7 % + 8 % + 9 %" at bounding box center [462, 399] width 124 height 31
click at [400, 384] on select "0 + 1 % + 2 % + 3 % + 4 % + 5 % + 6 % + 7 % + 8 % + 9 %" at bounding box center [462, 399] width 124 height 31
click at [434, 402] on select "0 + 1 % + 2 % + 3 % + 4 % + 5 % + 6 % + 7 % + 8 % + 9 %" at bounding box center [462, 399] width 124 height 31
click at [400, 384] on select "0 + 1 % + 2 % + 3 % + 4 % + 5 % + 6 % + 7 % + 8 % + 9 %" at bounding box center [462, 399] width 124 height 31
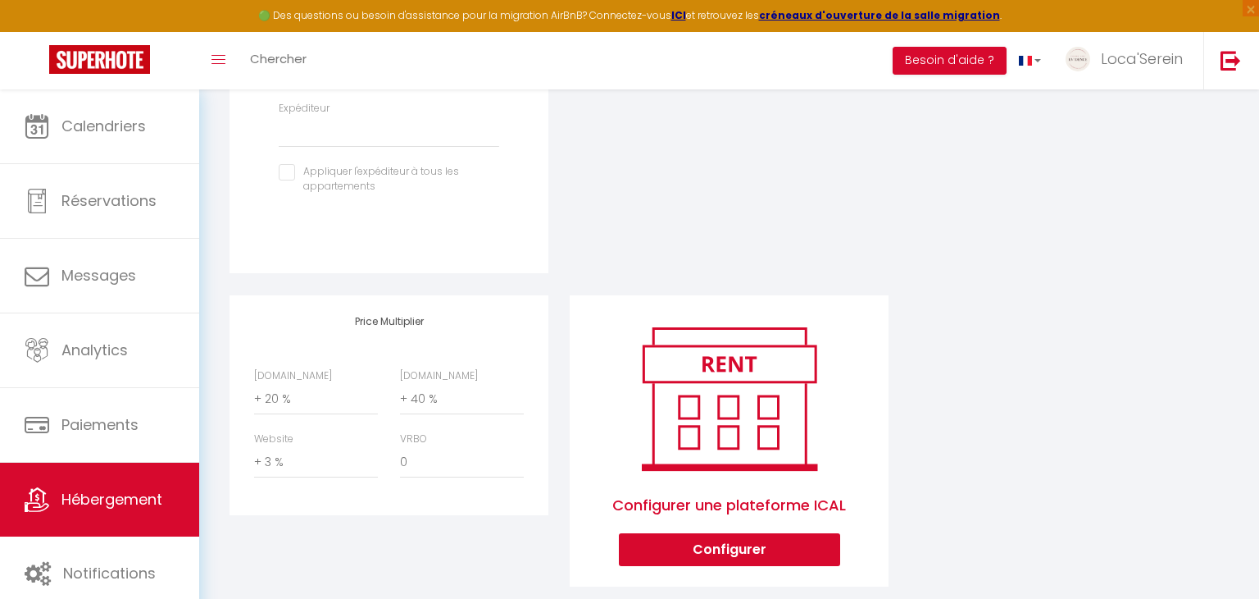
scroll to position [0, 0]
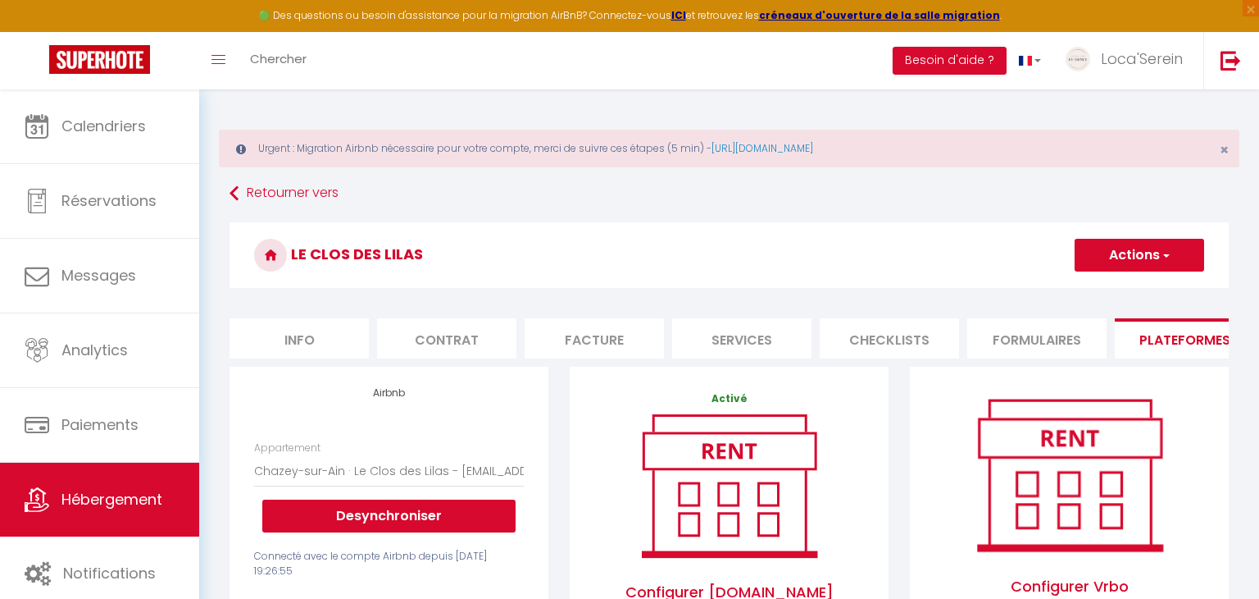
click at [1158, 250] on button "Actions" at bounding box center [1140, 255] width 130 height 33
click at [1148, 291] on link "Enregistrer" at bounding box center [1139, 290] width 130 height 21
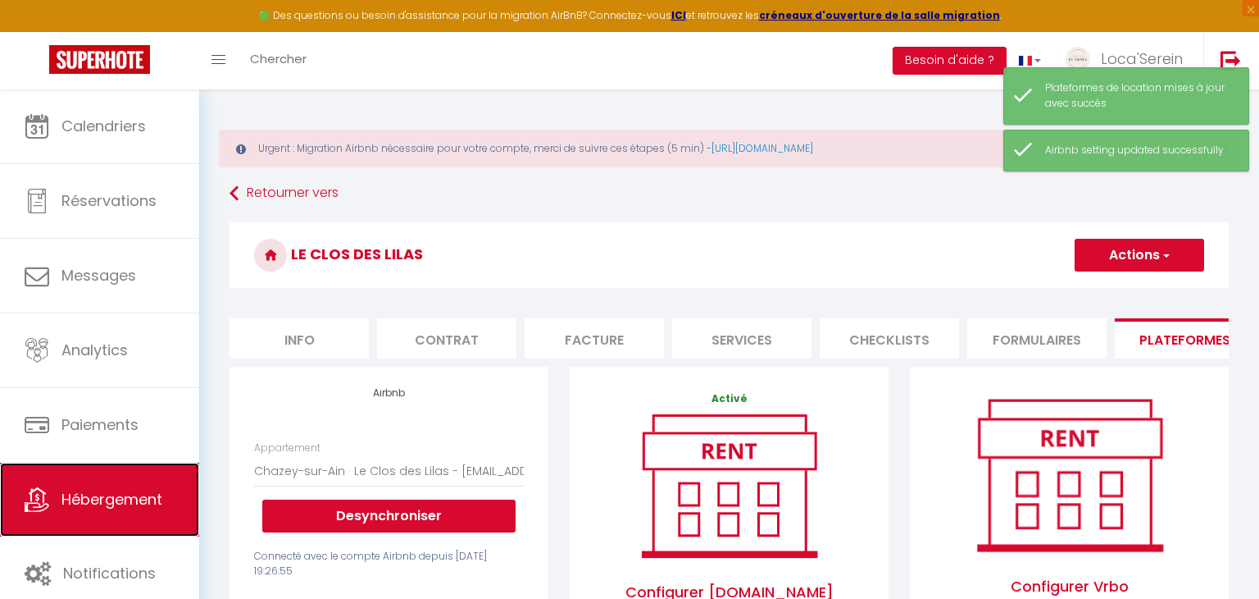
click at [111, 517] on link "Hébergement" at bounding box center [99, 499] width 199 height 74
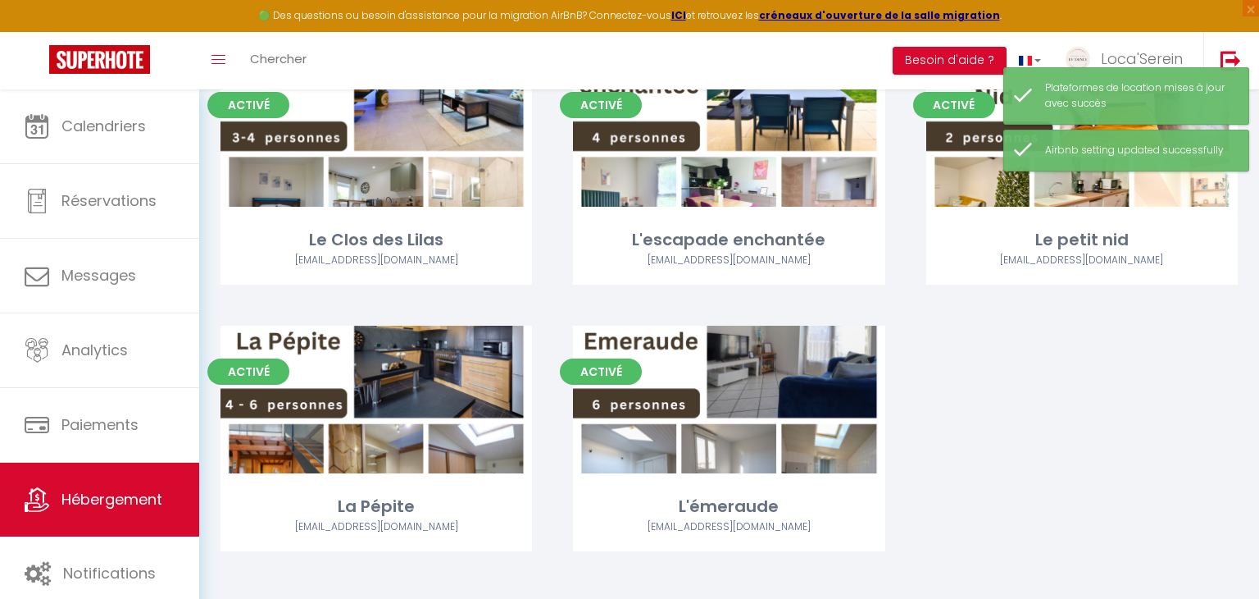
scroll to position [1035, 0]
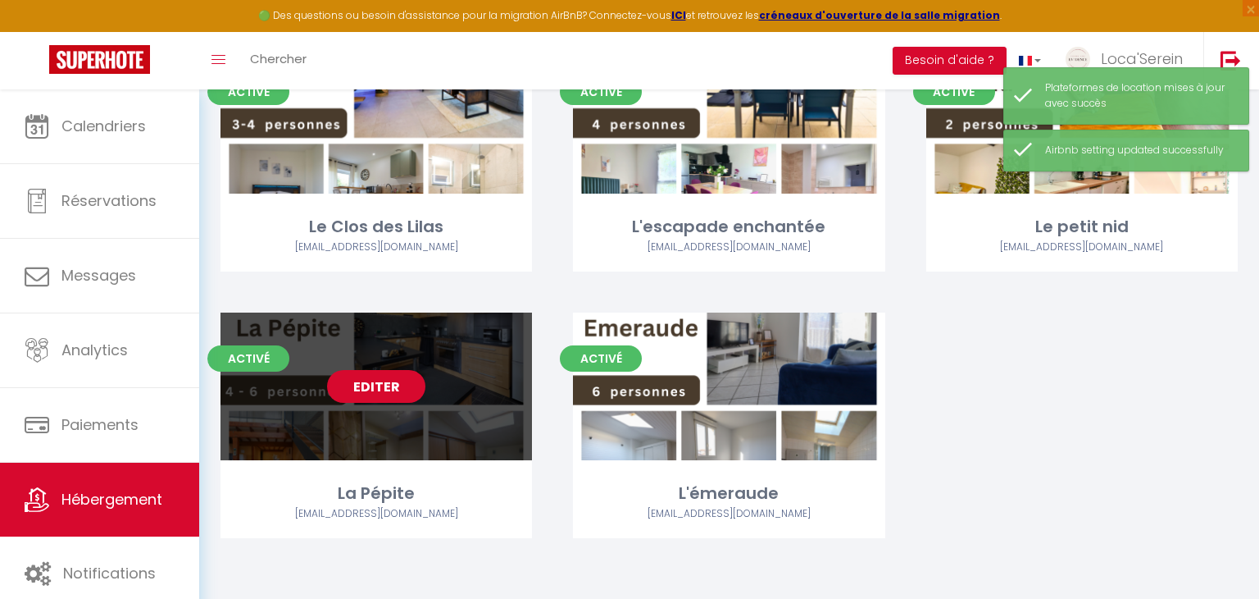
click at [394, 391] on link "Editer" at bounding box center [376, 386] width 98 height 33
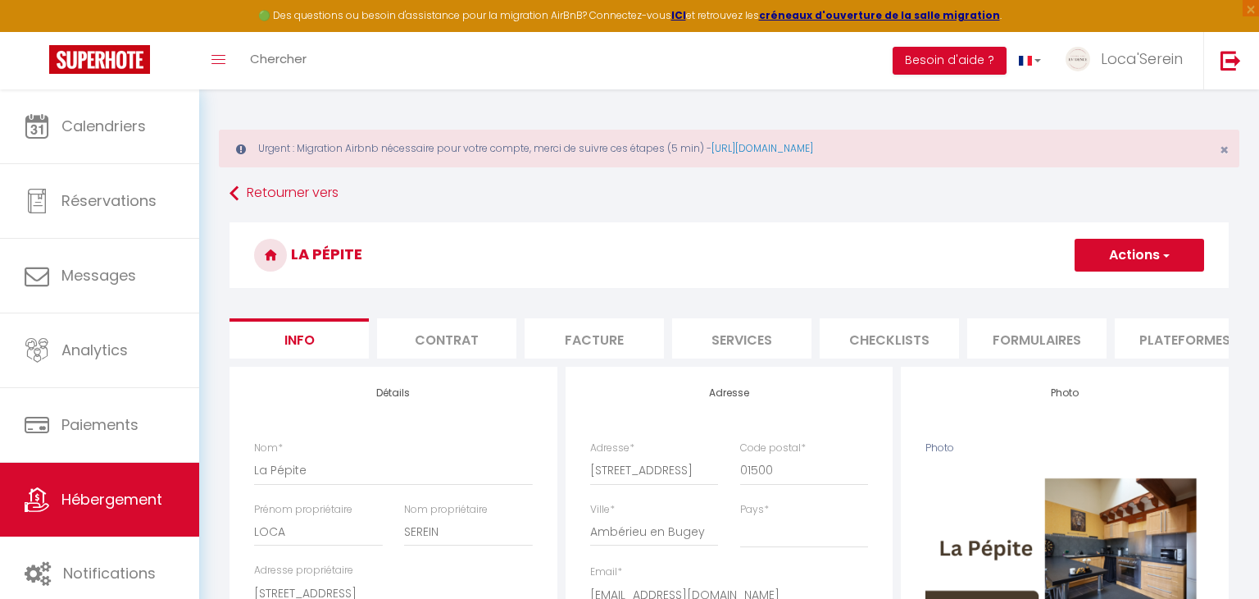
click at [1182, 343] on li "Plateformes" at bounding box center [1184, 338] width 139 height 40
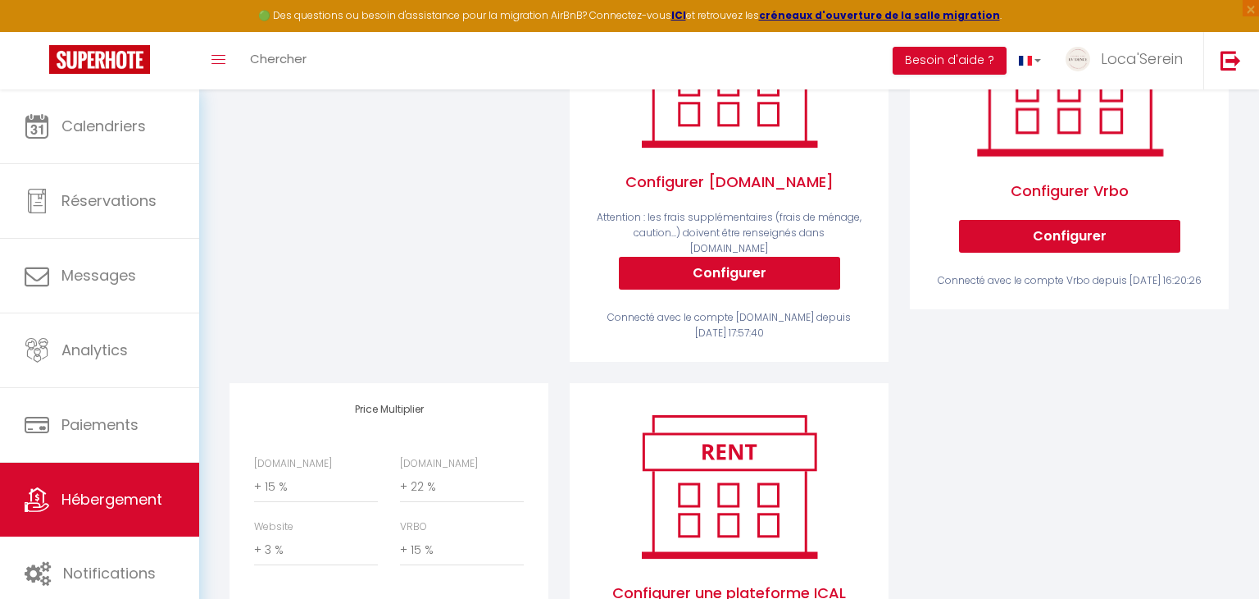
scroll to position [511, 0]
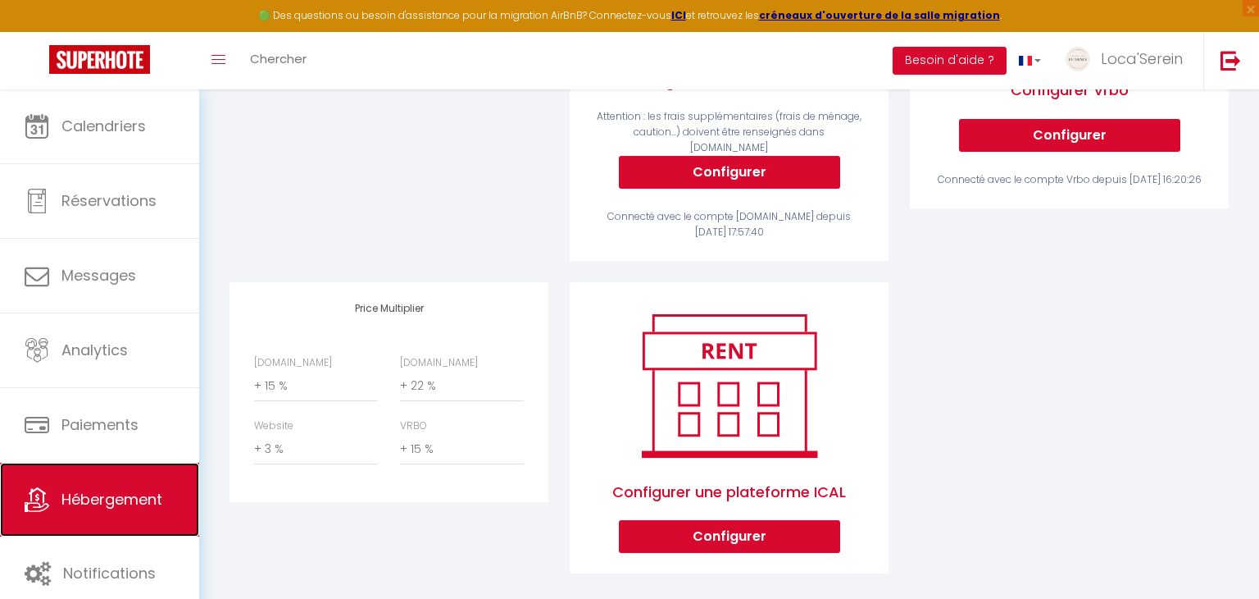
click at [132, 499] on span "Hébergement" at bounding box center [111, 499] width 101 height 20
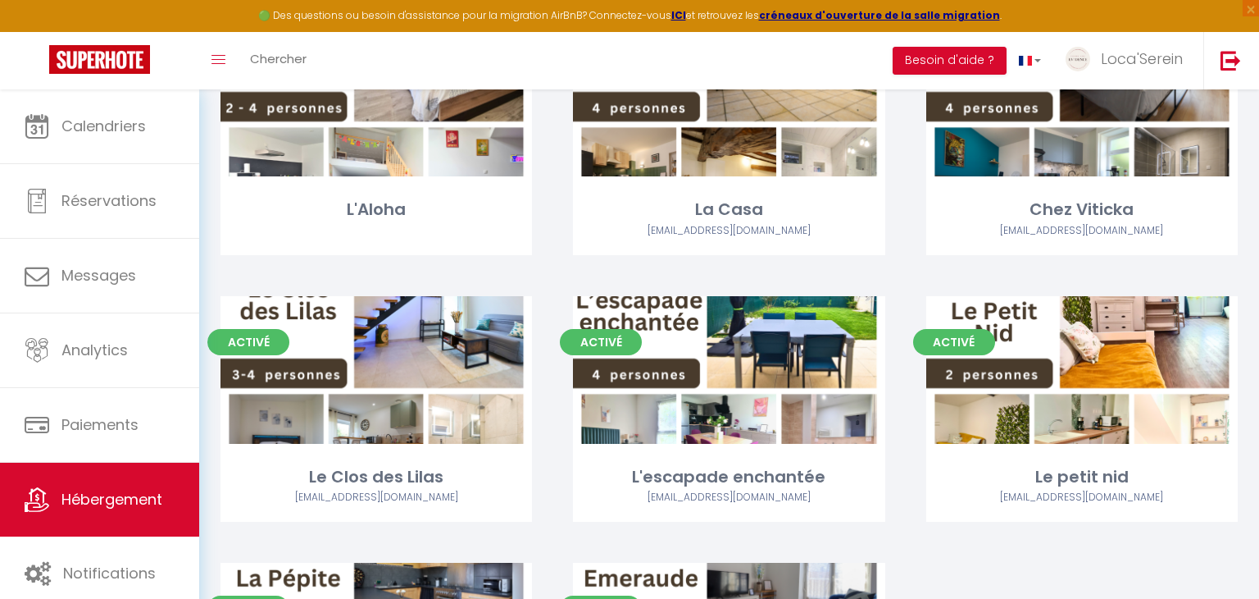
scroll to position [1035, 0]
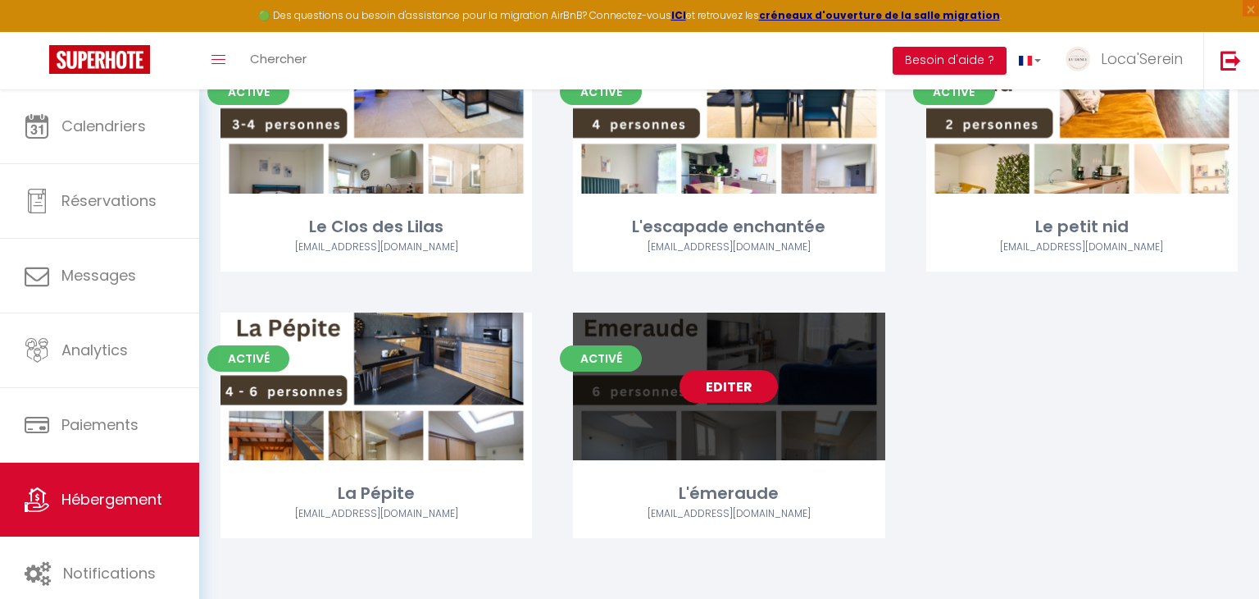
click at [736, 400] on link "Editer" at bounding box center [729, 386] width 98 height 33
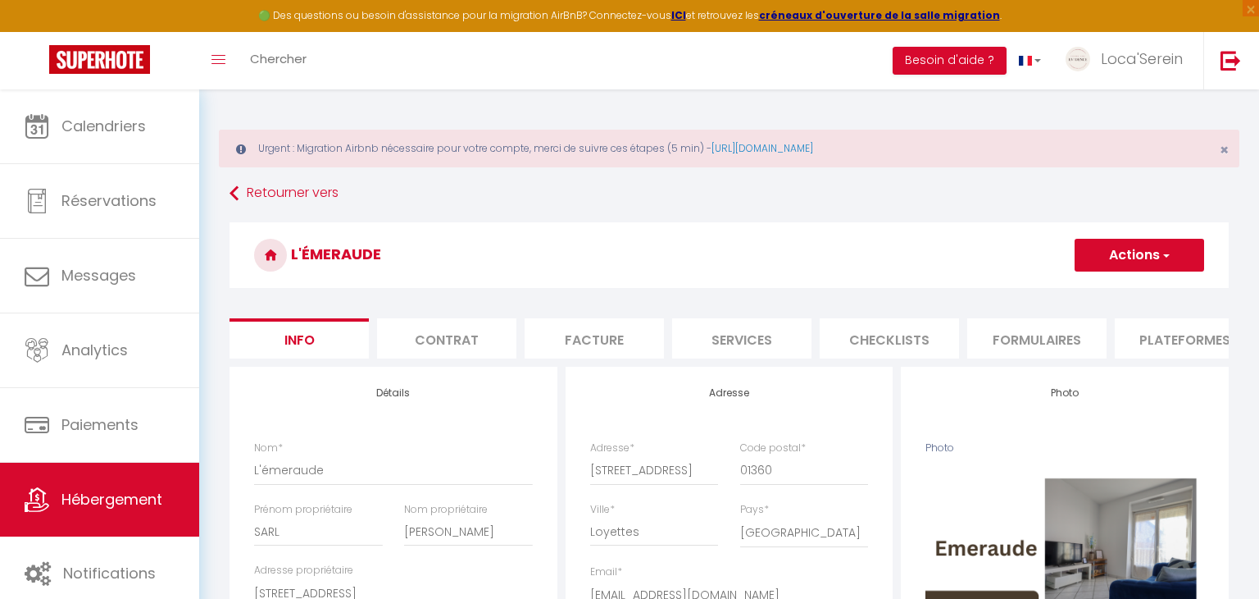
click at [1180, 341] on li "Plateformes" at bounding box center [1184, 338] width 139 height 40
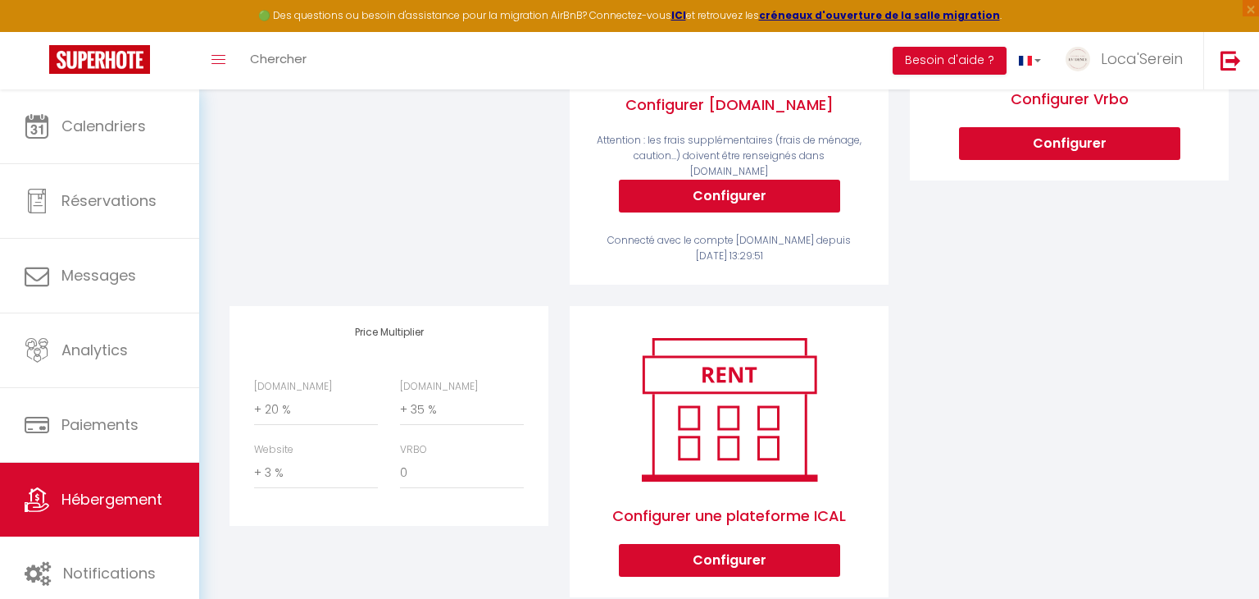
scroll to position [511, 0]
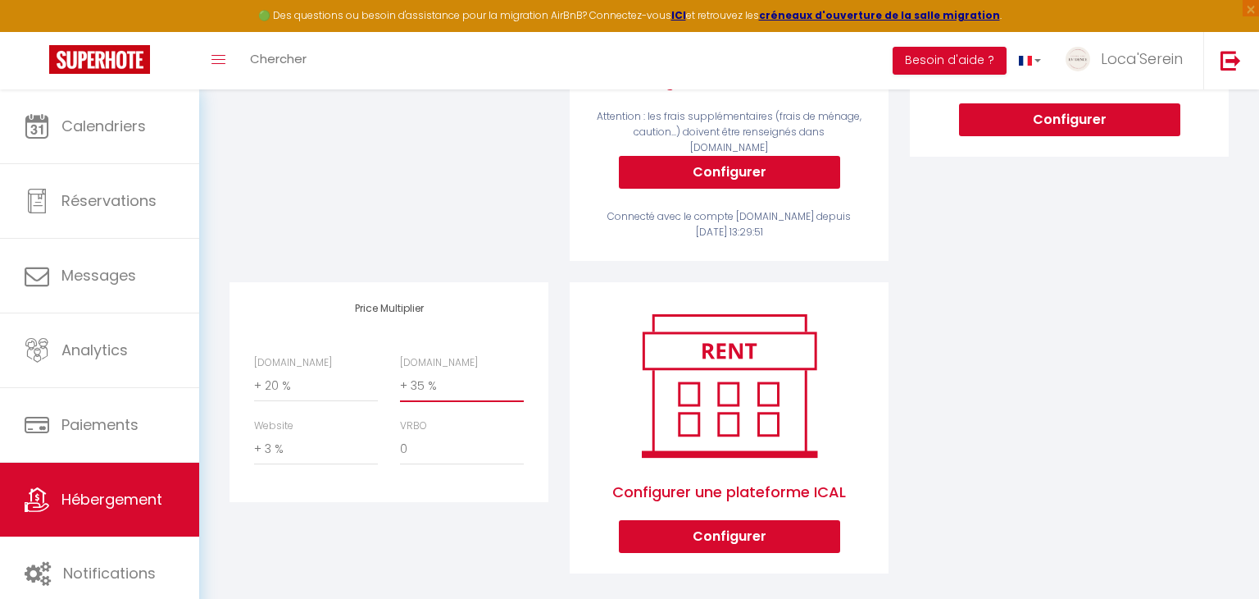
click at [449, 375] on select "0 + 1 % + 2 % + 3 % + 4 % + 5 % + 6 % + 7 % + 8 % + 9 %" at bounding box center [462, 386] width 124 height 31
click at [400, 371] on select "0 + 1 % + 2 % + 3 % + 4 % + 5 % + 6 % + 7 % + 8 % + 9 %" at bounding box center [462, 386] width 124 height 31
click at [1075, 363] on div "Activé Configurer Booking.com Attention : les frais supplémentaires (frais de m…" at bounding box center [729, 225] width 1021 height 739
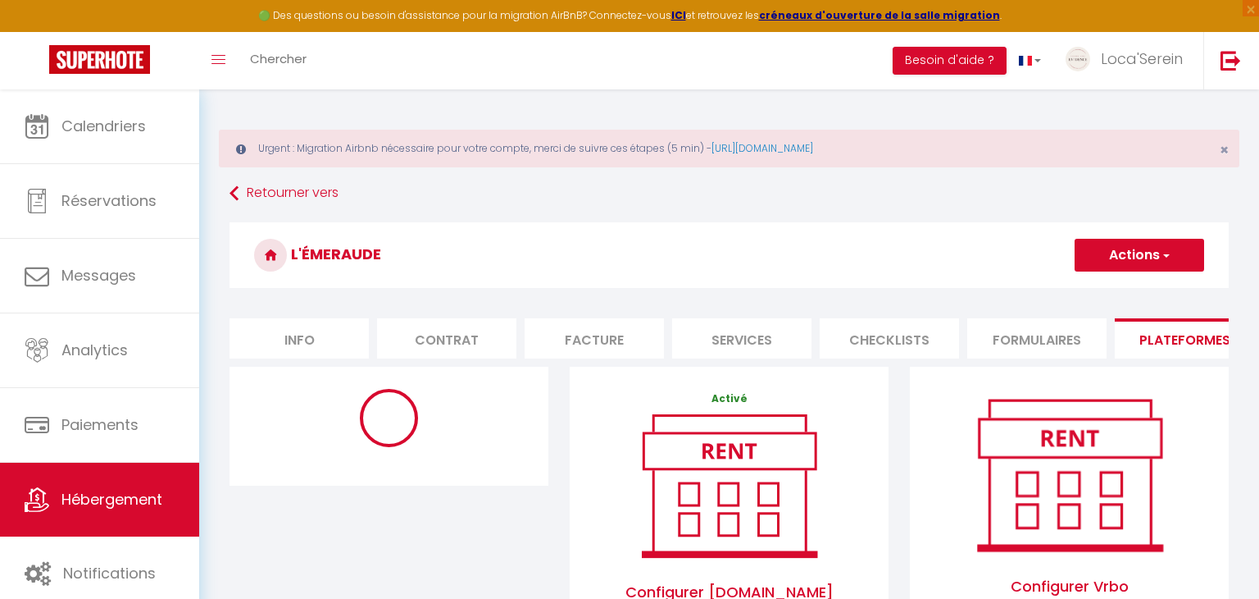
click at [1146, 252] on button "Actions" at bounding box center [1140, 255] width 130 height 33
click at [1132, 286] on link "Enregistrer" at bounding box center [1139, 290] width 130 height 21
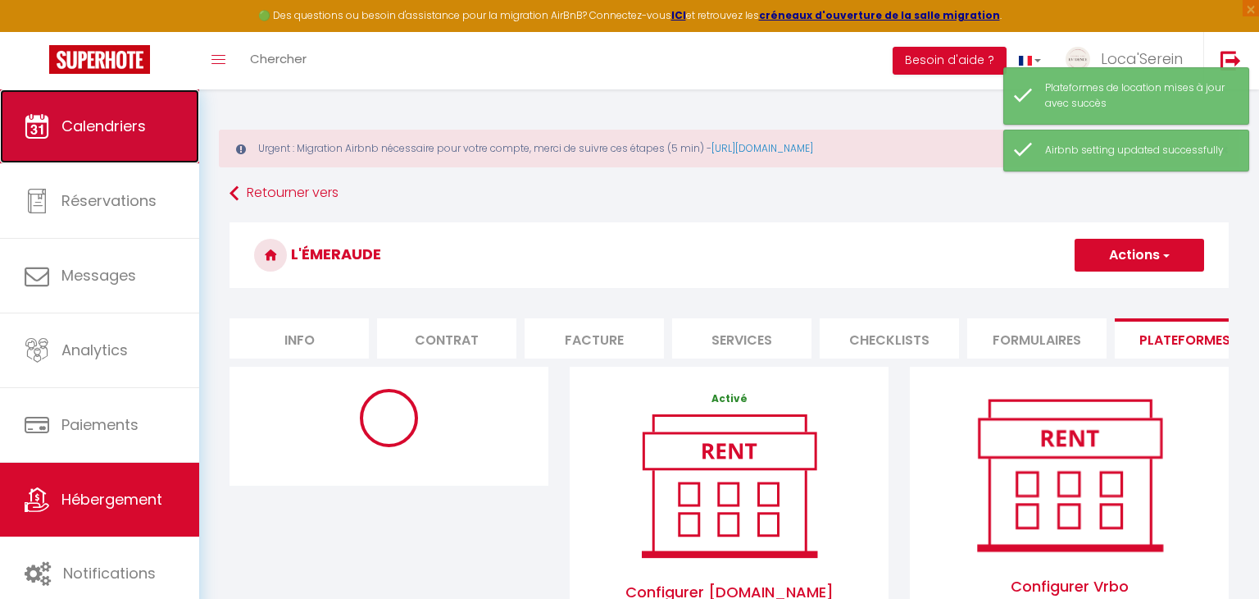
click at [132, 132] on span "Calendriers" at bounding box center [103, 126] width 84 height 20
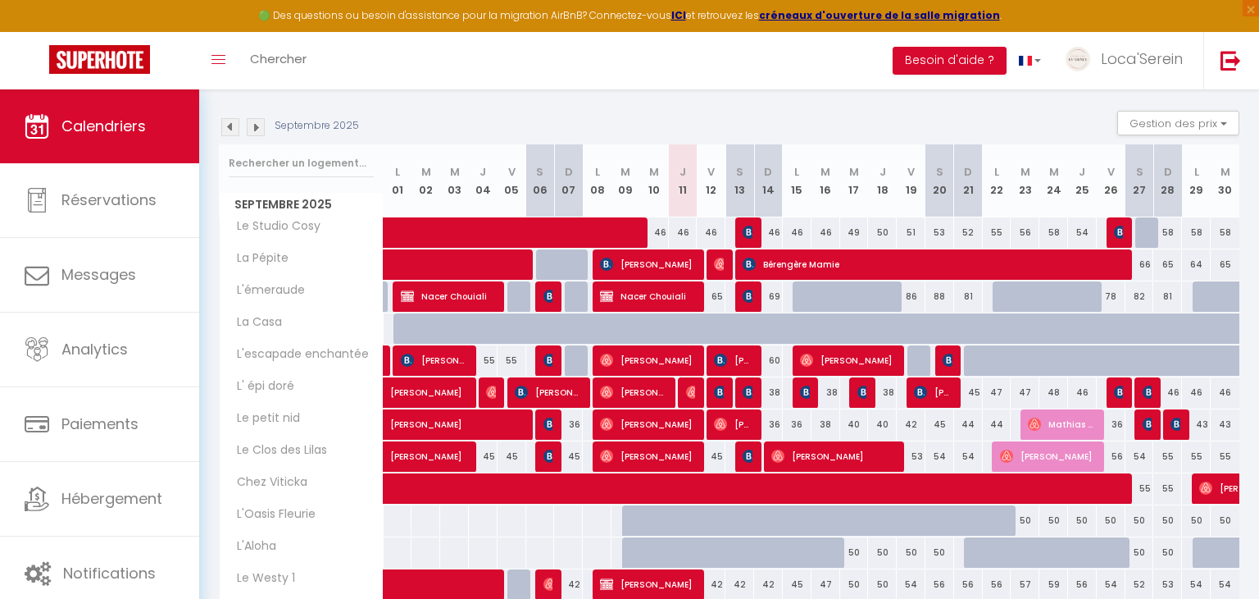
scroll to position [224, 0]
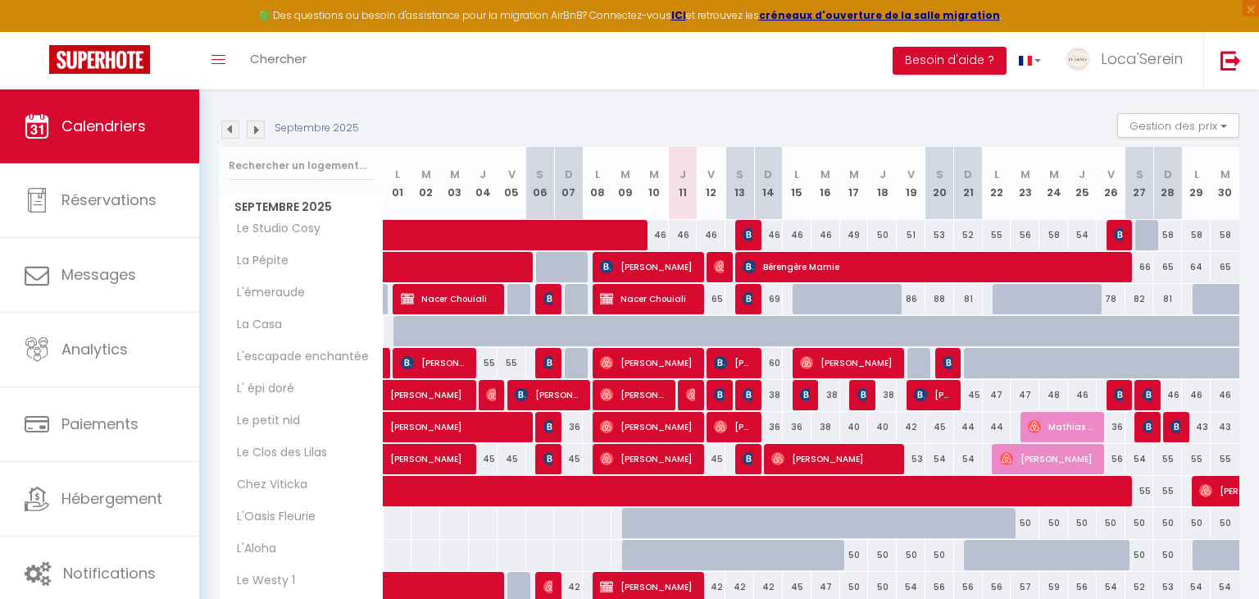
click at [259, 131] on img at bounding box center [256, 130] width 18 height 18
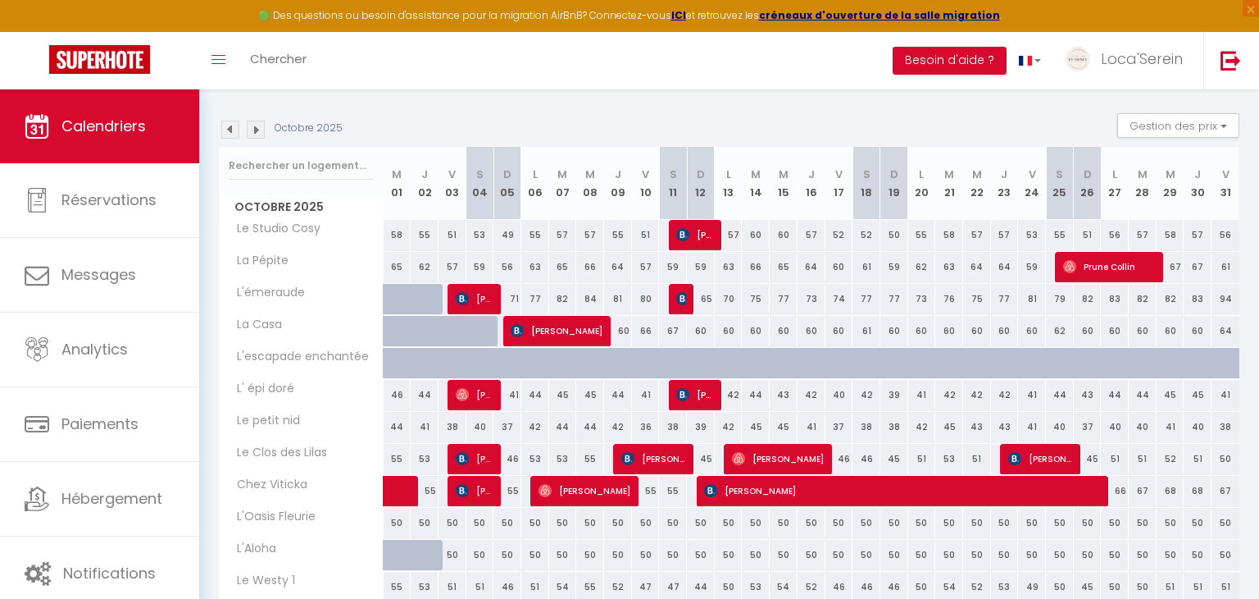
click at [233, 128] on img at bounding box center [230, 130] width 18 height 18
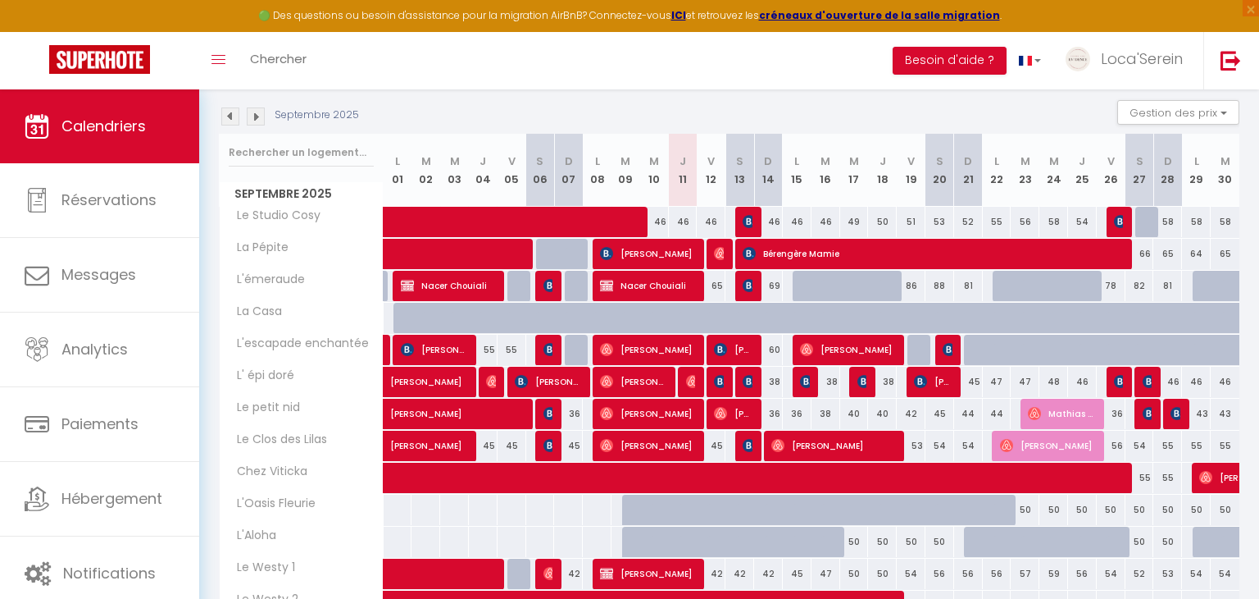
scroll to position [228, 0]
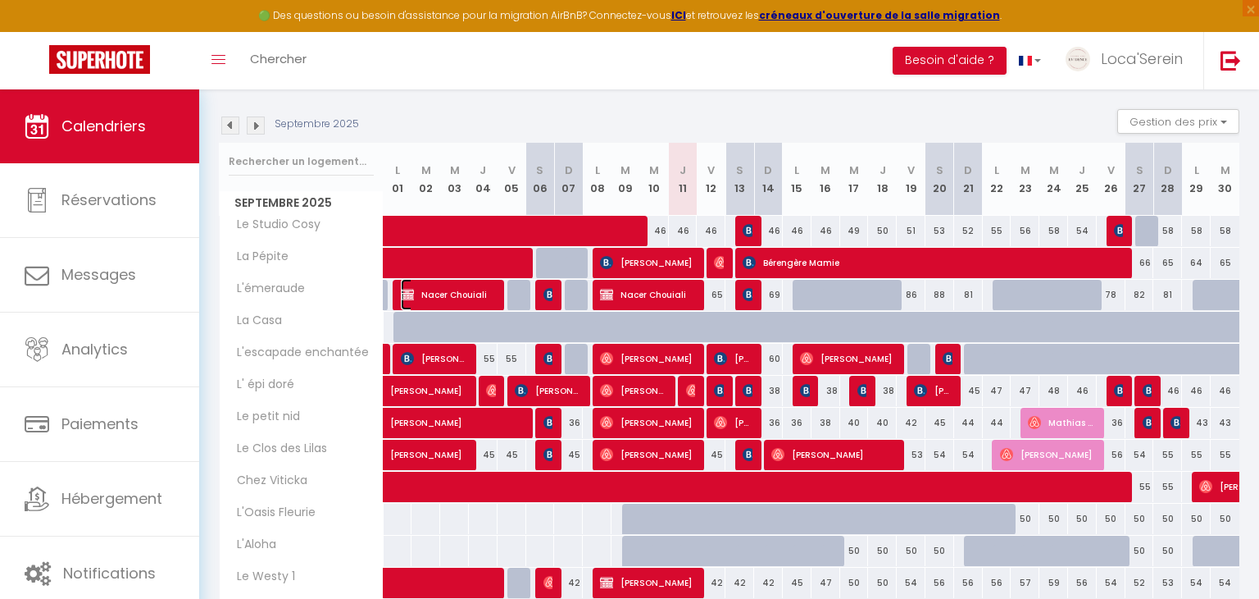
click at [466, 303] on span "Nacer Chouiali" at bounding box center [449, 294] width 96 height 31
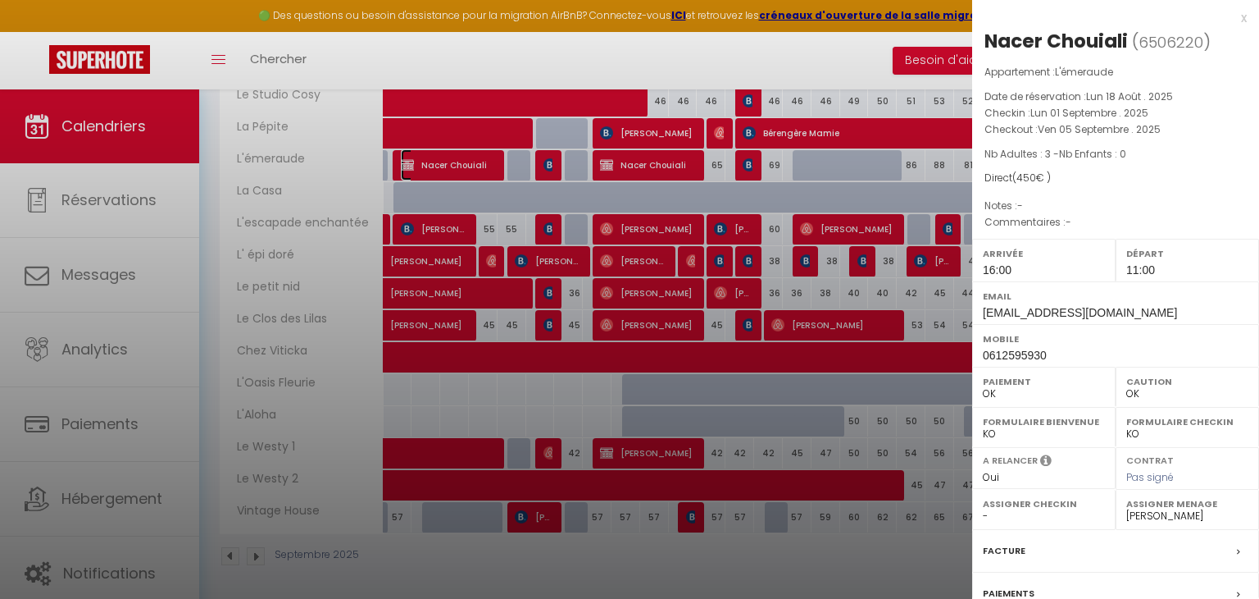
scroll to position [162, 0]
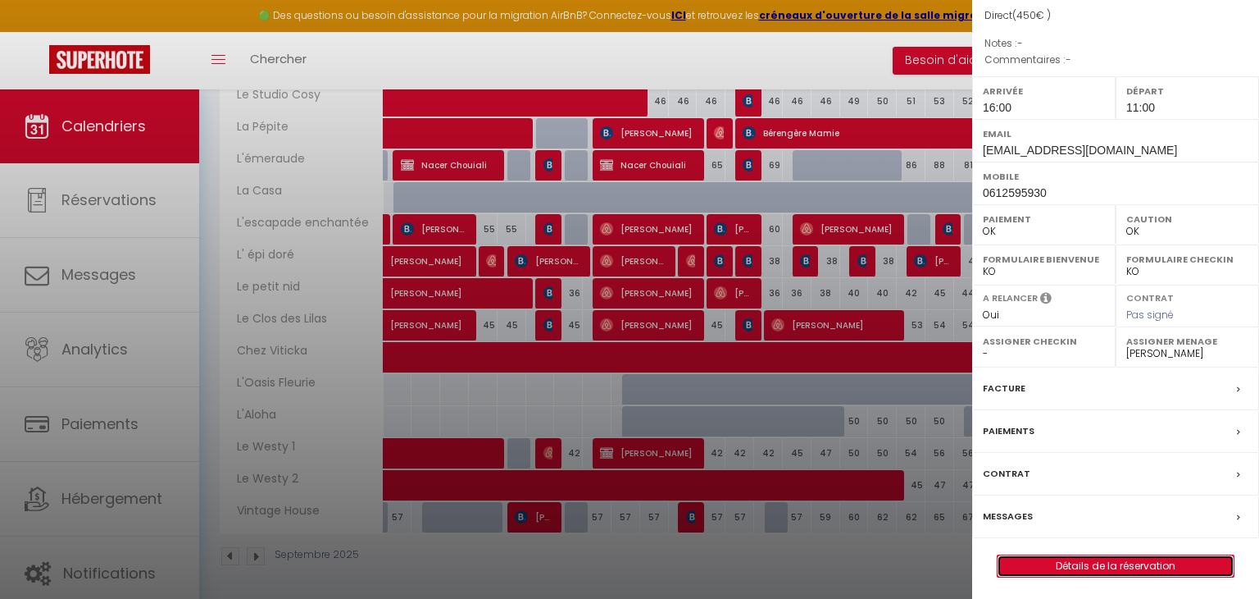
click at [1094, 560] on link "Détails de la réservation" at bounding box center [1116, 565] width 236 height 21
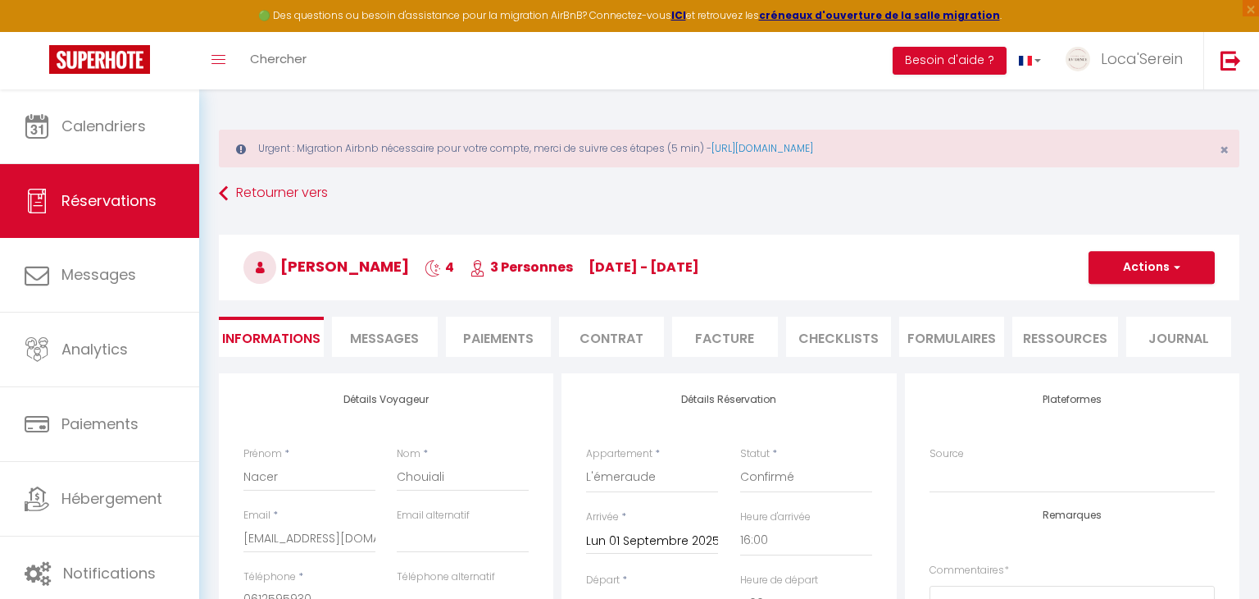
click at [401, 335] on span "Messages" at bounding box center [384, 338] width 69 height 19
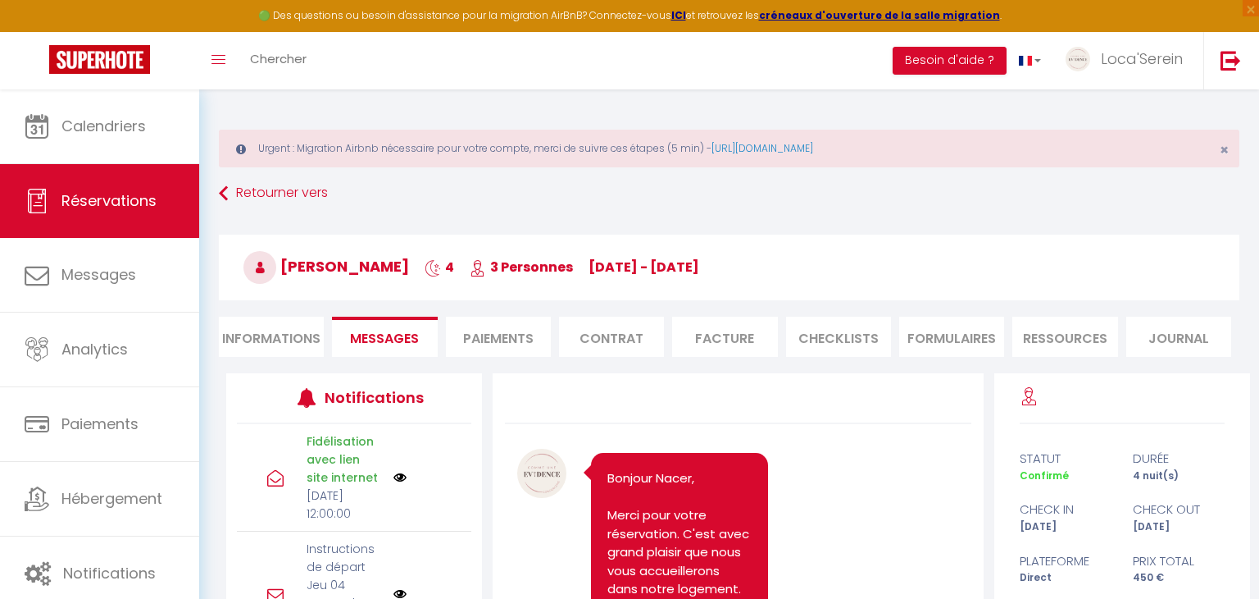
click at [492, 339] on li "Paiements" at bounding box center [498, 337] width 105 height 40
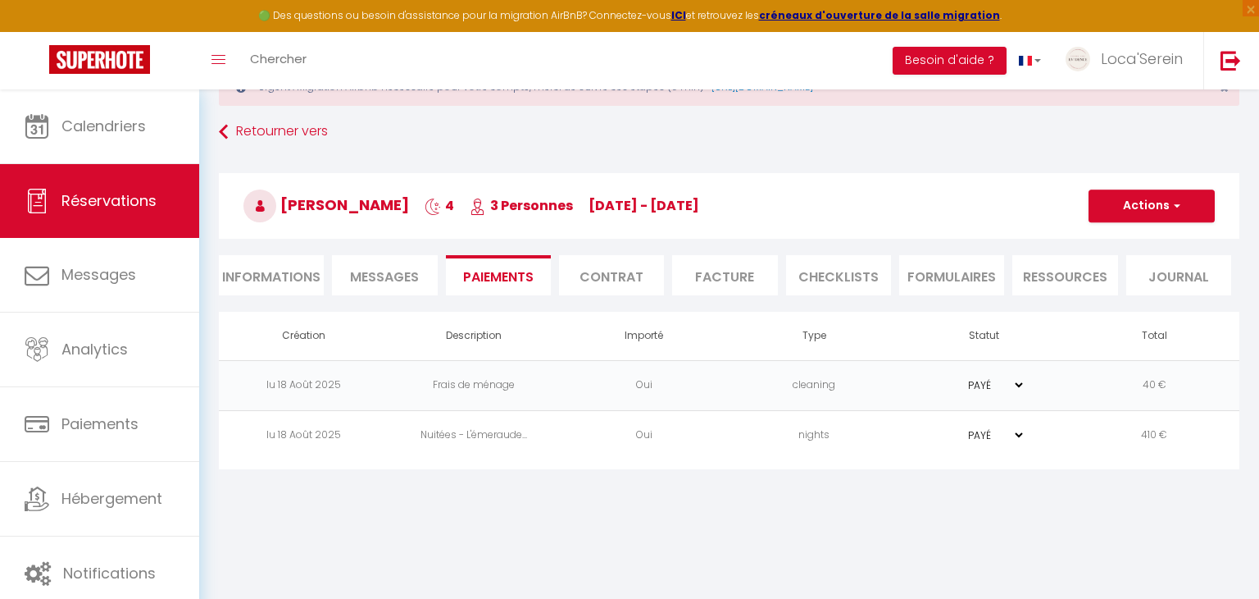
scroll to position [59, 0]
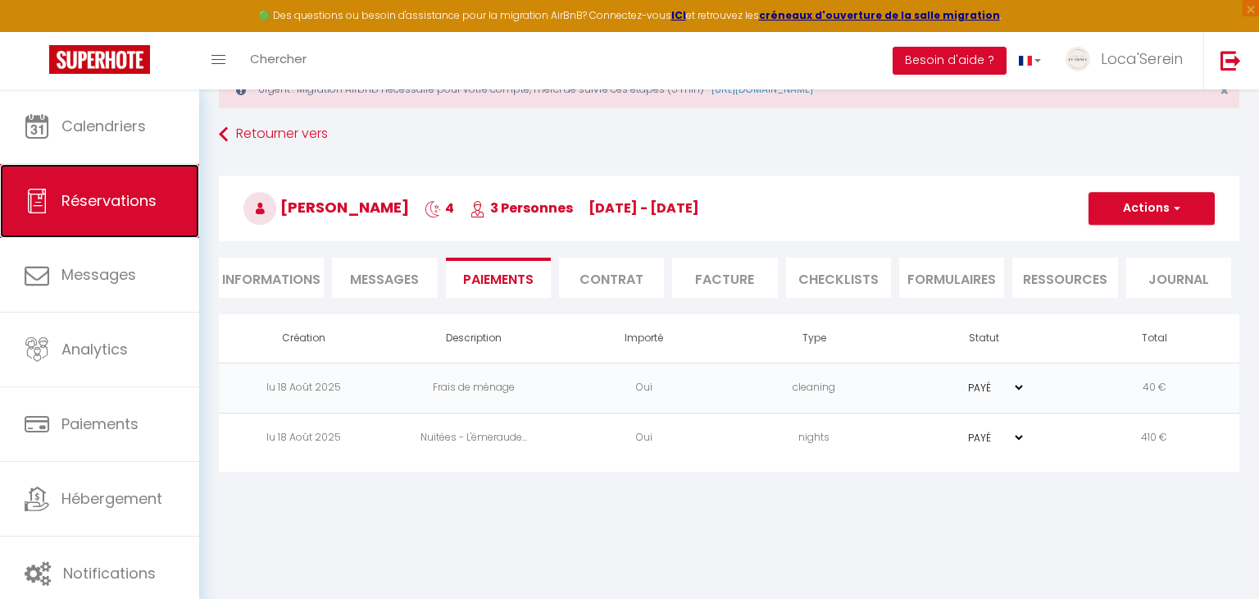
click at [116, 225] on link "Réservations" at bounding box center [99, 201] width 199 height 74
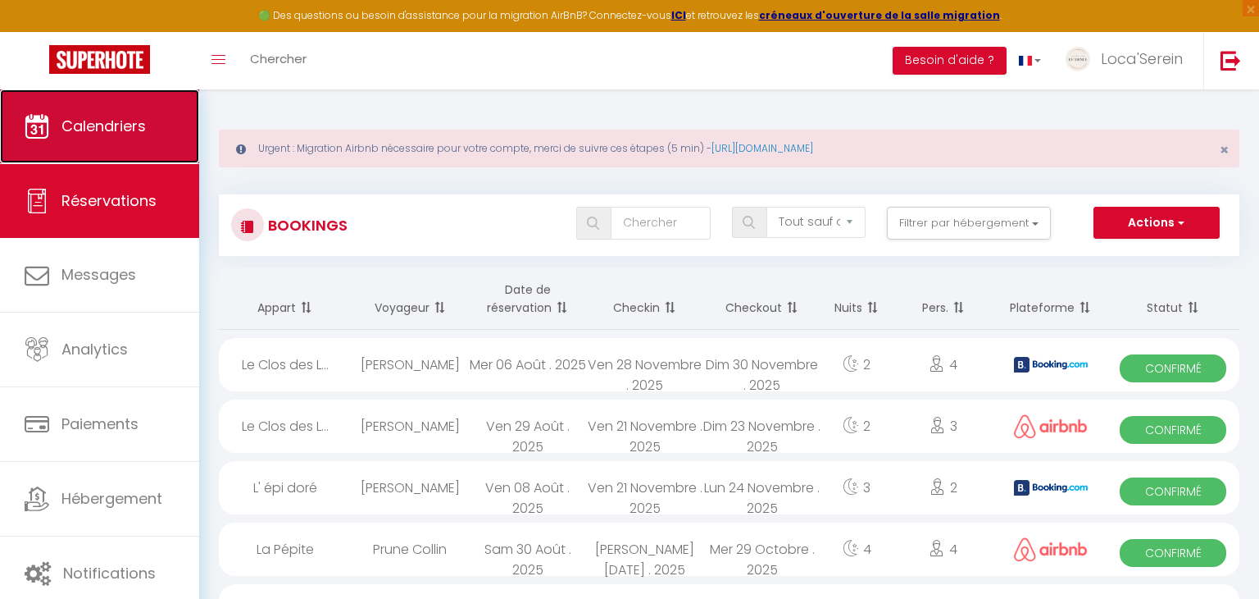
click at [130, 134] on span "Calendriers" at bounding box center [103, 126] width 84 height 20
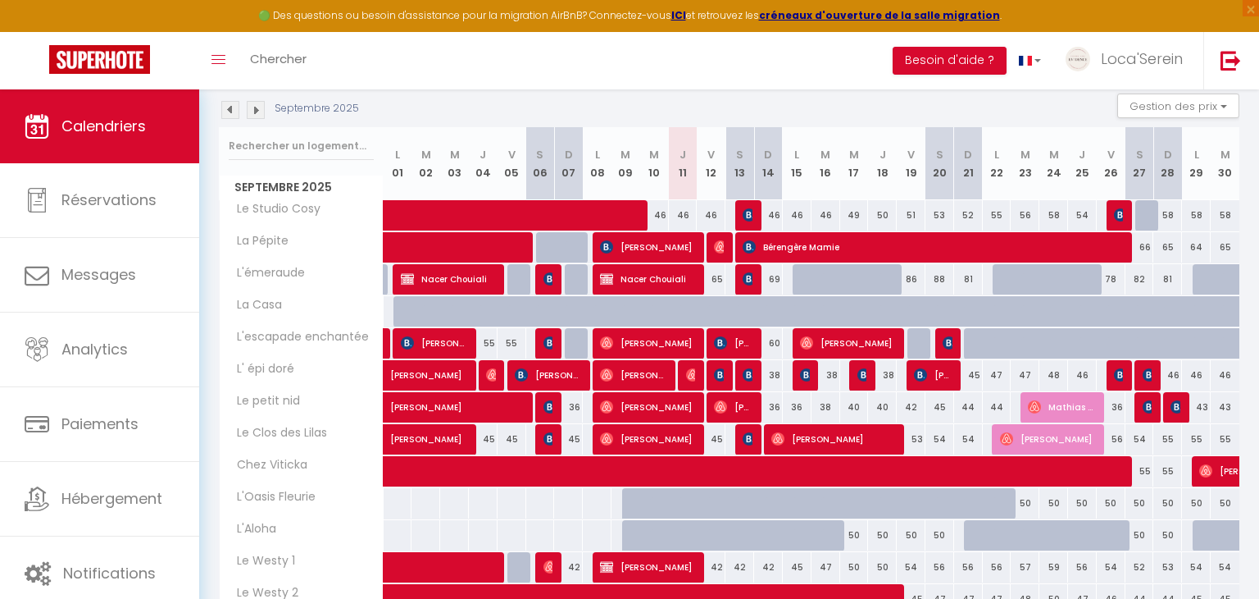
scroll to position [233, 0]
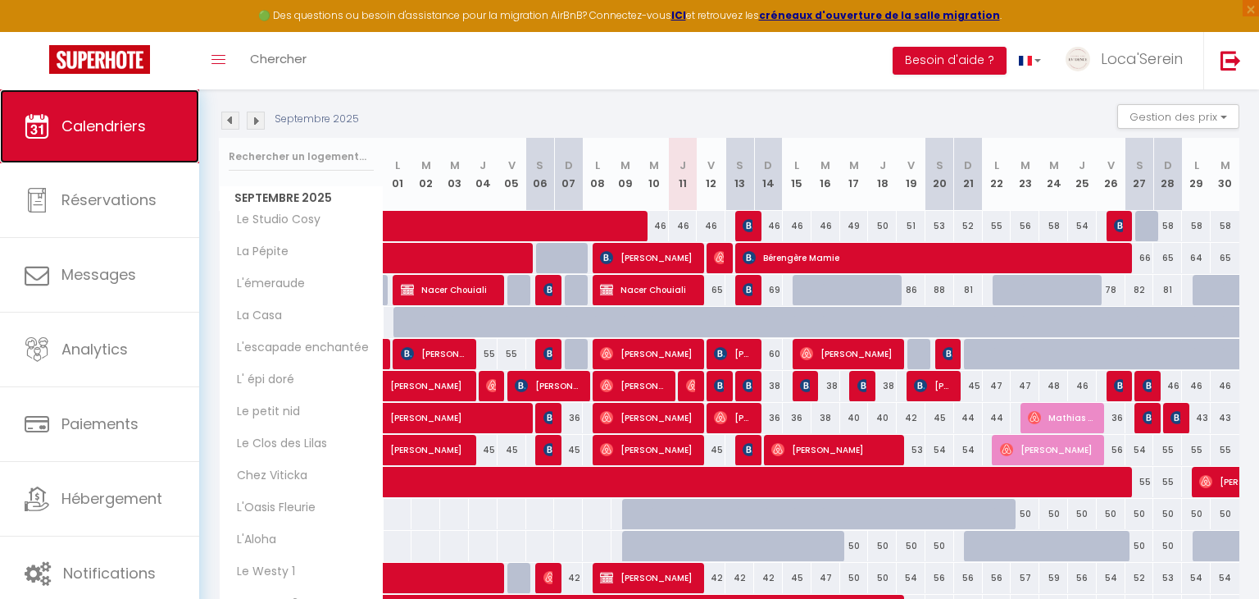
click at [121, 146] on link "Calendriers" at bounding box center [99, 126] width 199 height 74
click at [234, 115] on img at bounding box center [230, 121] width 18 height 18
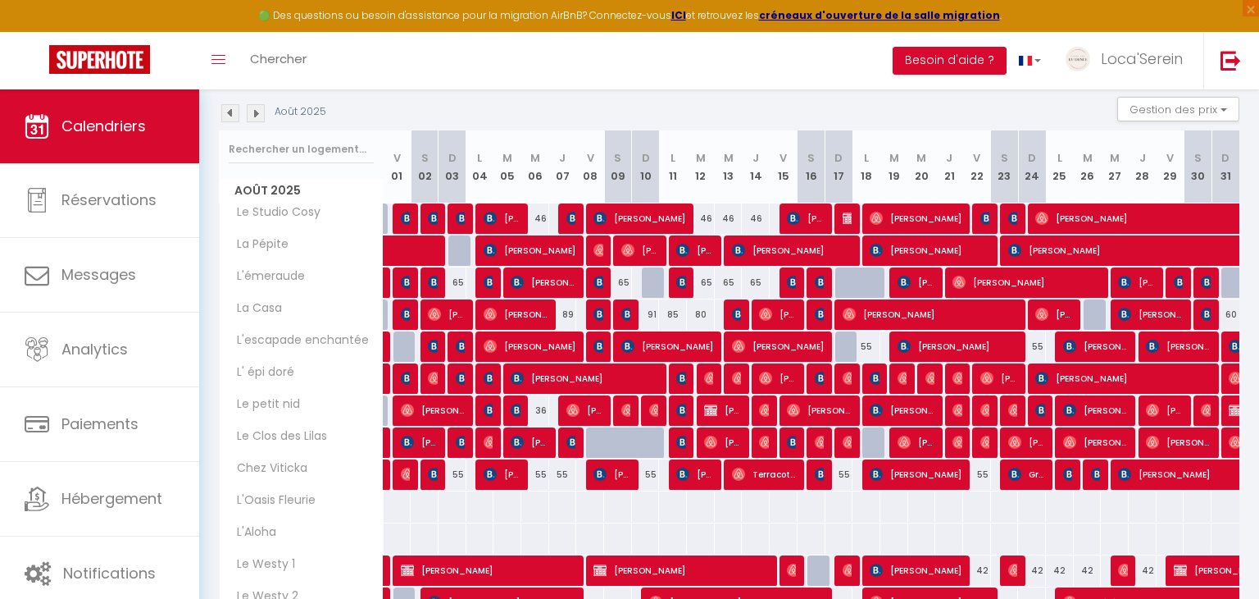
scroll to position [235, 0]
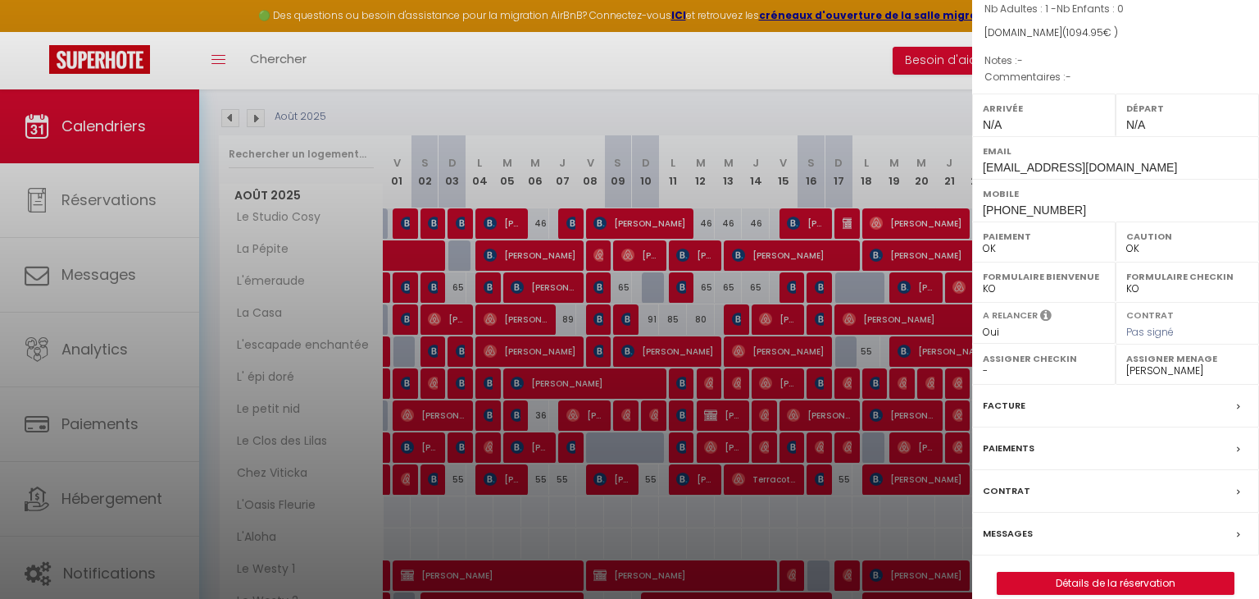
scroll to position [162, 0]
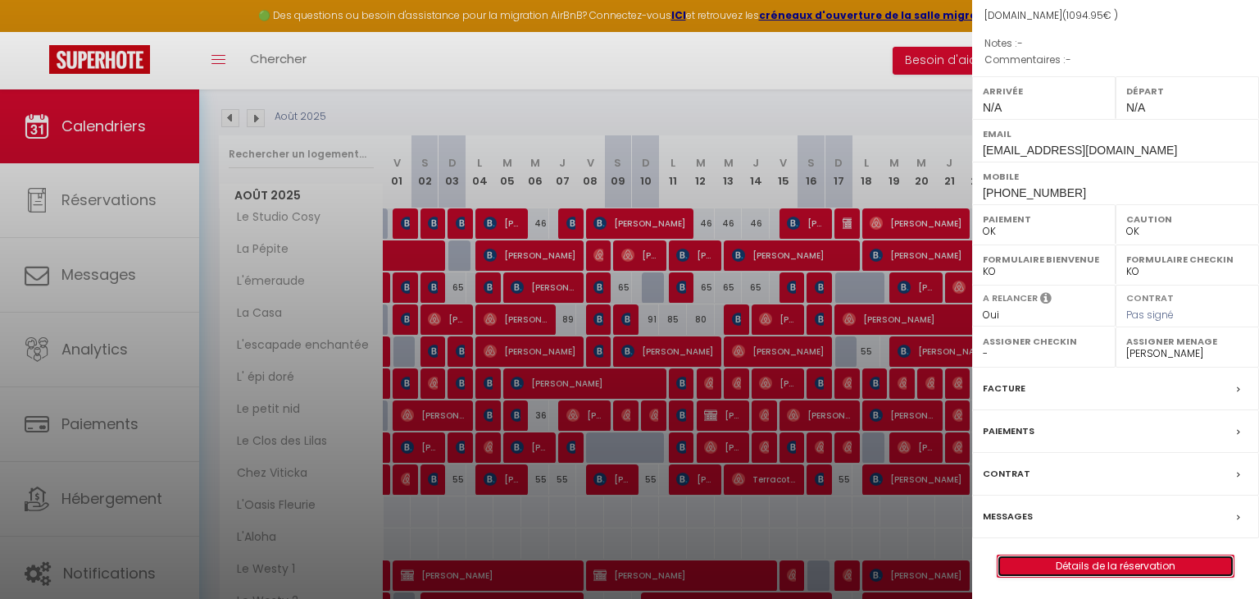
click at [1089, 564] on link "Détails de la réservation" at bounding box center [1116, 565] width 236 height 21
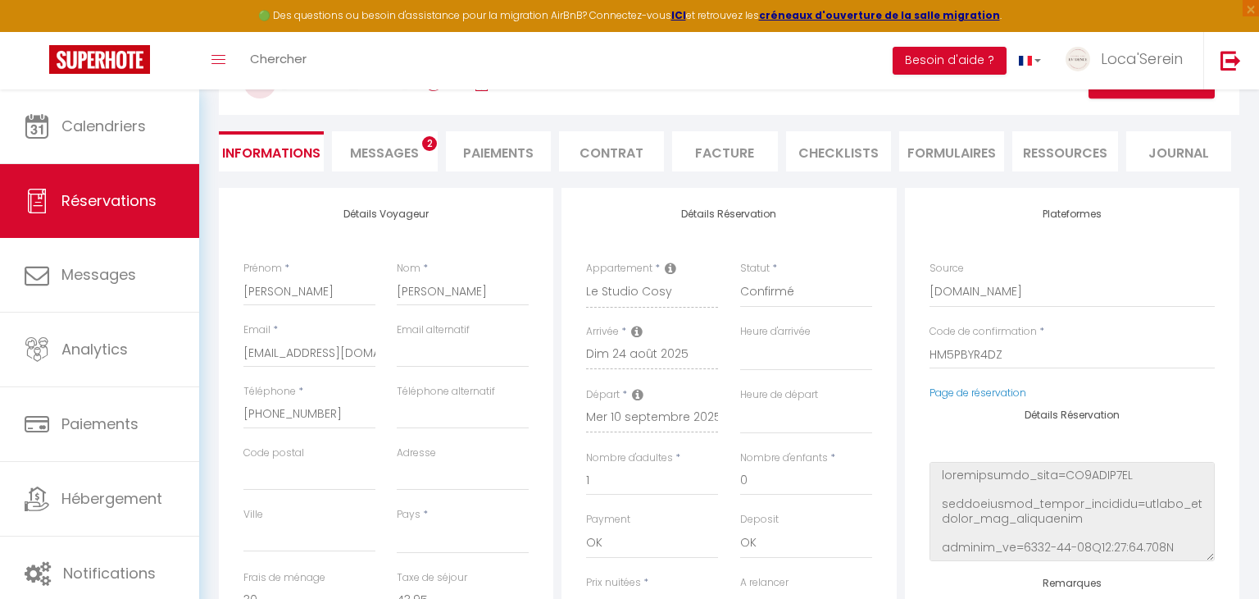
scroll to position [187, 0]
click at [503, 148] on li "Paiements" at bounding box center [498, 150] width 105 height 40
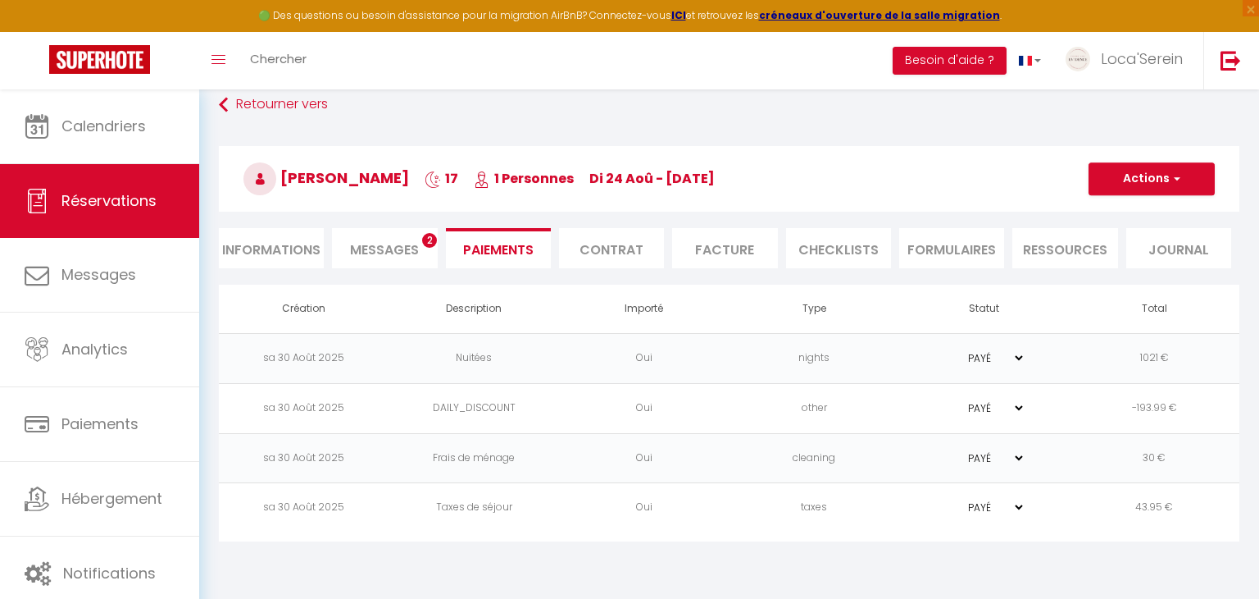
click at [279, 256] on li "Informations" at bounding box center [271, 248] width 105 height 40
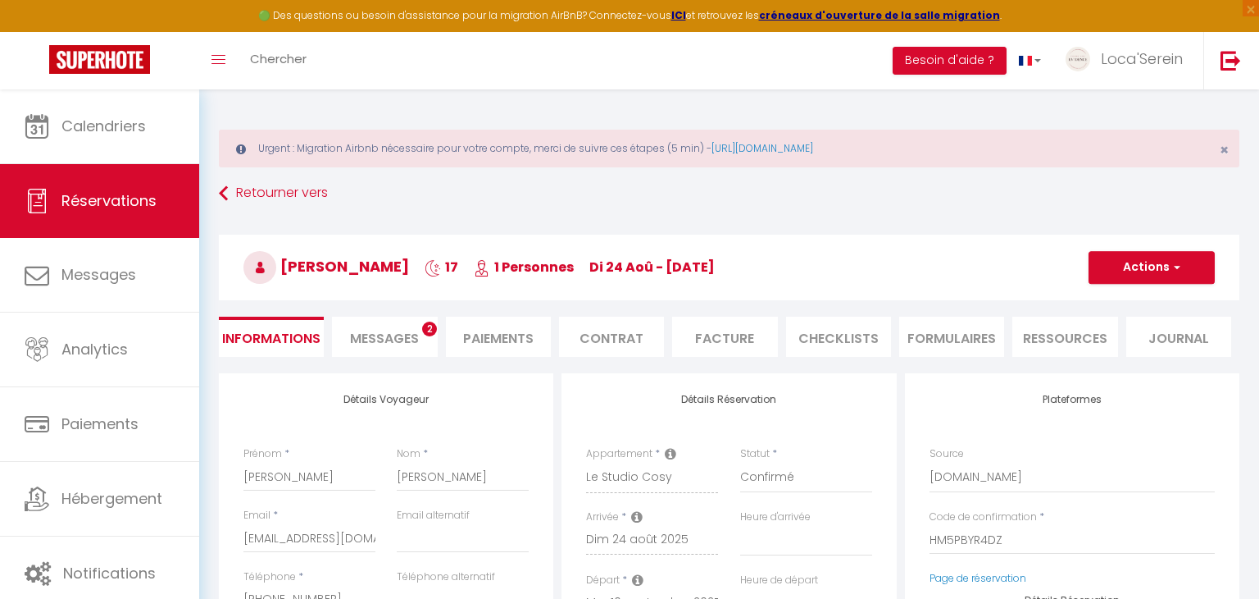
click at [538, 330] on li "Paiements" at bounding box center [498, 337] width 105 height 40
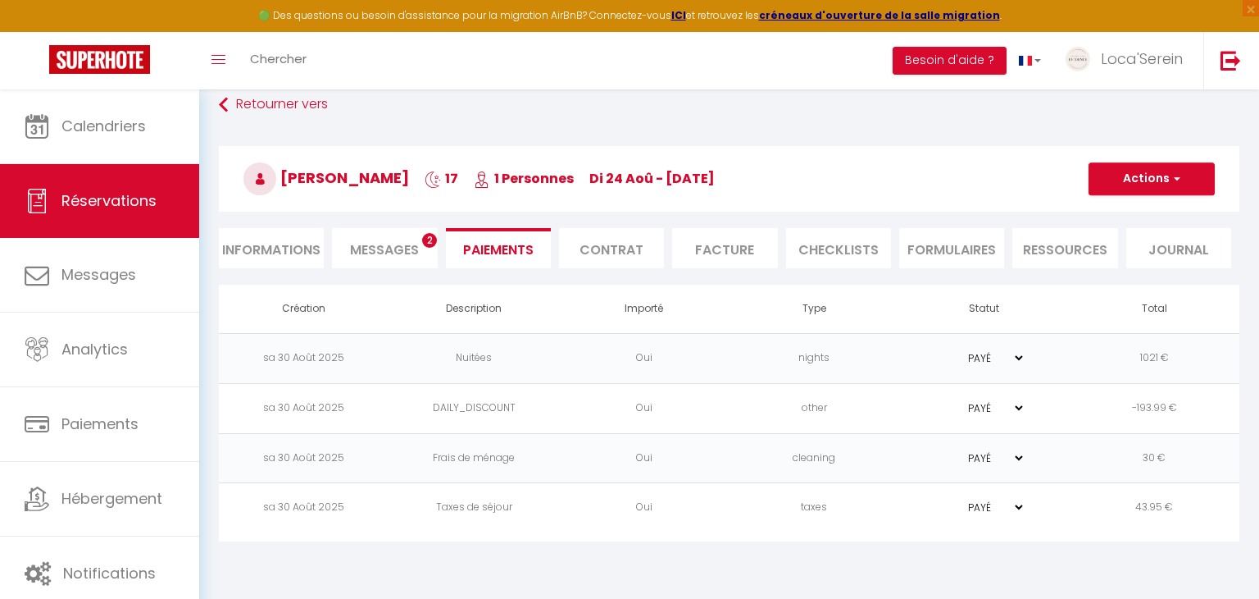
scroll to position [86, 0]
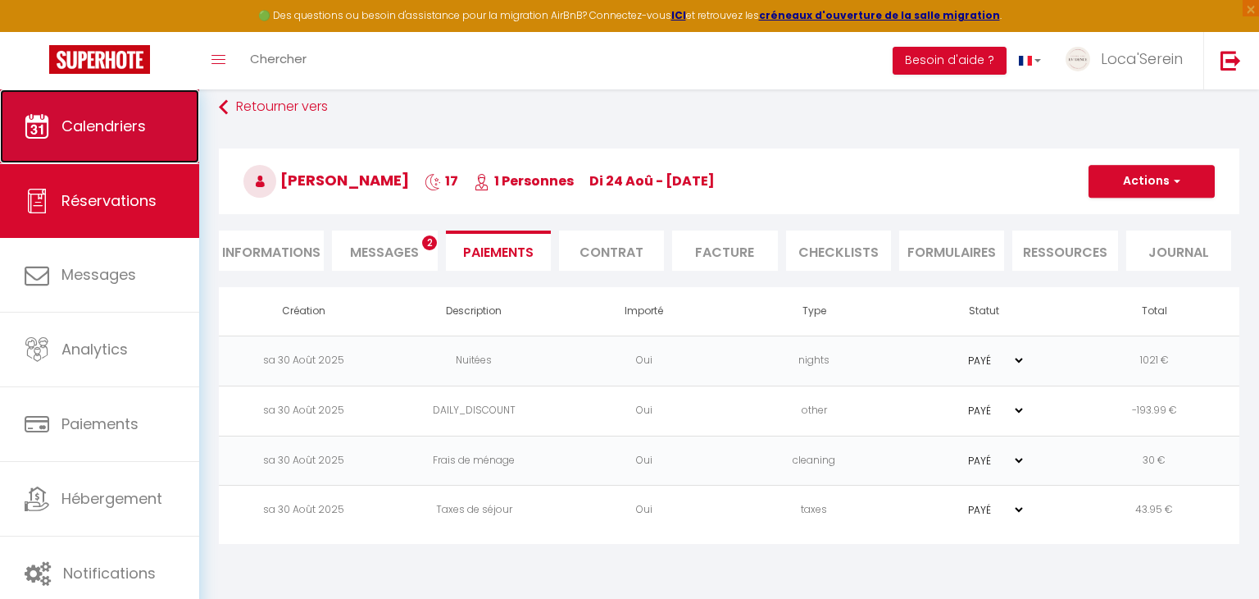
click at [142, 146] on link "Calendriers" at bounding box center [99, 126] width 199 height 74
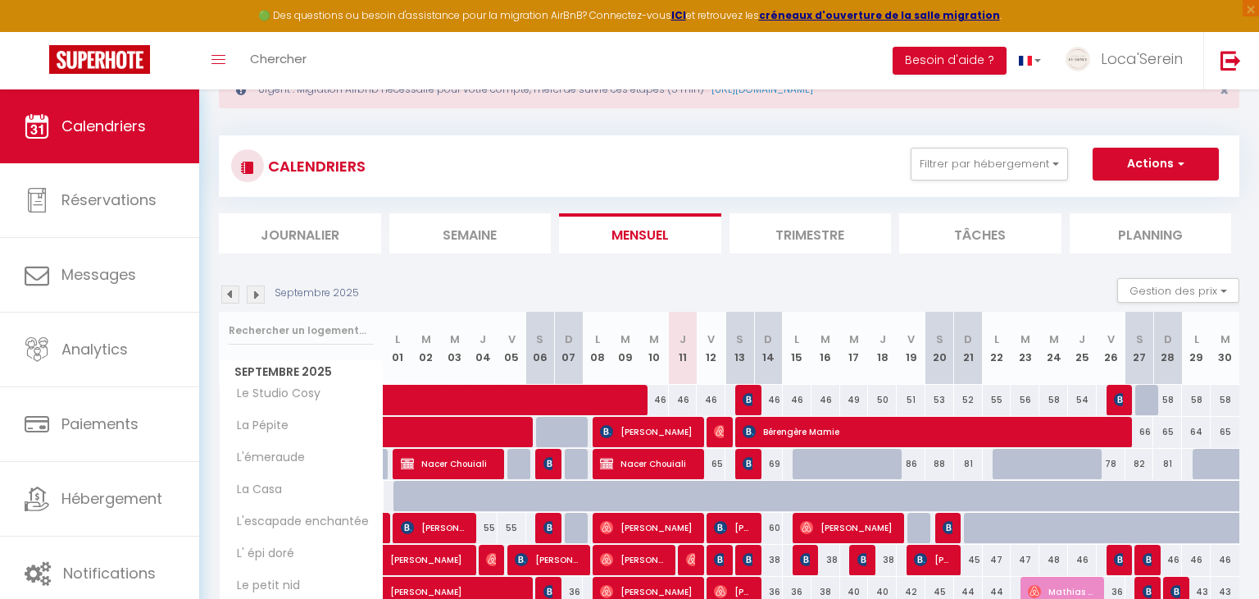
scroll to position [53, 0]
